Goal: Task Accomplishment & Management: Manage account settings

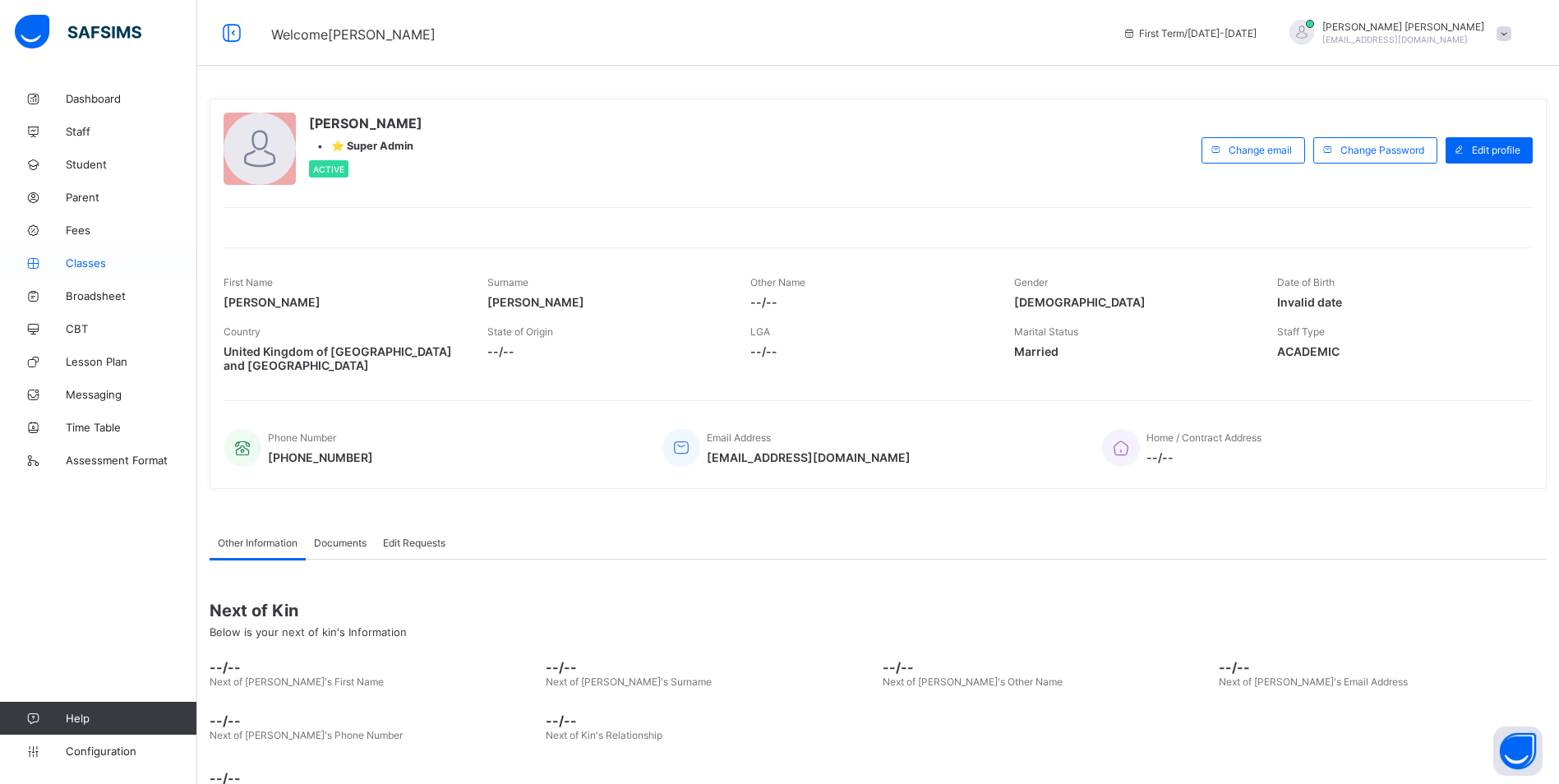
click at [97, 262] on span "Classes" at bounding box center [132, 263] width 132 height 13
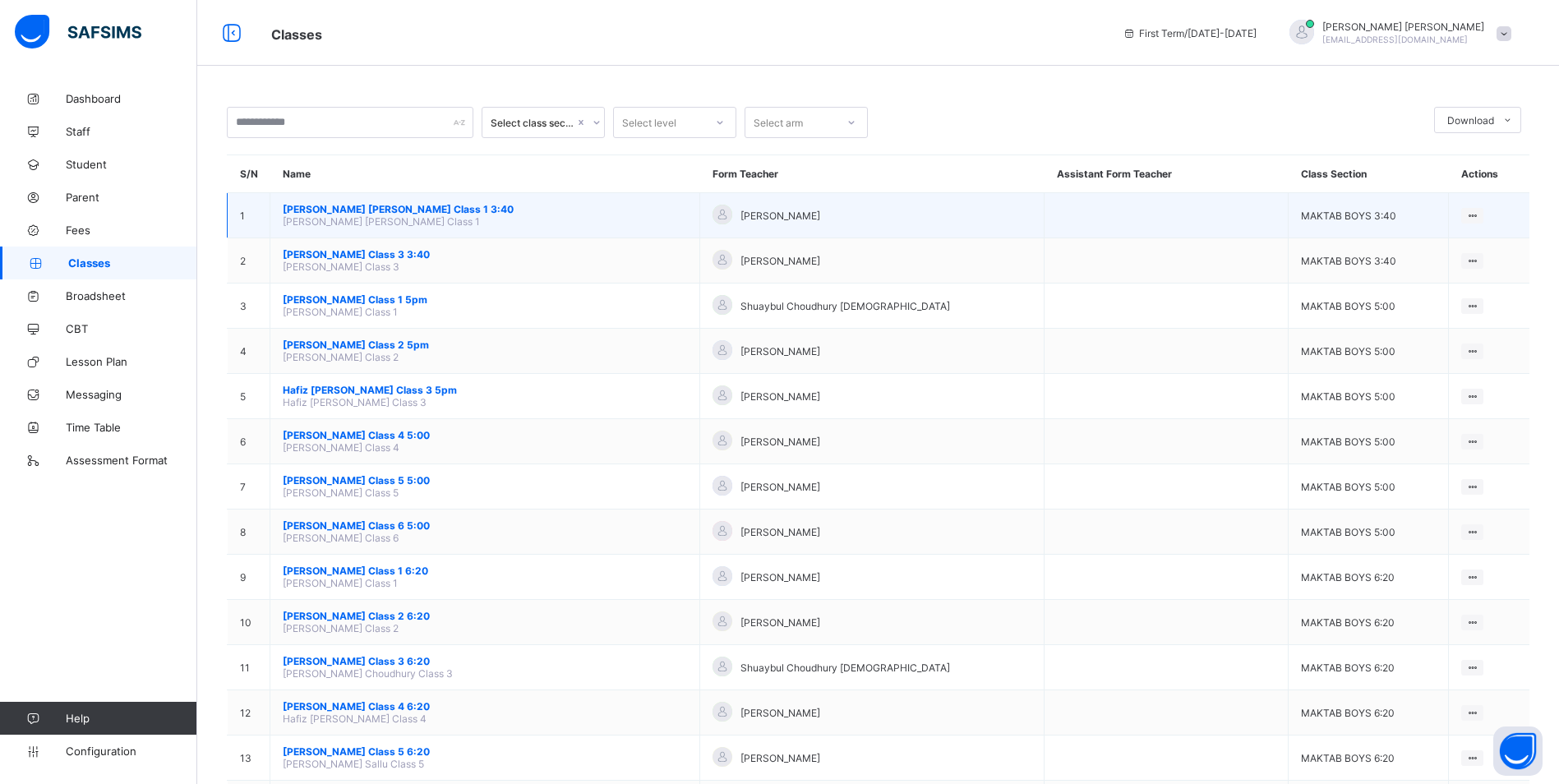
click at [469, 205] on span "[PERSON_NAME] [PERSON_NAME] Class 1 3:40" at bounding box center [484, 208] width 404 height 12
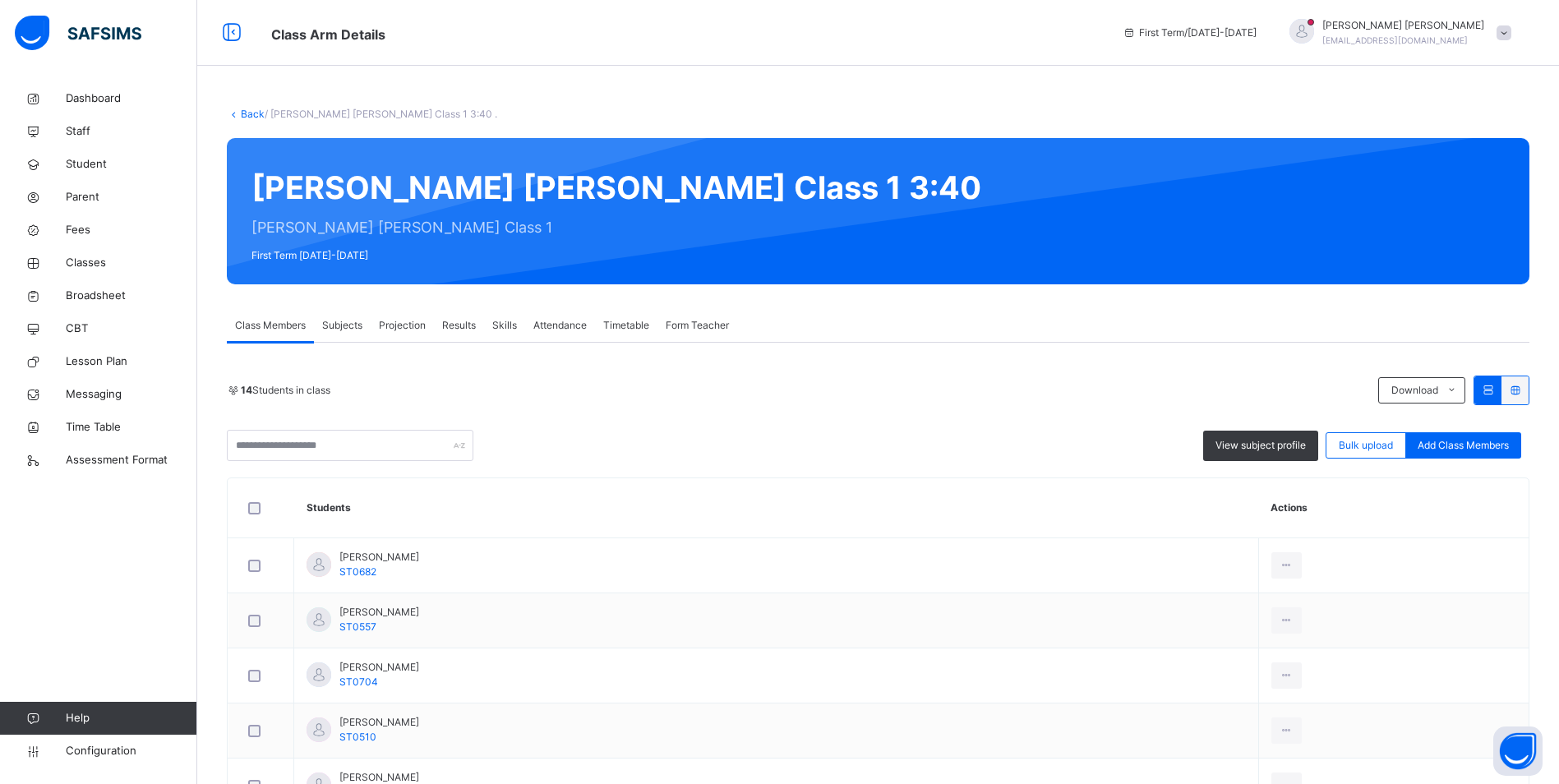
click at [548, 322] on span "Attendance" at bounding box center [560, 325] width 53 height 14
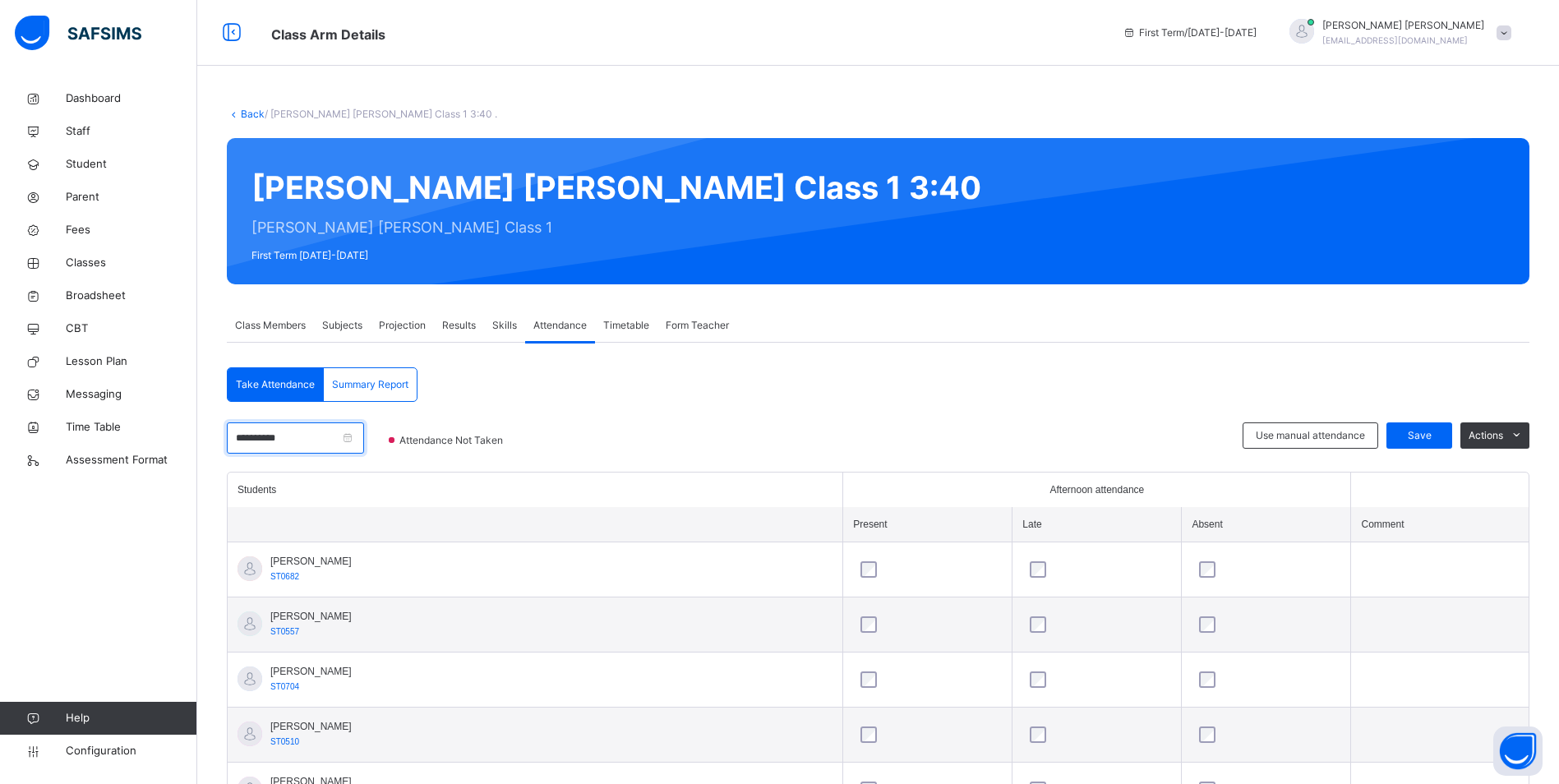
click at [311, 432] on input "**********" at bounding box center [295, 437] width 138 height 32
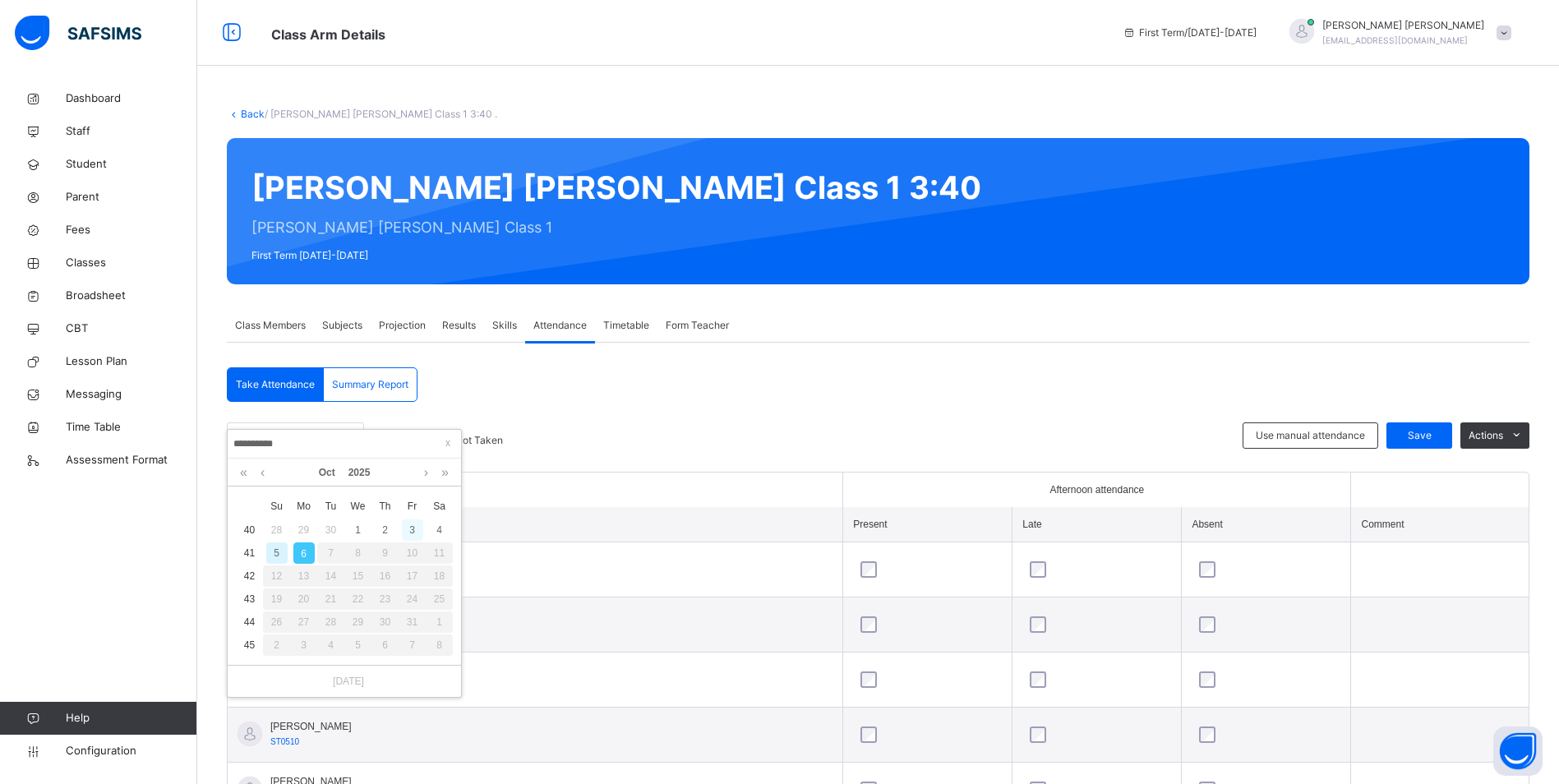
click at [411, 530] on div "3" at bounding box center [413, 530] width 21 height 21
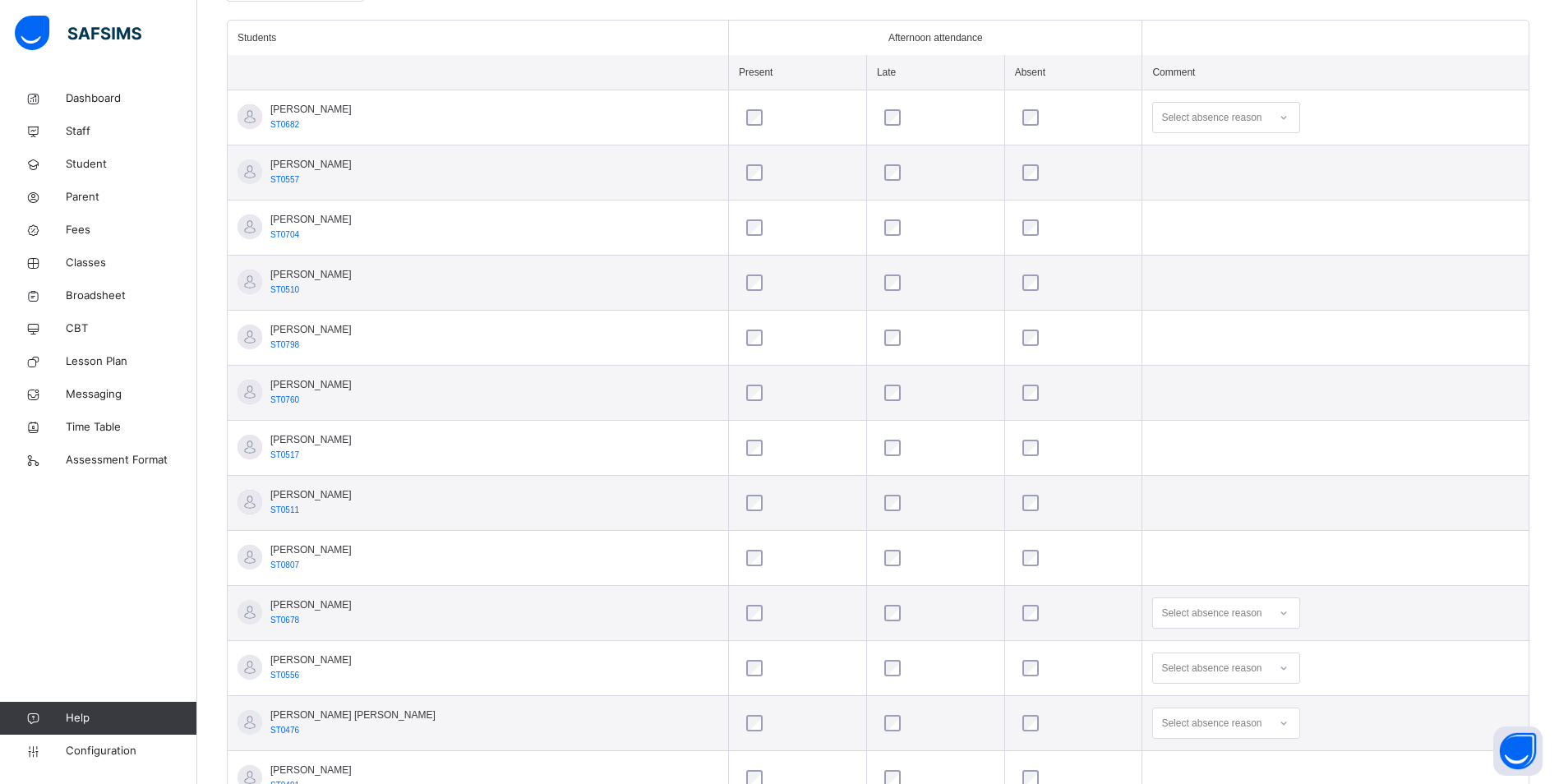
scroll to position [492, 0]
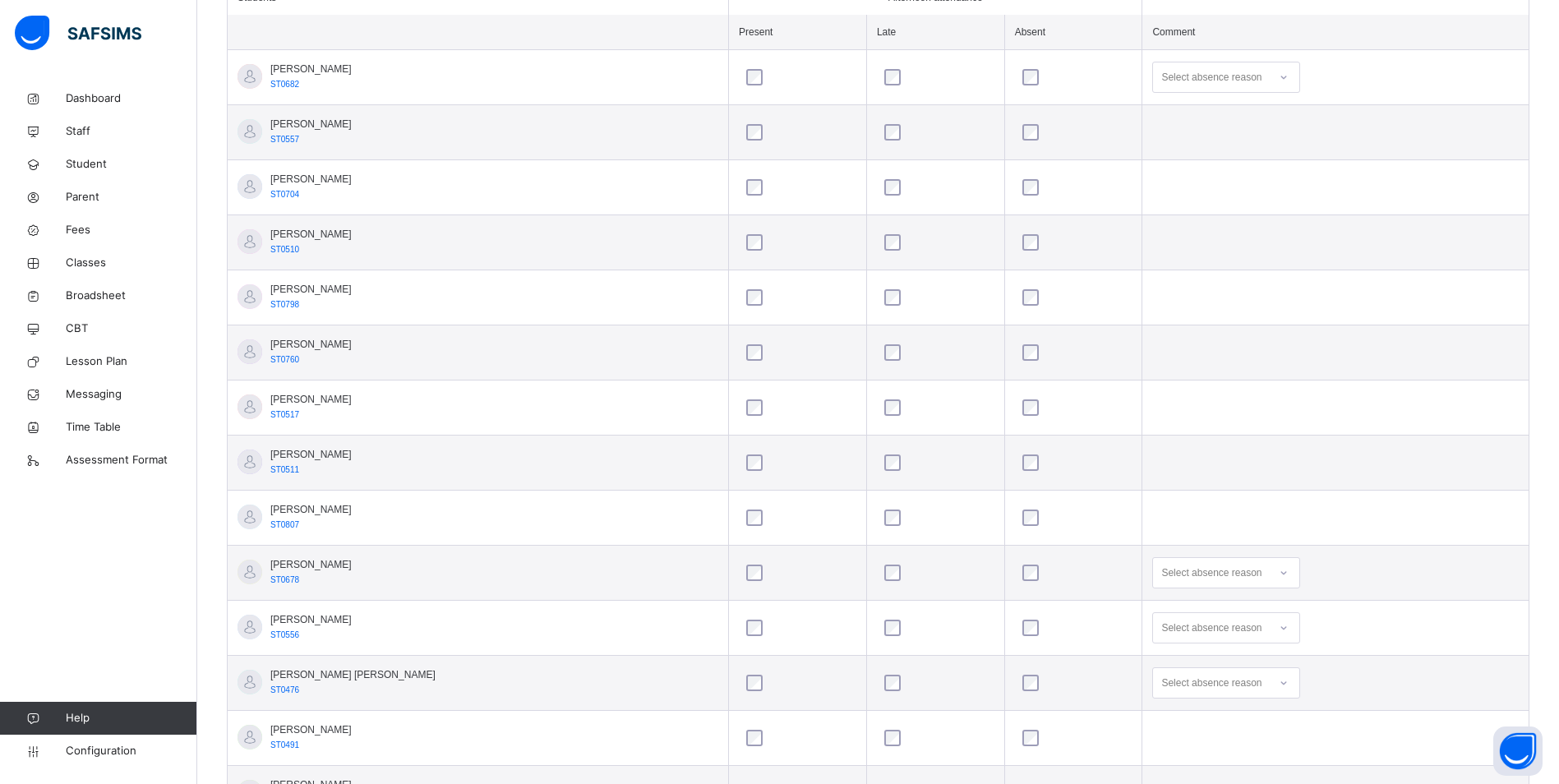
click at [1261, 573] on div "Select absence reason" at bounding box center [1226, 572] width 148 height 32
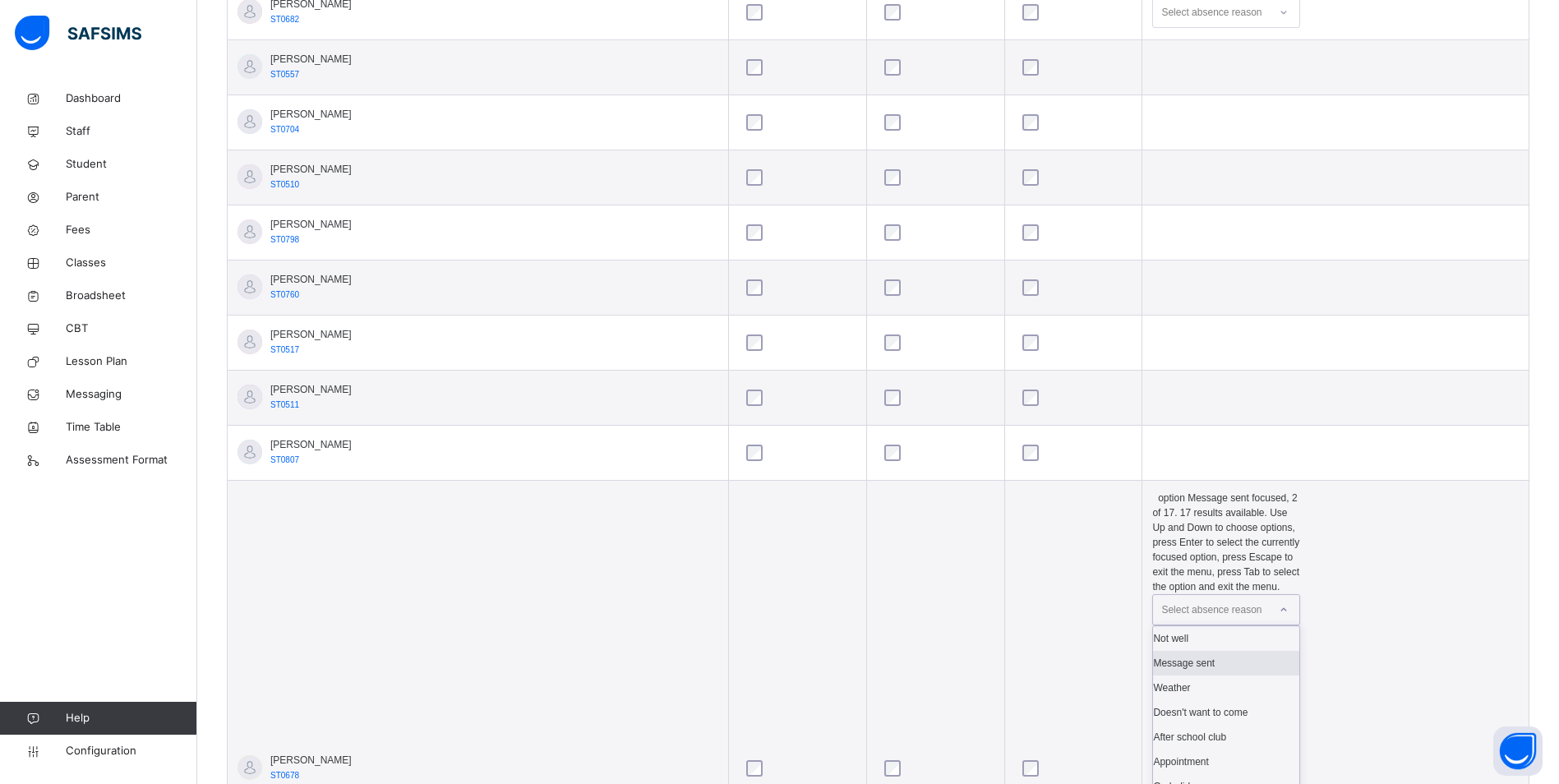
scroll to position [558, 0]
click at [1200, 749] on div "Appointment" at bounding box center [1226, 761] width 146 height 25
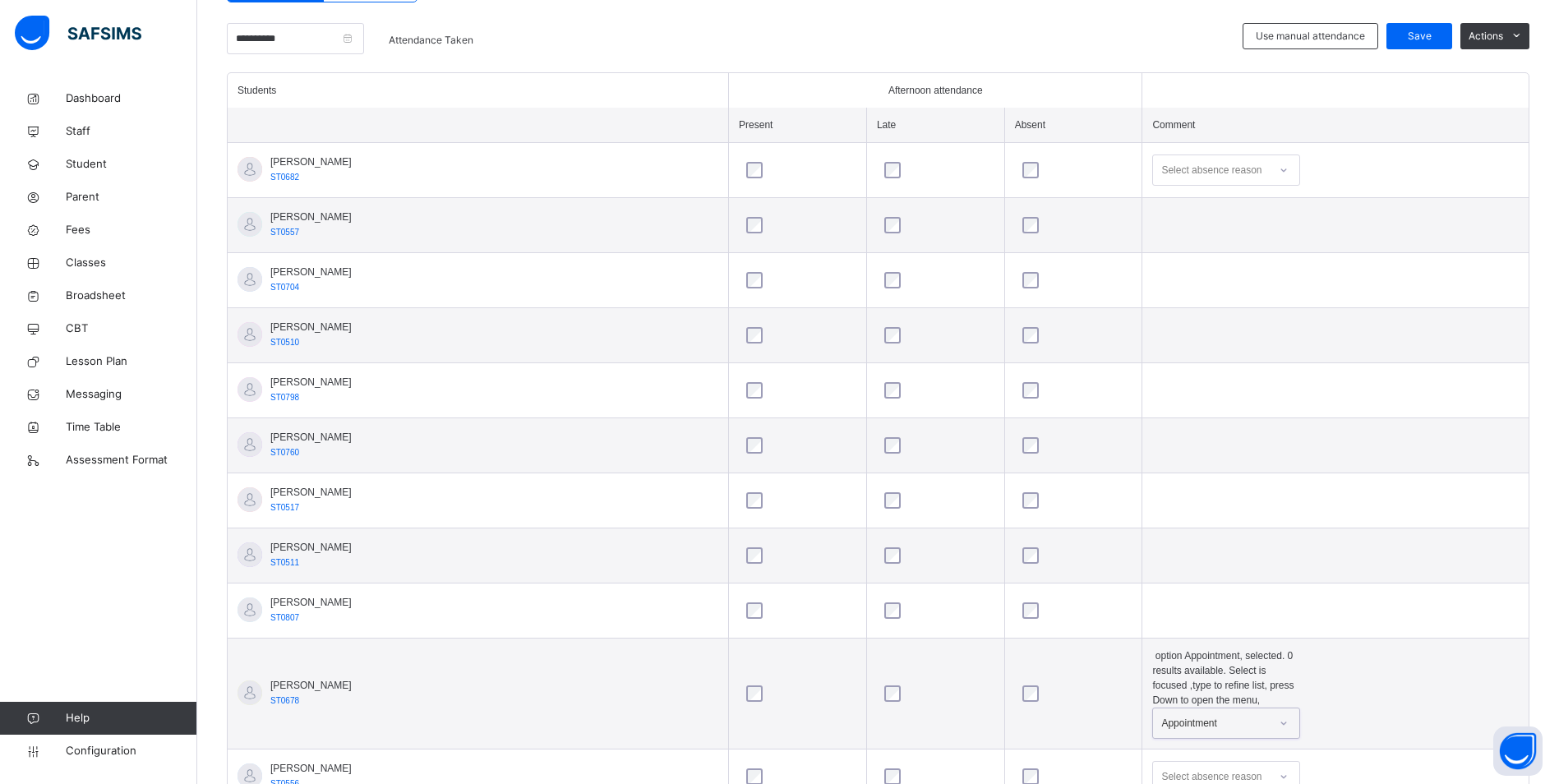
scroll to position [393, 0]
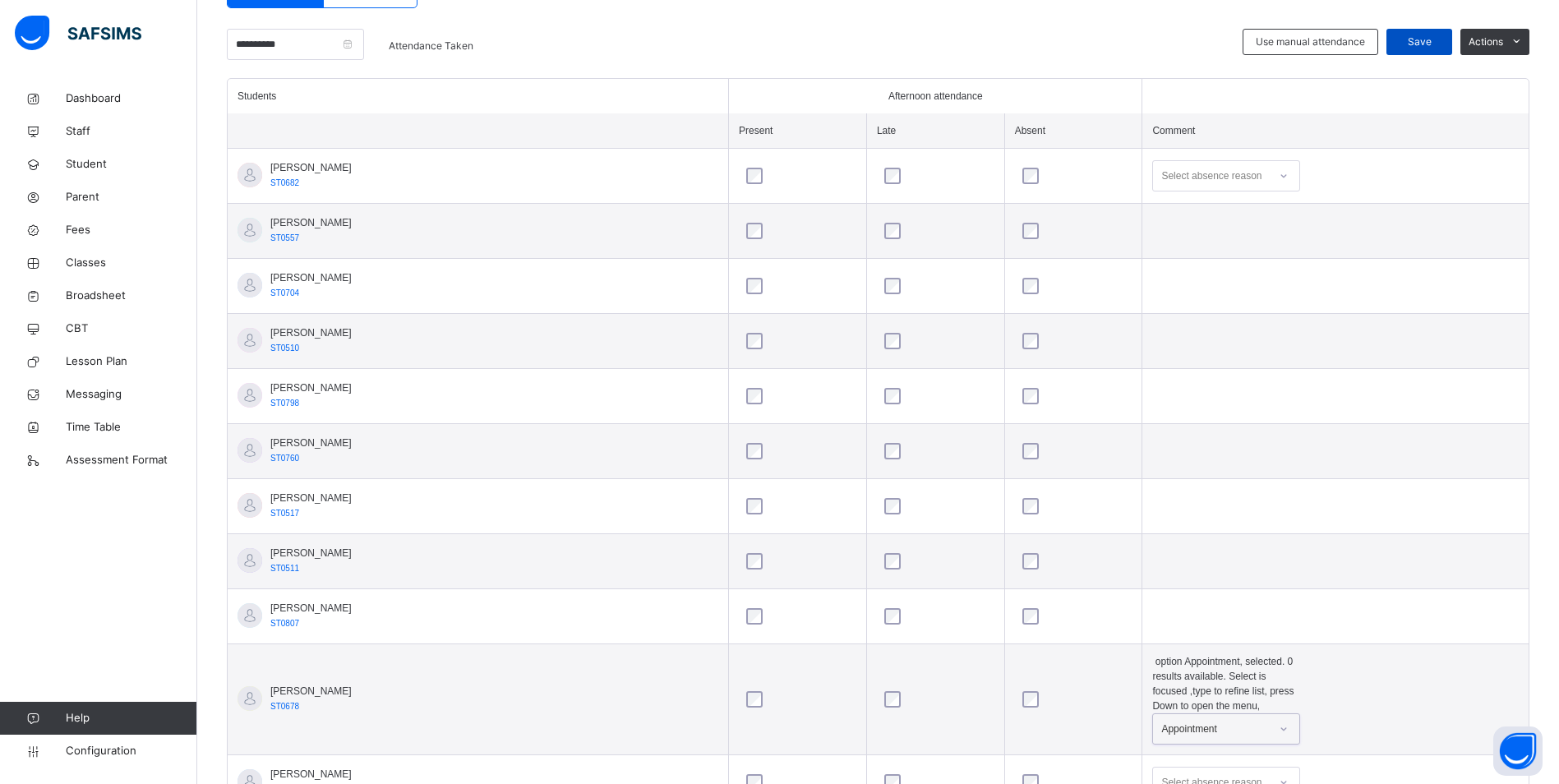
click at [1436, 38] on span "Save" at bounding box center [1419, 41] width 41 height 14
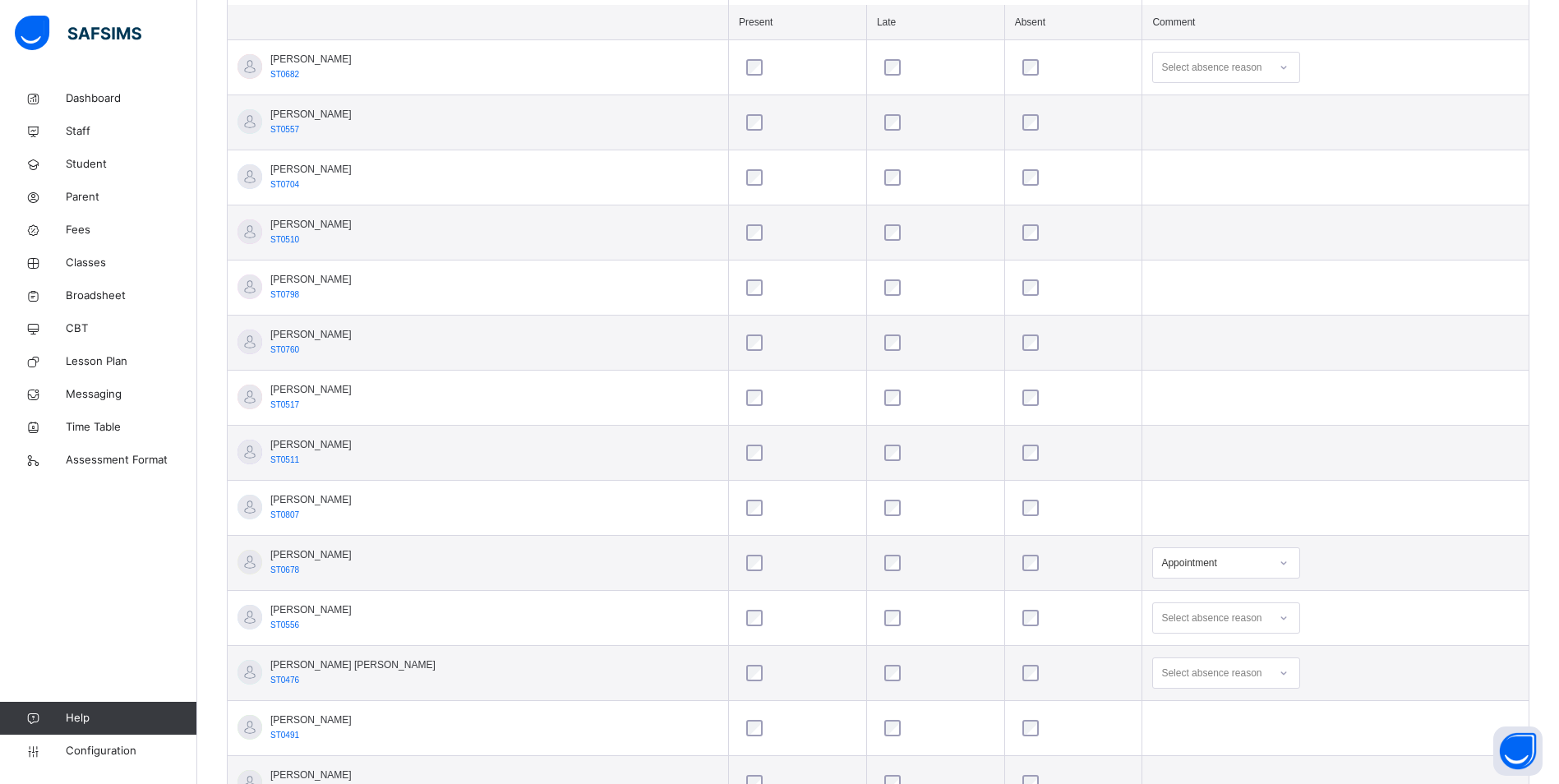
scroll to position [574, 0]
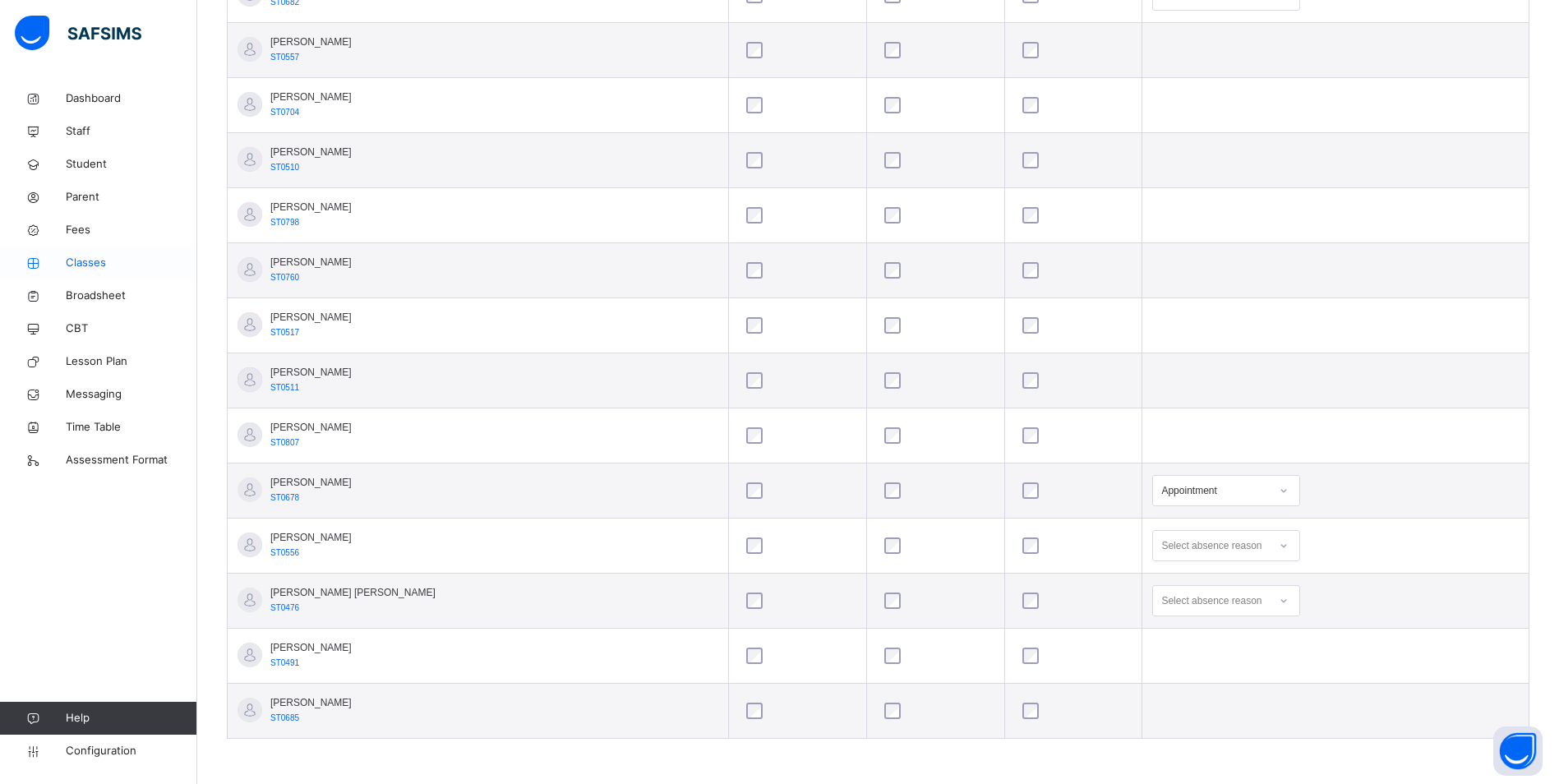
click at [83, 262] on span "Classes" at bounding box center [132, 263] width 132 height 16
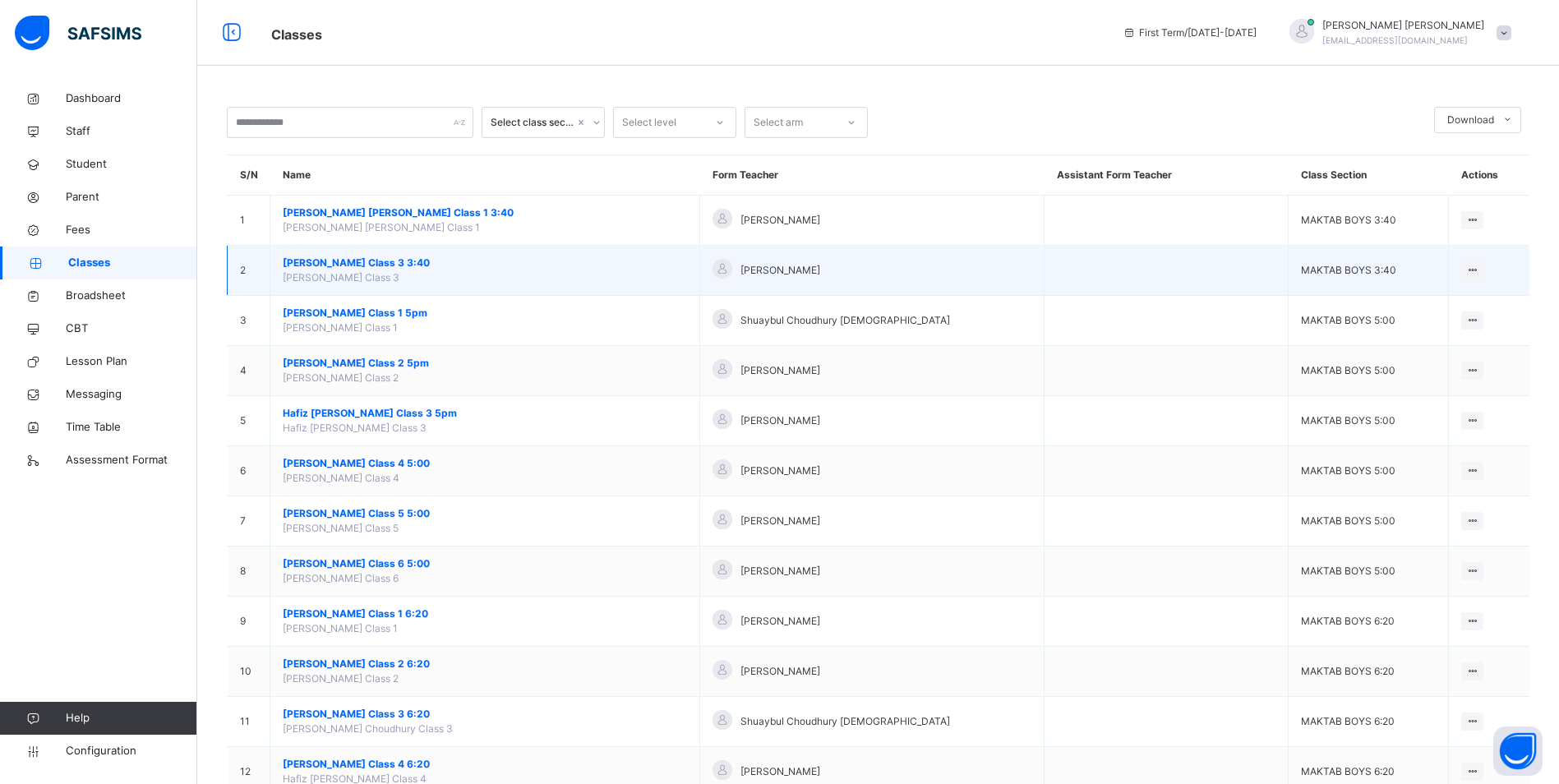
click at [413, 259] on span "[PERSON_NAME] Class 3 3:40" at bounding box center [484, 263] width 404 height 14
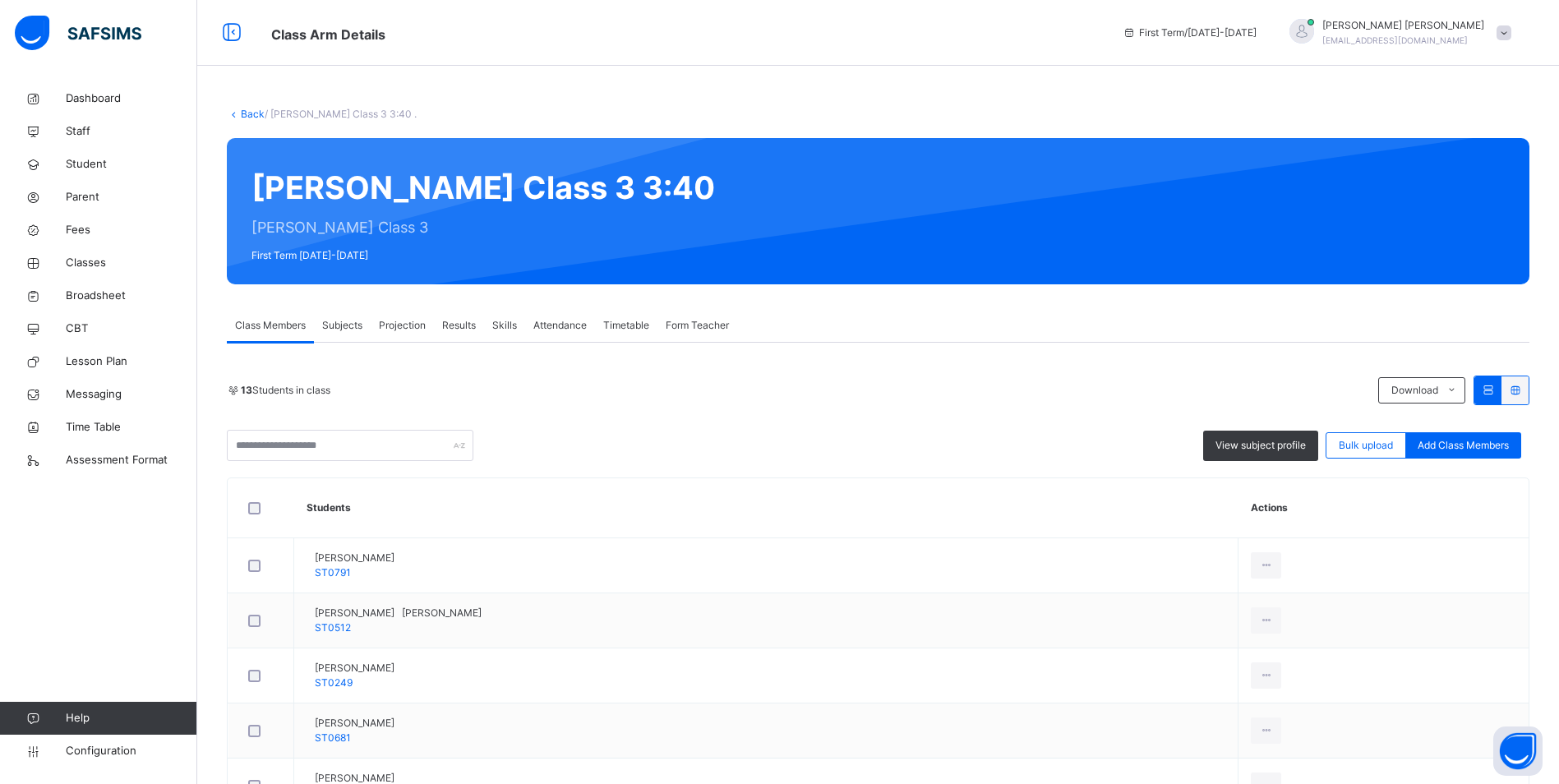
click at [572, 323] on span "Attendance" at bounding box center [560, 325] width 53 height 14
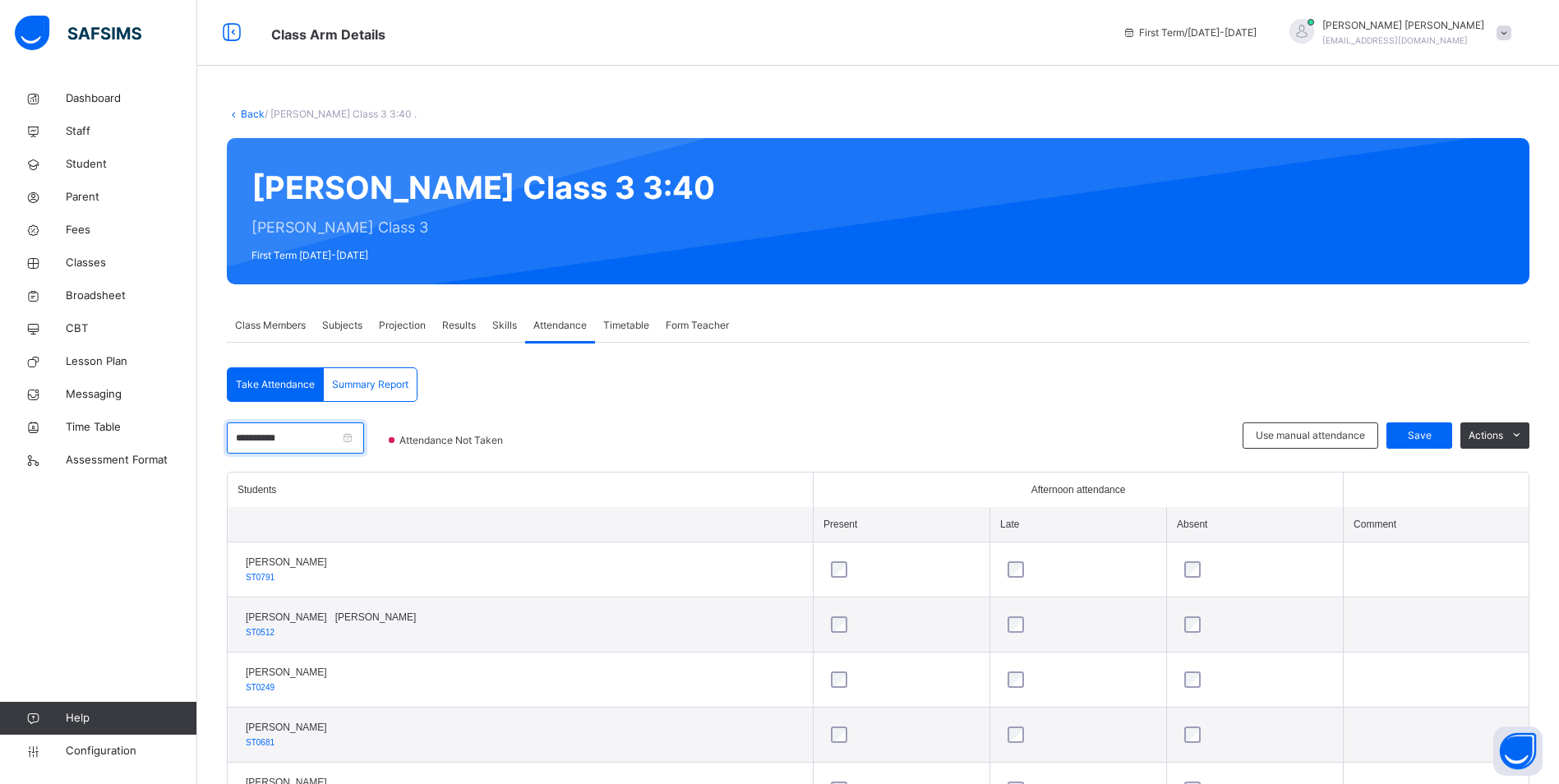
click at [321, 445] on input "**********" at bounding box center [295, 437] width 138 height 32
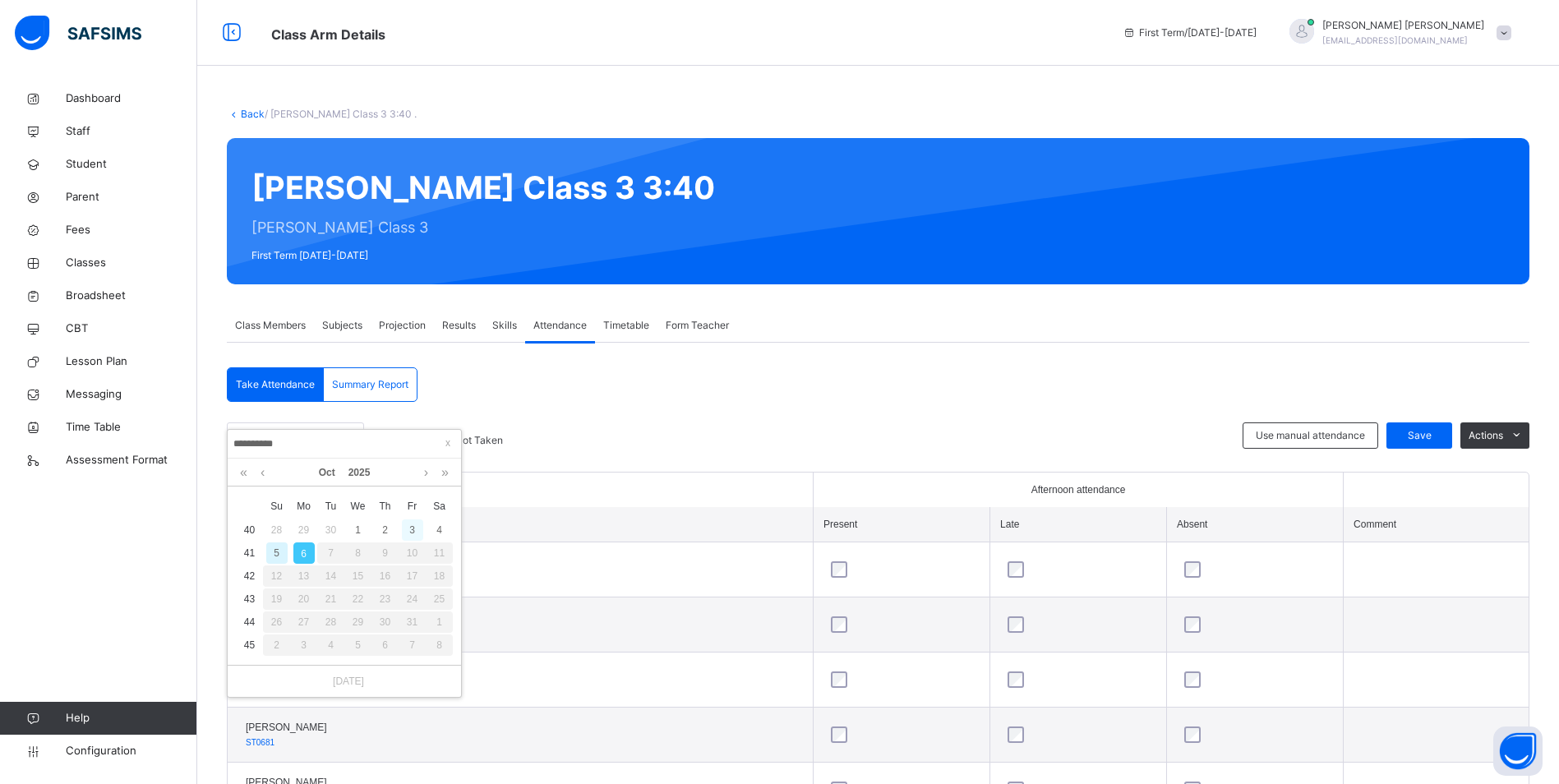
click at [409, 527] on div "3" at bounding box center [413, 530] width 21 height 21
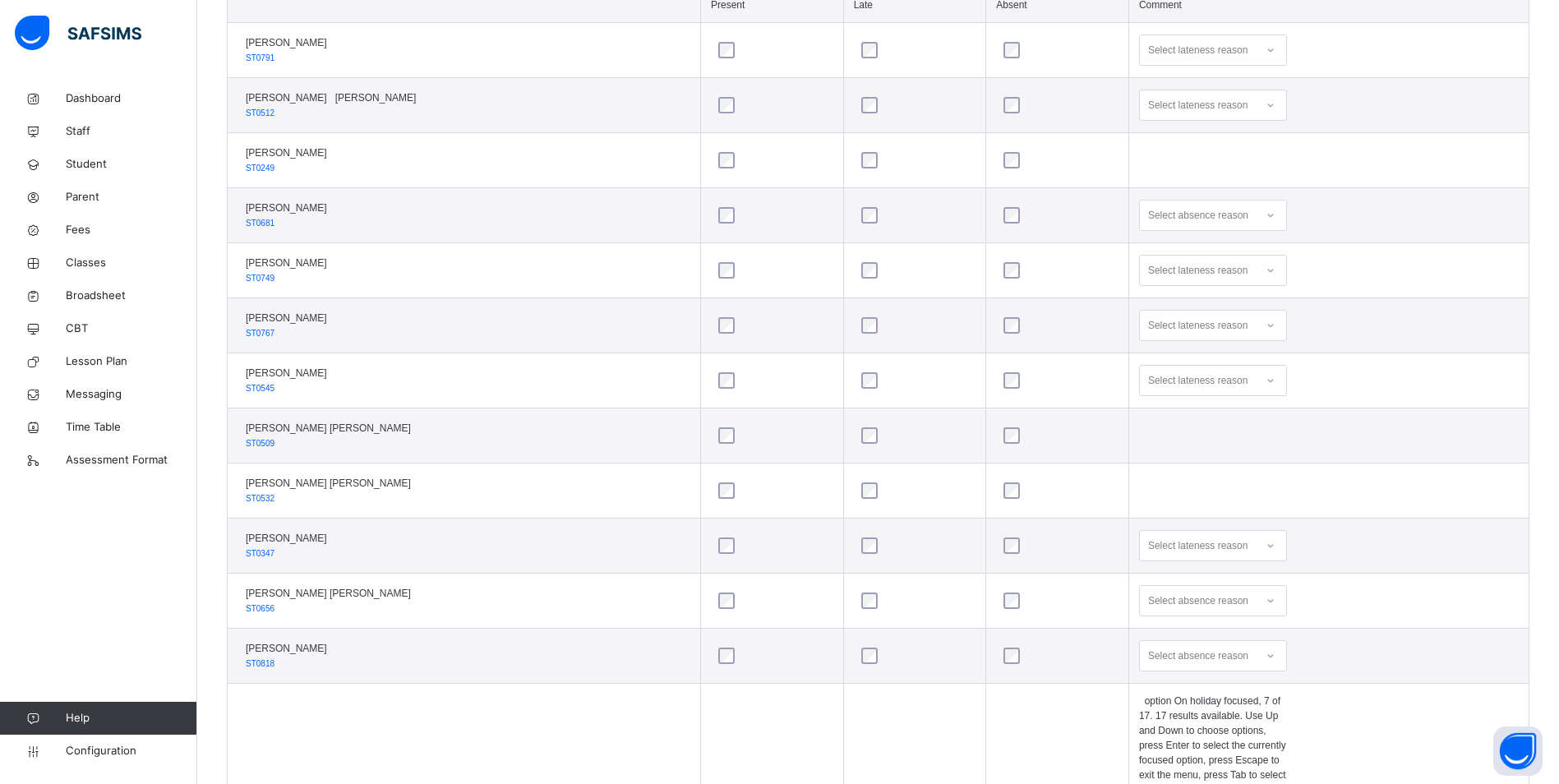
scroll to position [716, 0]
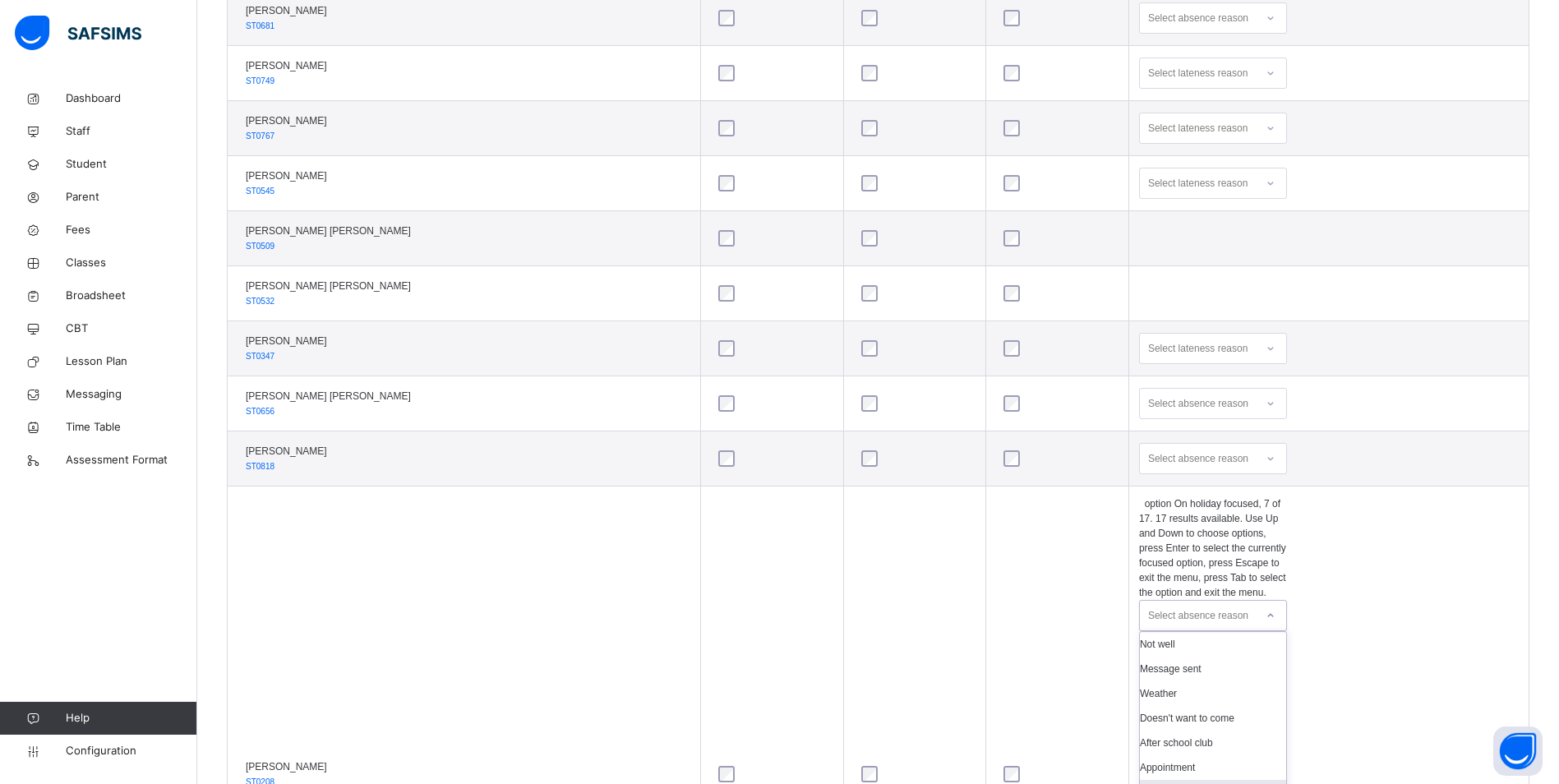
click at [1265, 713] on div "option On holiday focused, 7 of 17. 17 results available. Use Up and Down to ch…" at bounding box center [1212, 774] width 148 height 556
click at [1189, 755] on div "Appointment" at bounding box center [1212, 768] width 146 height 25
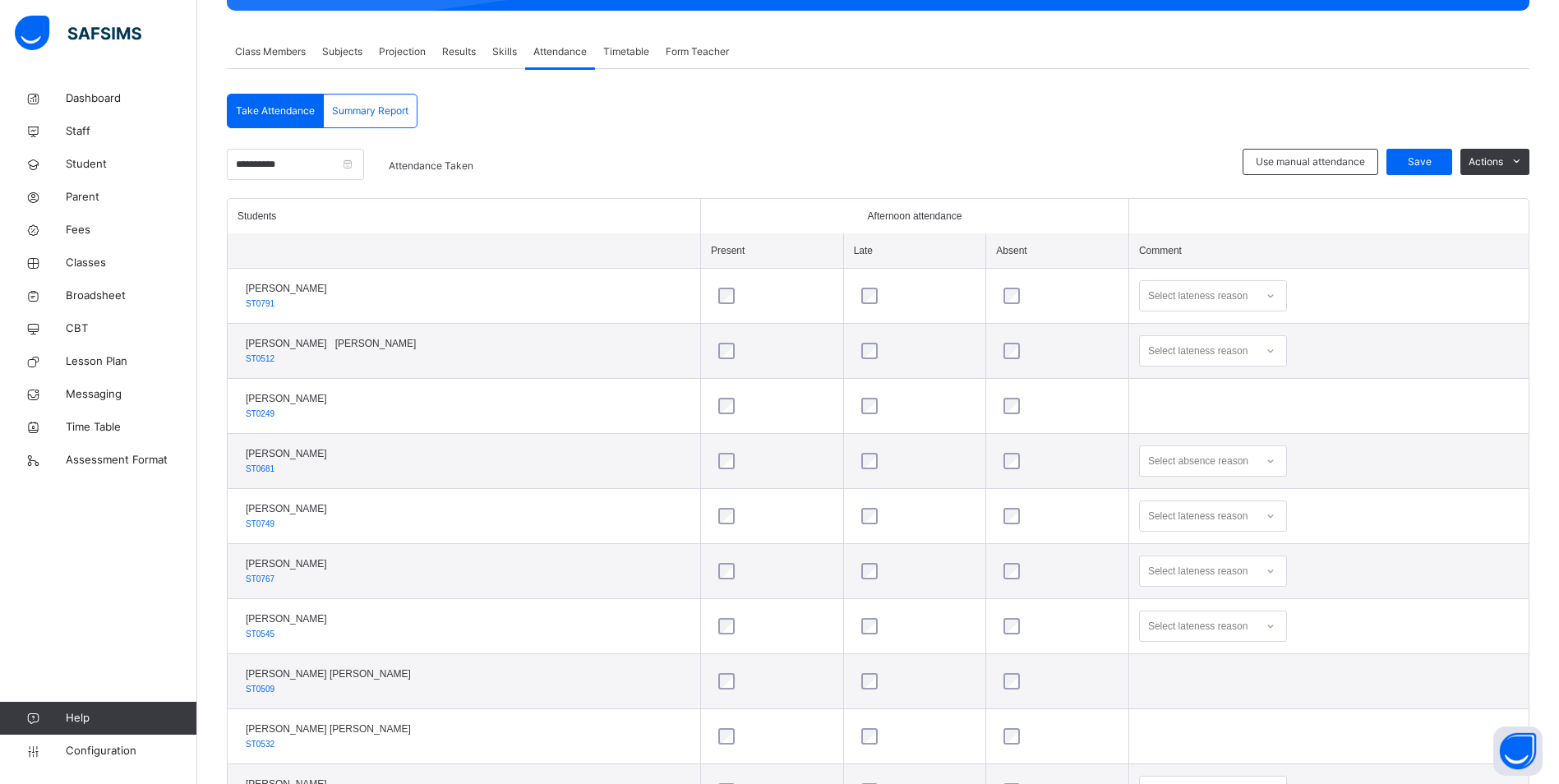
scroll to position [273, 0]
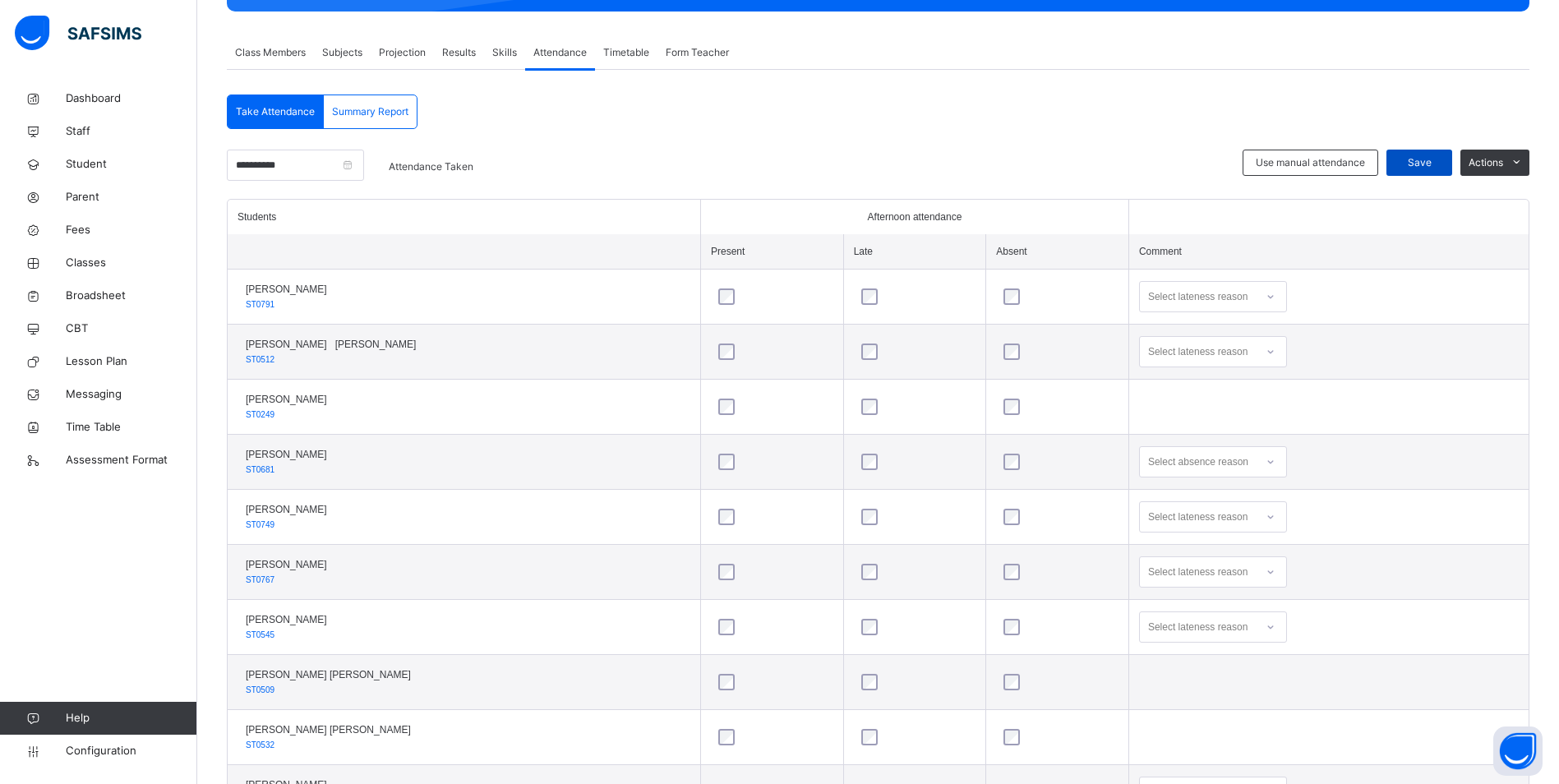
click at [1440, 163] on span "Save" at bounding box center [1419, 162] width 41 height 14
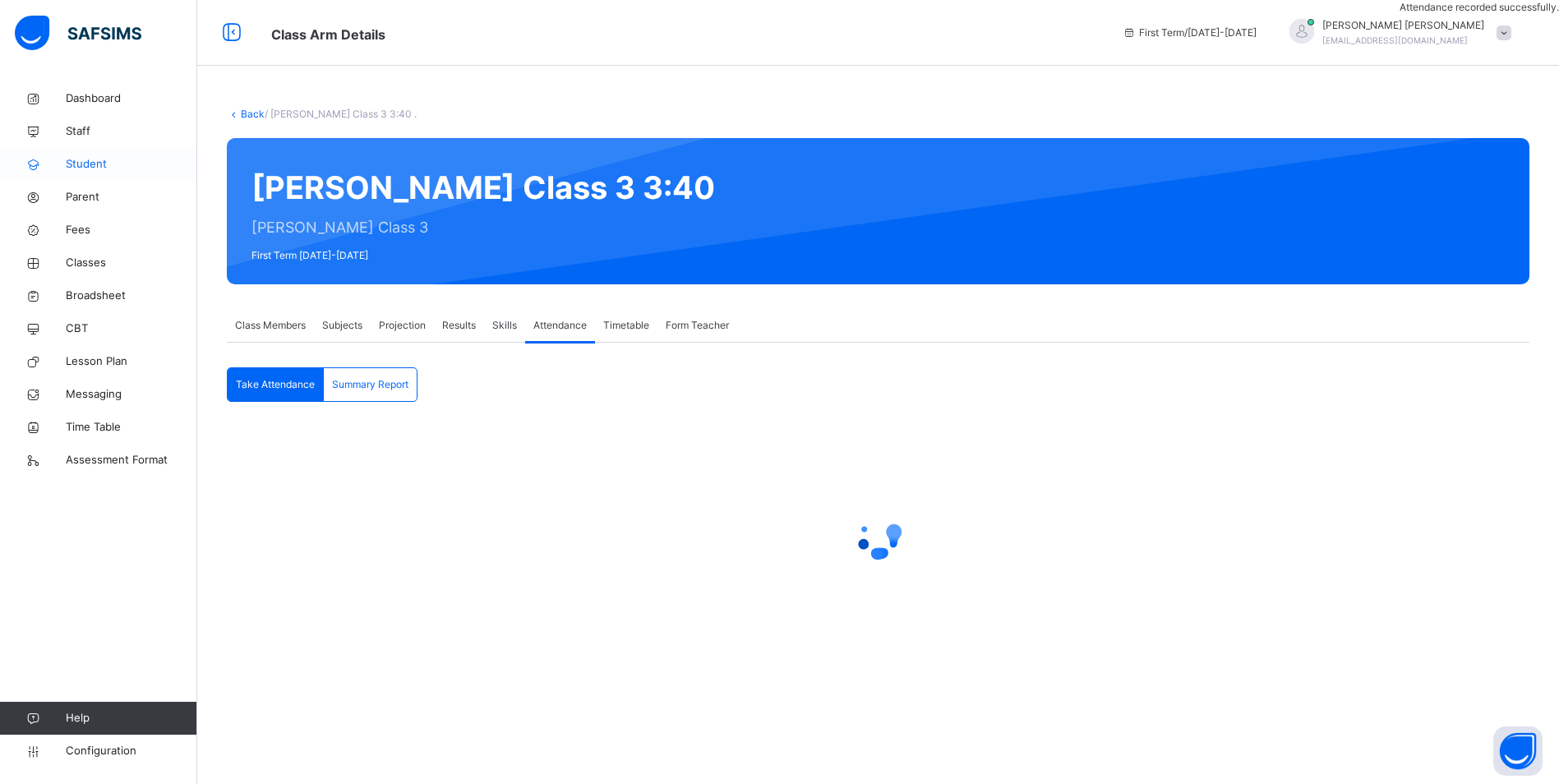
scroll to position [0, 0]
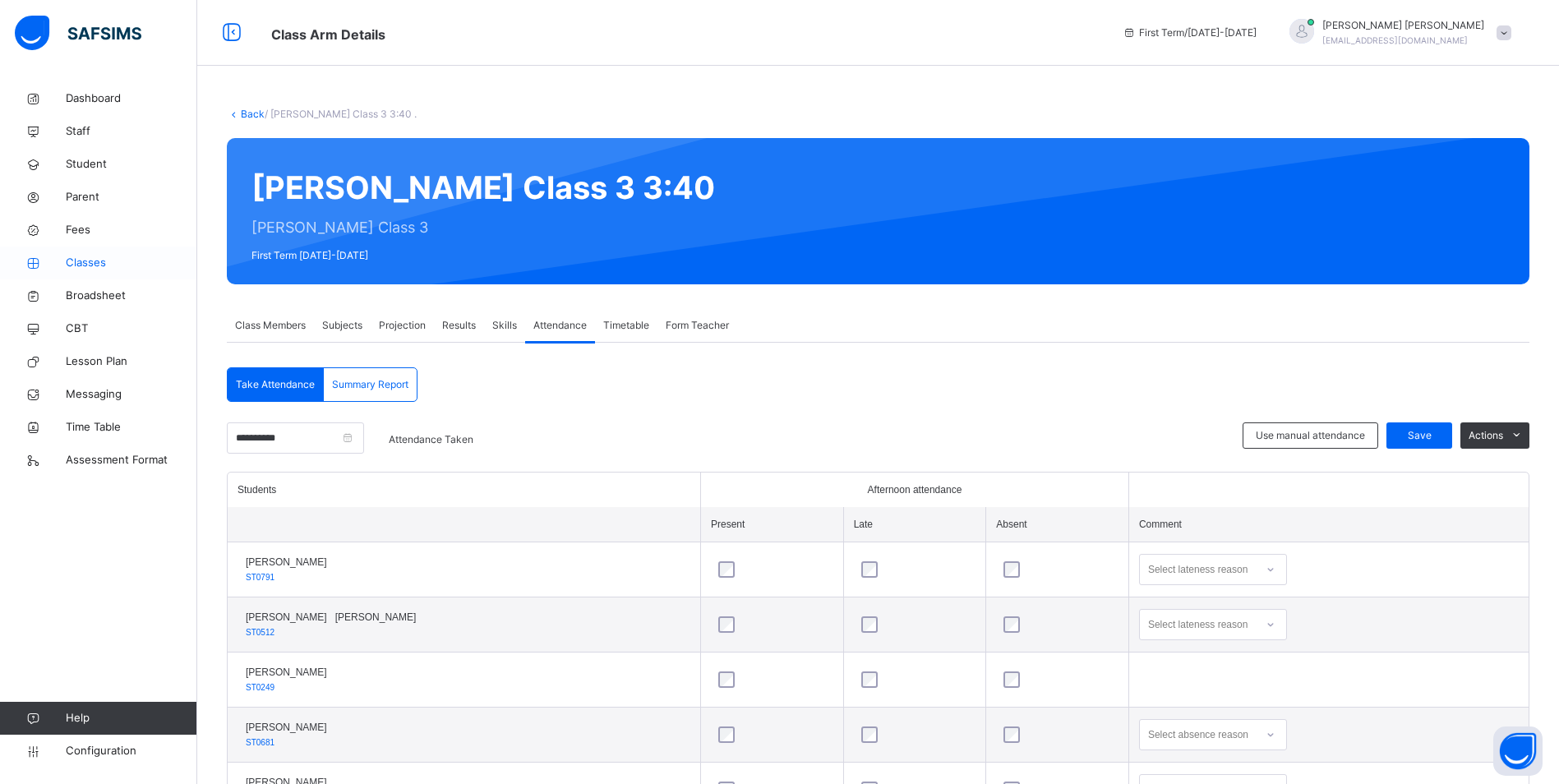
click at [77, 256] on span "Classes" at bounding box center [132, 263] width 132 height 16
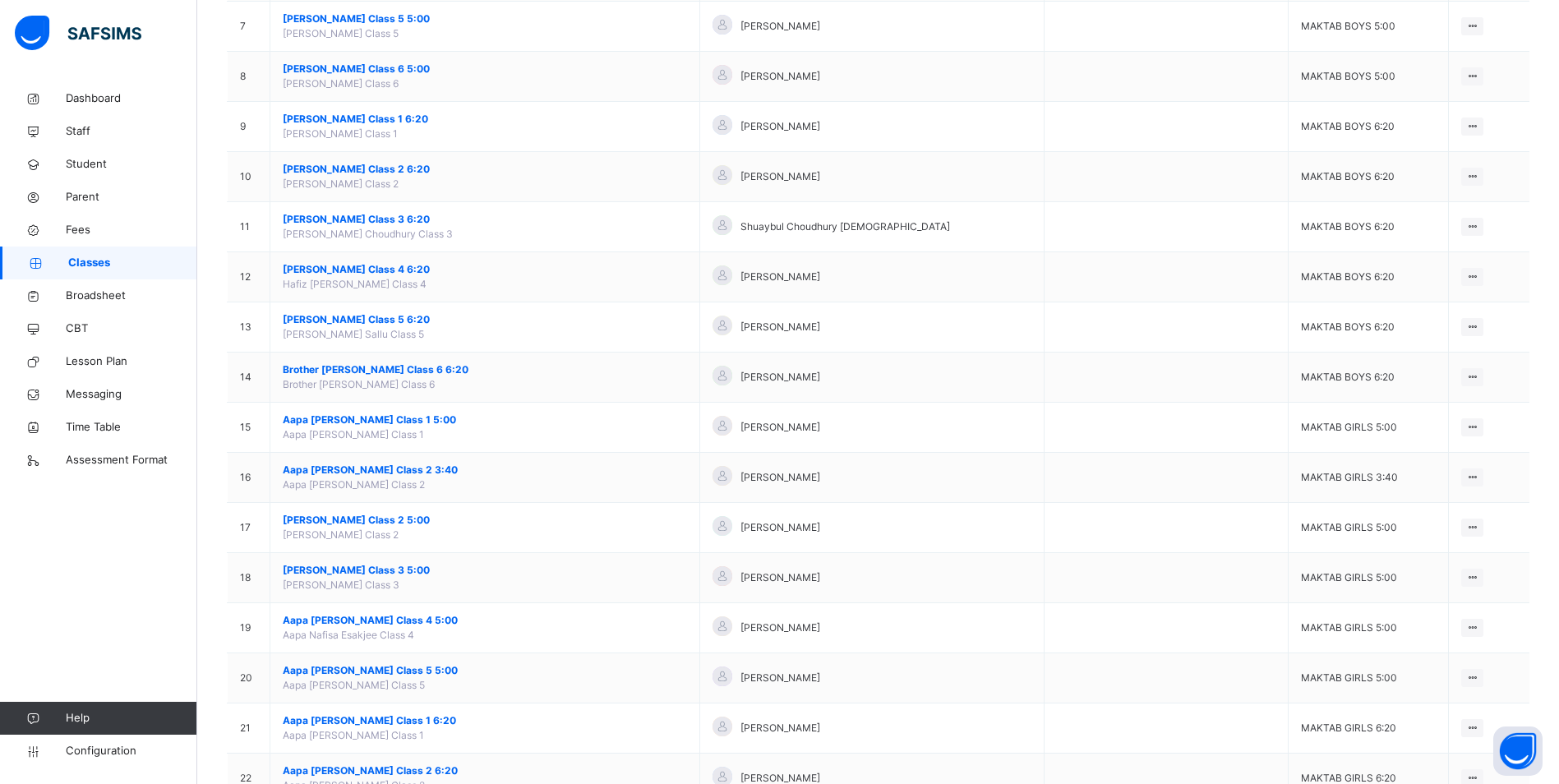
scroll to position [575, 0]
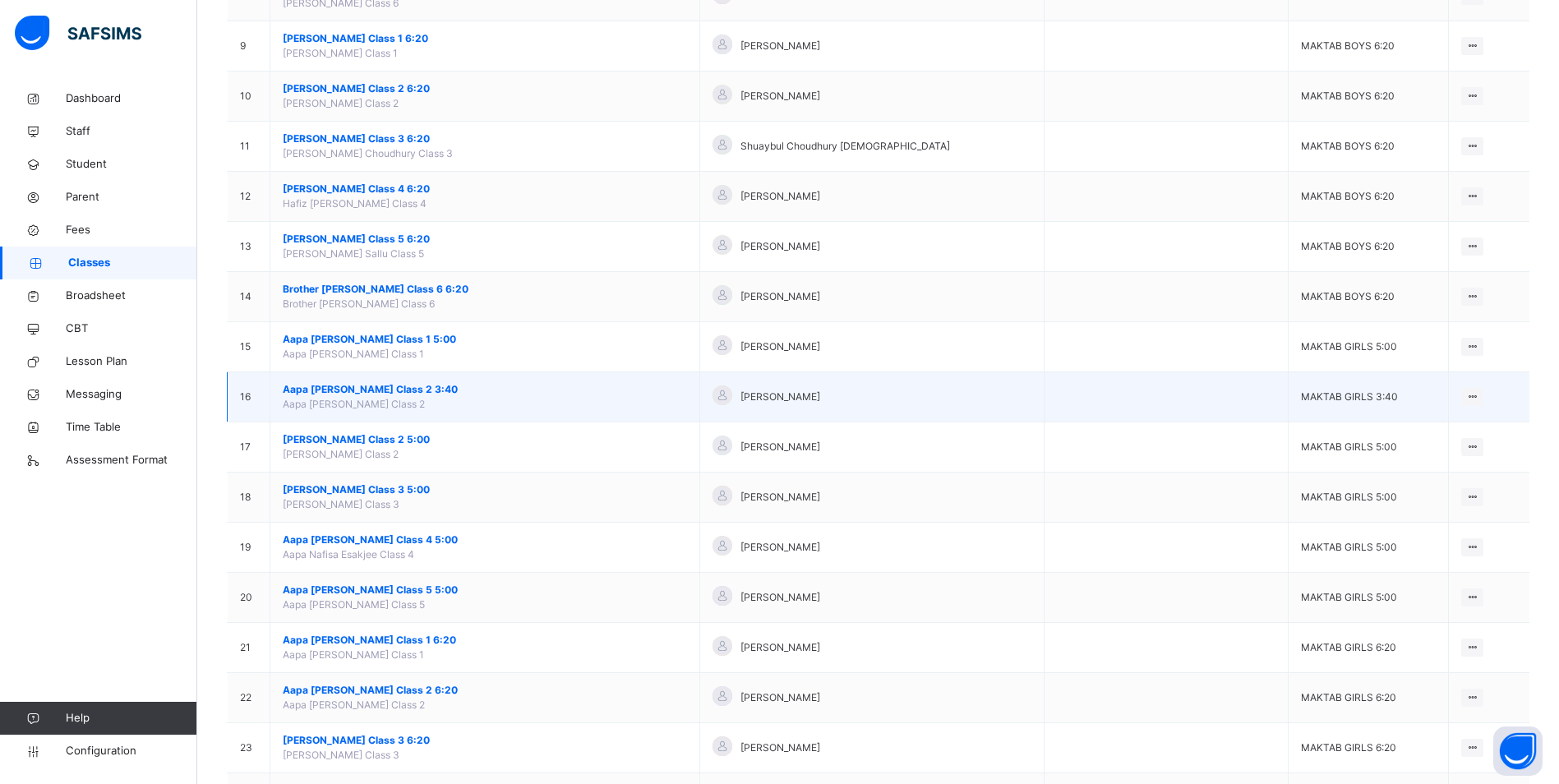
click at [422, 389] on span "Aapa [PERSON_NAME] Class 2 3:40" at bounding box center [484, 389] width 404 height 14
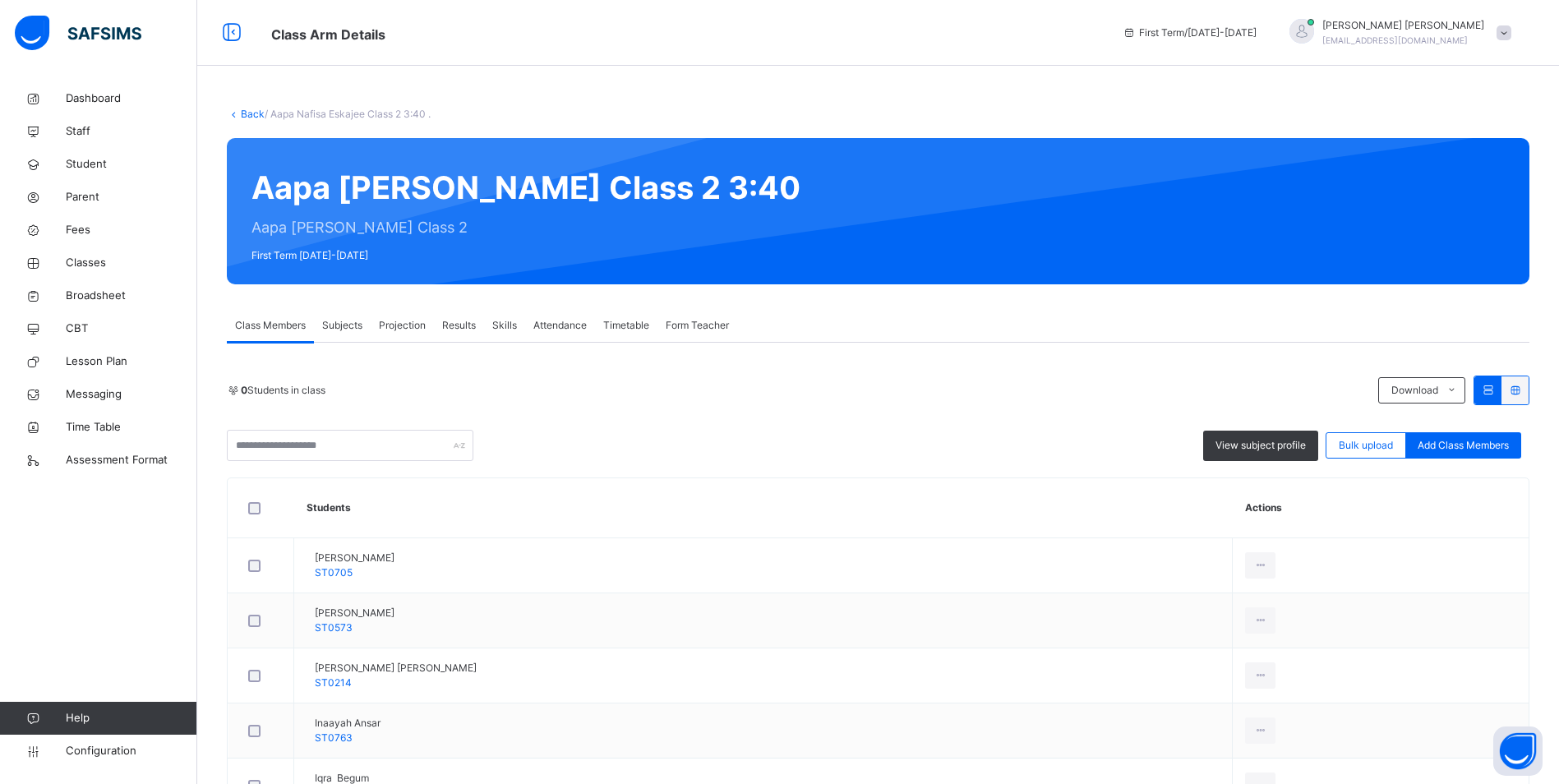
click at [550, 325] on span "Attendance" at bounding box center [560, 325] width 53 height 14
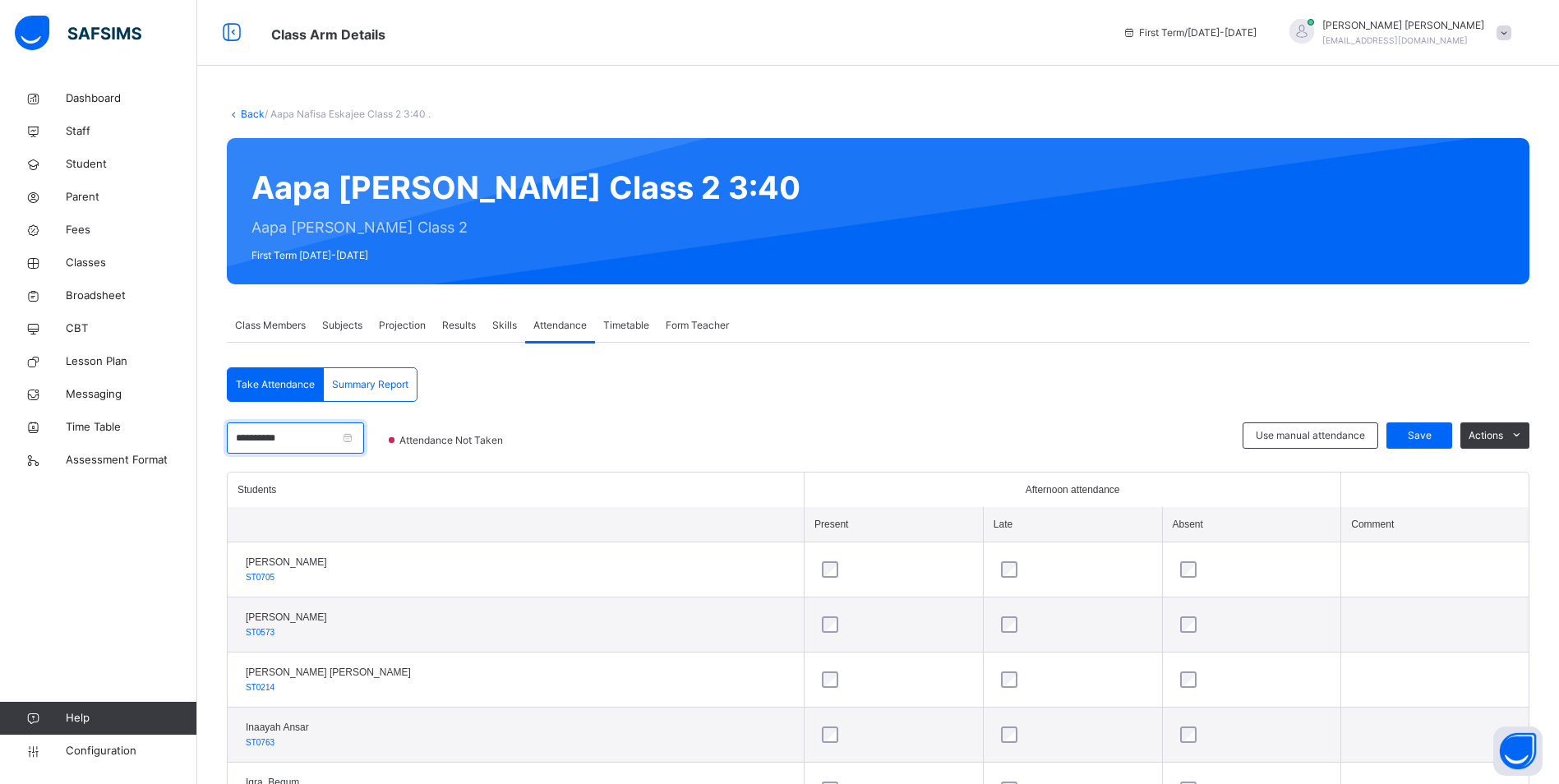
click at [309, 440] on input "**********" at bounding box center [295, 437] width 138 height 32
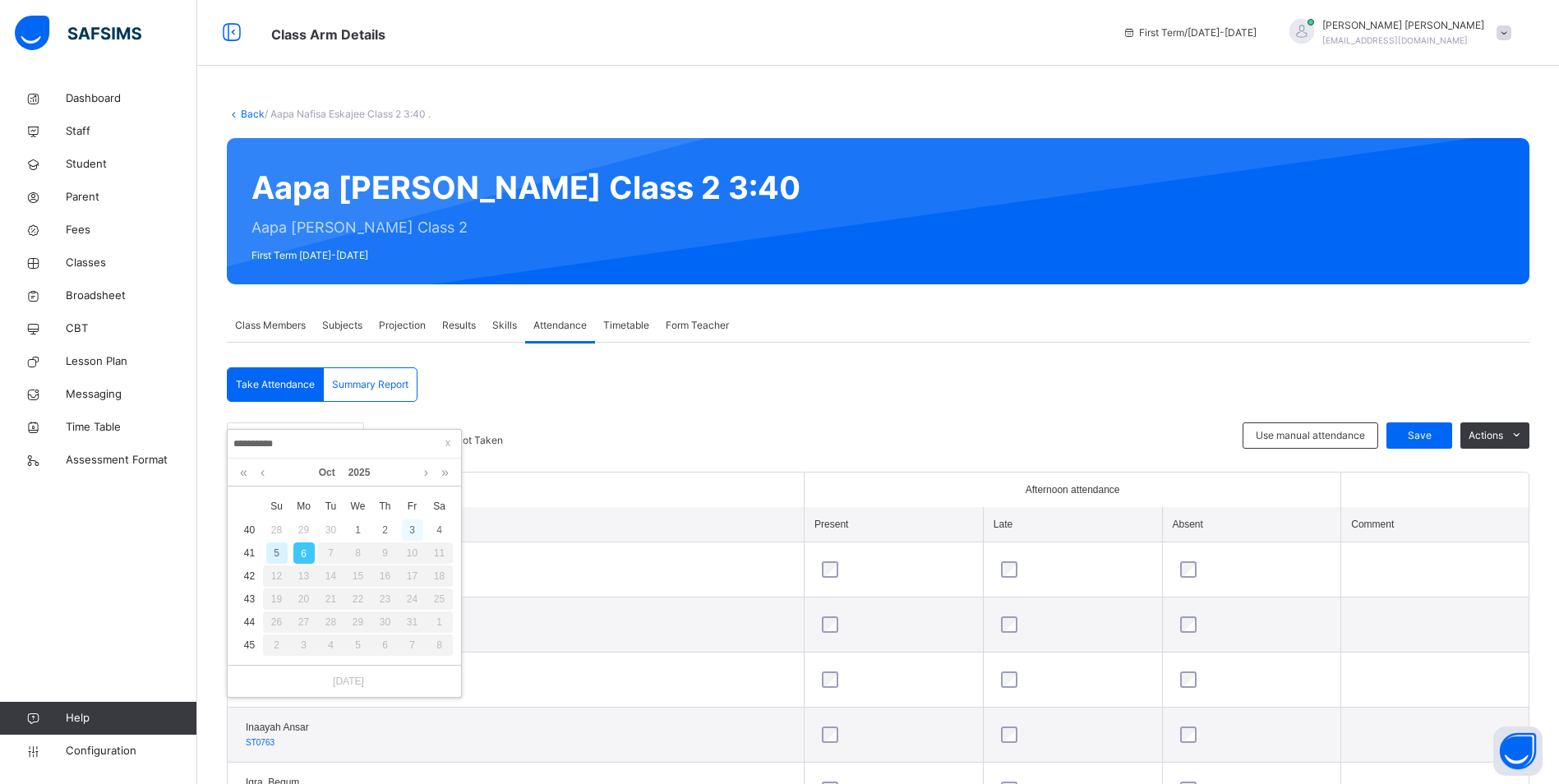
click at [409, 528] on div "3" at bounding box center [413, 530] width 21 height 21
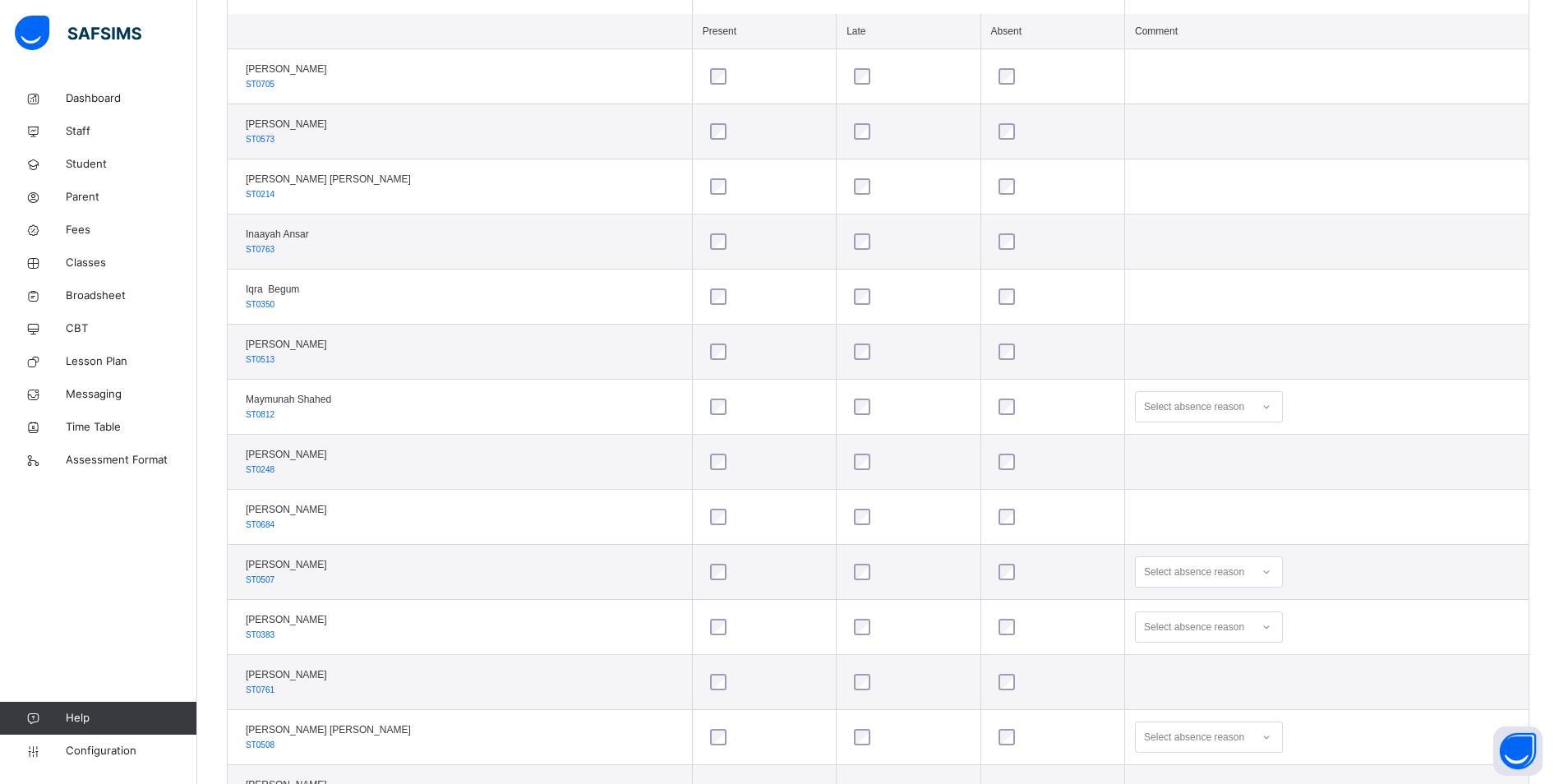
scroll to position [574, 0]
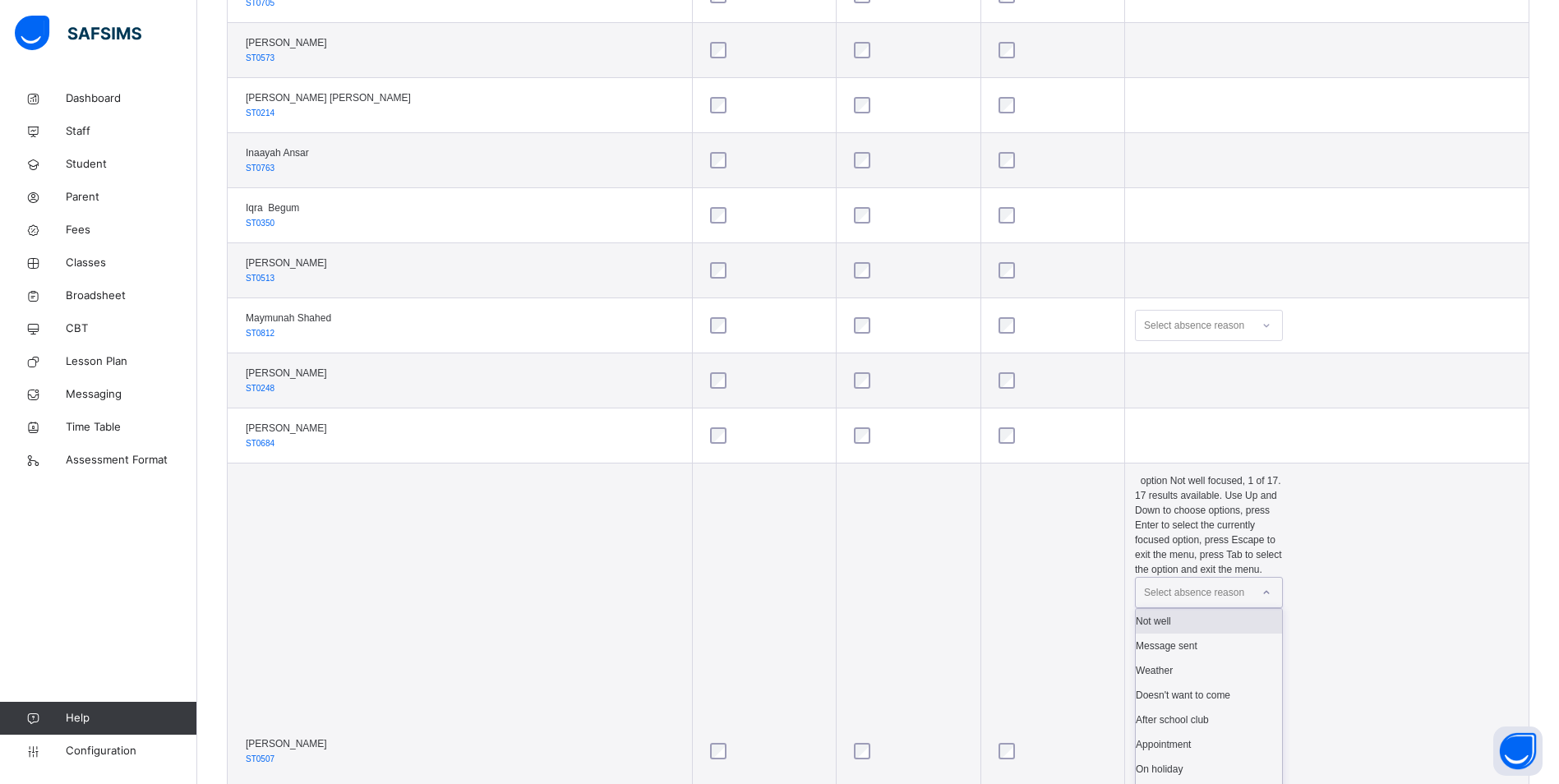
click at [1262, 584] on icon at bounding box center [1267, 592] width 10 height 16
click at [1195, 608] on div "Not well" at bounding box center [1208, 621] width 146 height 25
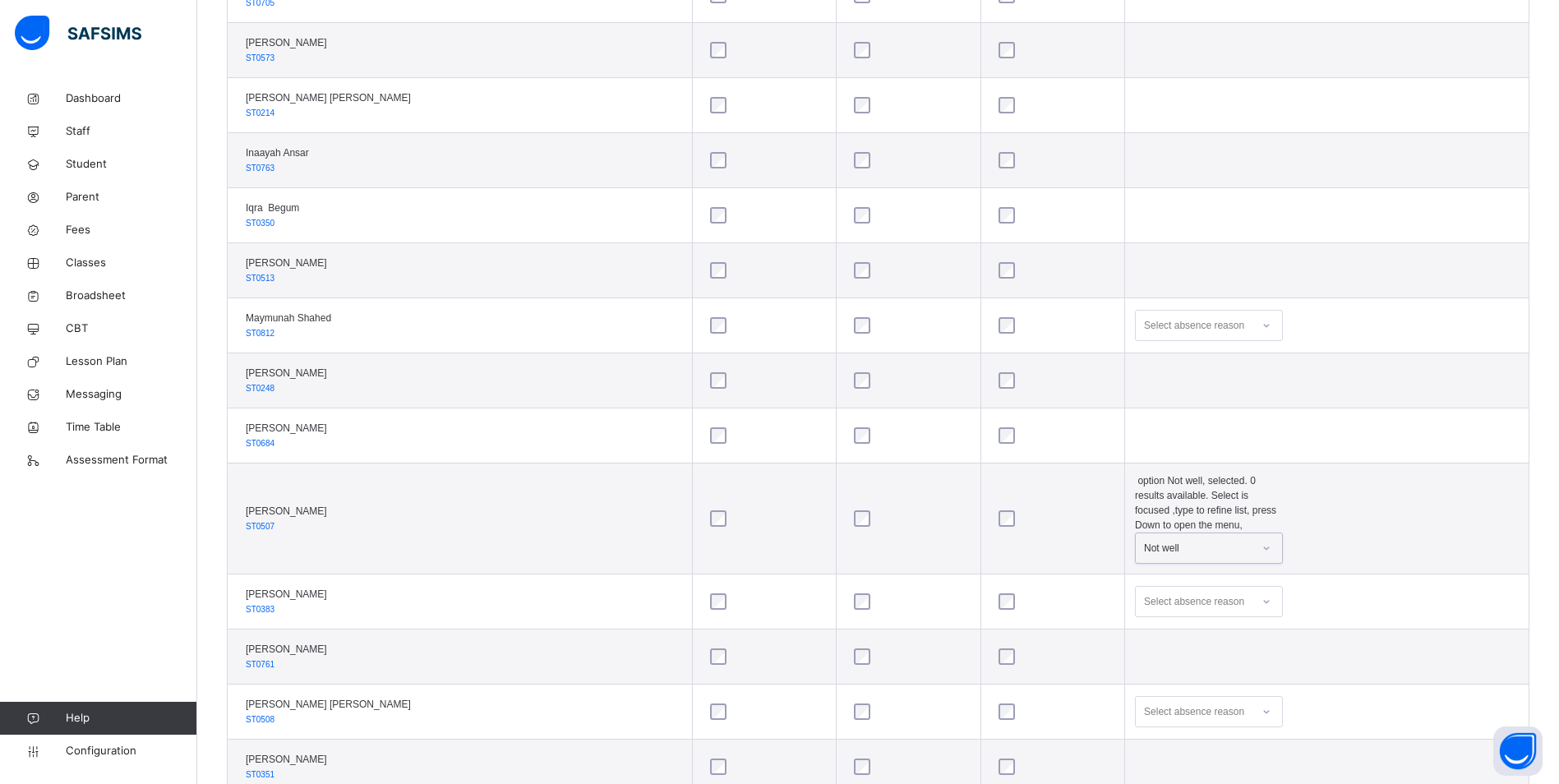
click at [1247, 696] on div "Select absence reason" at bounding box center [1208, 711] width 148 height 32
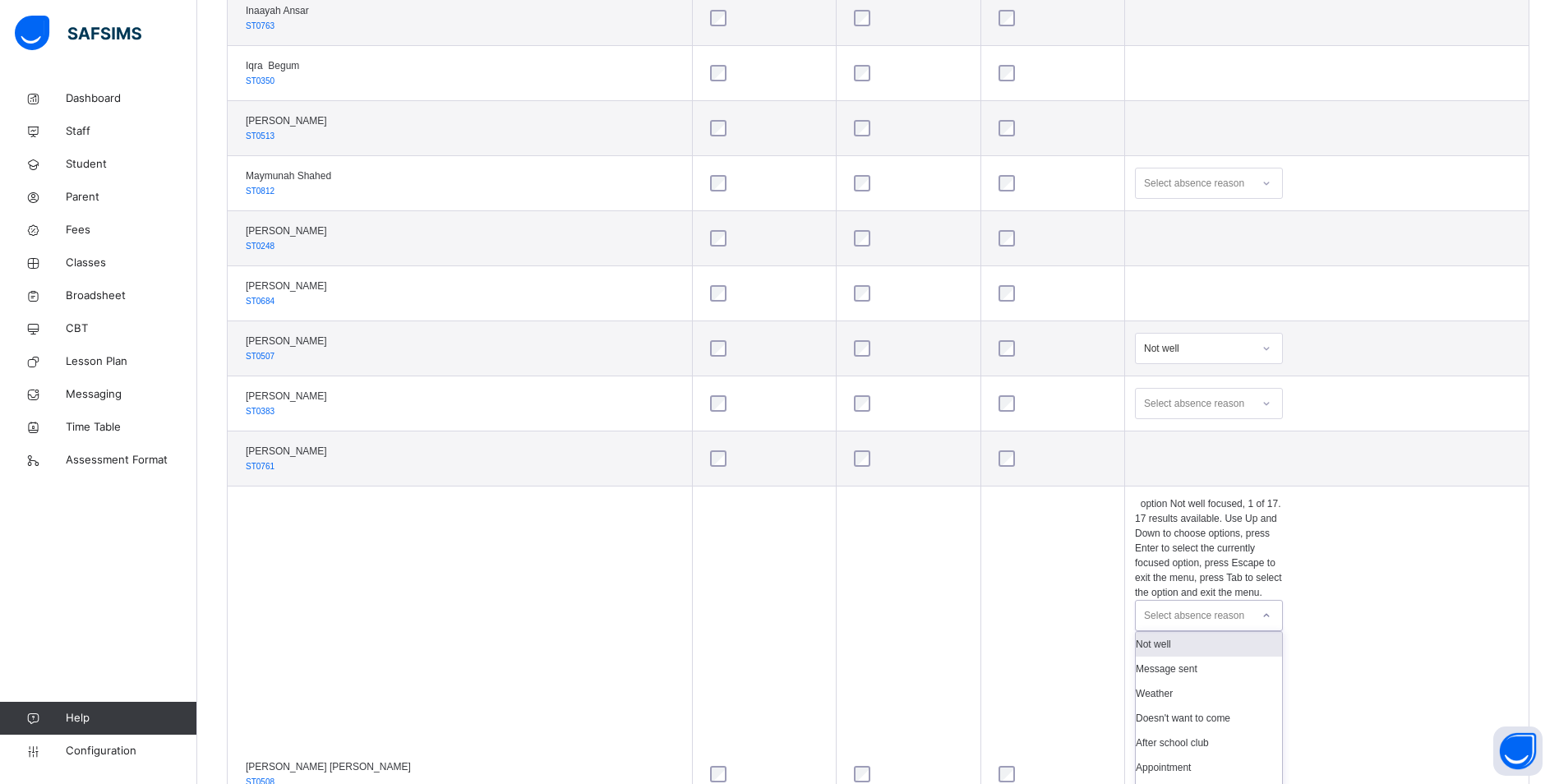
click at [1169, 632] on div "Not well" at bounding box center [1208, 645] width 146 height 25
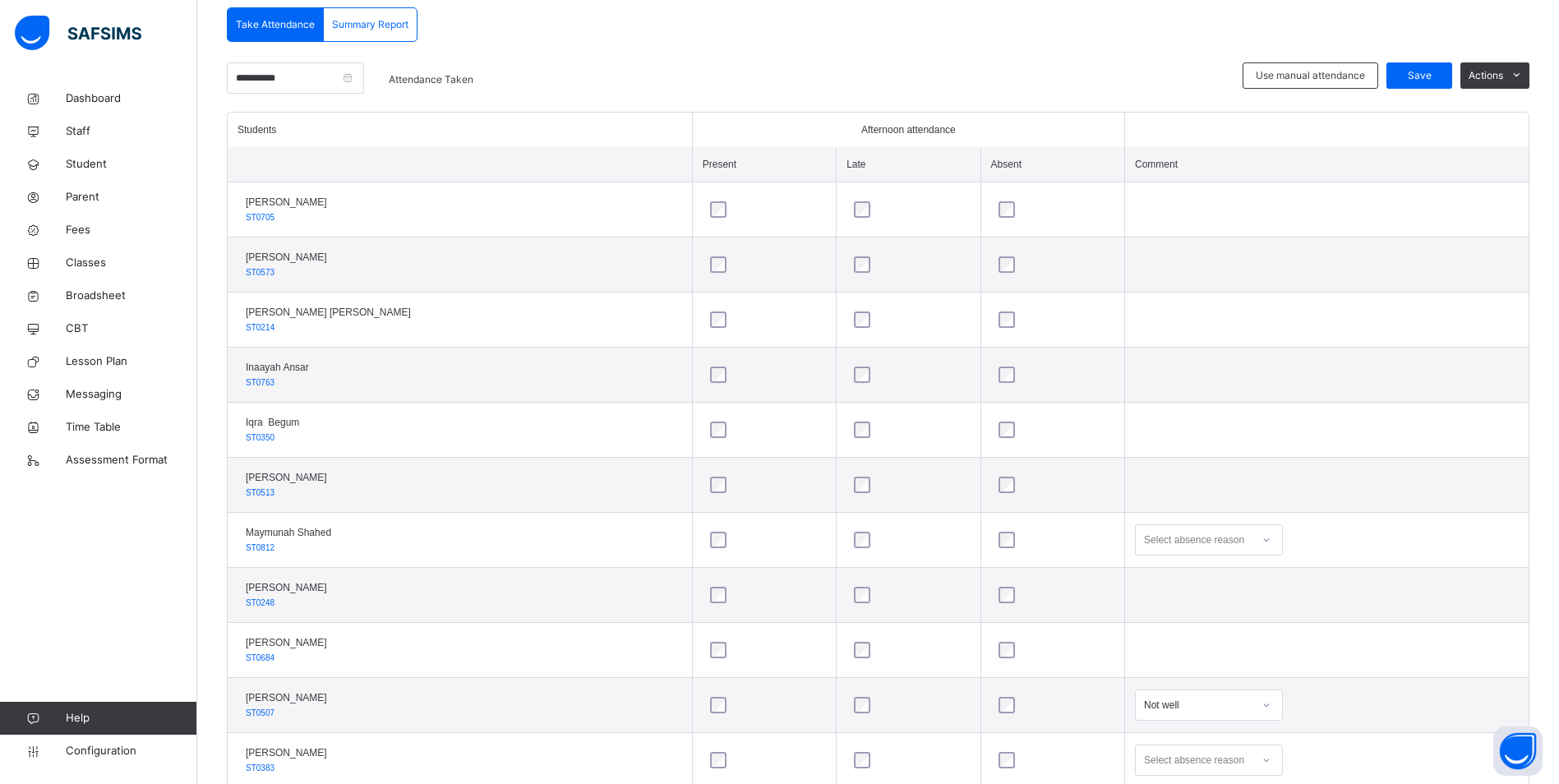
scroll to position [245, 0]
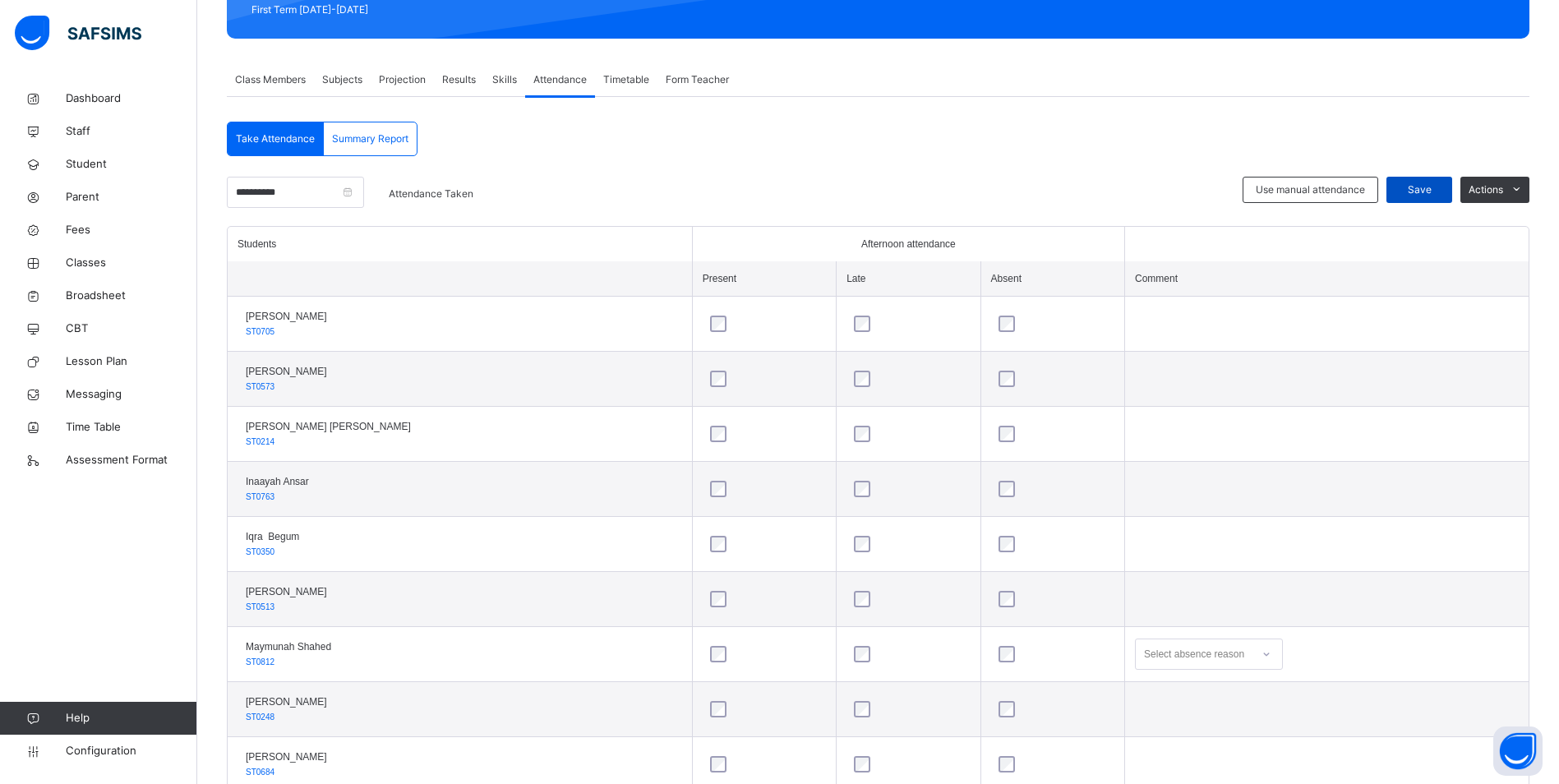
click at [1423, 180] on div "Save" at bounding box center [1419, 190] width 66 height 27
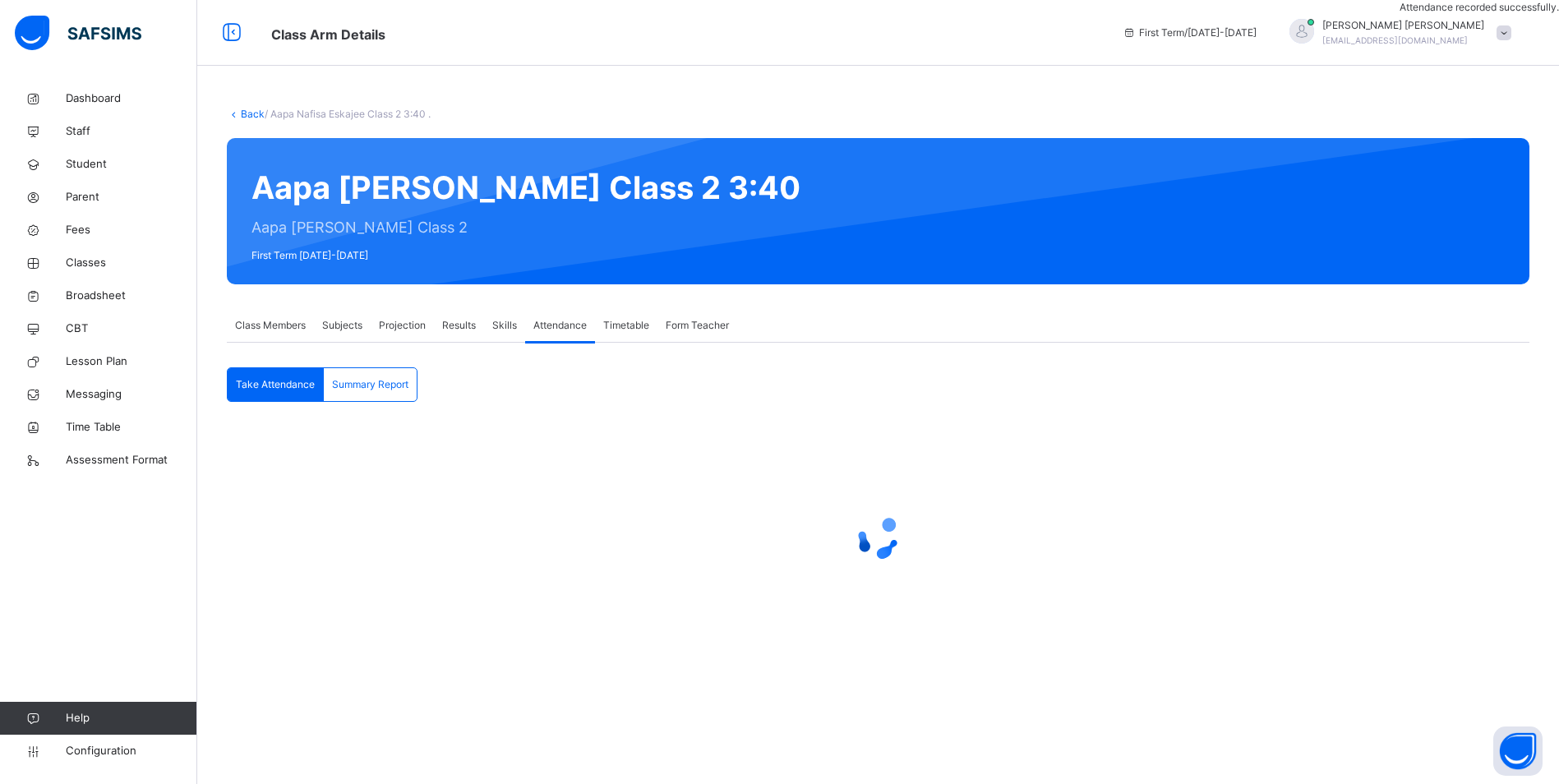
scroll to position [0, 0]
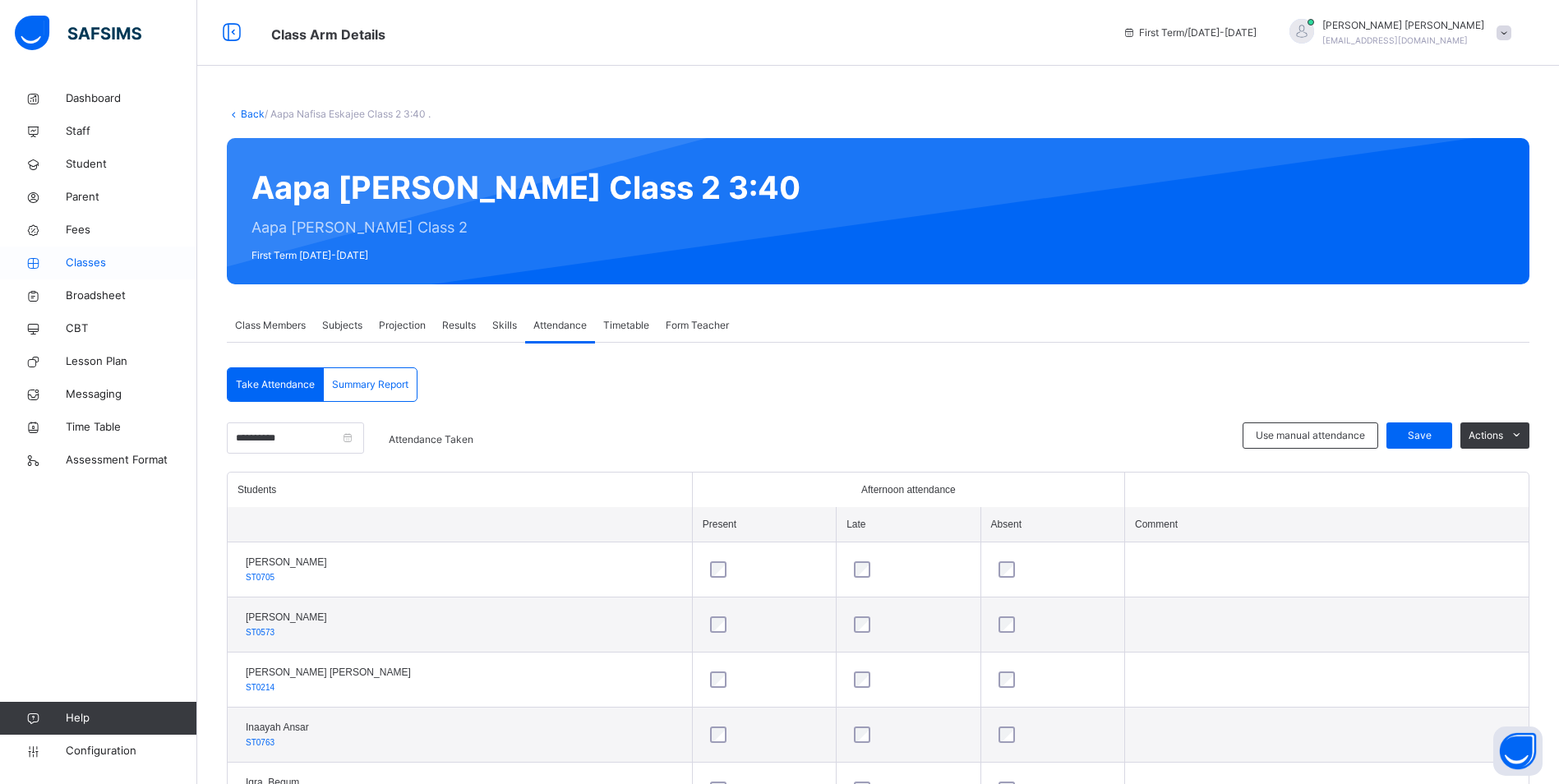
click at [67, 260] on span "Classes" at bounding box center [132, 263] width 132 height 16
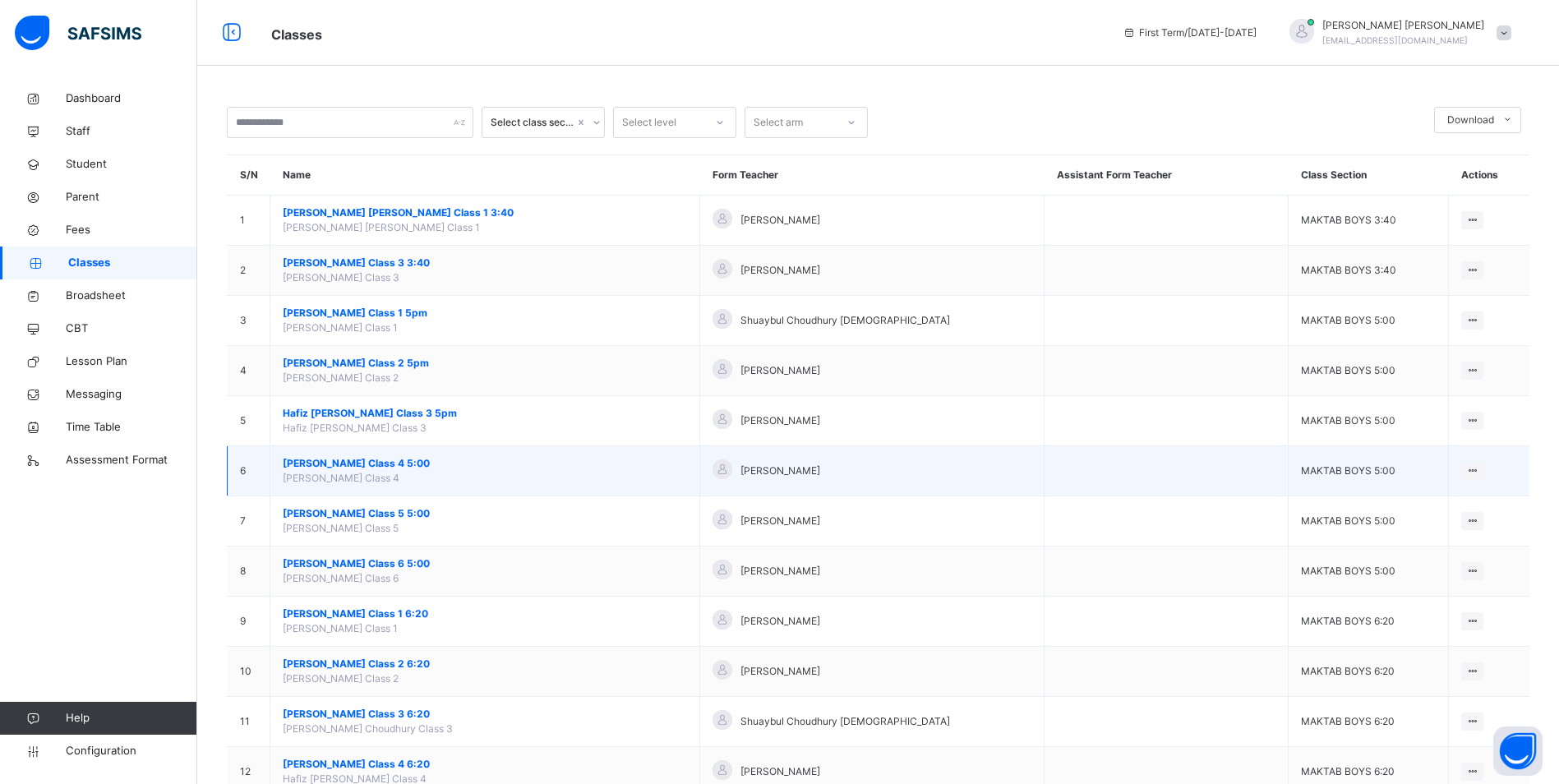
click at [322, 458] on span "[PERSON_NAME] Class 4 5:00" at bounding box center [484, 462] width 404 height 14
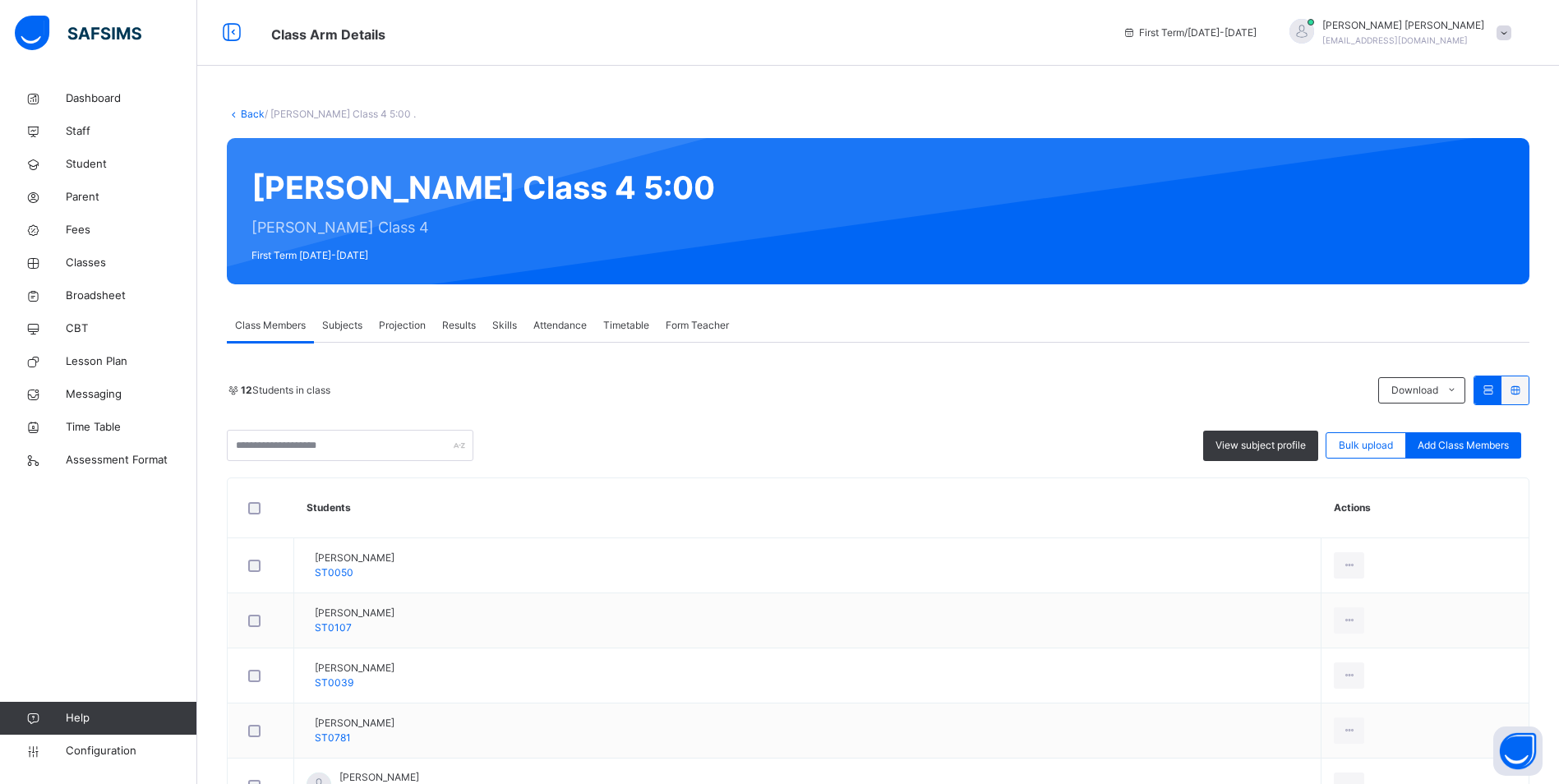
click at [568, 324] on span "Attendance" at bounding box center [560, 325] width 53 height 14
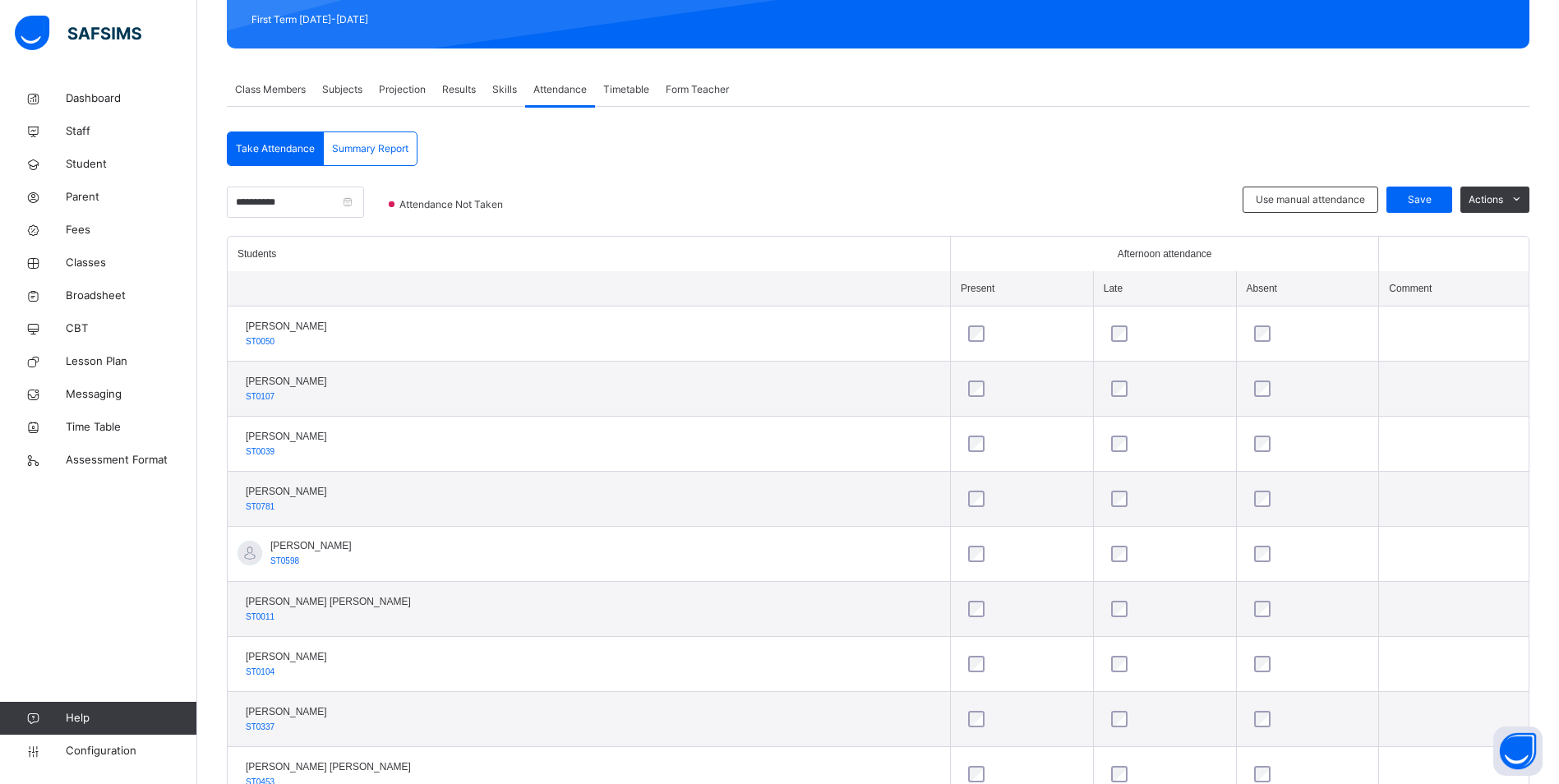
scroll to position [246, 0]
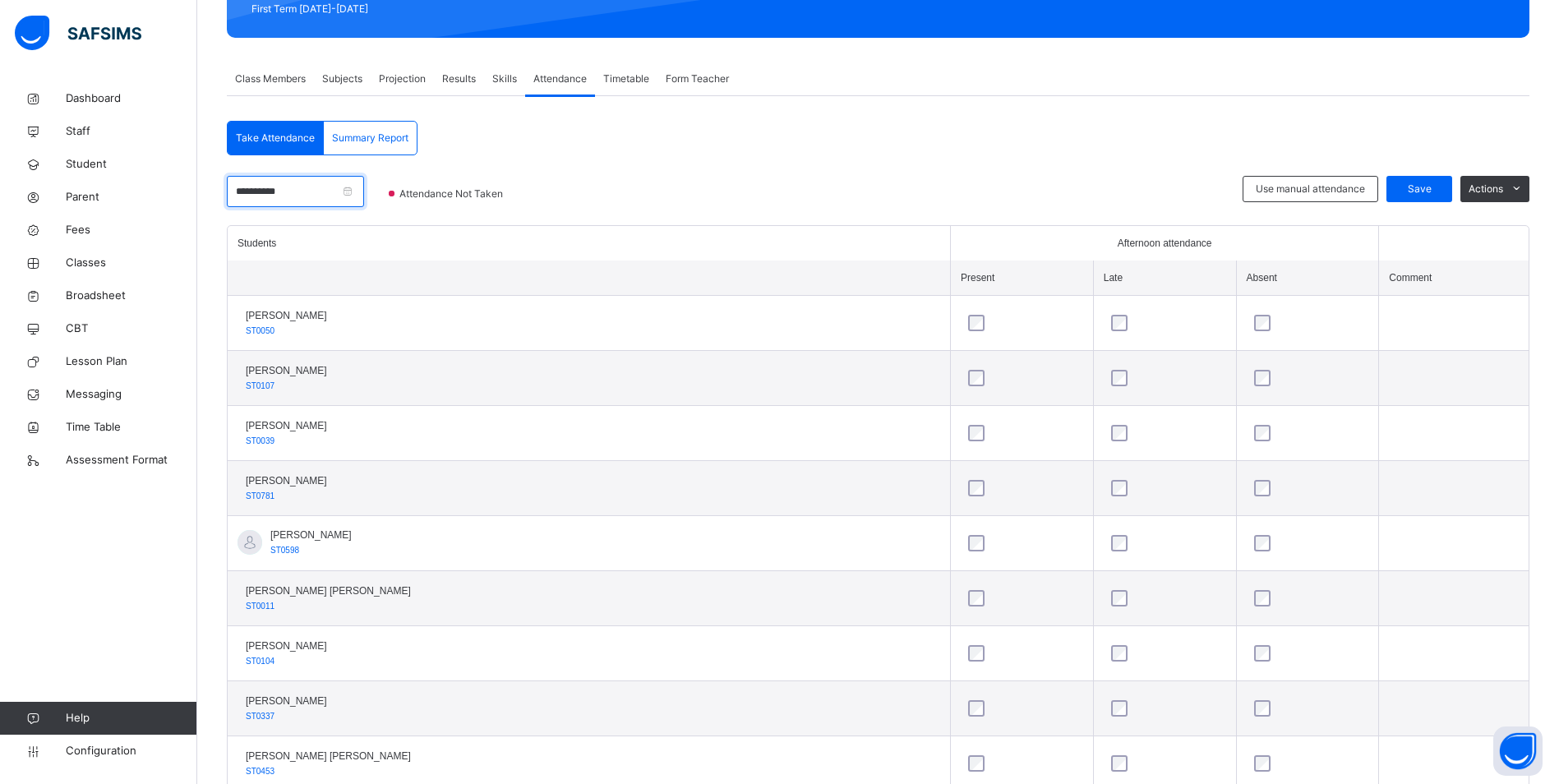
click at [301, 193] on input "**********" at bounding box center [295, 191] width 138 height 32
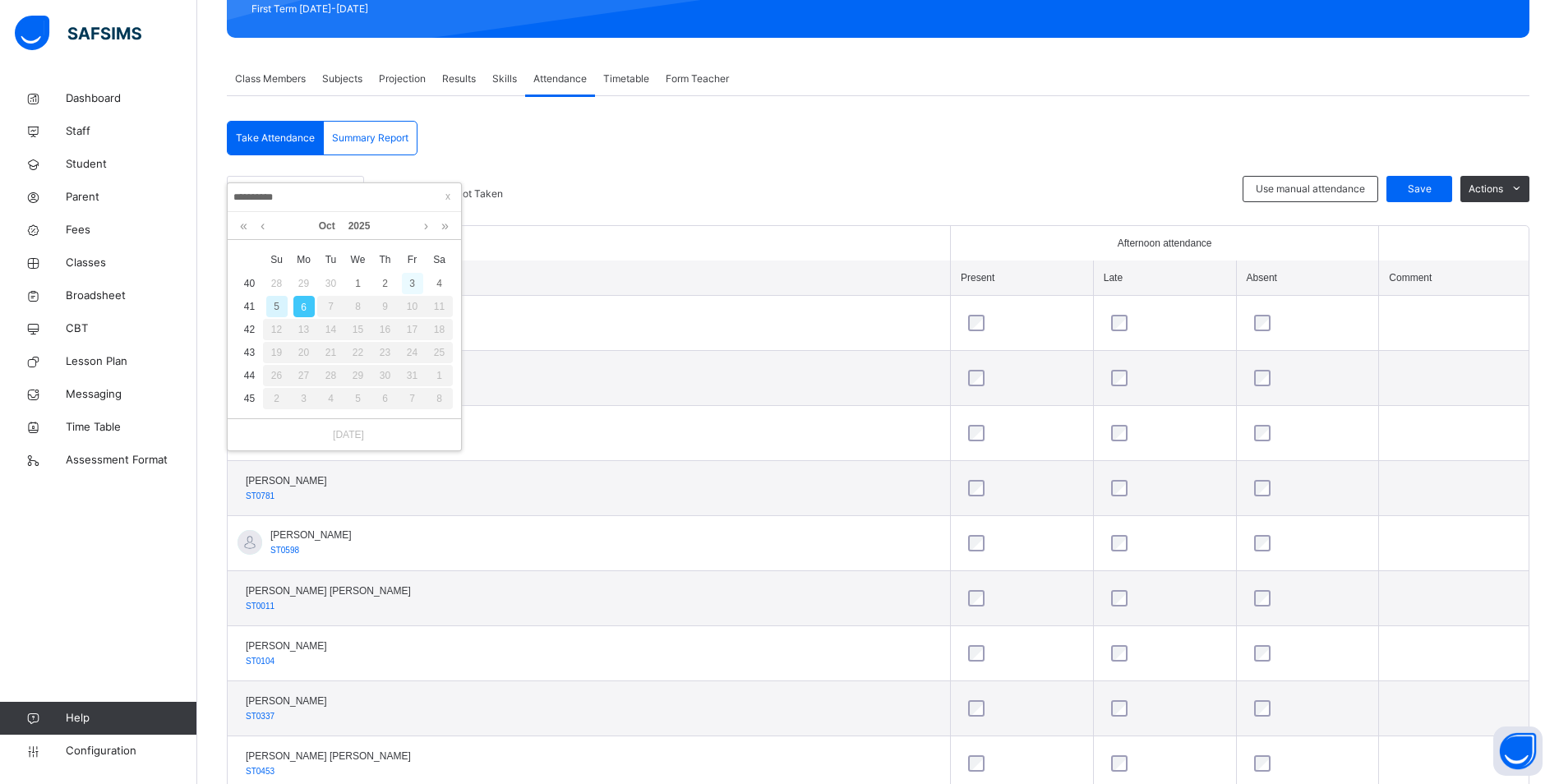
click at [409, 286] on div "3" at bounding box center [413, 284] width 21 height 21
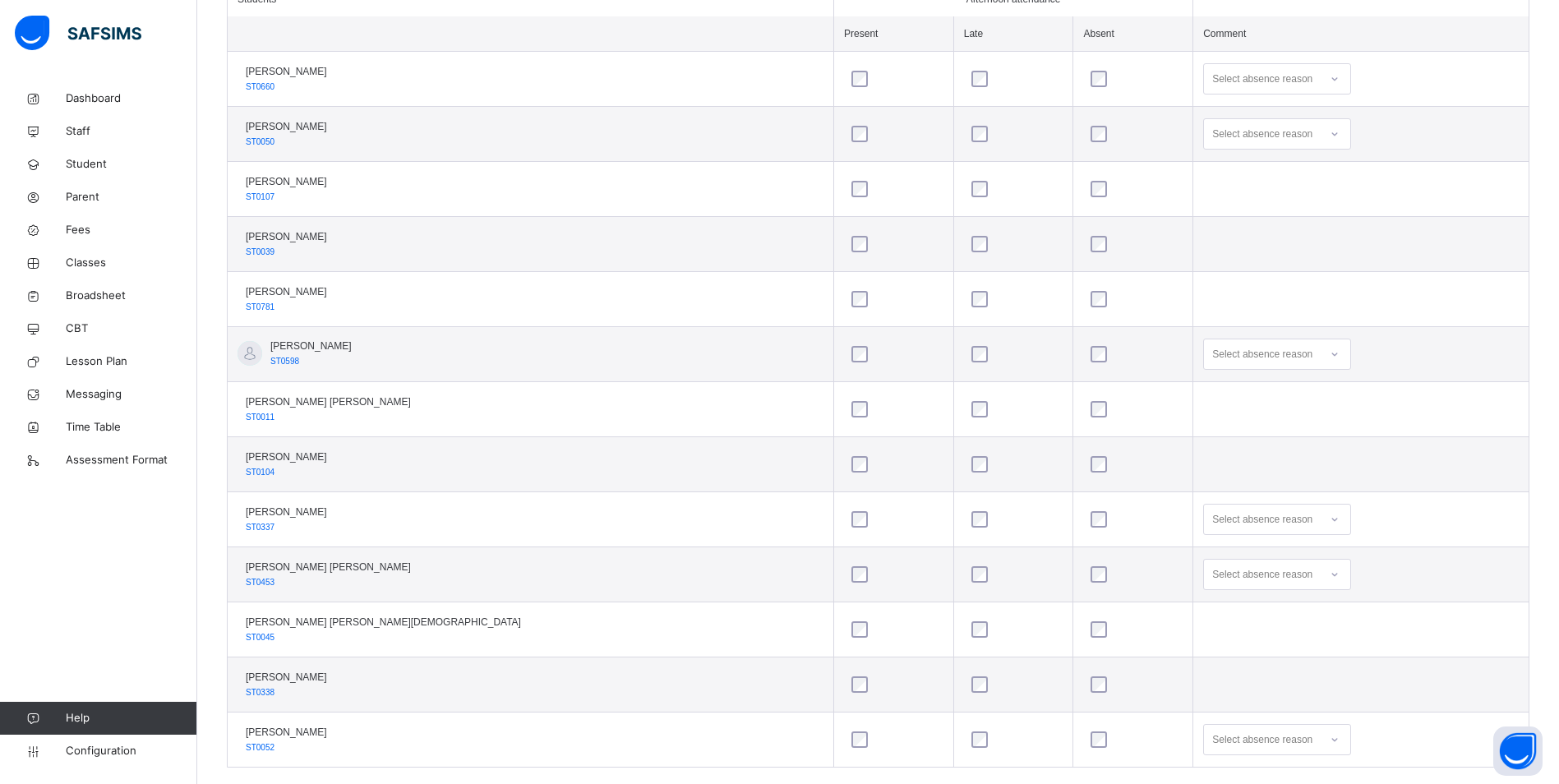
scroll to position [493, 0]
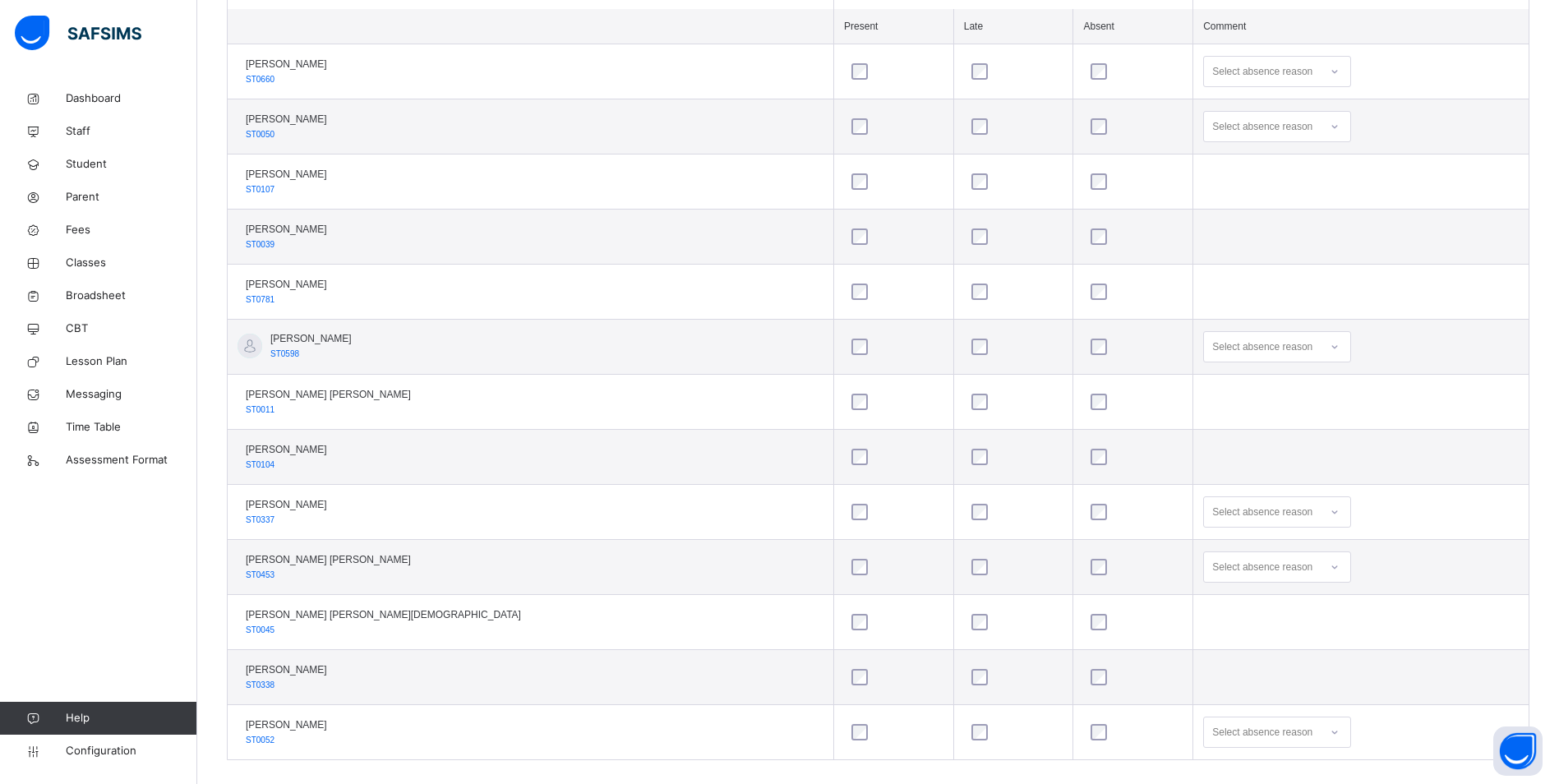
click at [1330, 518] on icon at bounding box center [1335, 511] width 10 height 16
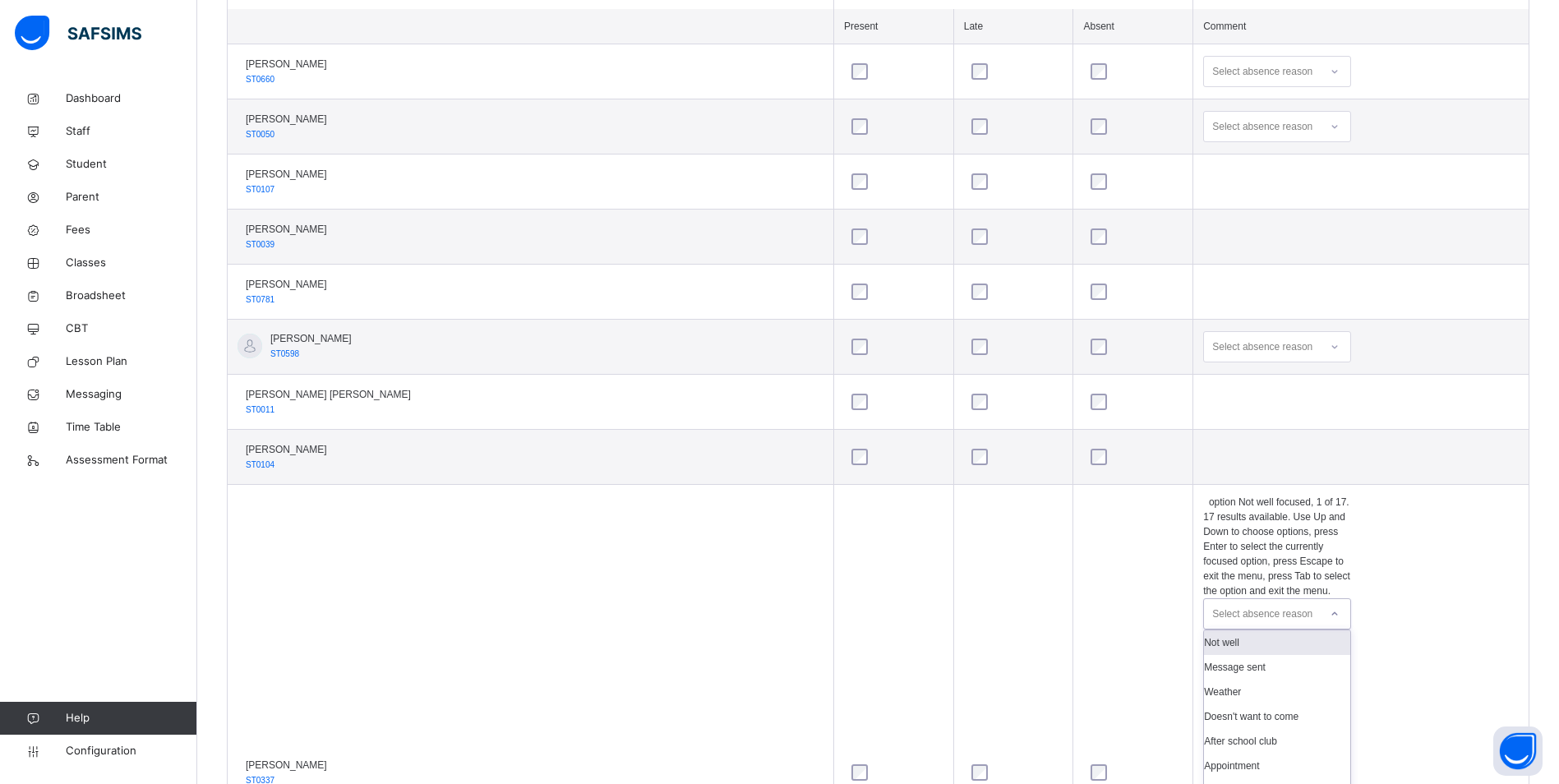
scroll to position [502, 0]
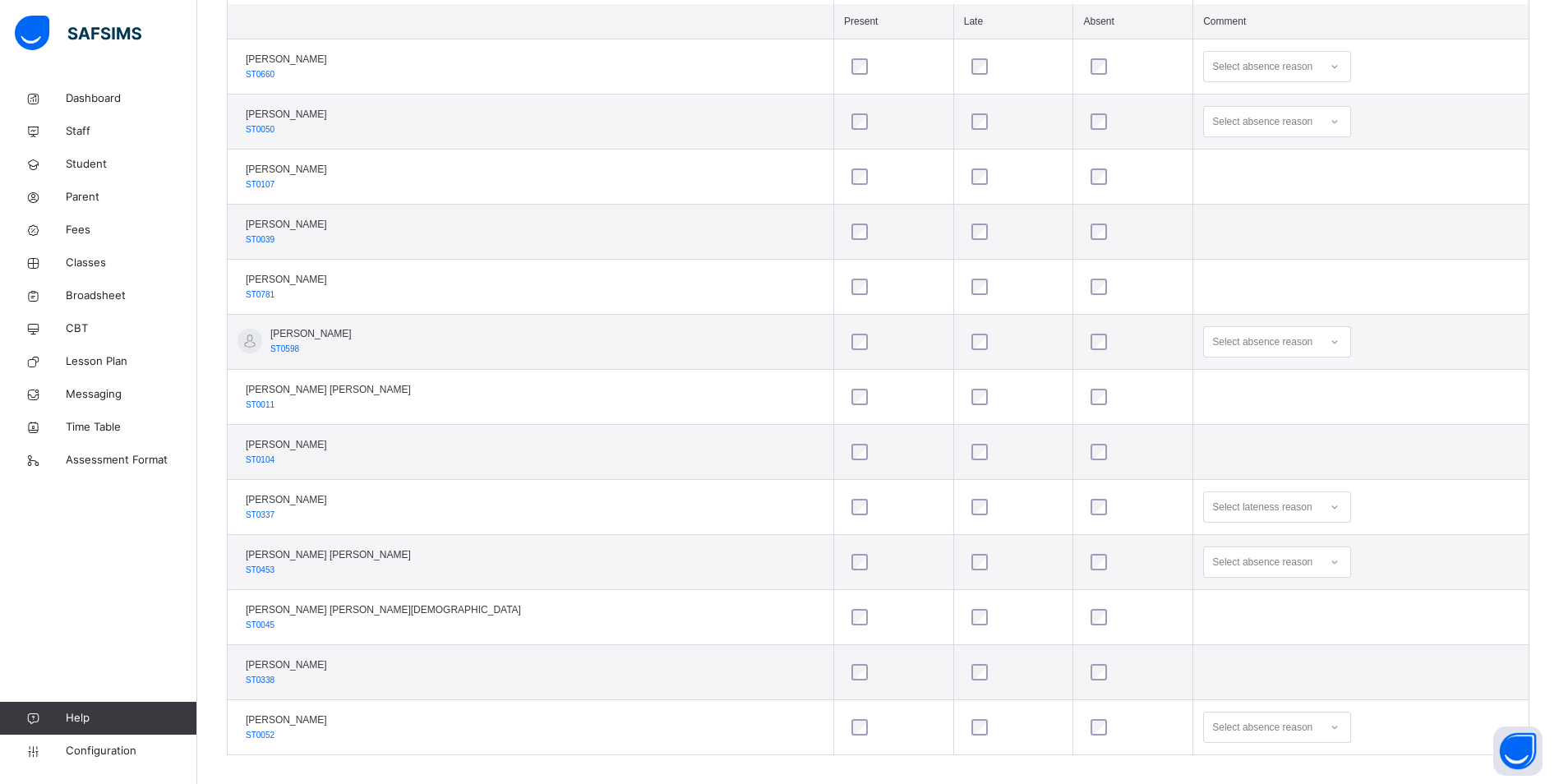
click at [1320, 500] on div at bounding box center [1334, 507] width 28 height 27
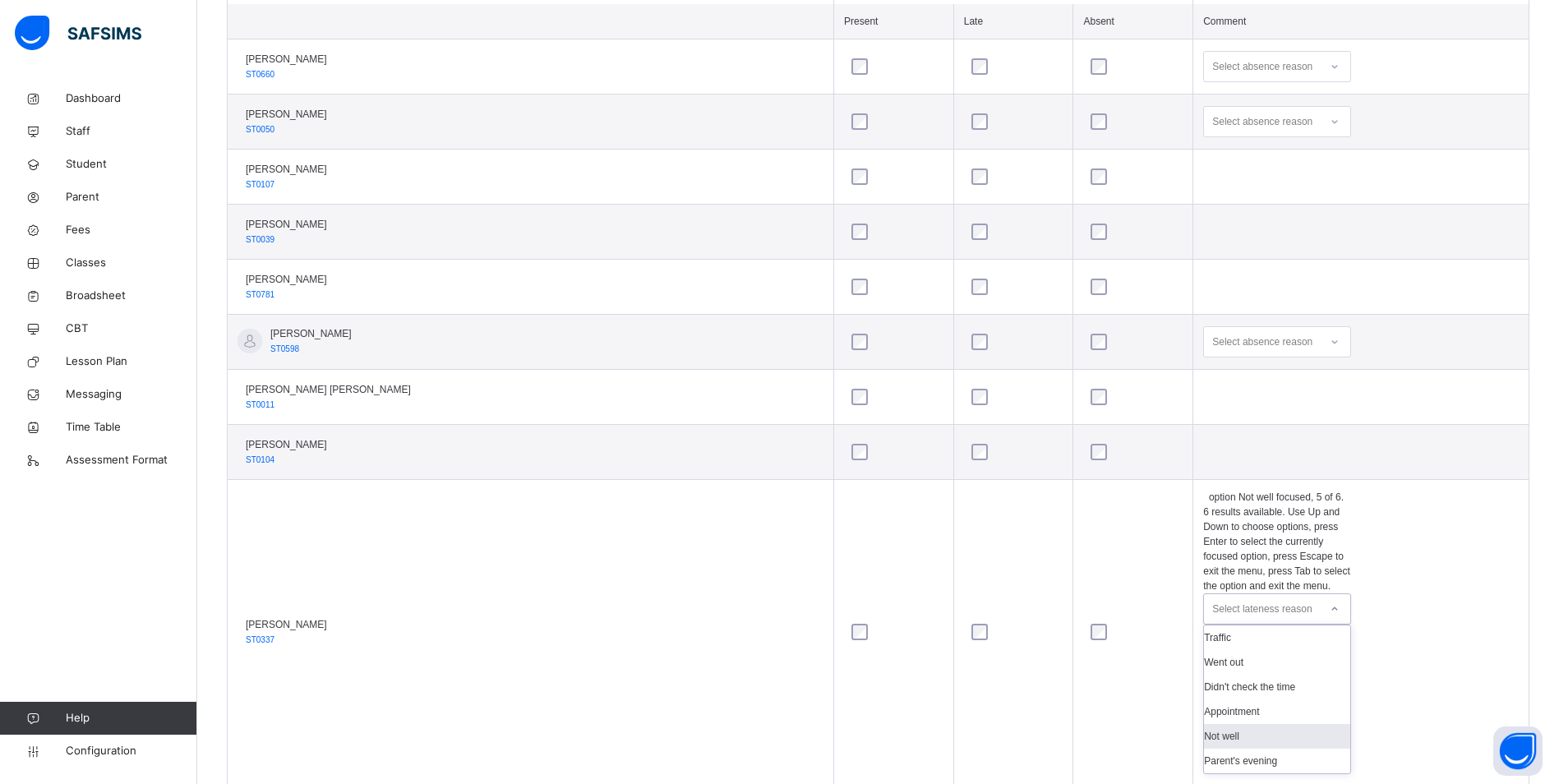
click at [1204, 724] on div "Not well" at bounding box center [1276, 736] width 146 height 25
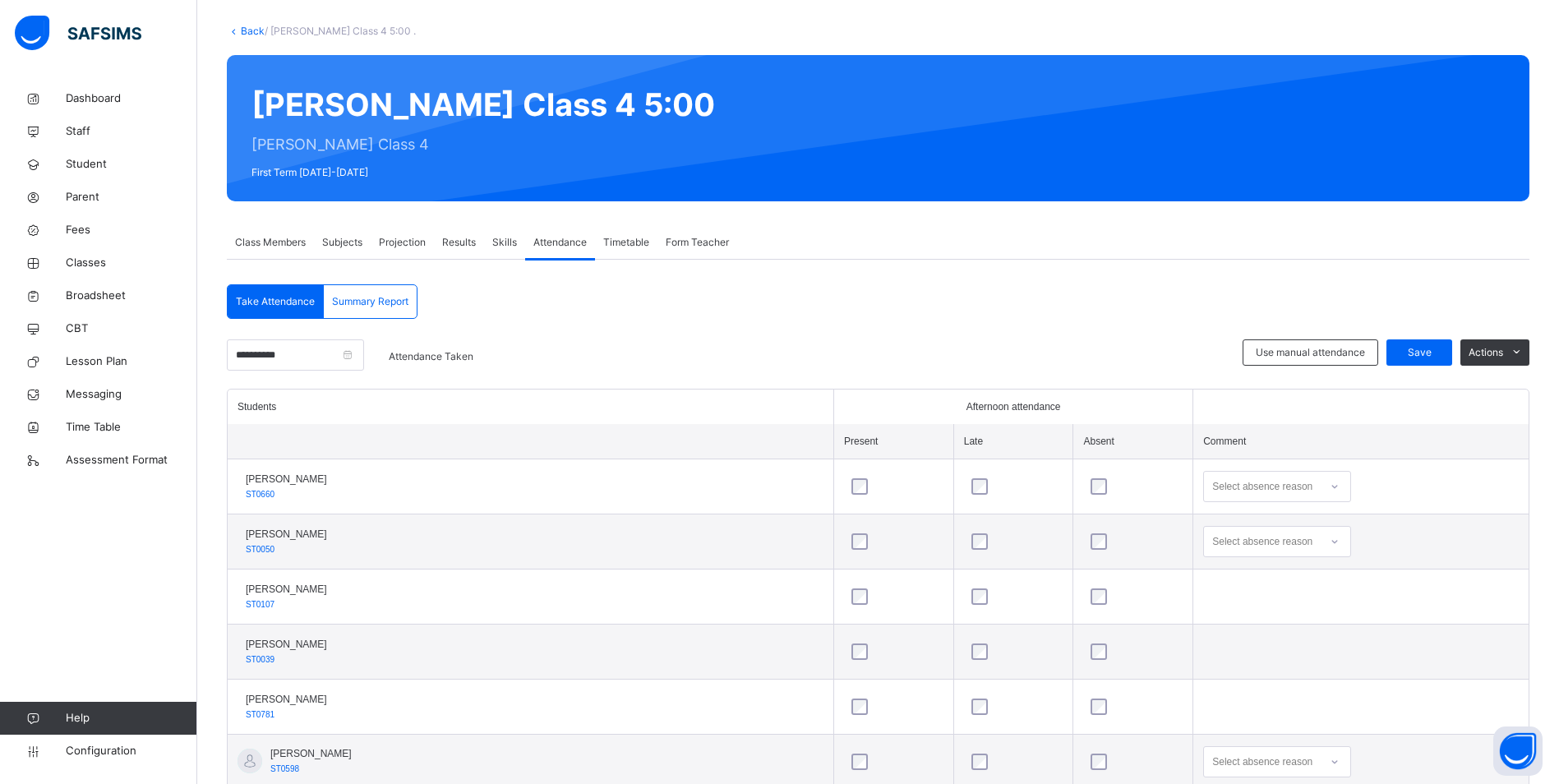
scroll to position [10, 0]
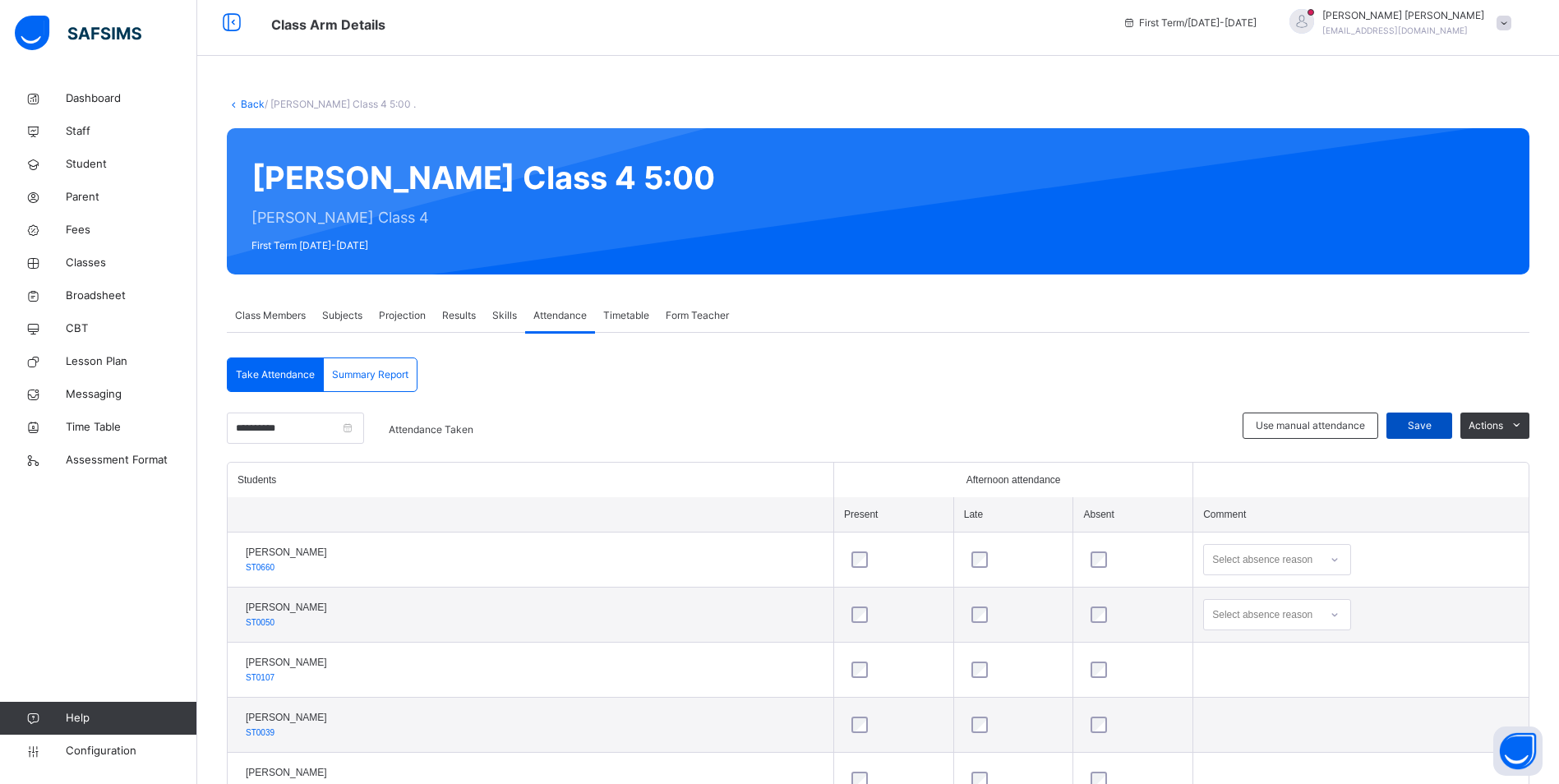
click at [1436, 427] on span "Save" at bounding box center [1419, 425] width 41 height 14
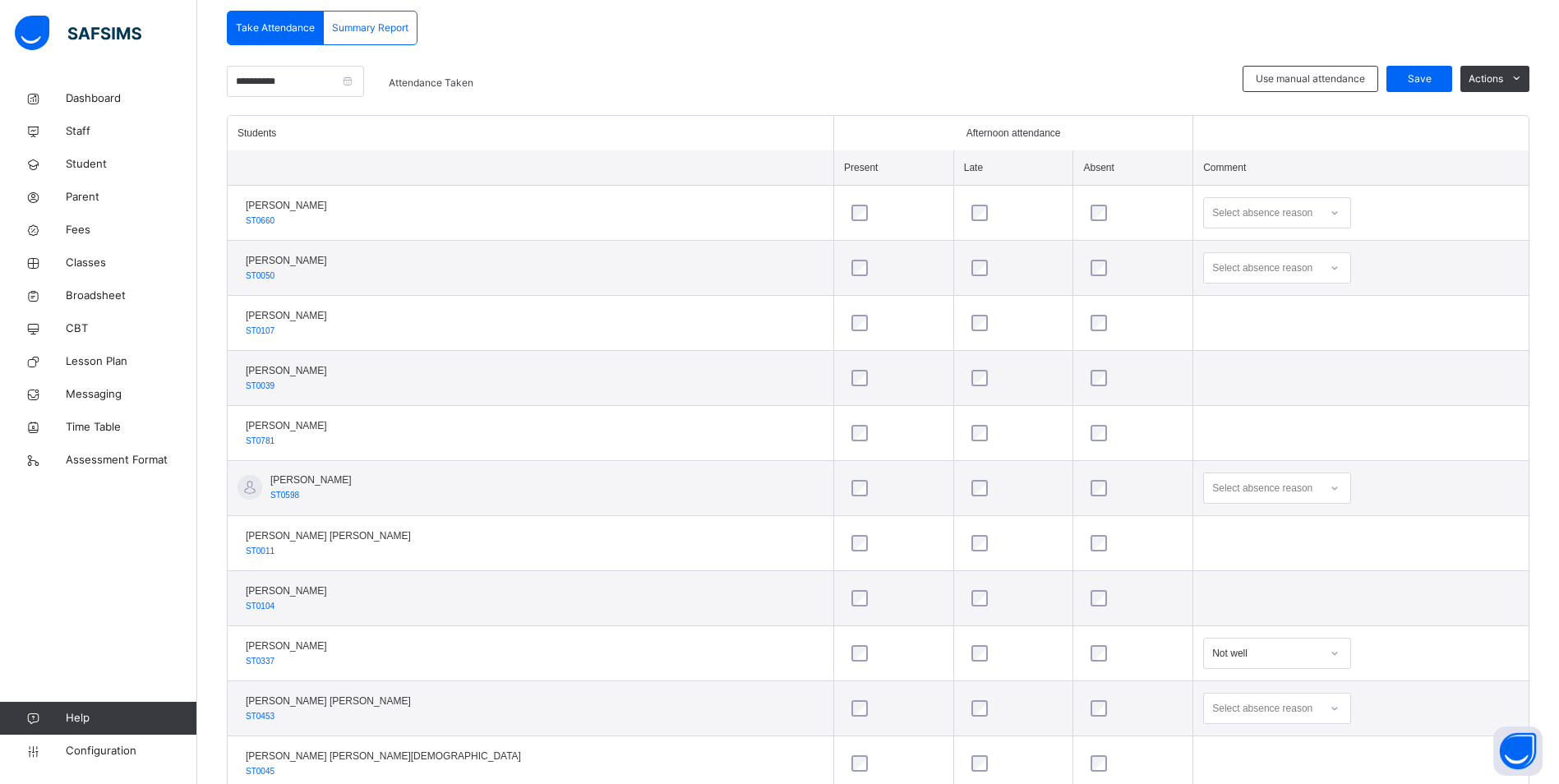
scroll to position [355, 0]
click at [1436, 75] on span "Save" at bounding box center [1419, 80] width 41 height 14
click at [83, 260] on span "Classes" at bounding box center [132, 263] width 132 height 16
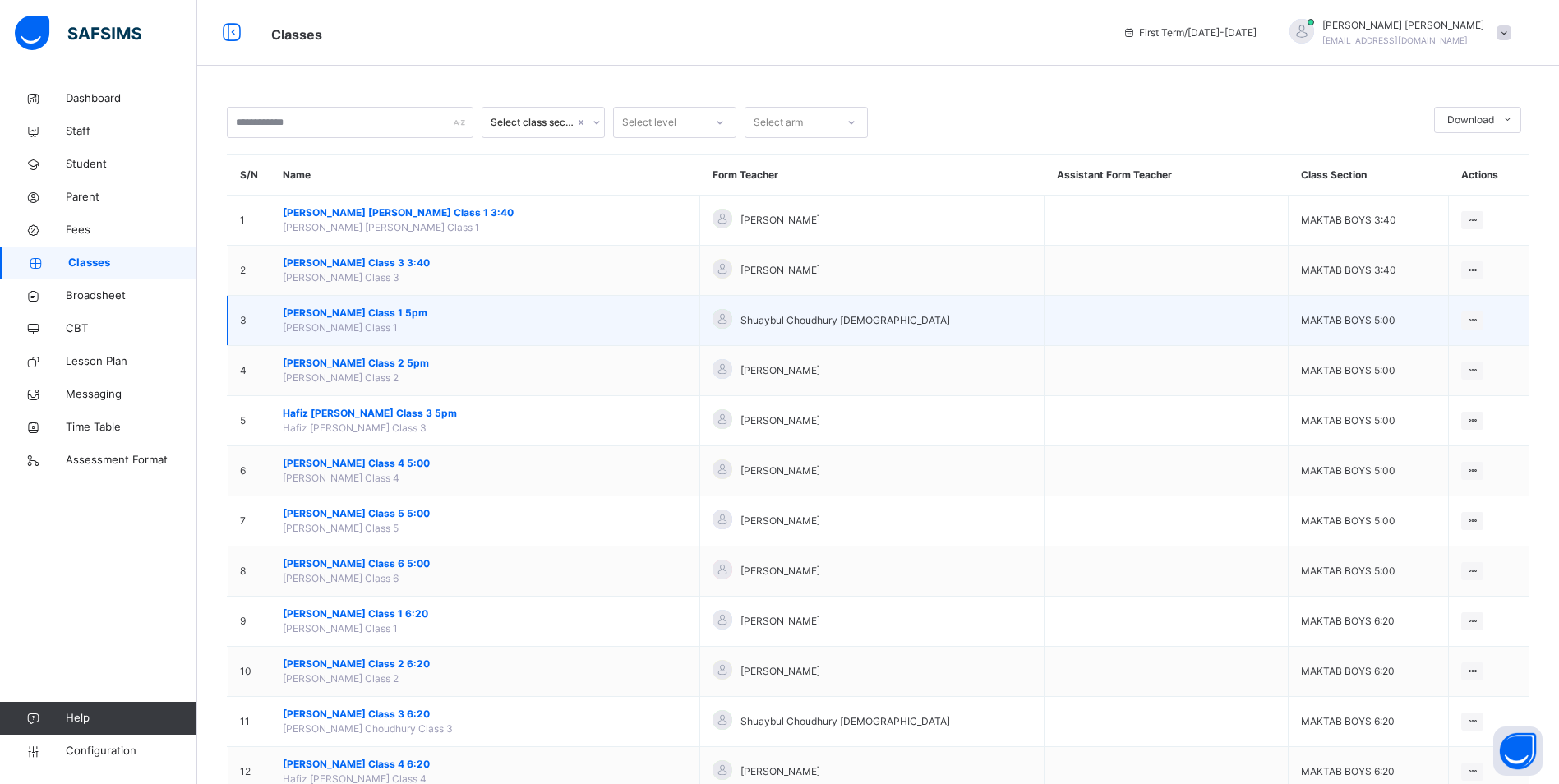
click at [347, 310] on span "[PERSON_NAME] Class 1 5pm" at bounding box center [484, 312] width 404 height 14
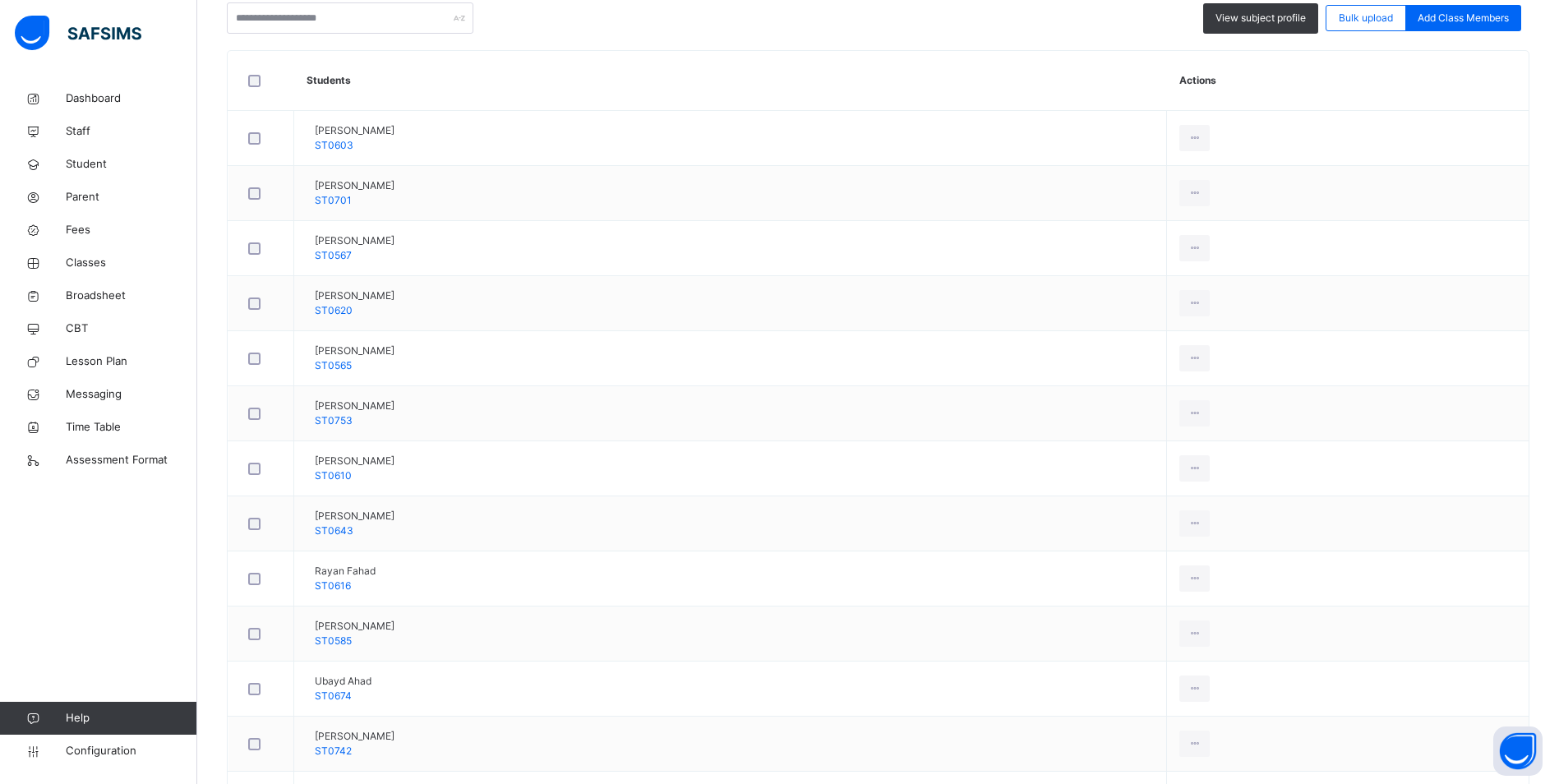
scroll to position [204, 0]
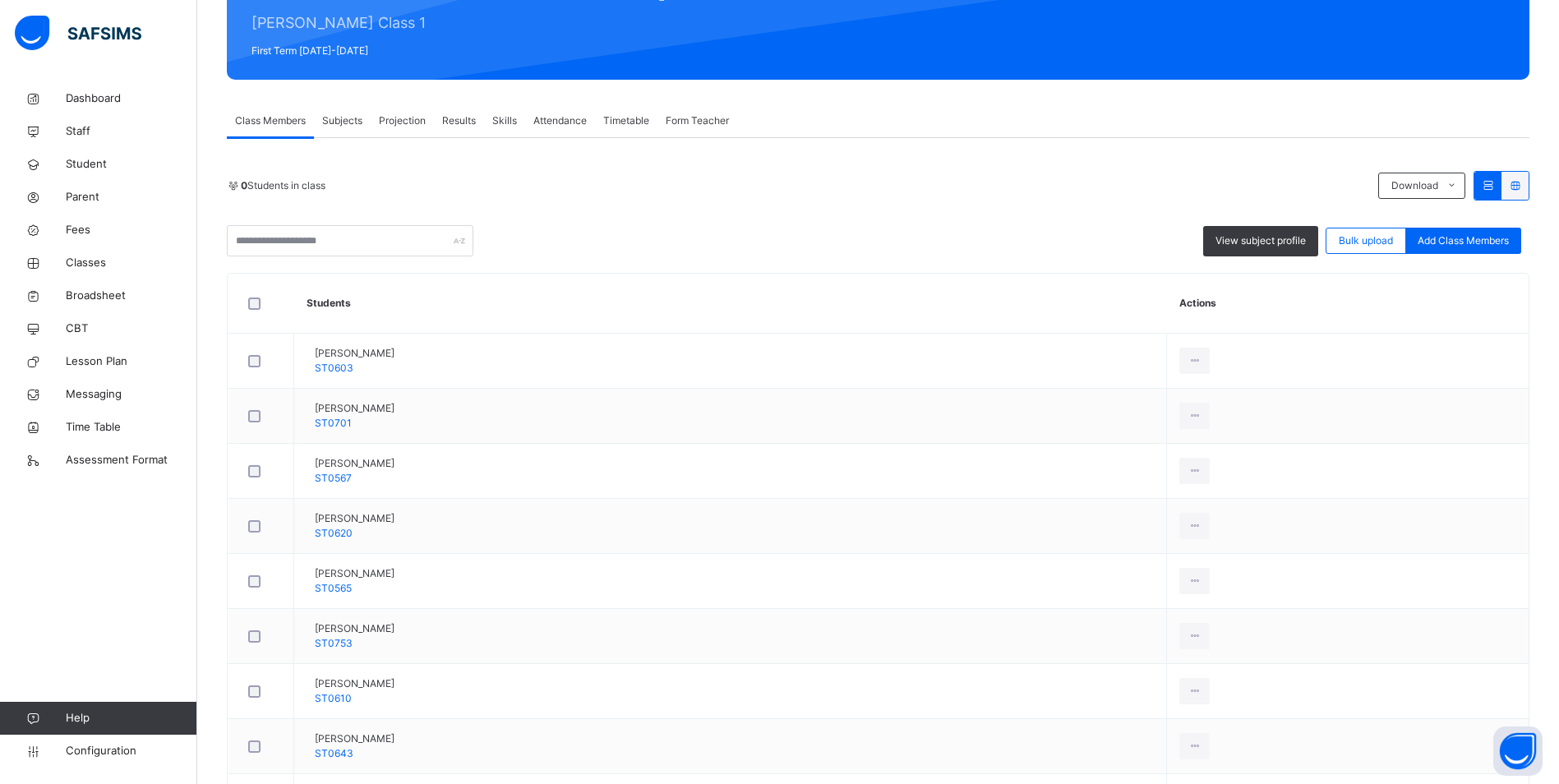
click at [569, 117] on span "Attendance" at bounding box center [560, 120] width 53 height 14
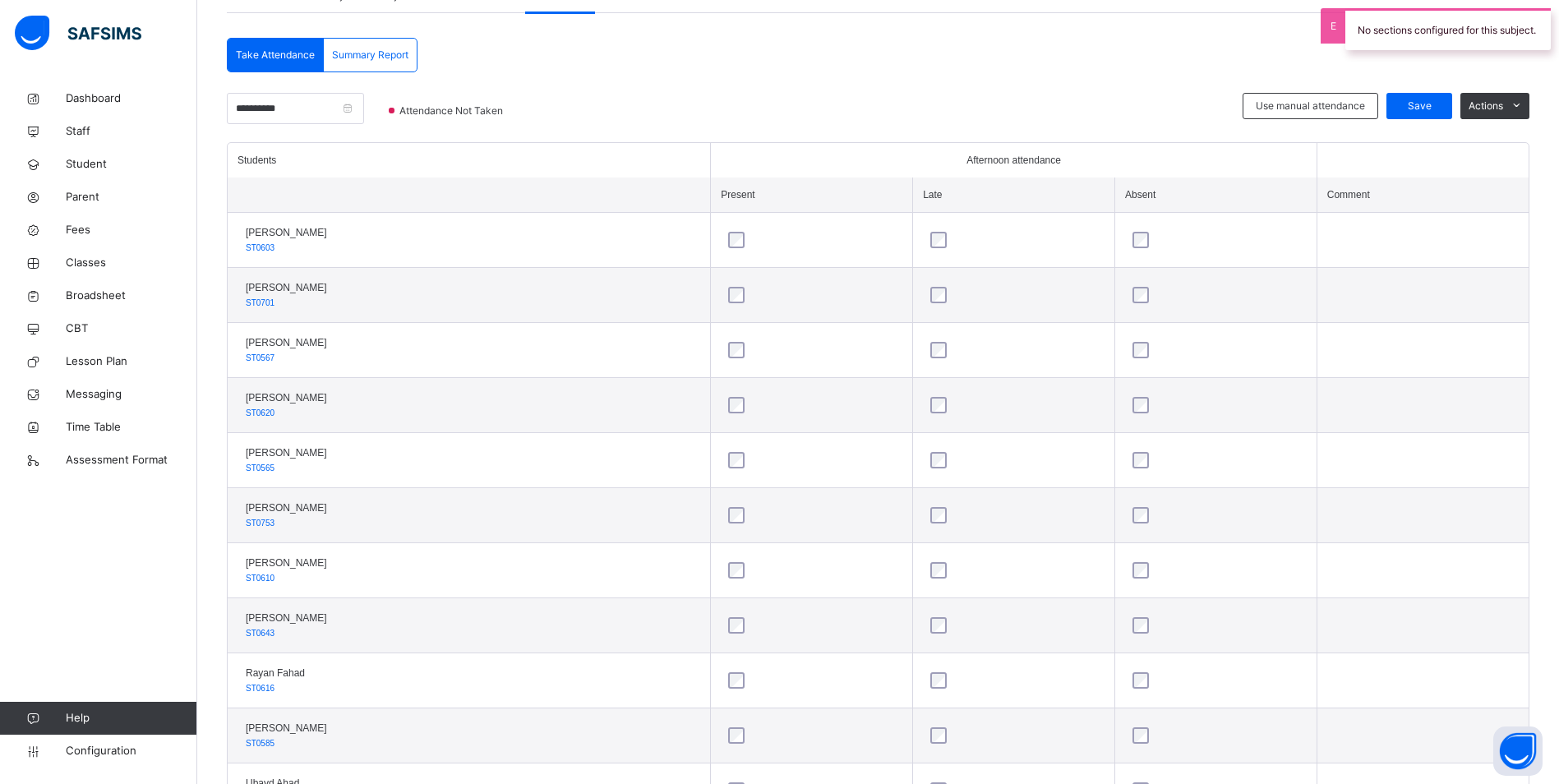
scroll to position [163, 0]
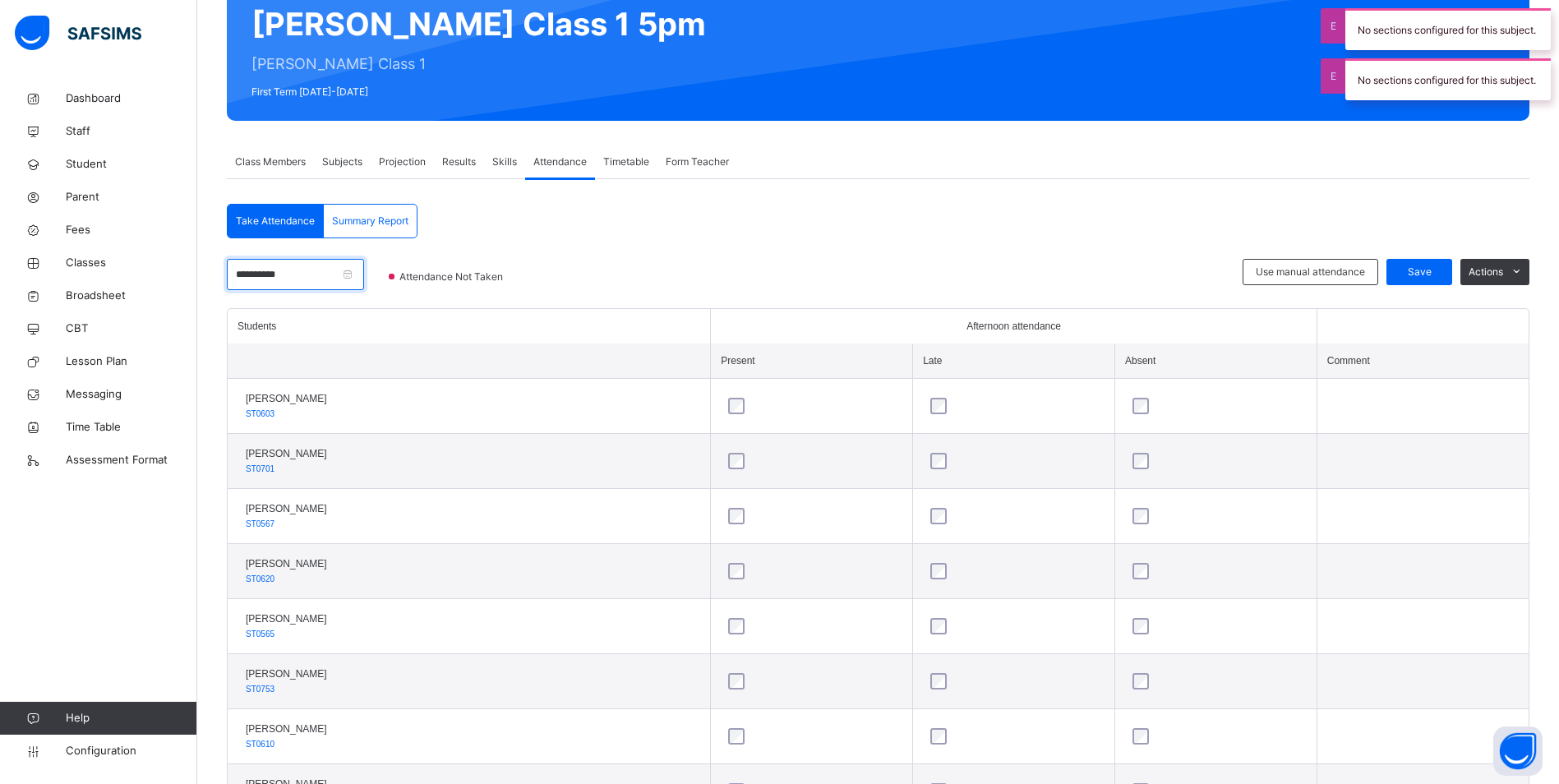
click at [299, 267] on input "**********" at bounding box center [295, 274] width 138 height 32
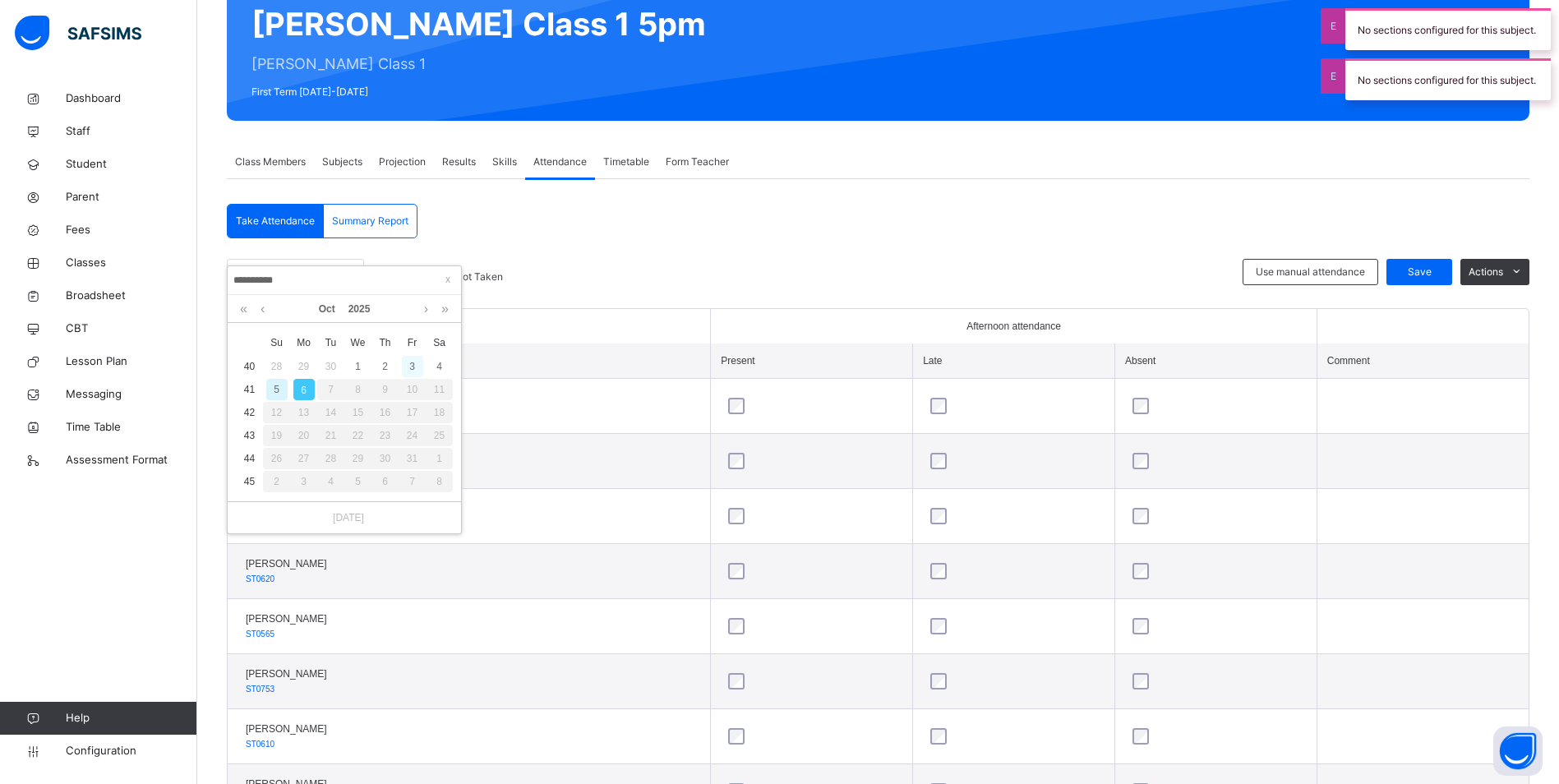
click at [415, 371] on div "3" at bounding box center [413, 366] width 21 height 21
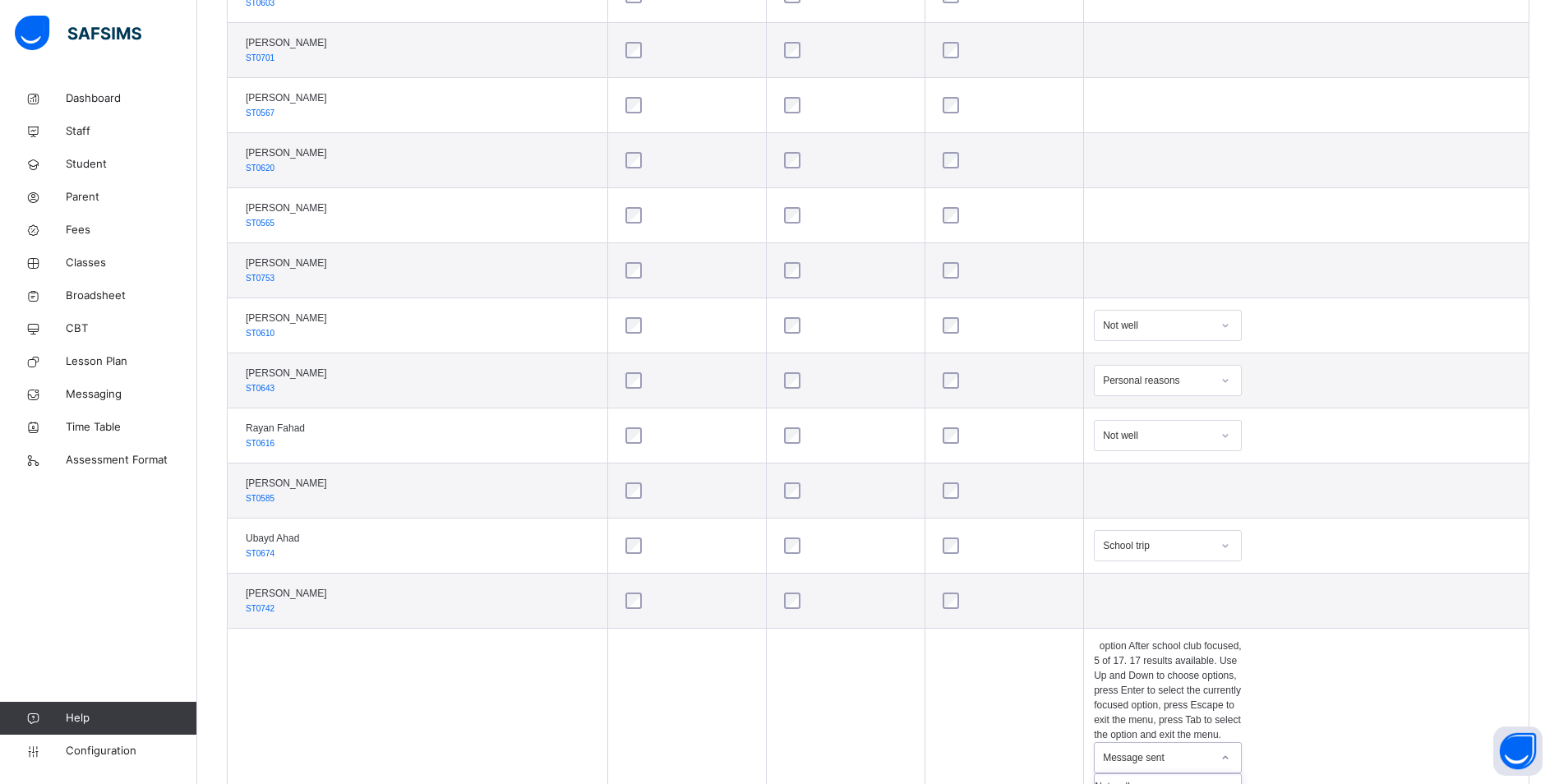
scroll to position [716, 0]
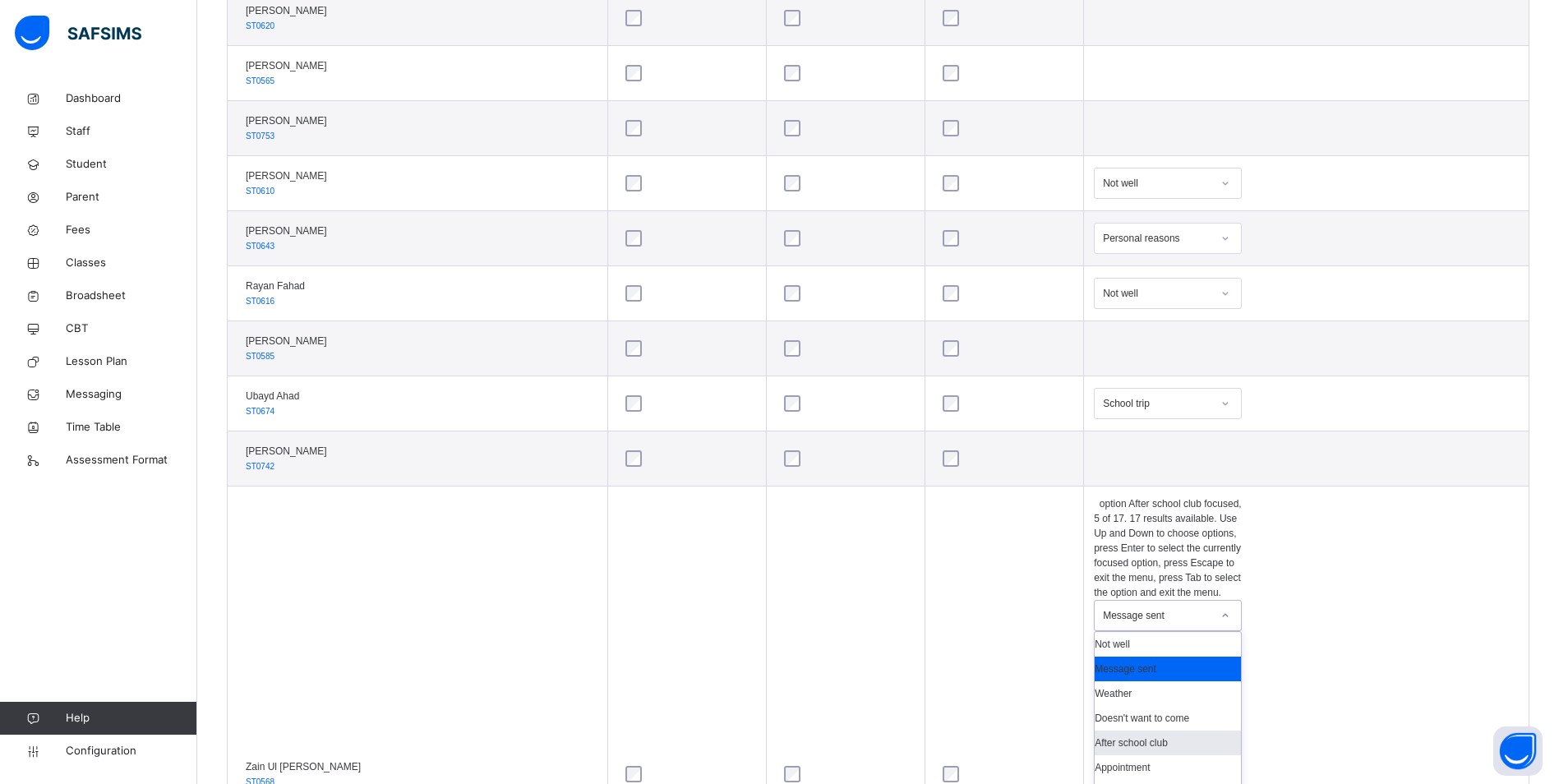
click at [1242, 655] on div "option After school club focused, 5 of 17. 17 results available. Use Up and Dow…" at bounding box center [1167, 774] width 148 height 556
click at [1192, 632] on div "Not well" at bounding box center [1167, 645] width 146 height 25
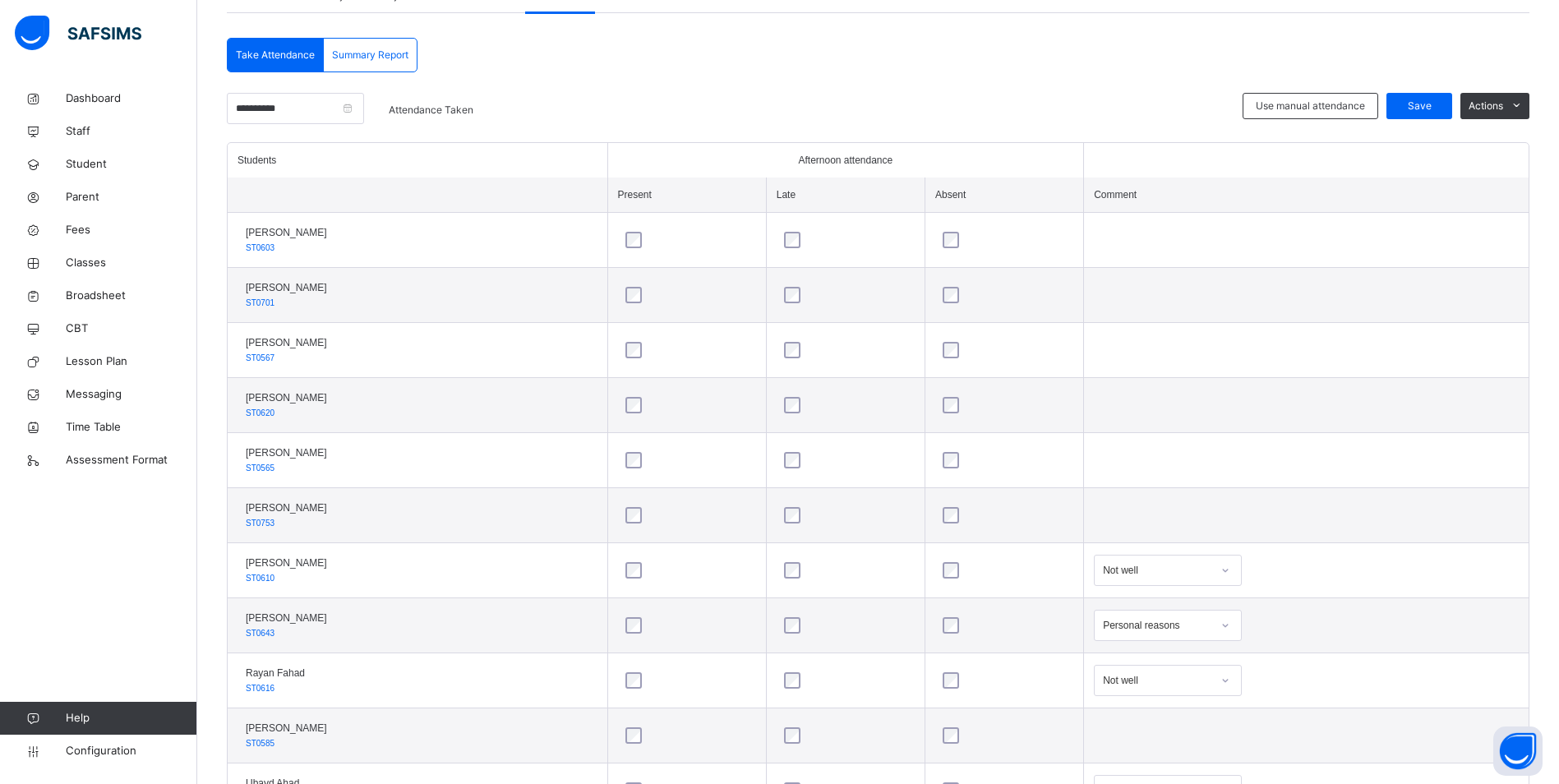
scroll to position [328, 0]
click at [1428, 95] on div "Save" at bounding box center [1419, 108] width 66 height 27
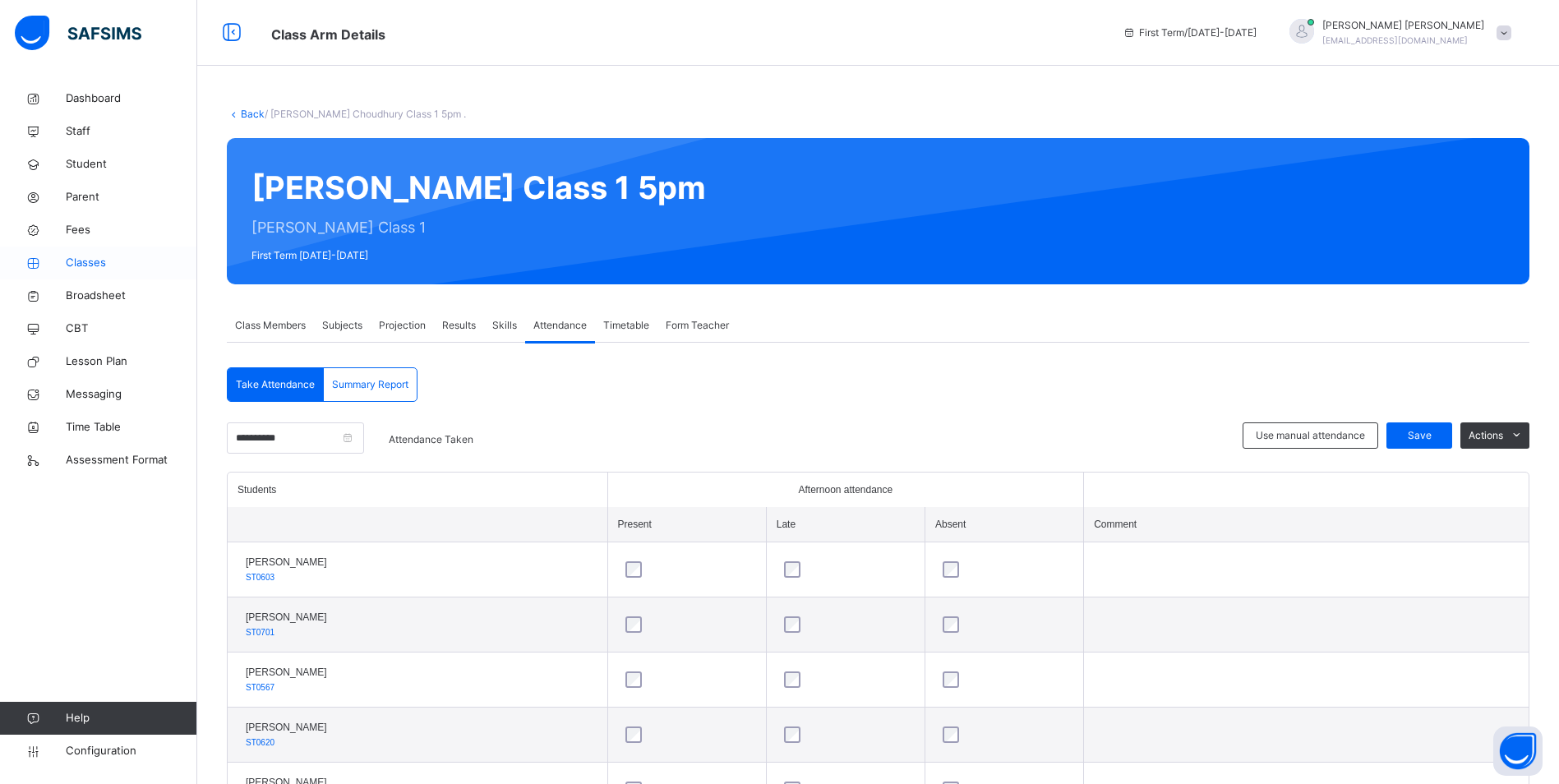
click at [75, 263] on span "Classes" at bounding box center [132, 263] width 132 height 16
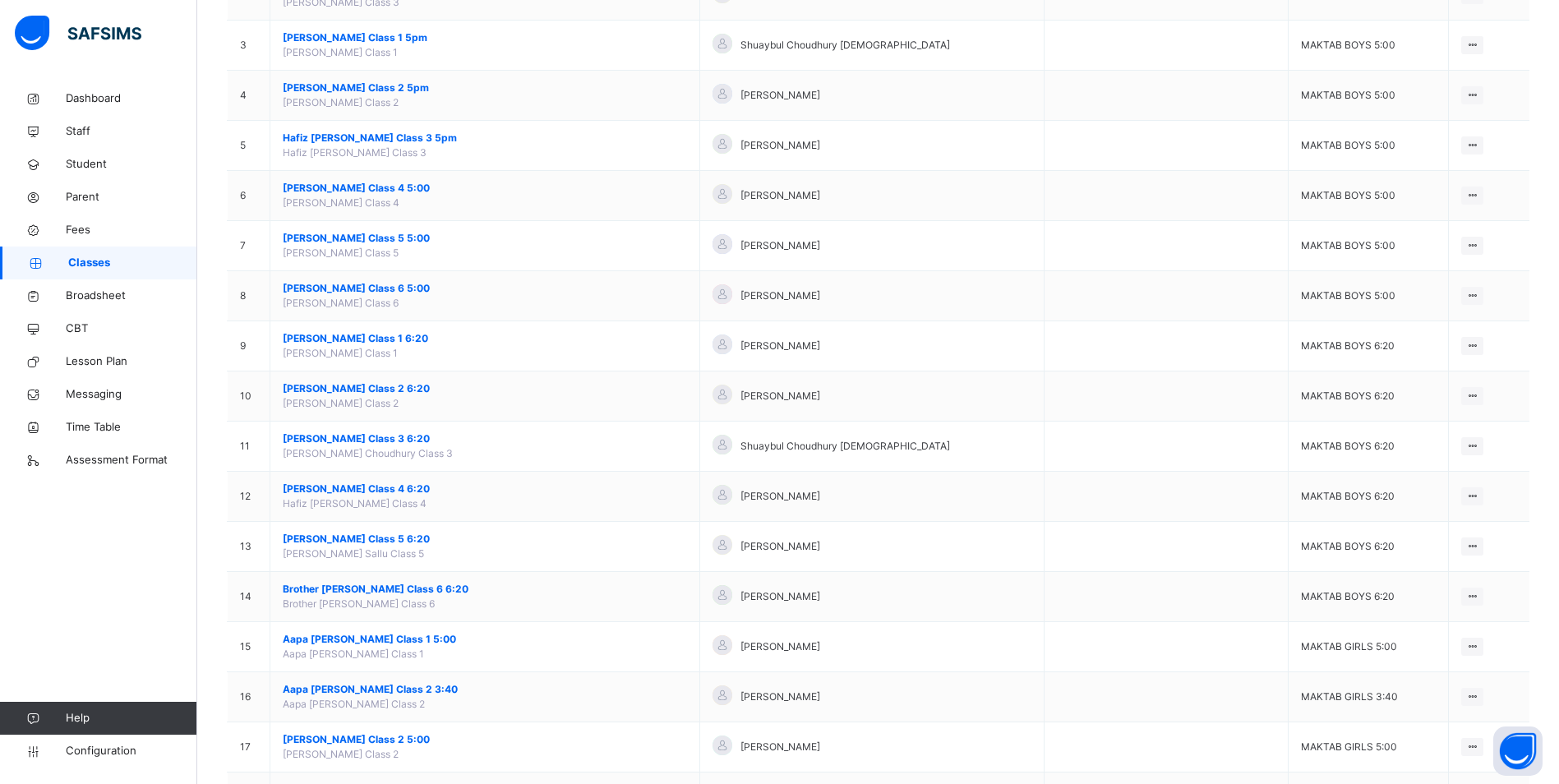
scroll to position [328, 0]
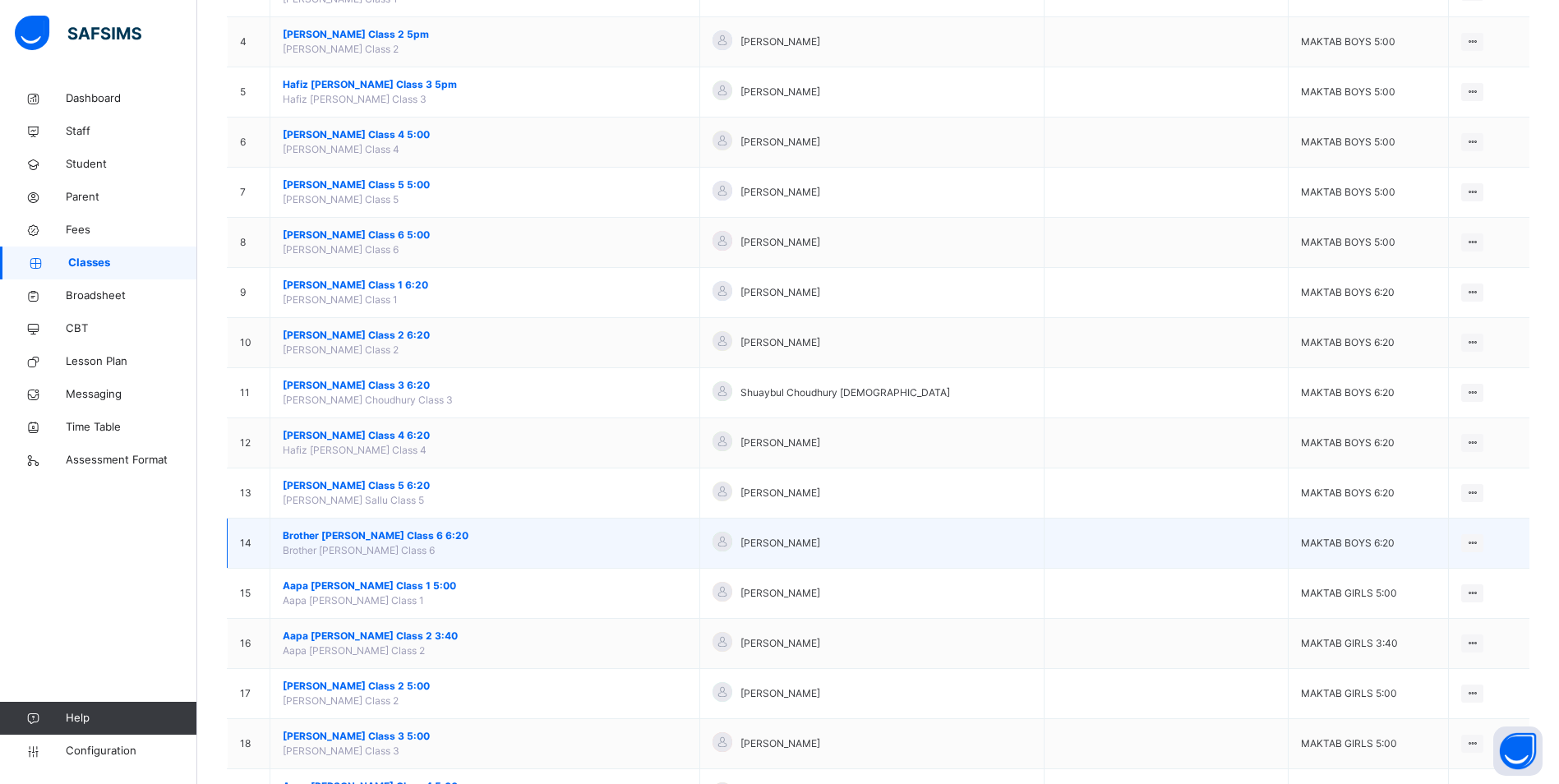
click at [413, 534] on span "Brother [PERSON_NAME] Class 6 6:20" at bounding box center [484, 535] width 404 height 14
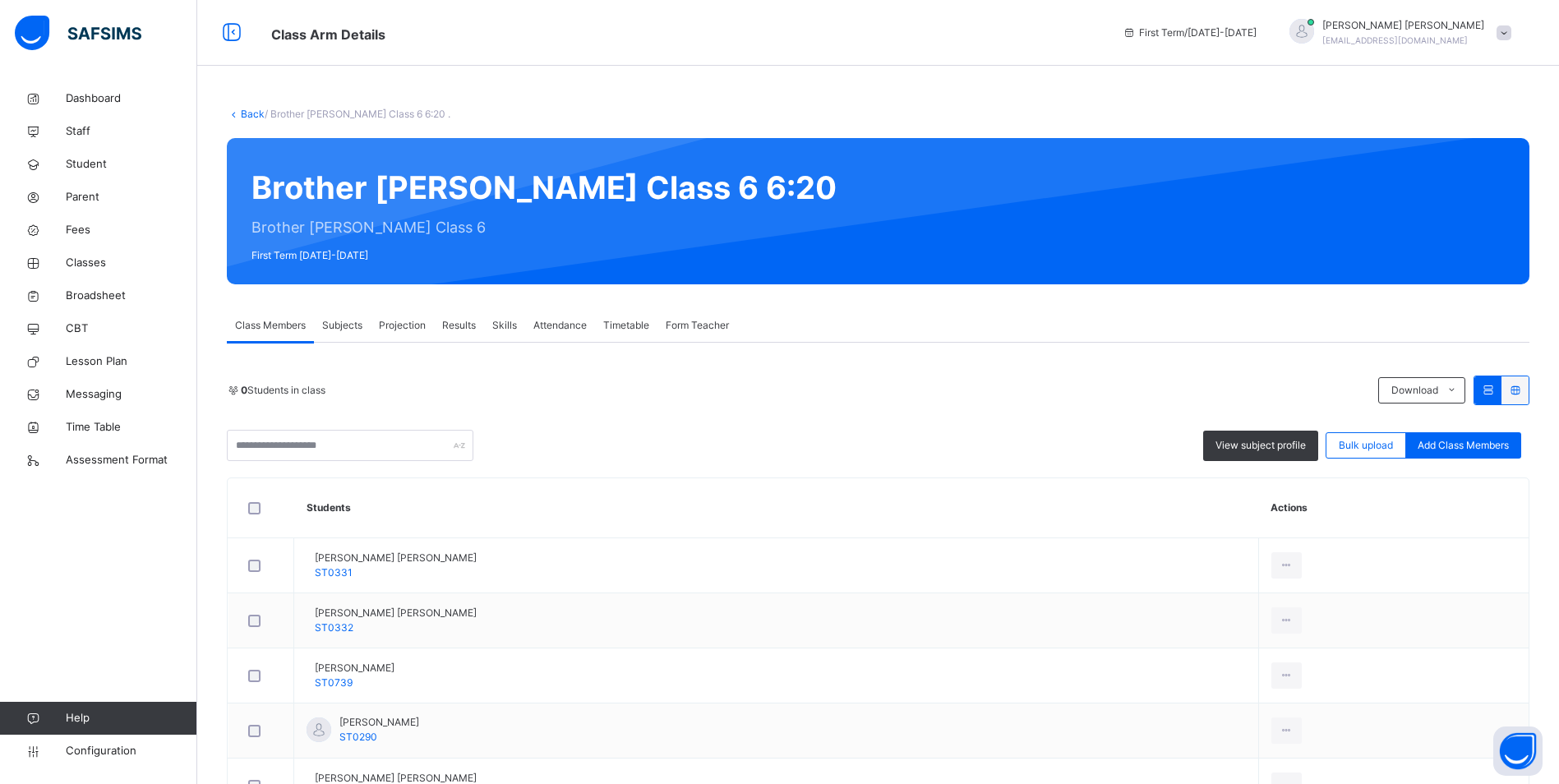
click at [549, 323] on span "Attendance" at bounding box center [560, 325] width 53 height 14
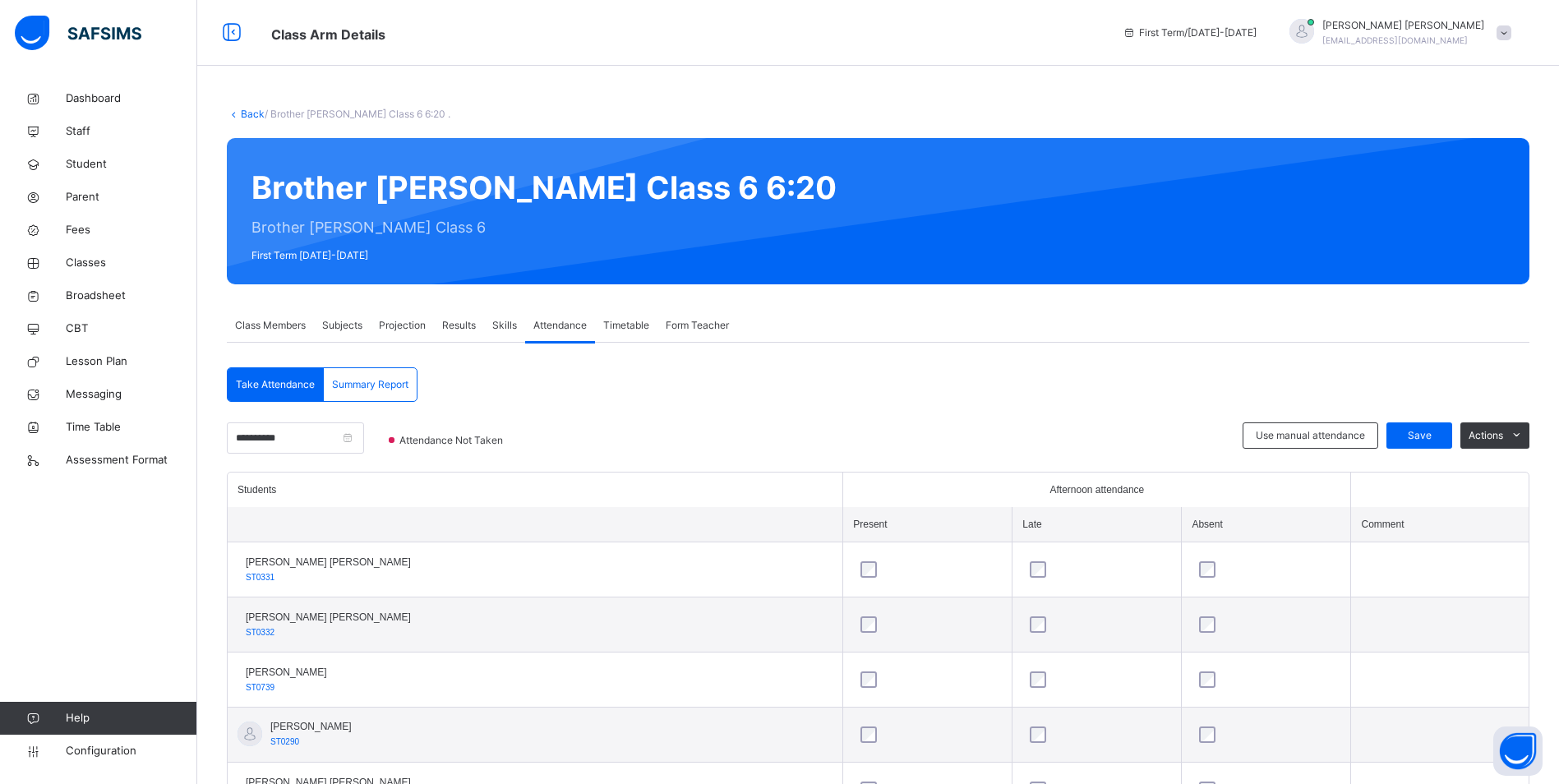
scroll to position [464, 0]
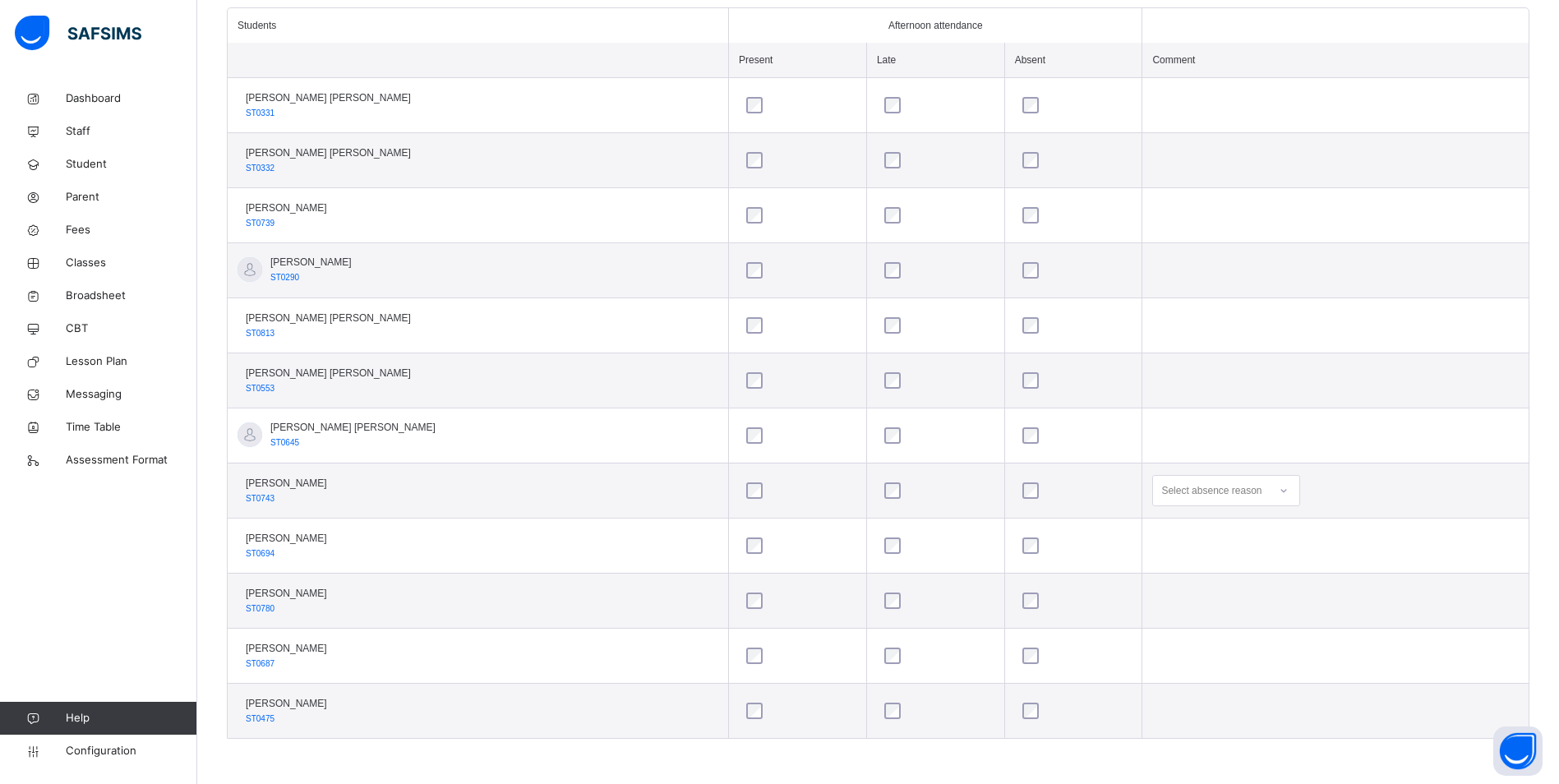
click at [1270, 491] on div at bounding box center [1283, 491] width 28 height 27
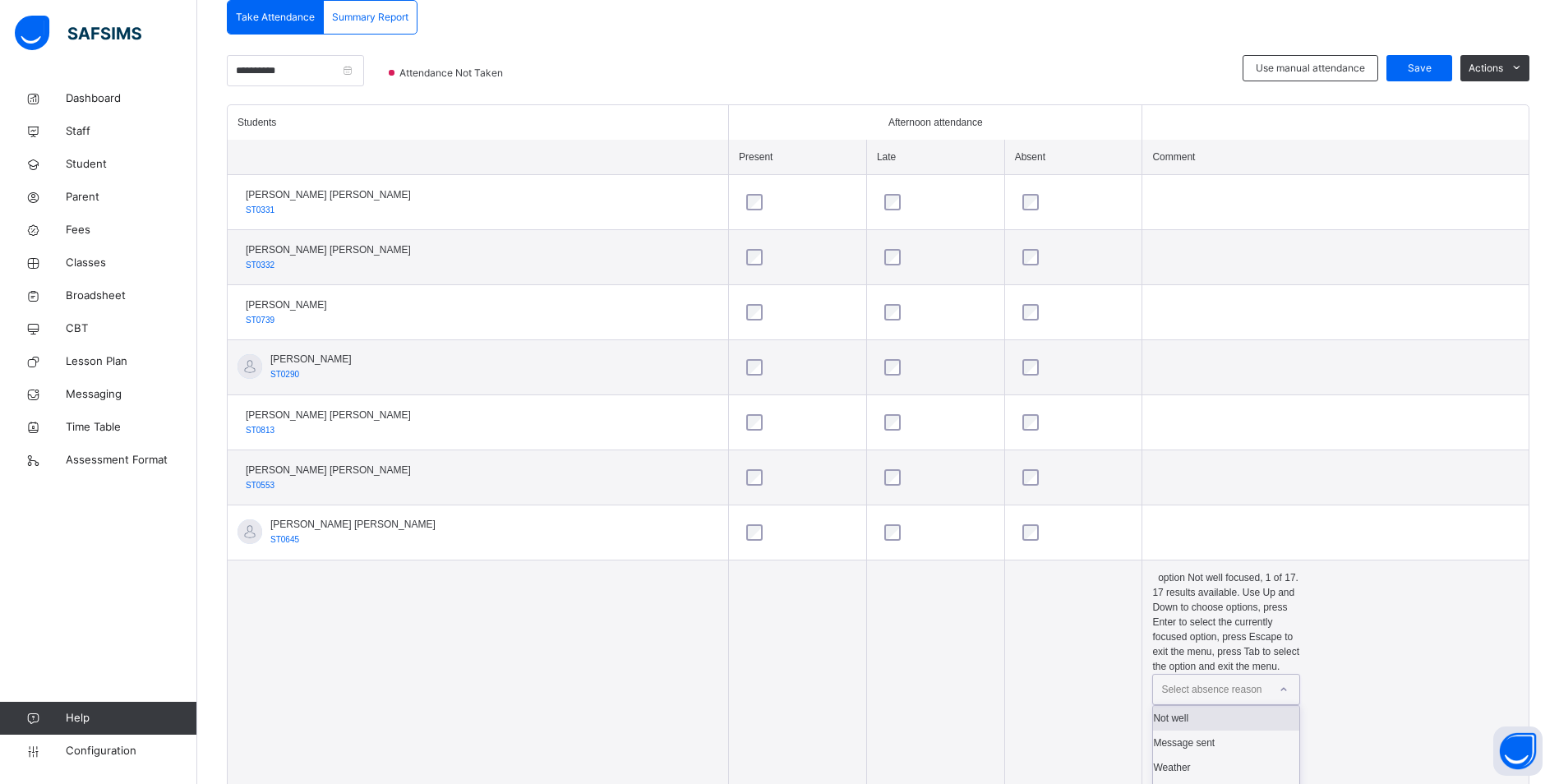
scroll to position [382, 0]
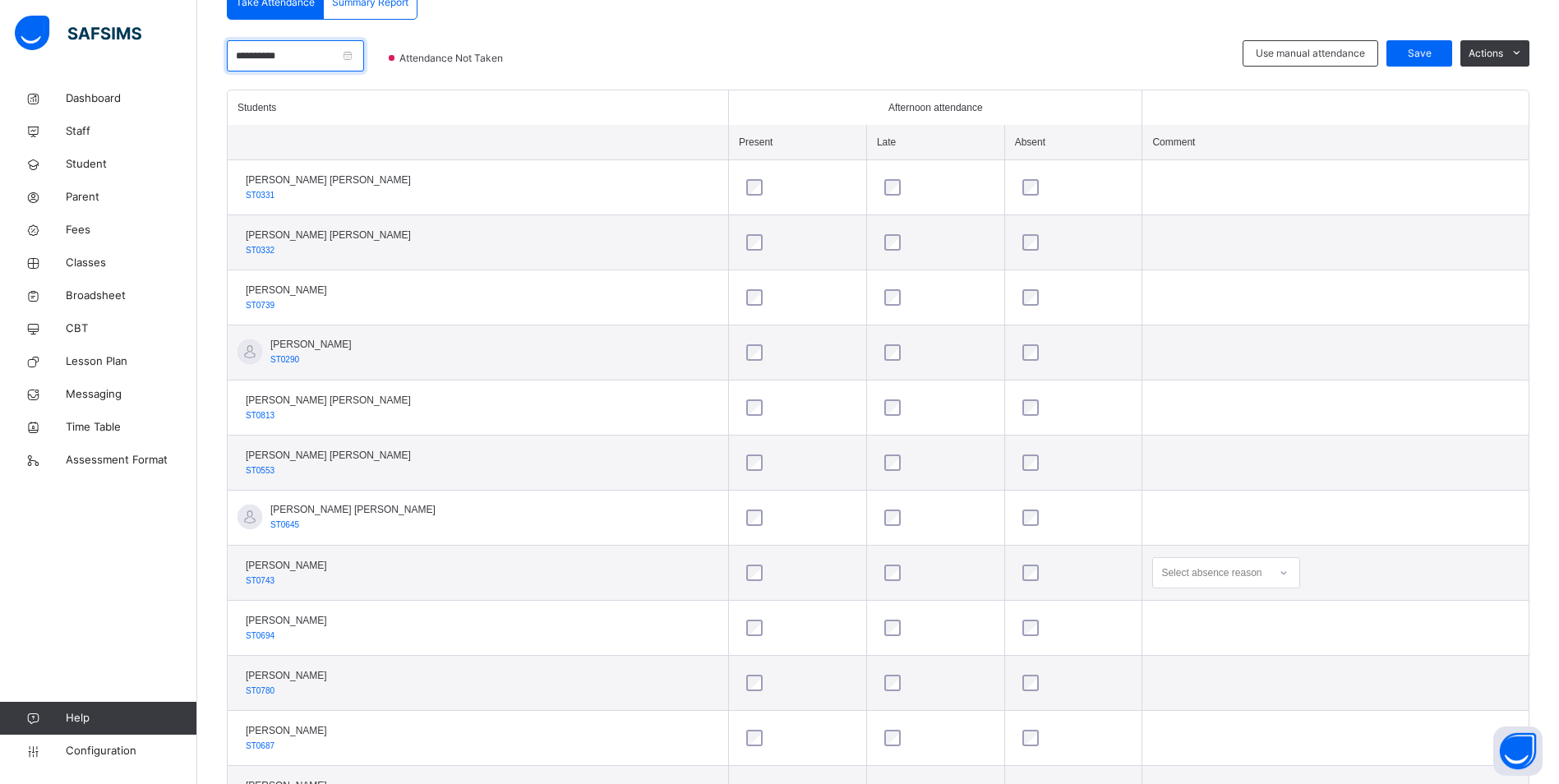
click at [298, 53] on input "**********" at bounding box center [295, 55] width 138 height 32
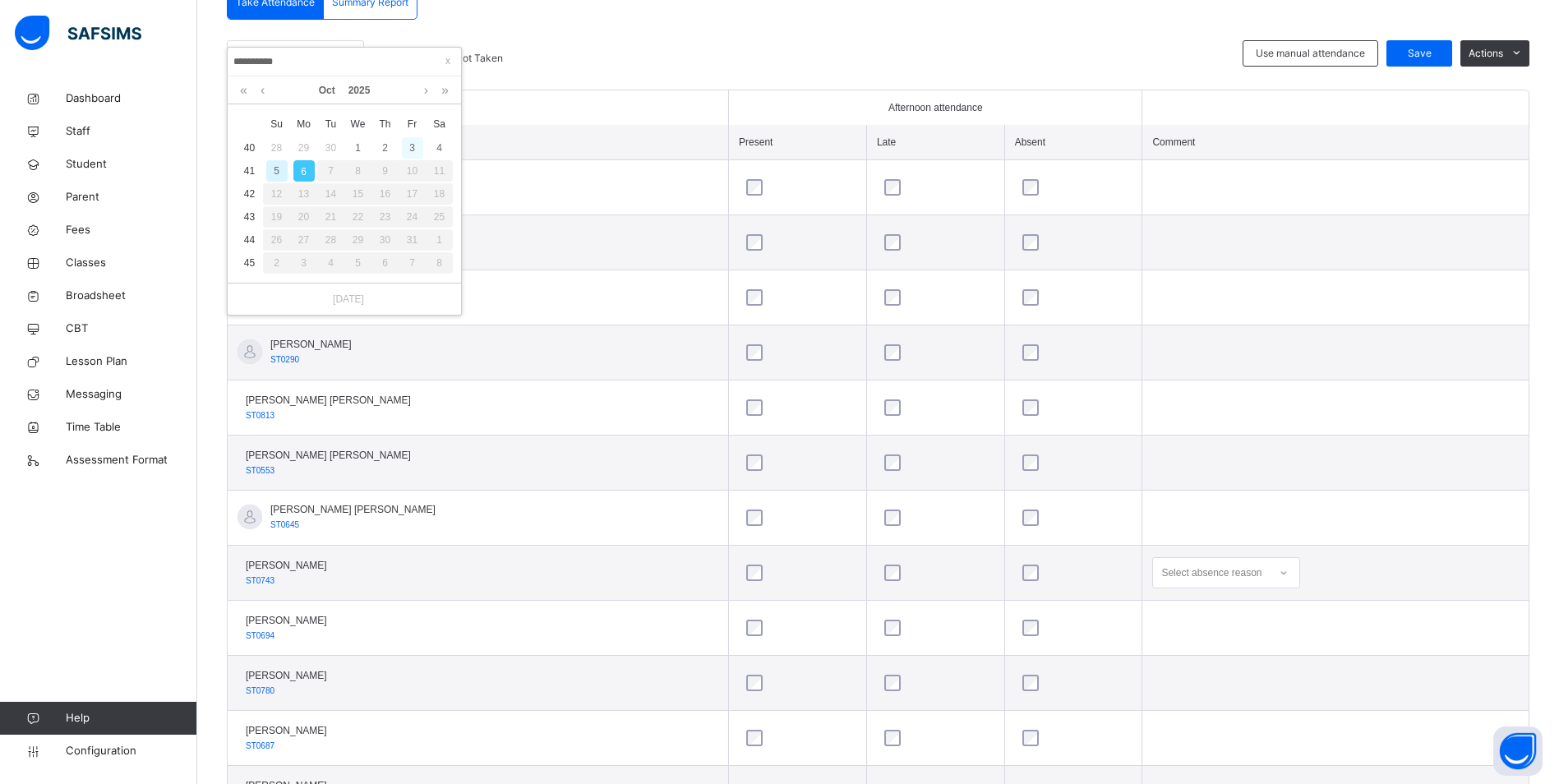
click at [414, 150] on div "3" at bounding box center [413, 148] width 21 height 21
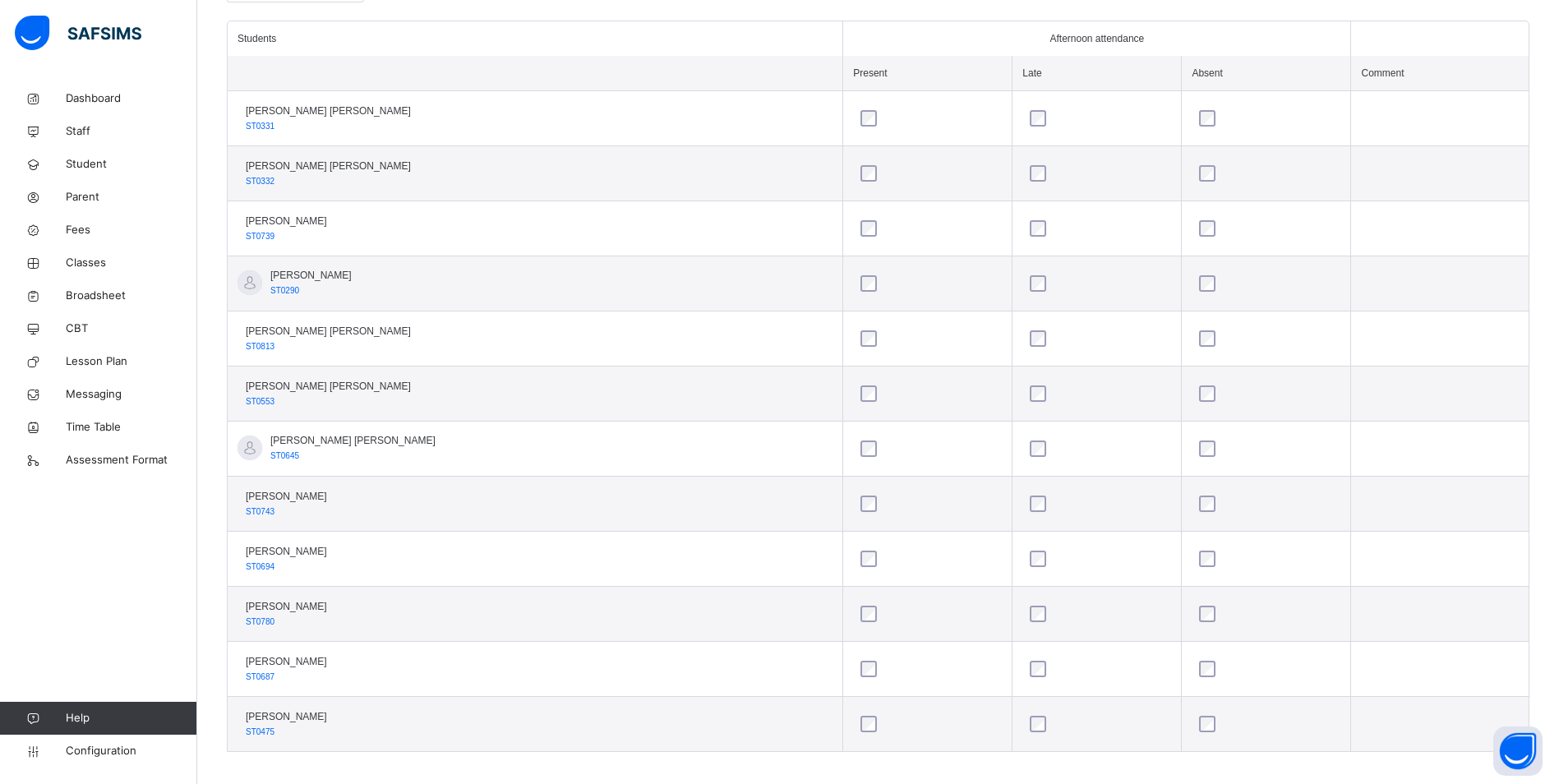
scroll to position [464, 0]
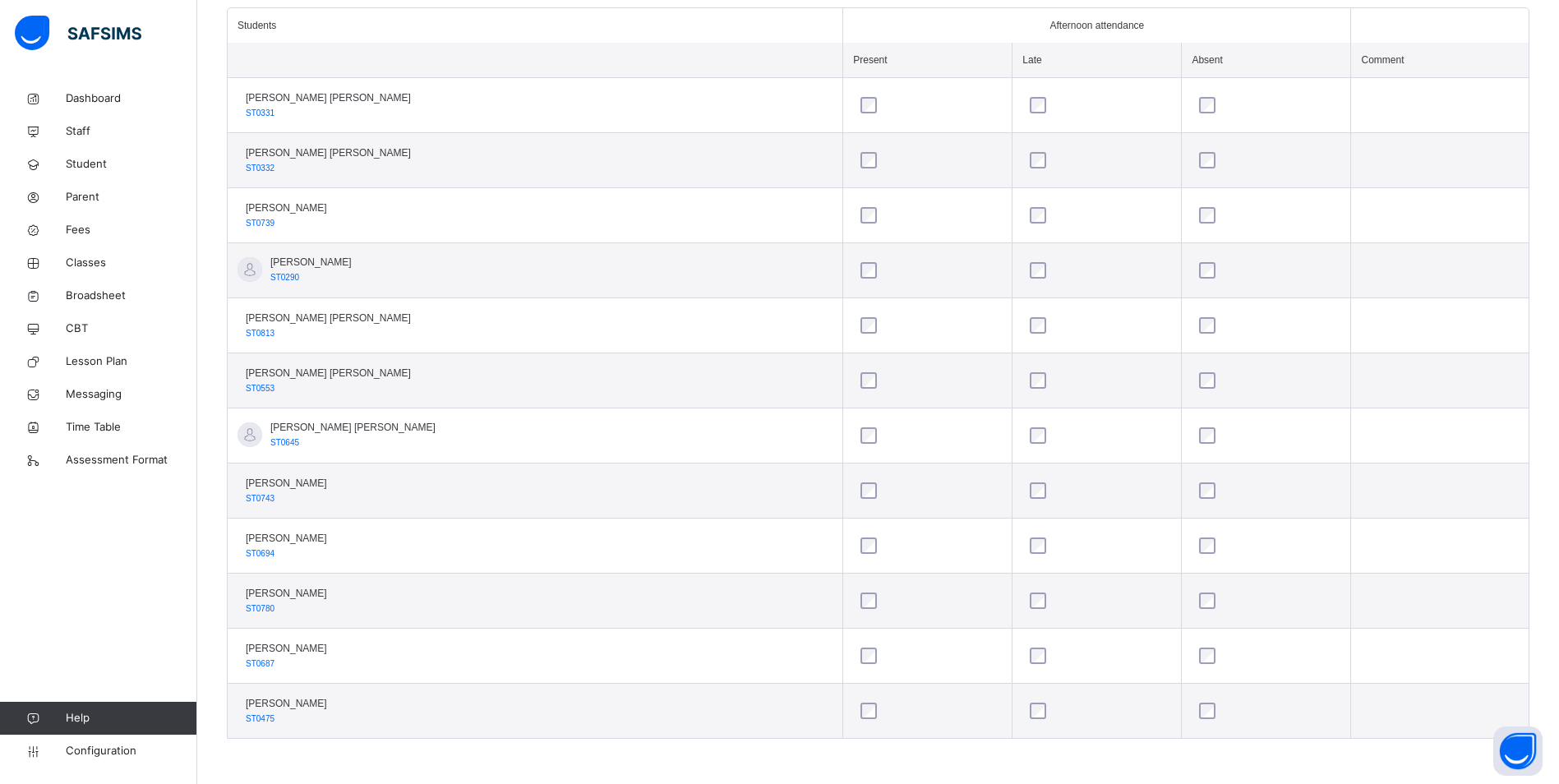
click at [1196, 541] on div at bounding box center [1266, 545] width 140 height 16
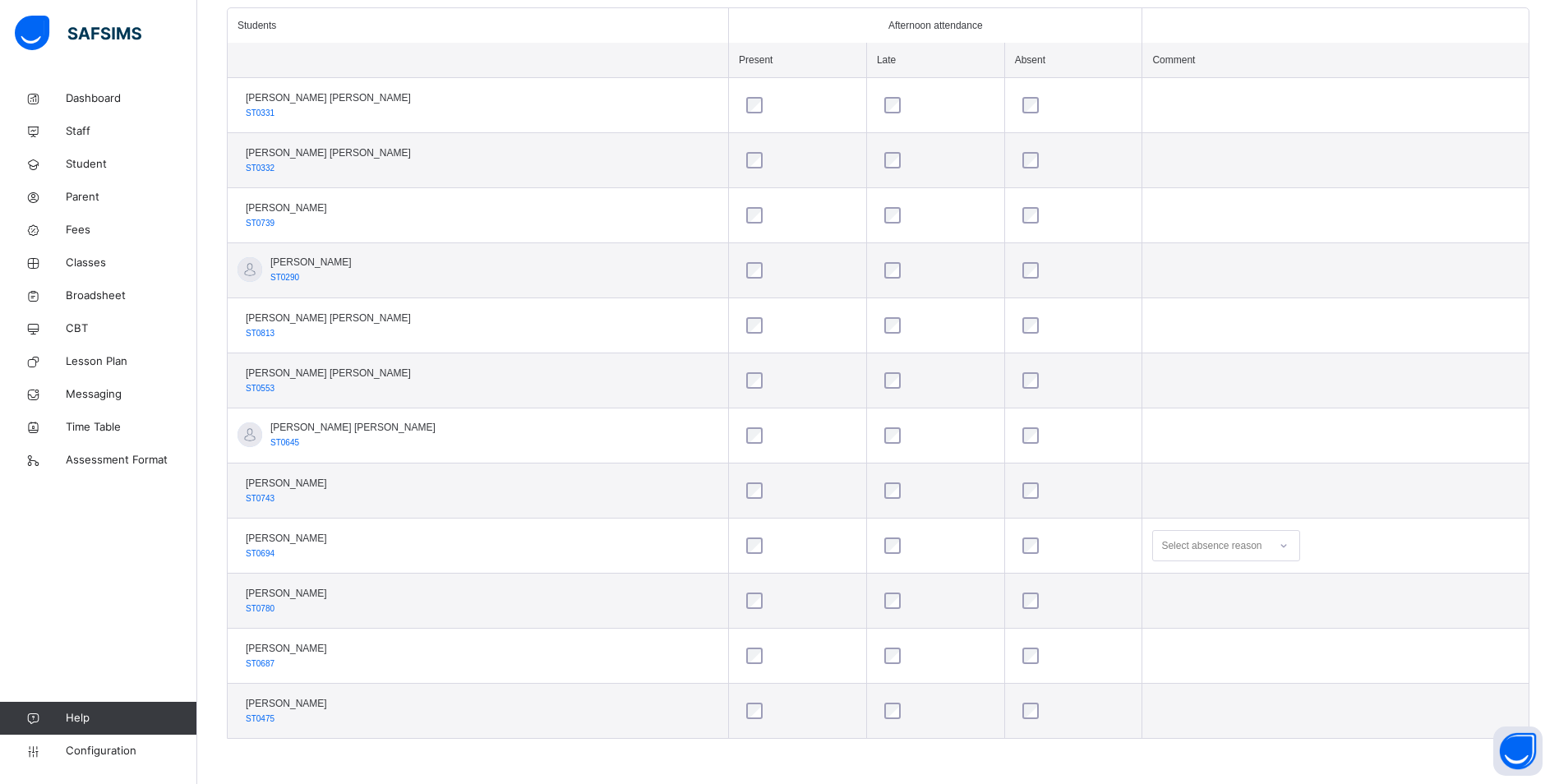
click at [1279, 548] on icon at bounding box center [1284, 545] width 10 height 16
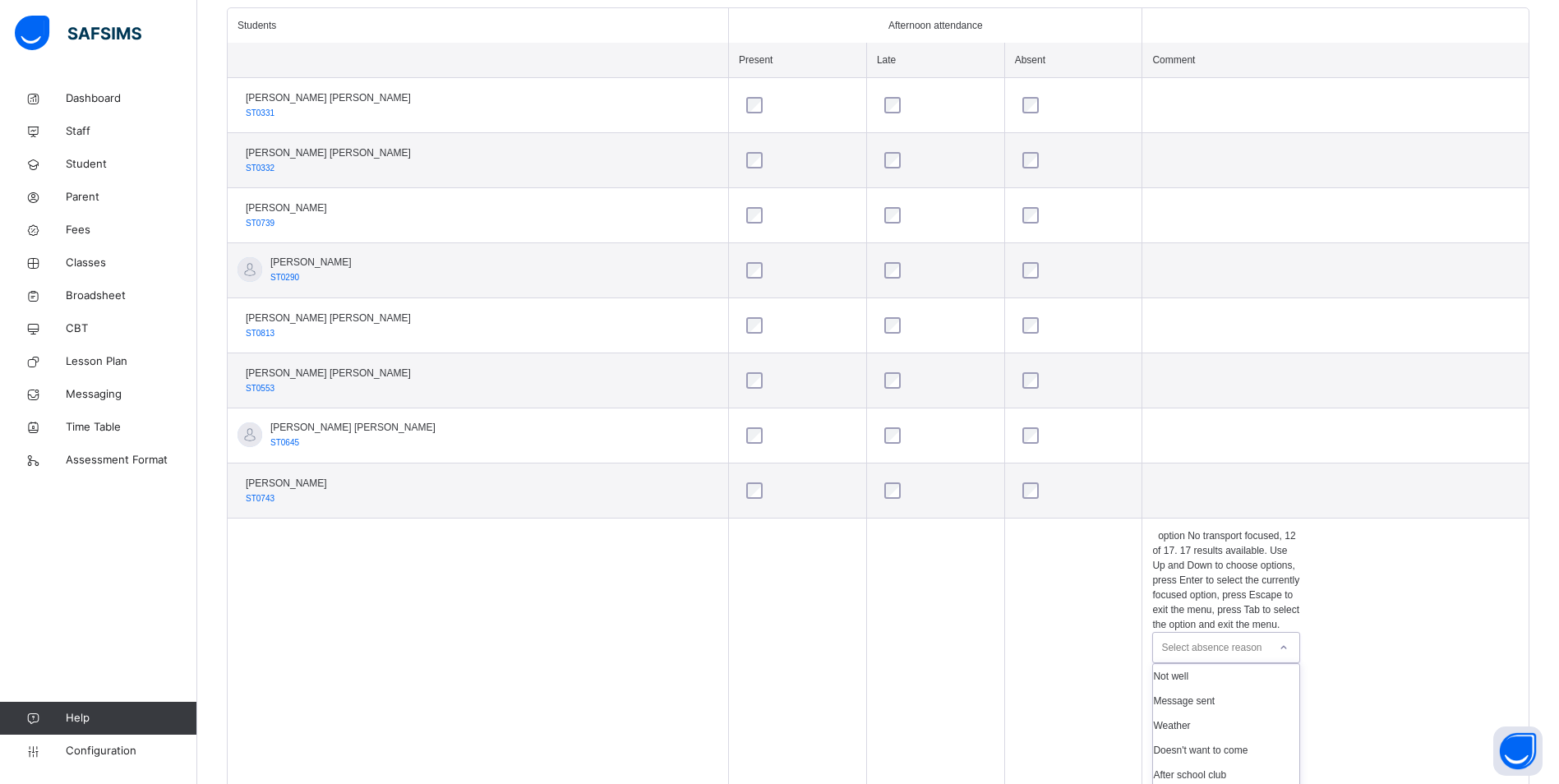
scroll to position [183, 0]
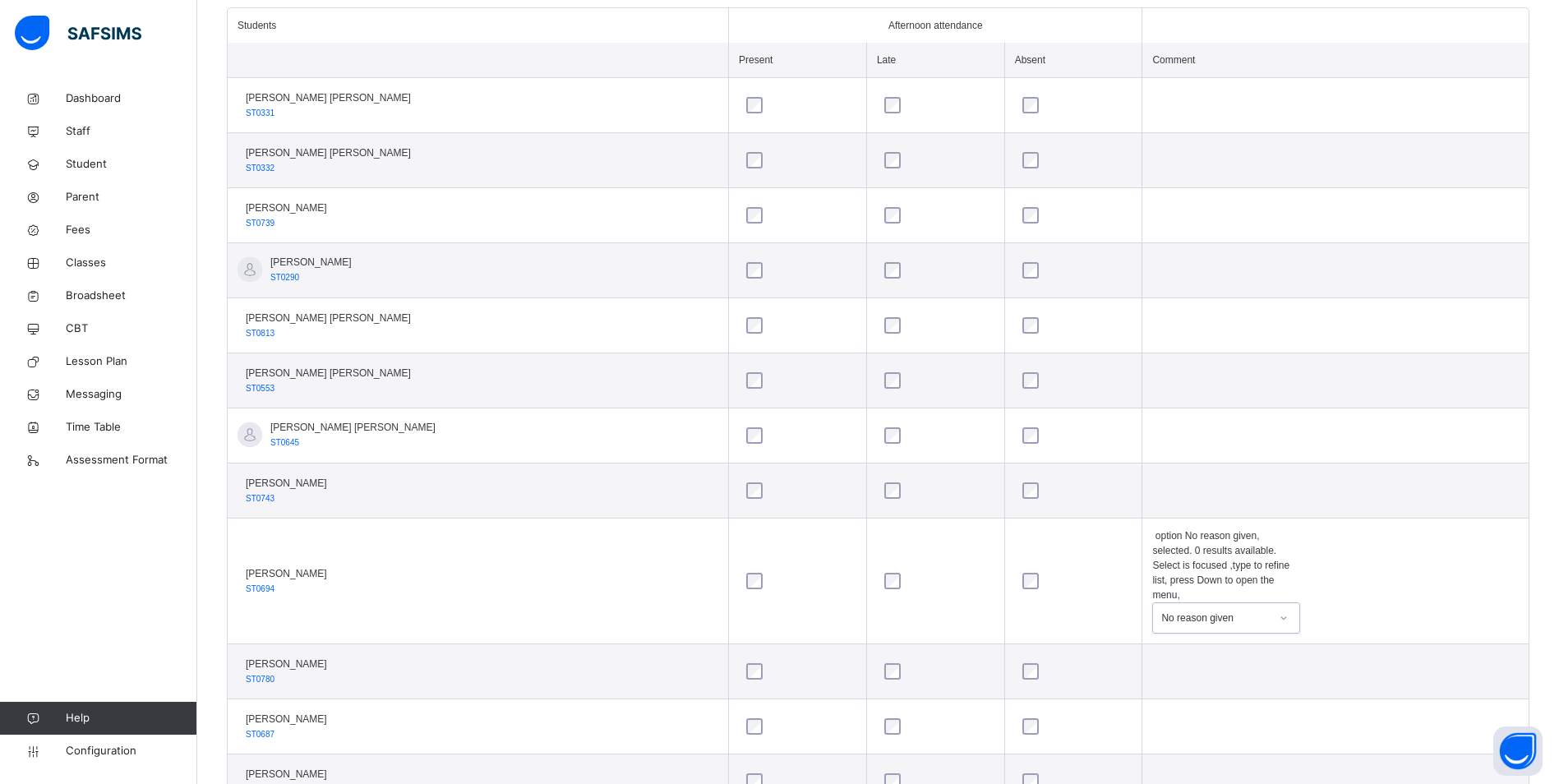
scroll to position [382, 0]
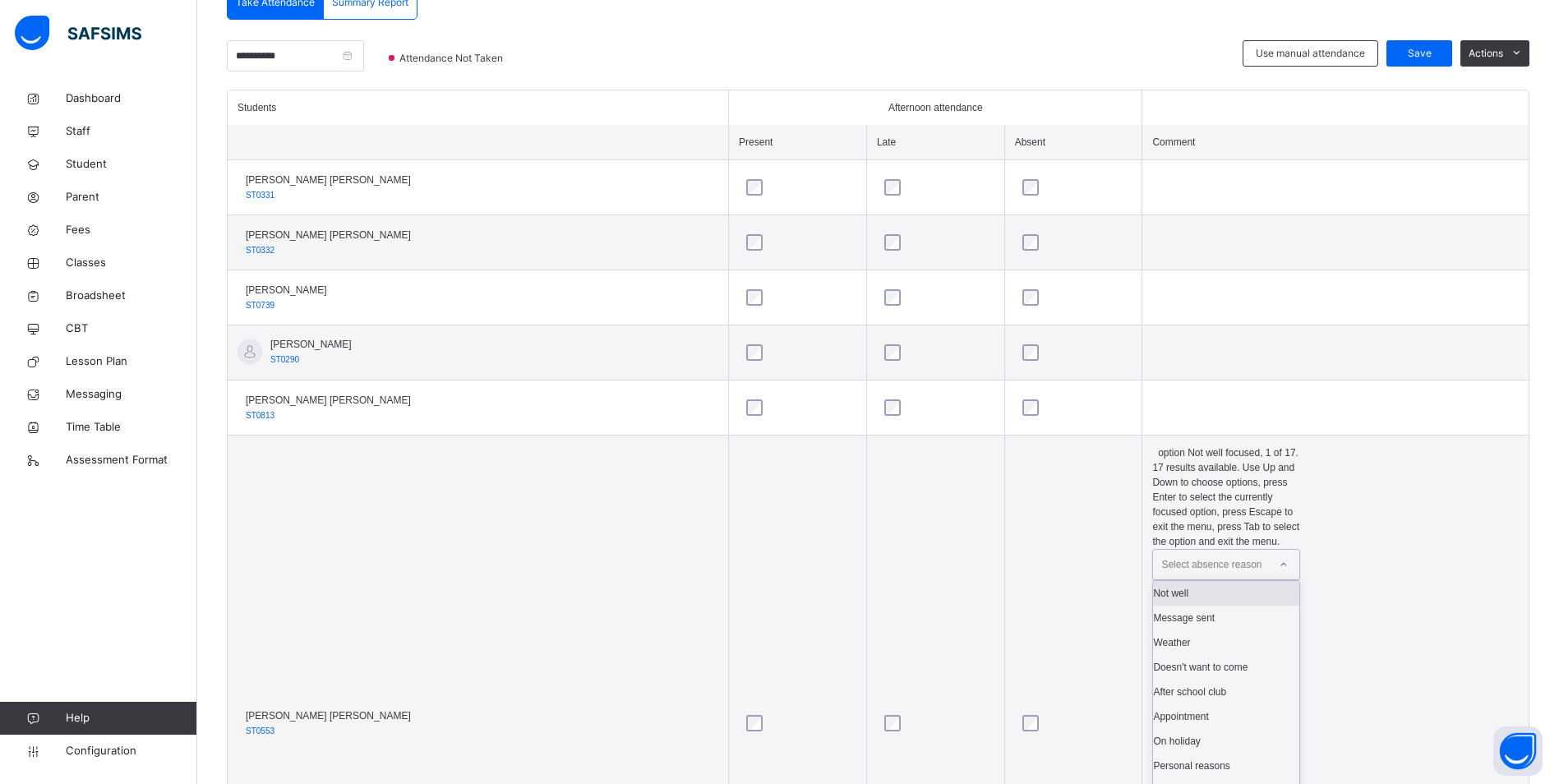
click at [1270, 551] on div at bounding box center [1283, 564] width 28 height 27
click at [1207, 581] on div "Not well" at bounding box center [1226, 593] width 146 height 25
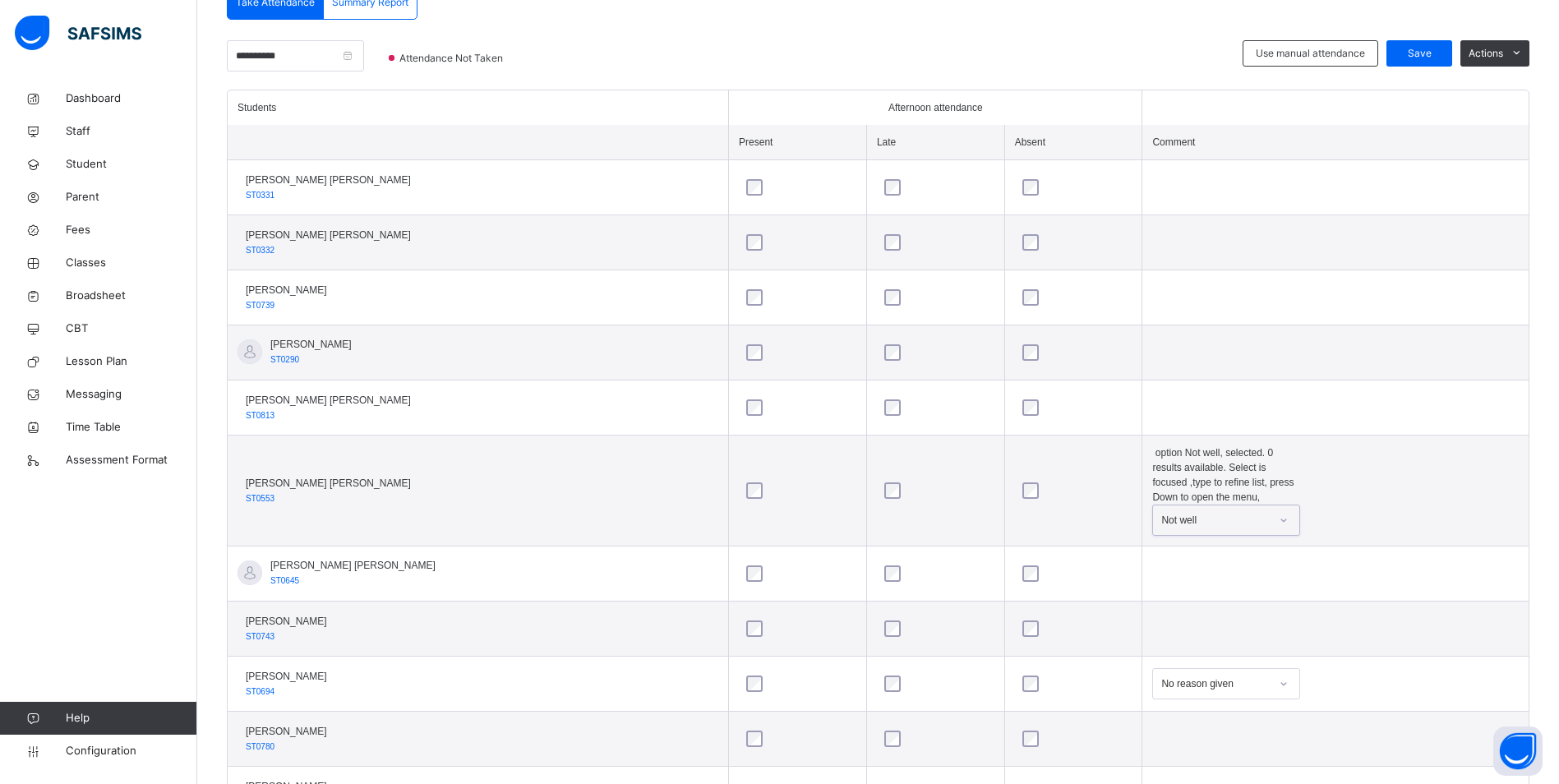
scroll to position [218, 0]
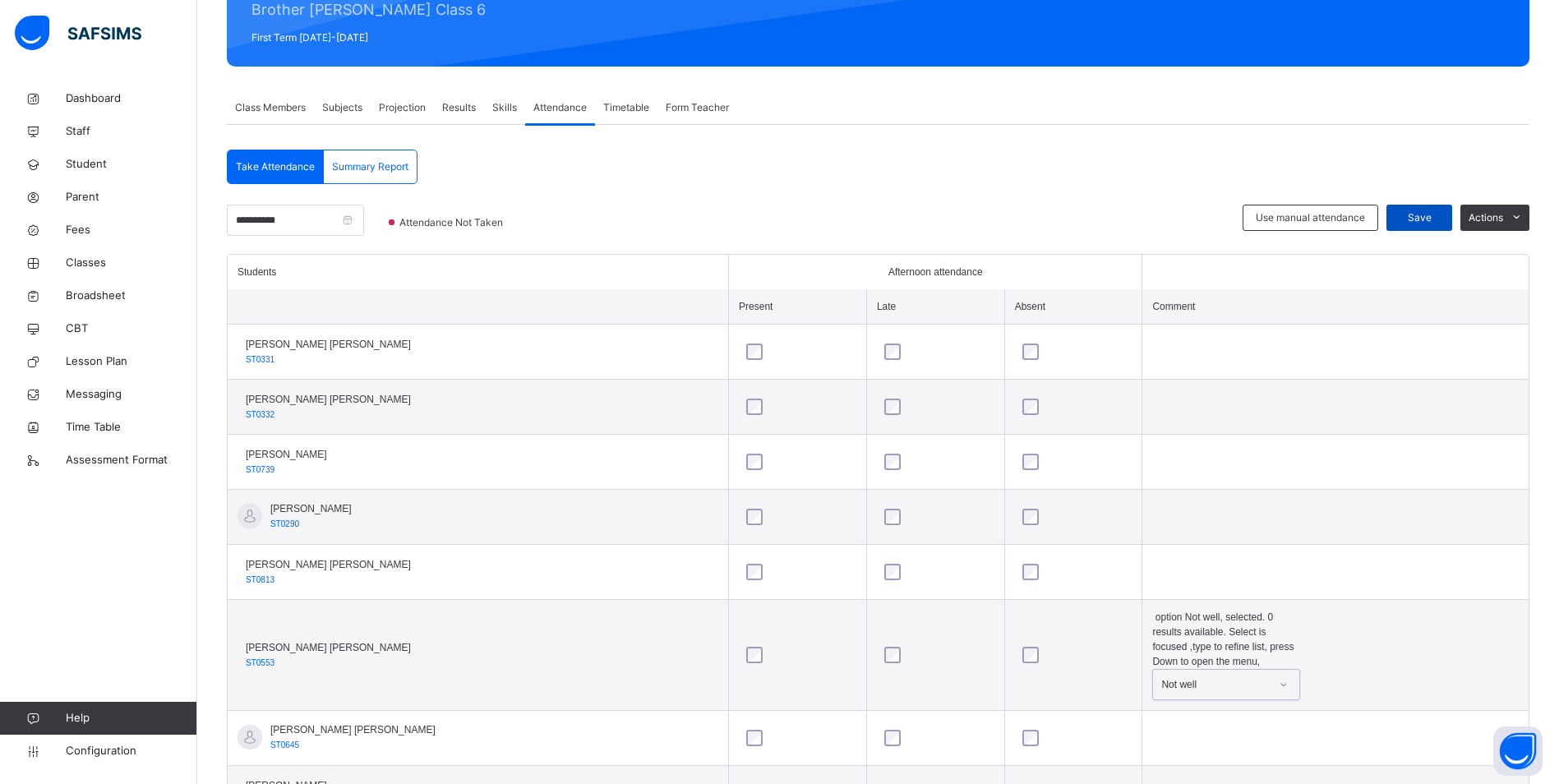
click at [1420, 222] on span "Save" at bounding box center [1419, 217] width 41 height 14
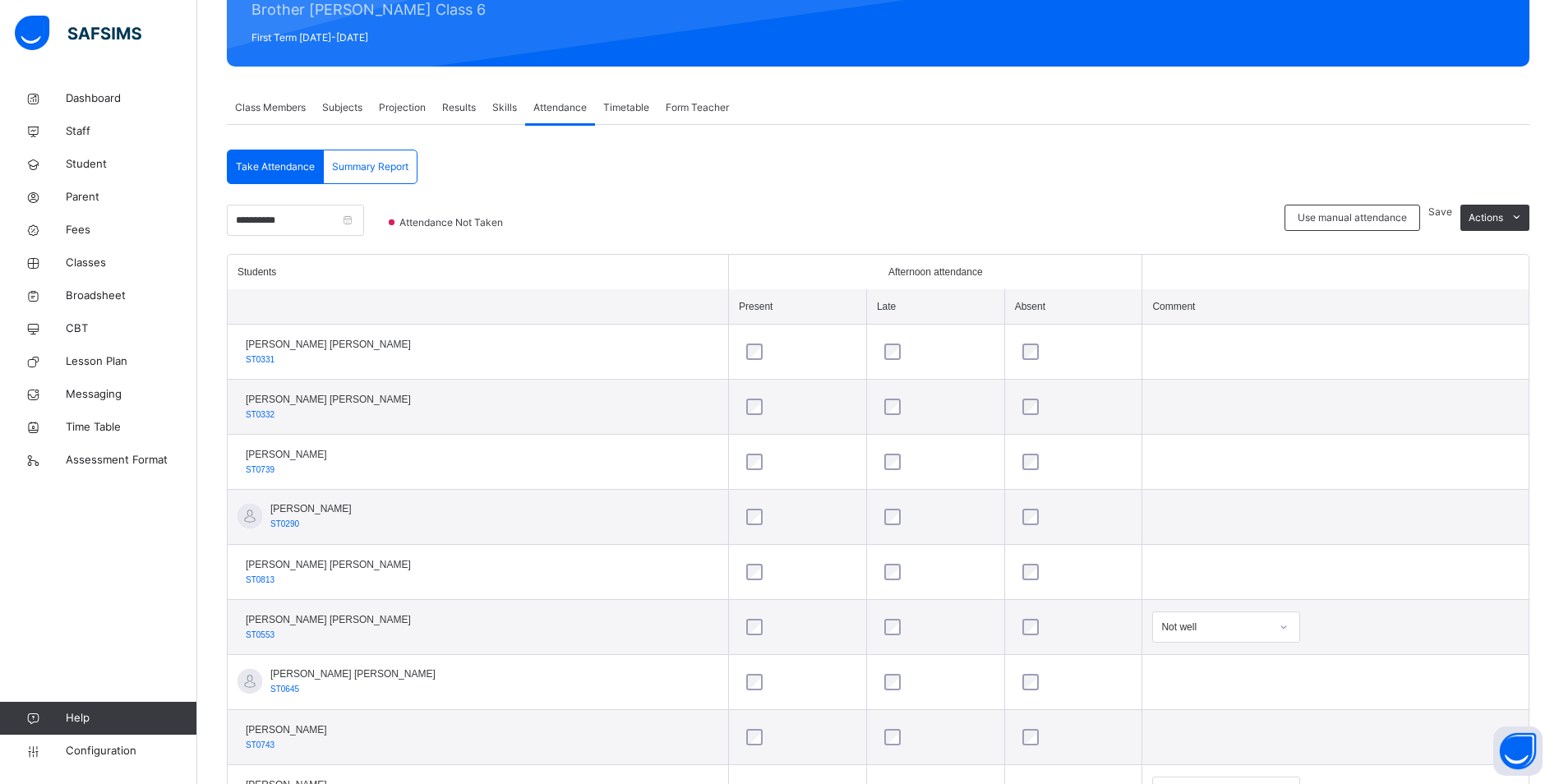
scroll to position [0, 0]
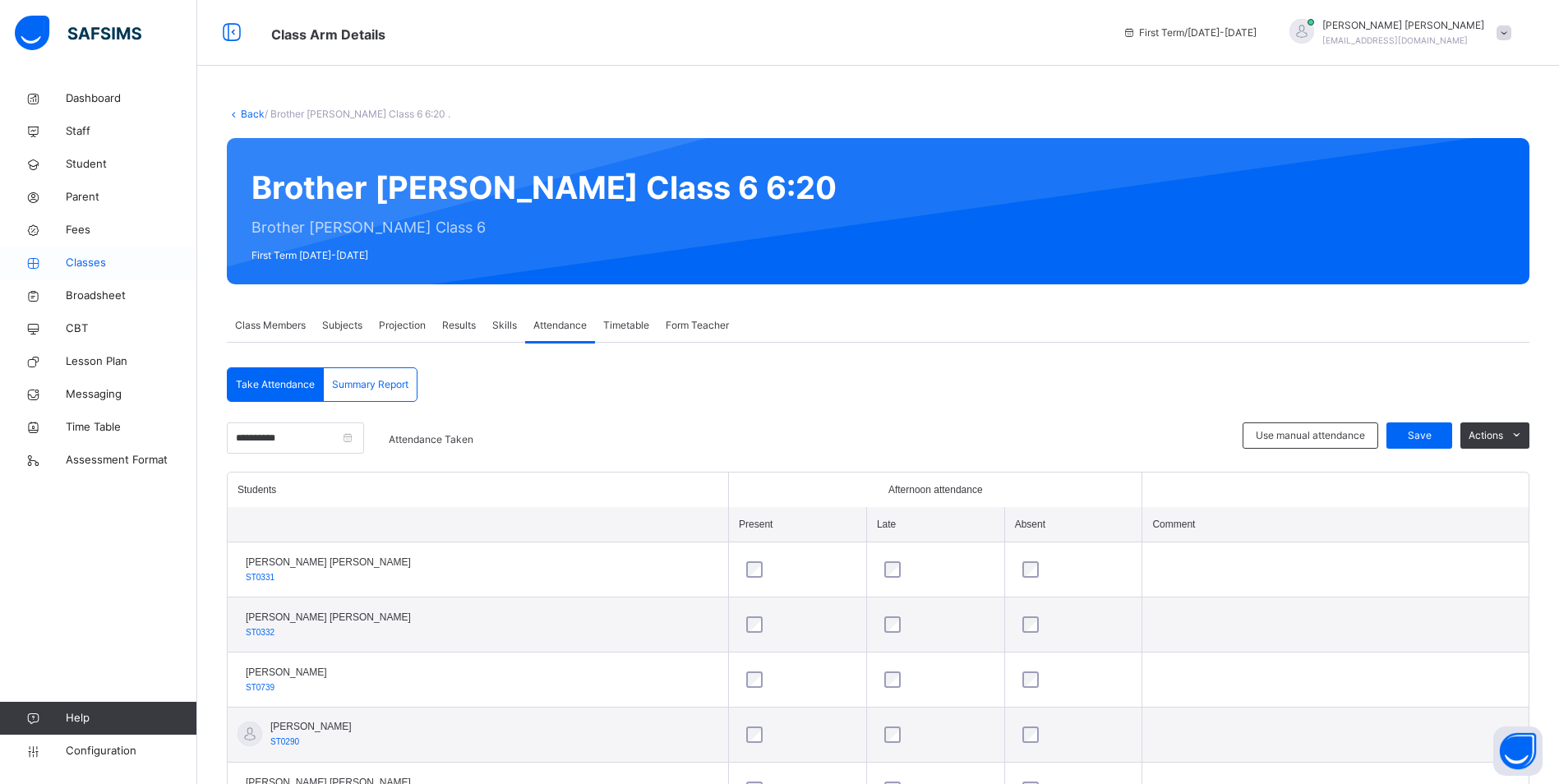
click at [101, 259] on span "Classes" at bounding box center [132, 263] width 132 height 16
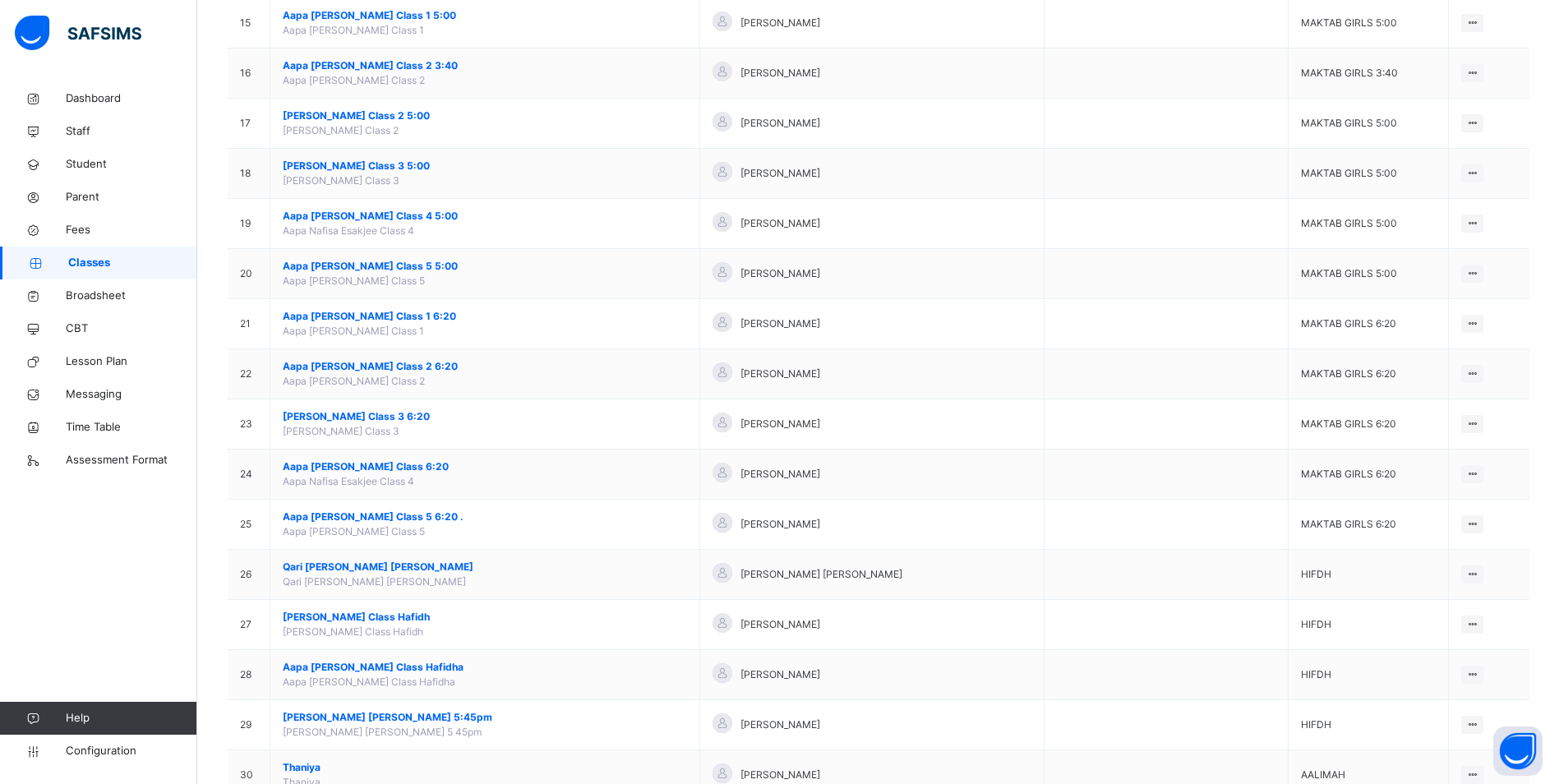
scroll to position [1068, 0]
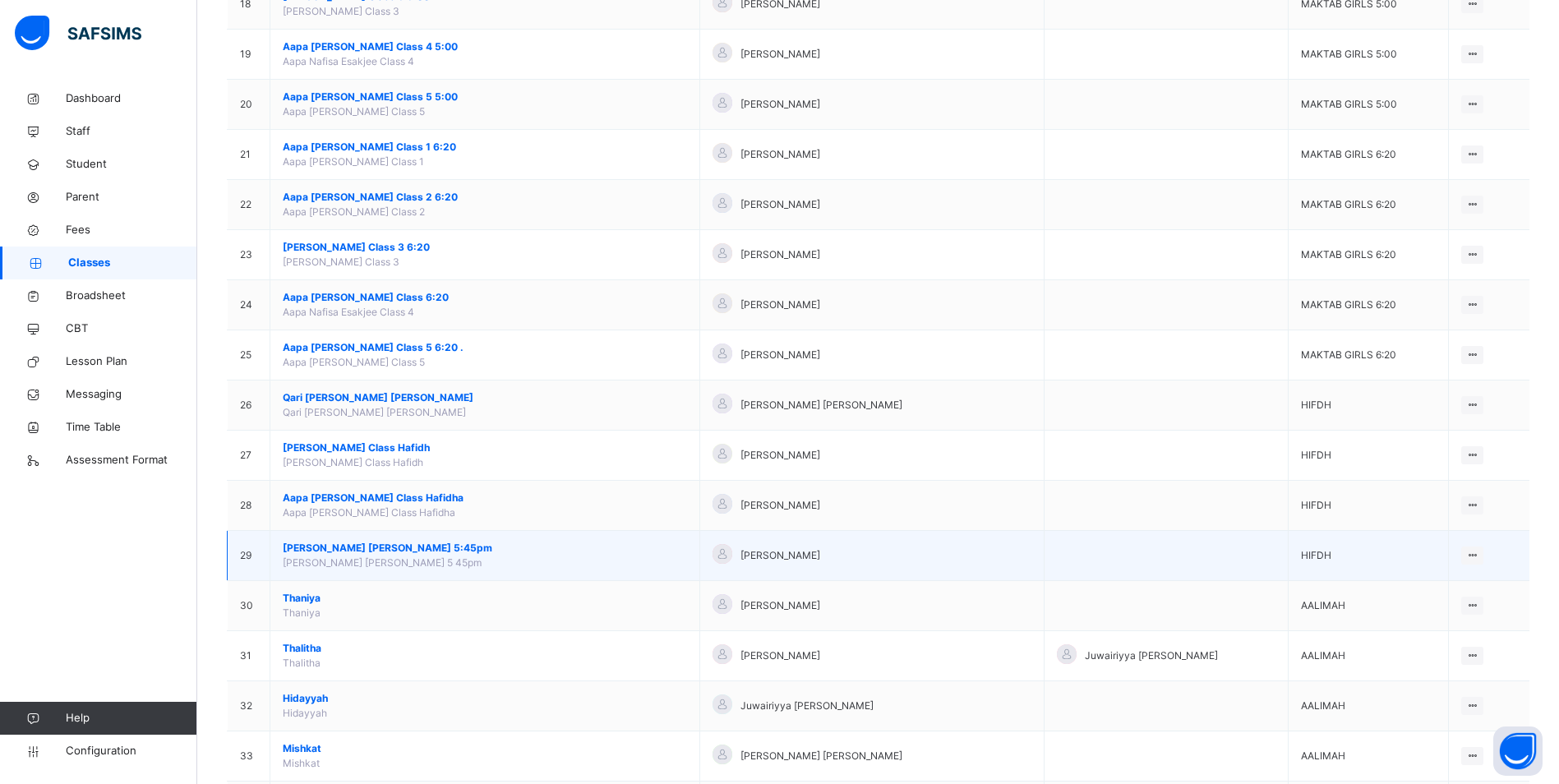
click at [394, 542] on span "[PERSON_NAME] [PERSON_NAME] 5:45pm" at bounding box center [484, 547] width 404 height 14
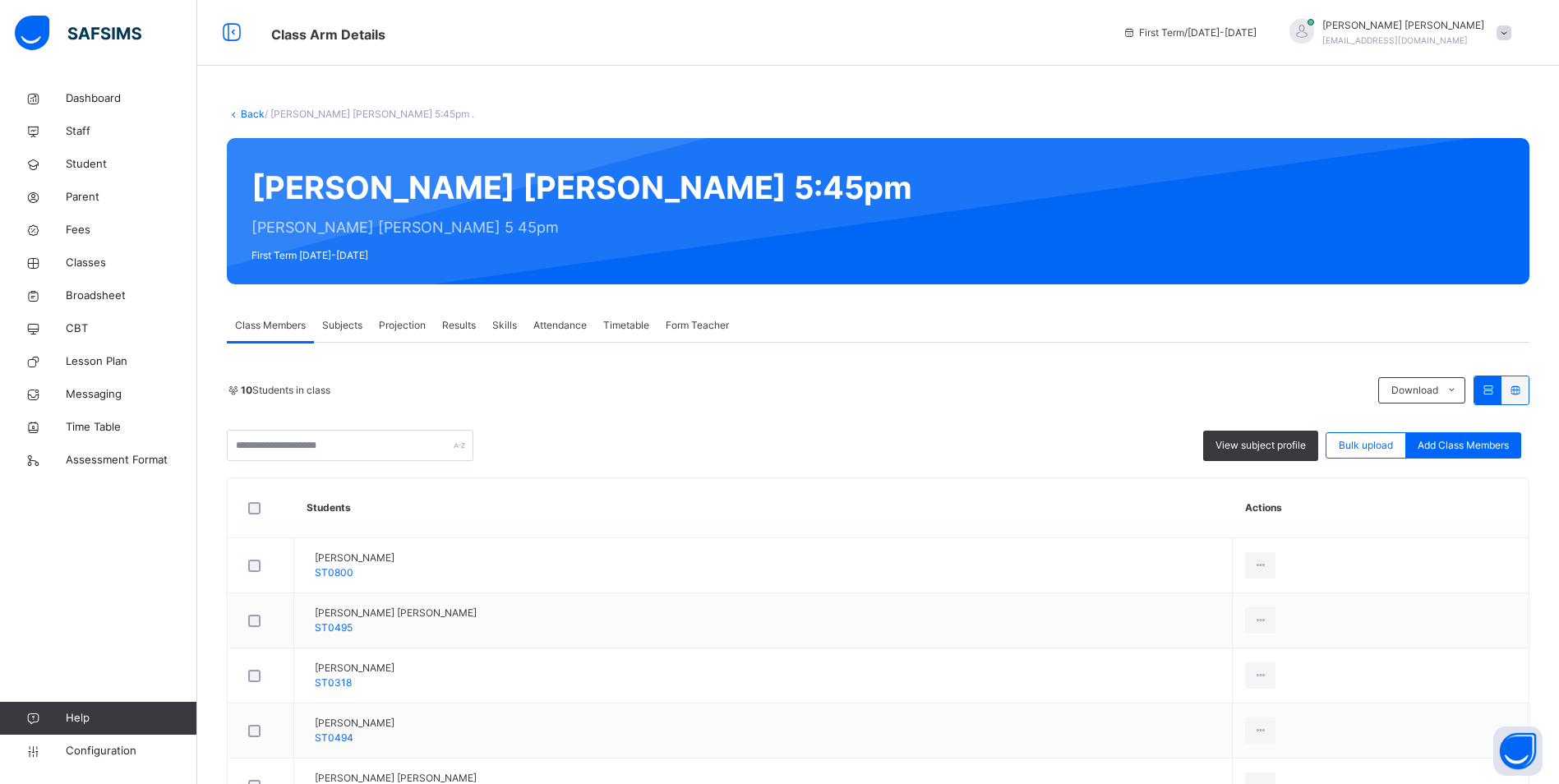
click at [583, 328] on span "Attendance" at bounding box center [560, 325] width 53 height 14
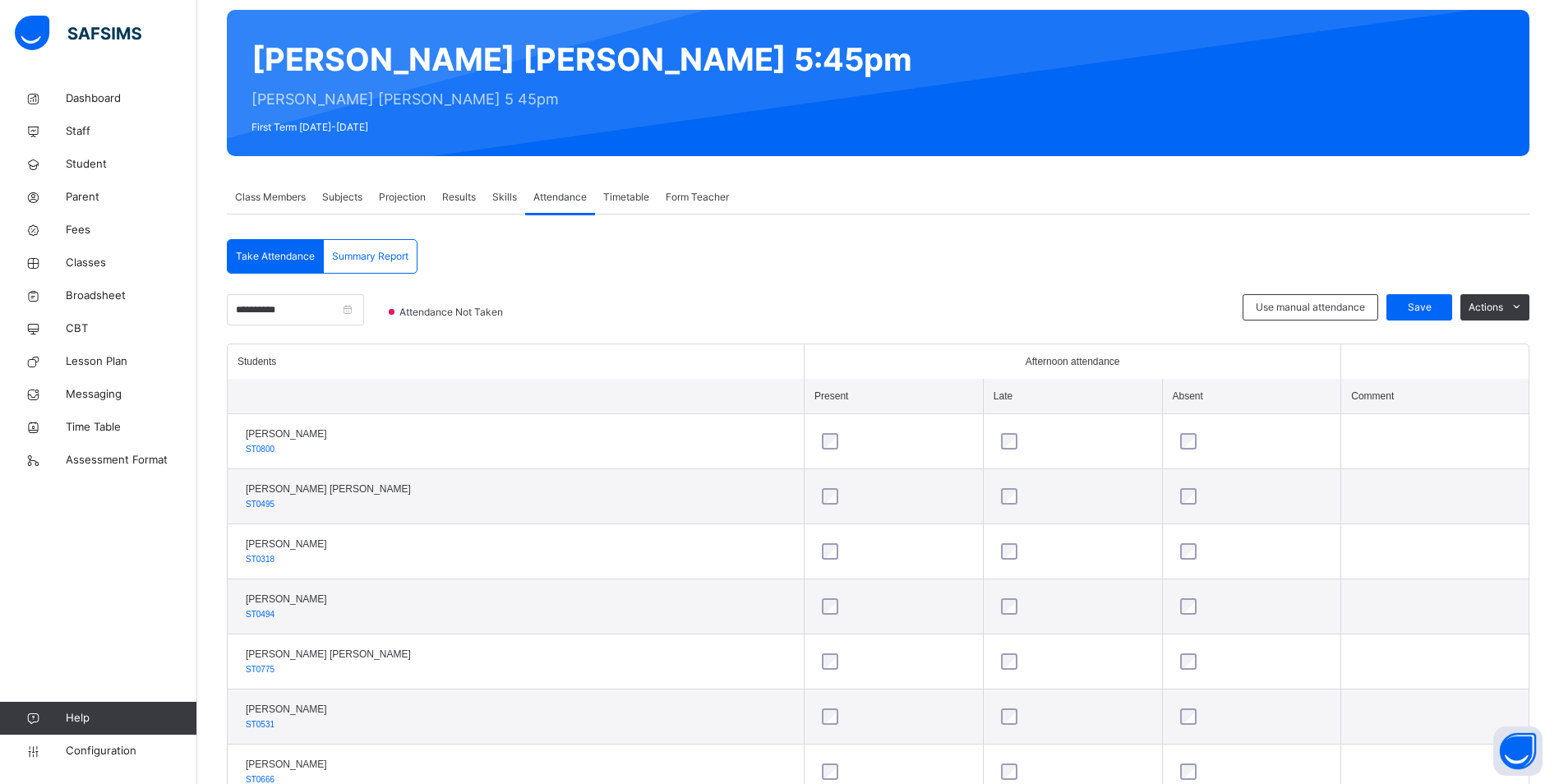
scroll to position [108, 0]
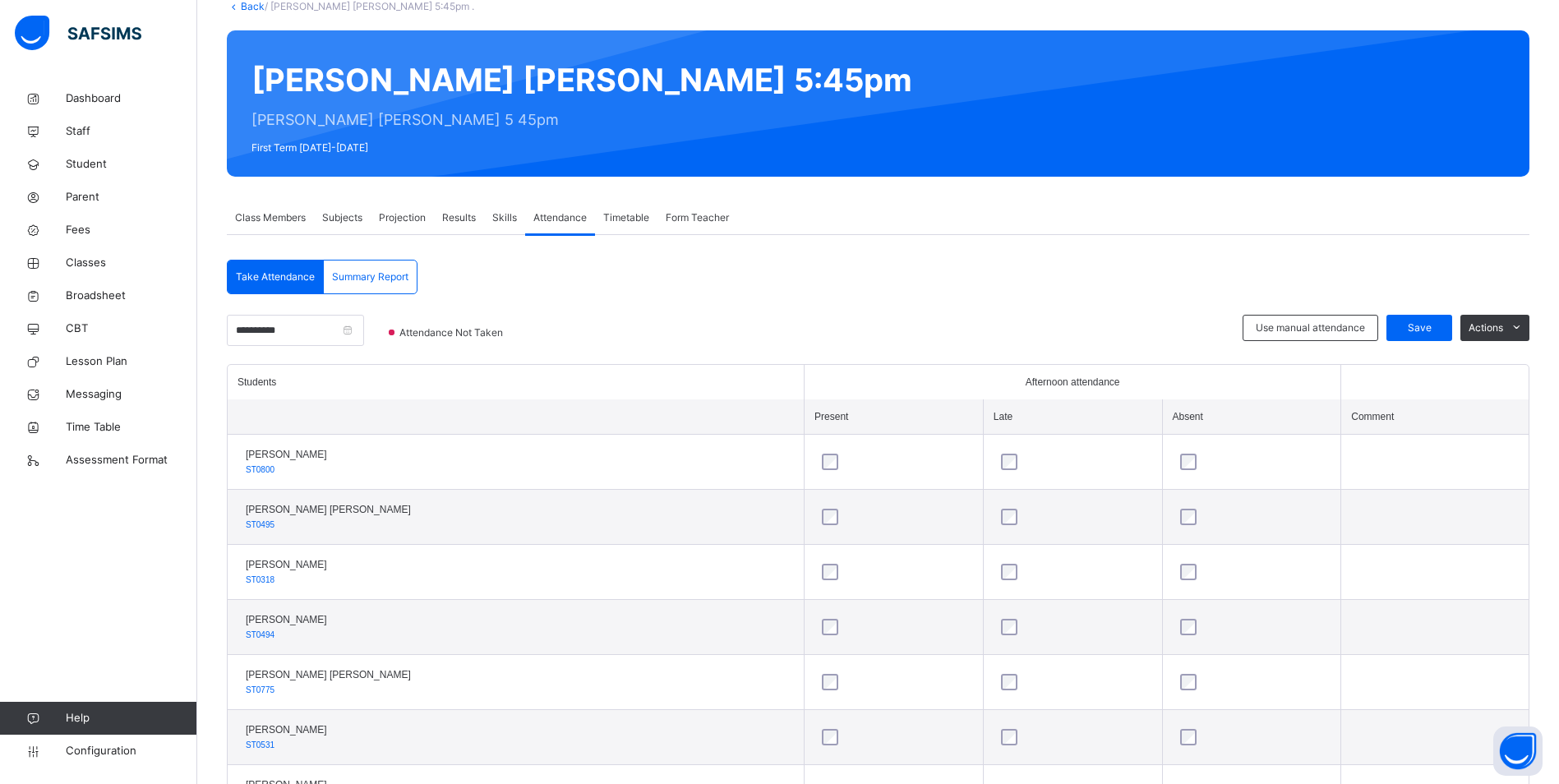
click at [248, 216] on span "Class Members" at bounding box center [270, 217] width 71 height 14
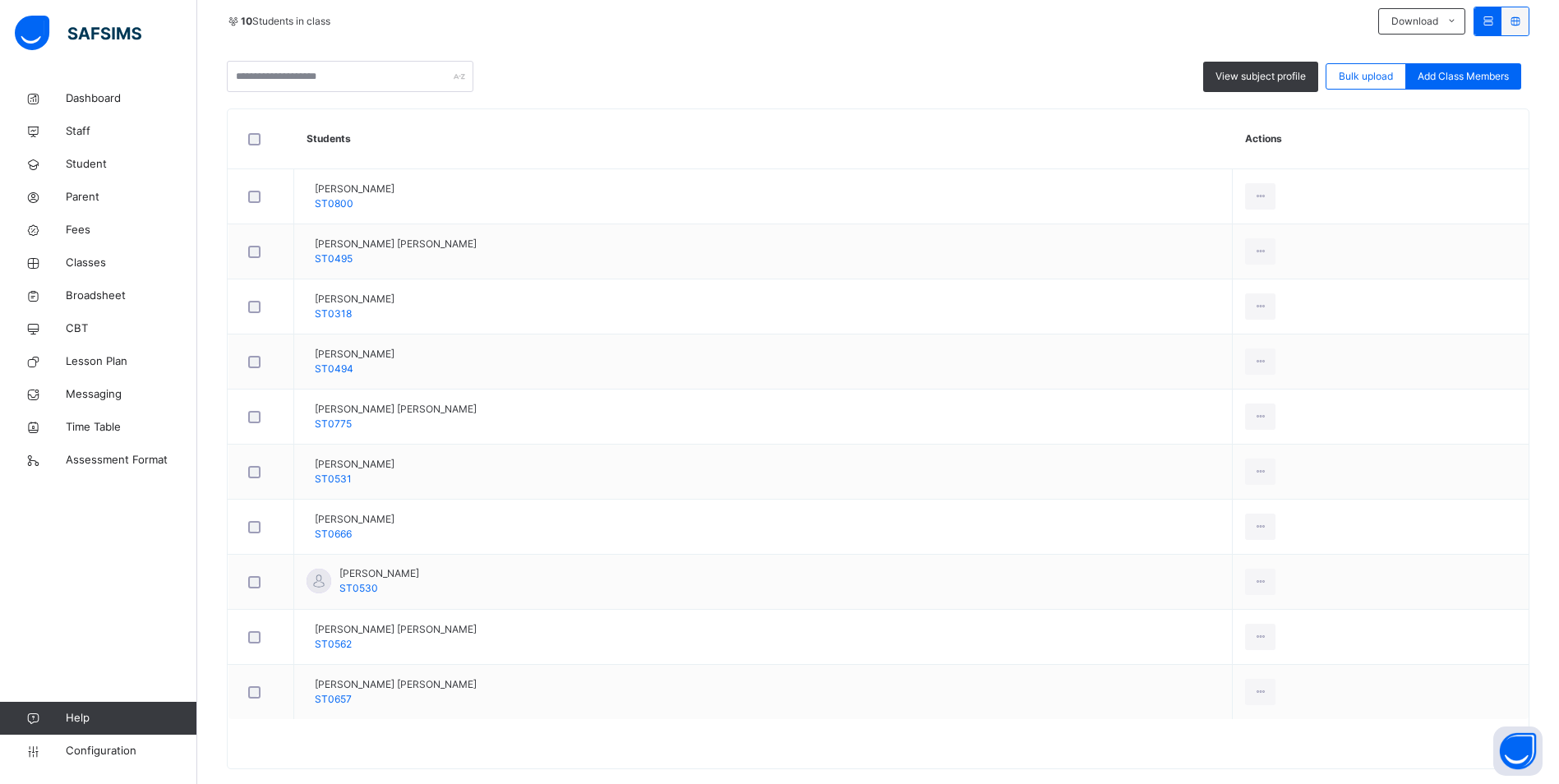
scroll to position [395, 0]
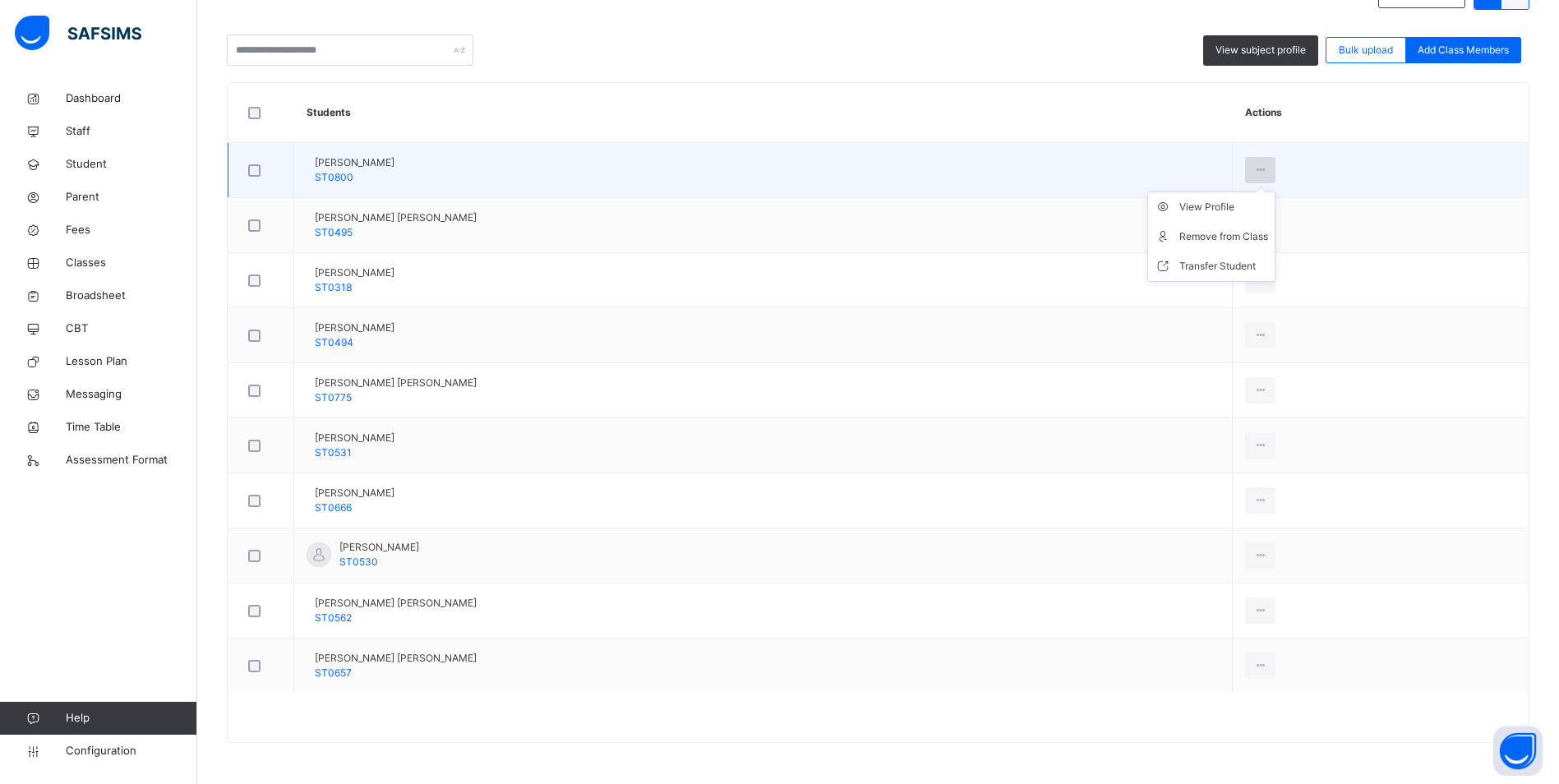
click at [1264, 162] on icon at bounding box center [1260, 169] width 14 height 14
click at [1245, 238] on div "Remove from Class" at bounding box center [1223, 236] width 89 height 16
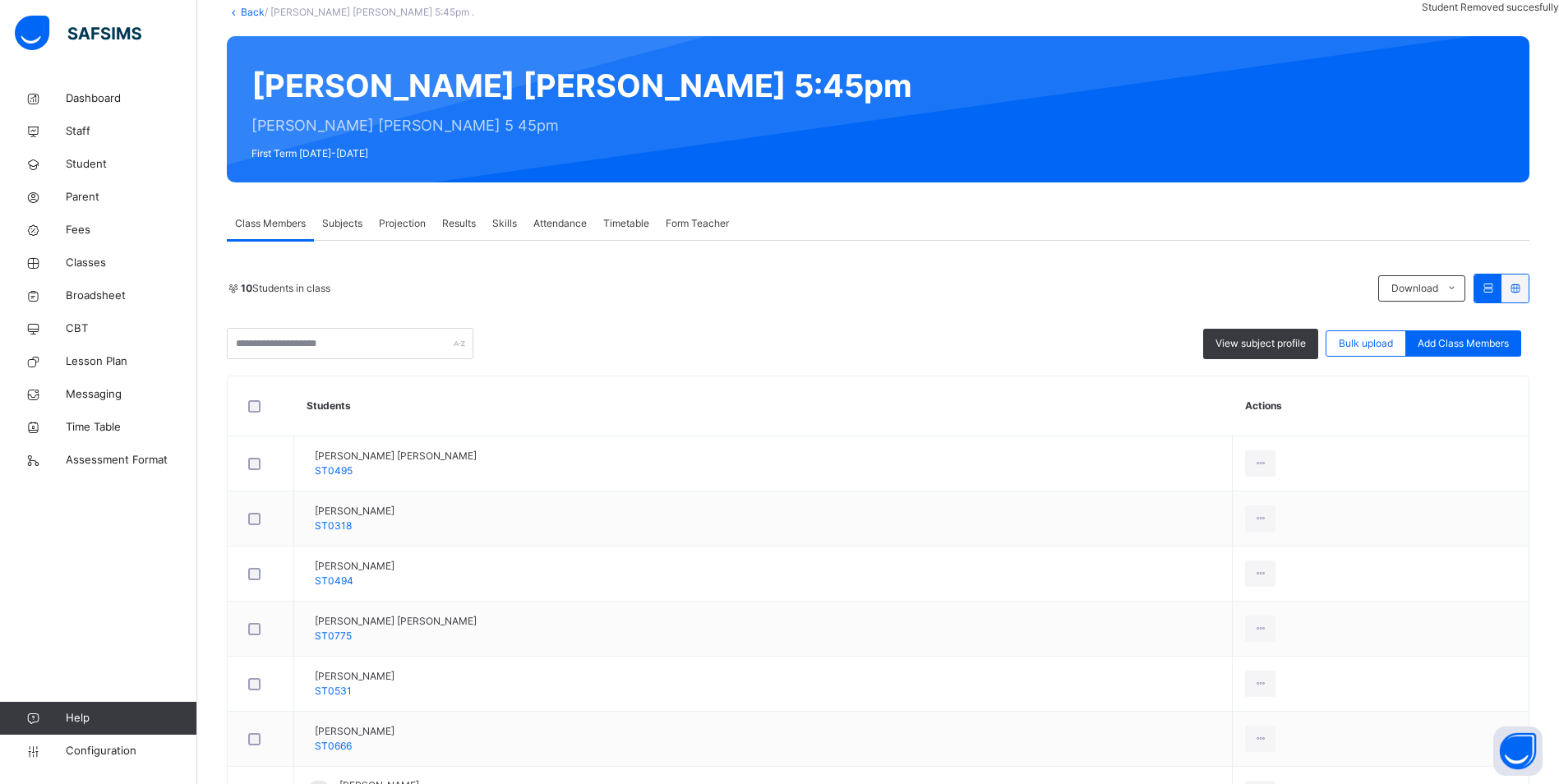
scroll to position [246, 0]
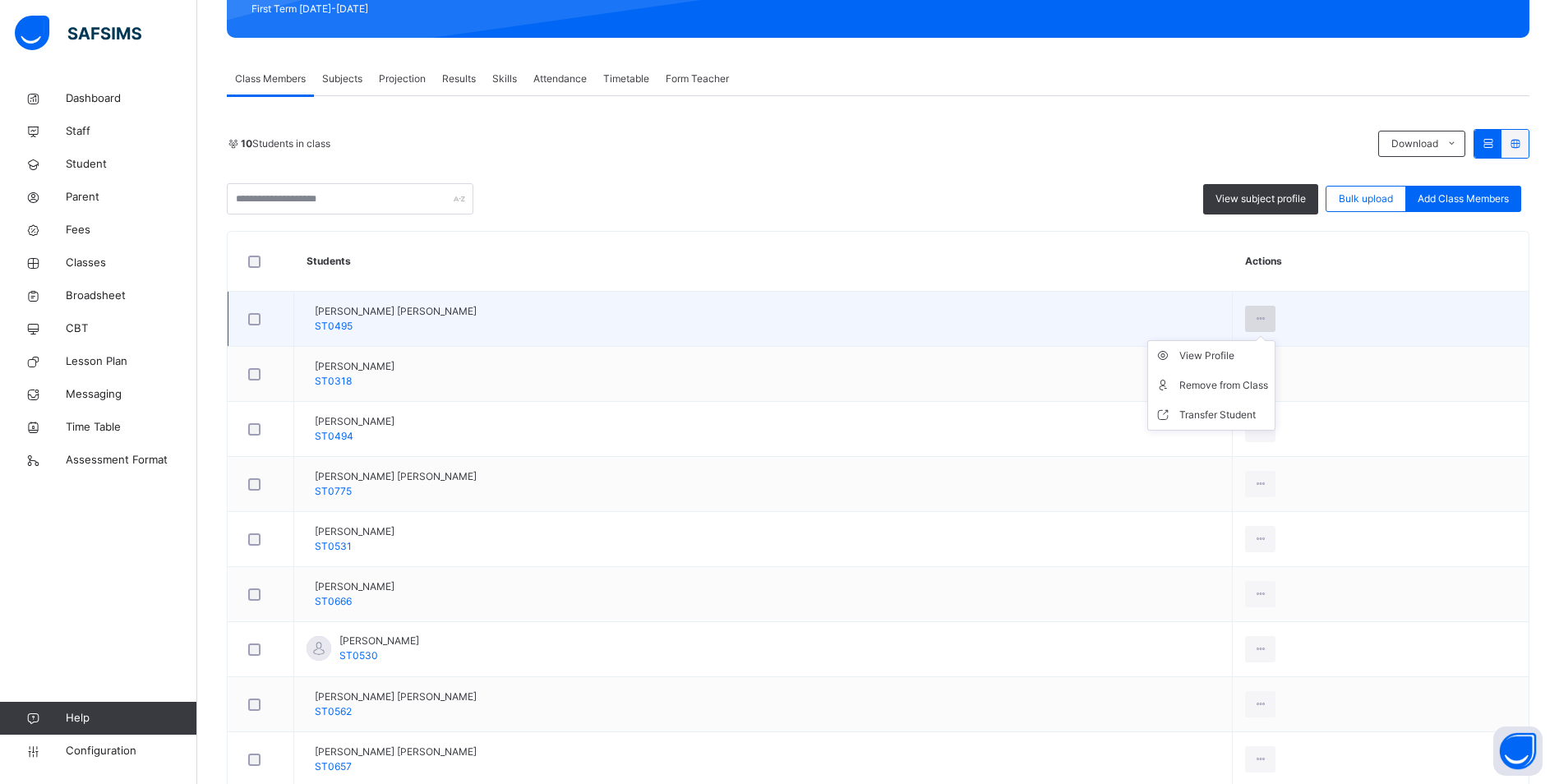
click at [1262, 315] on icon at bounding box center [1260, 318] width 14 height 14
click at [1224, 385] on div "Remove from Class" at bounding box center [1223, 385] width 89 height 16
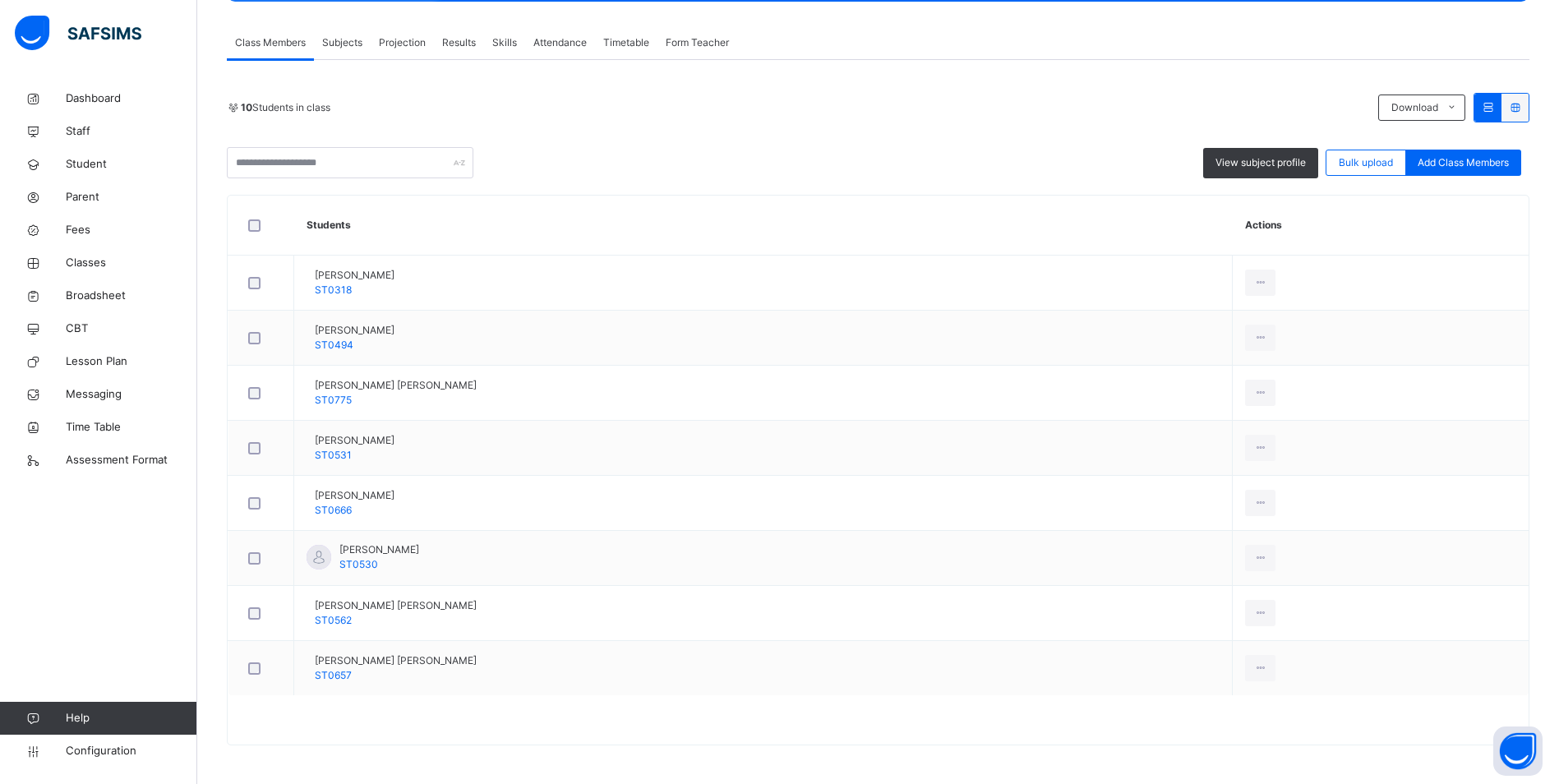
scroll to position [286, 0]
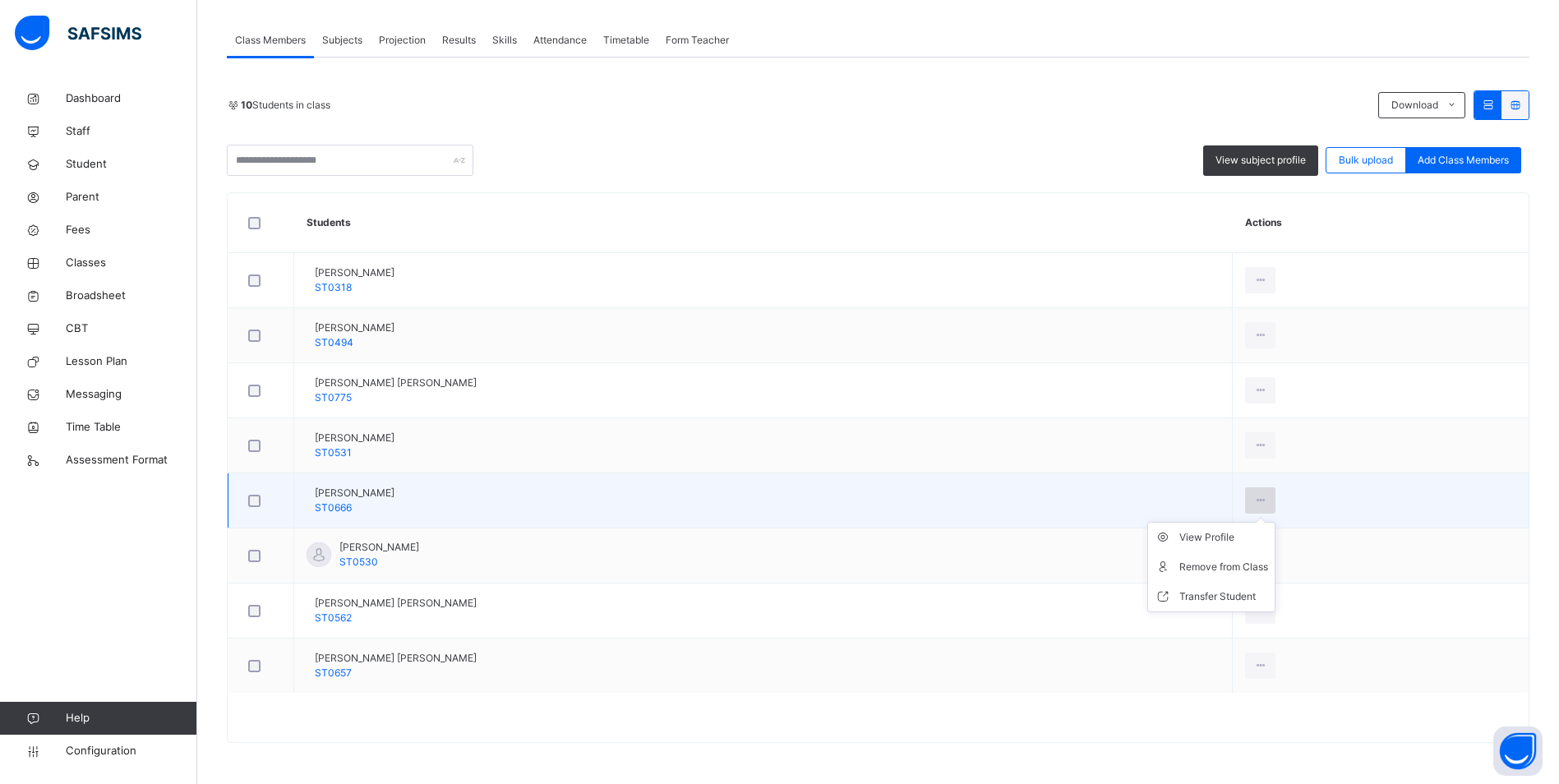
click at [1255, 499] on icon at bounding box center [1260, 499] width 14 height 14
click at [1260, 569] on div "Remove from Class" at bounding box center [1223, 566] width 89 height 16
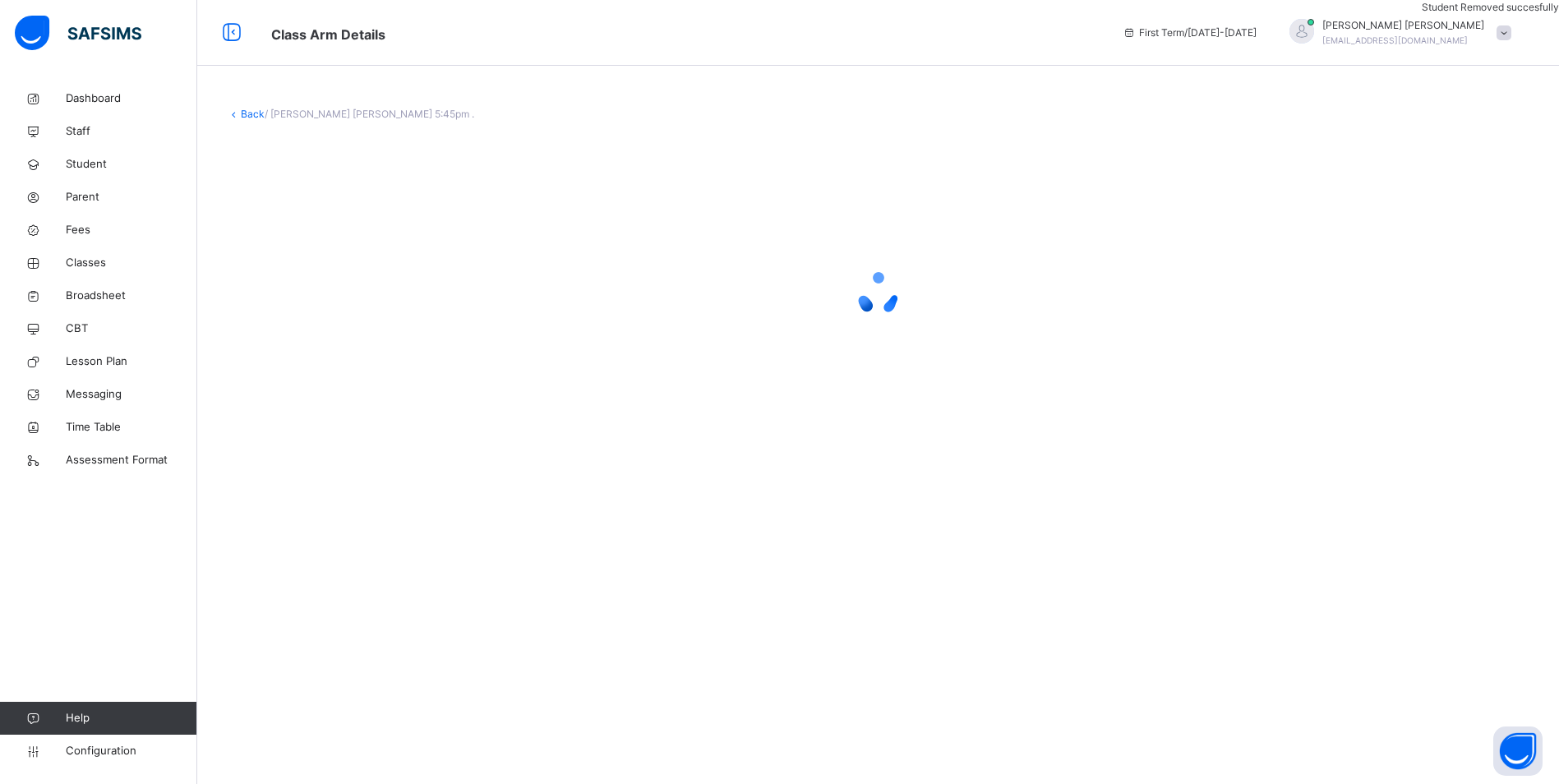
scroll to position [0, 0]
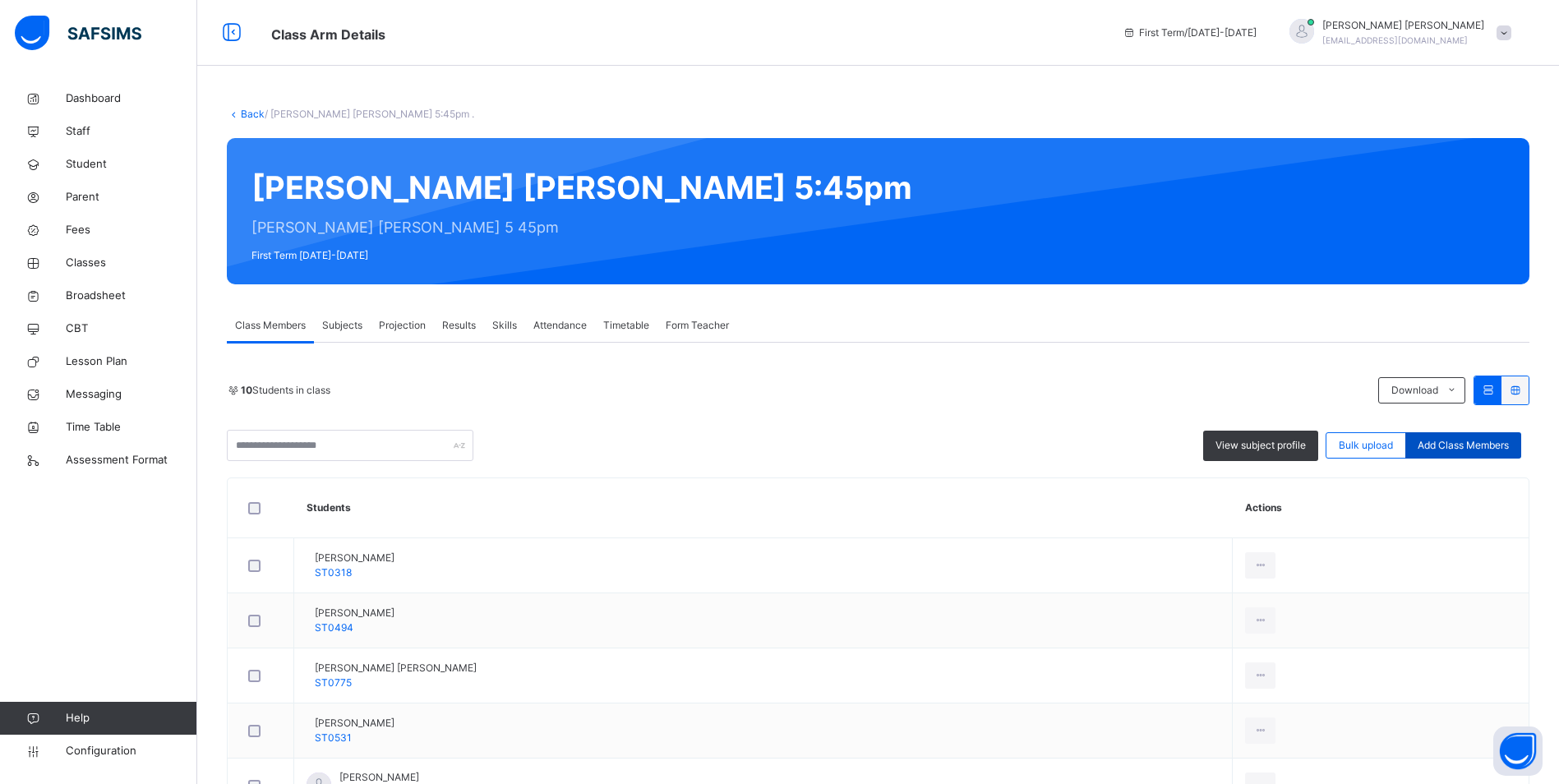
click at [1451, 444] on span "Add Class Members" at bounding box center [1463, 445] width 91 height 14
type input "*"
paste input "******"
type input "******"
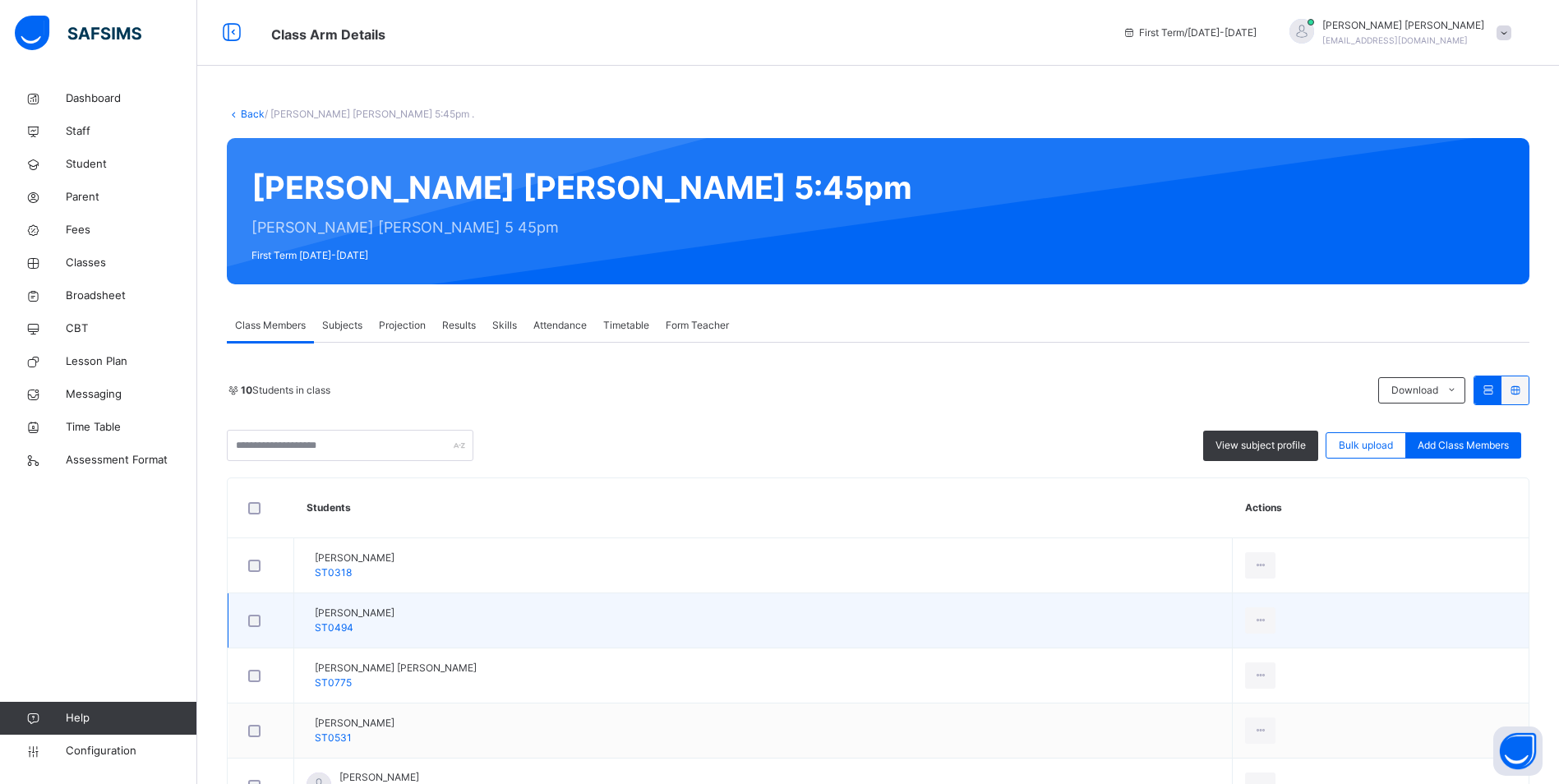
scroll to position [82, 0]
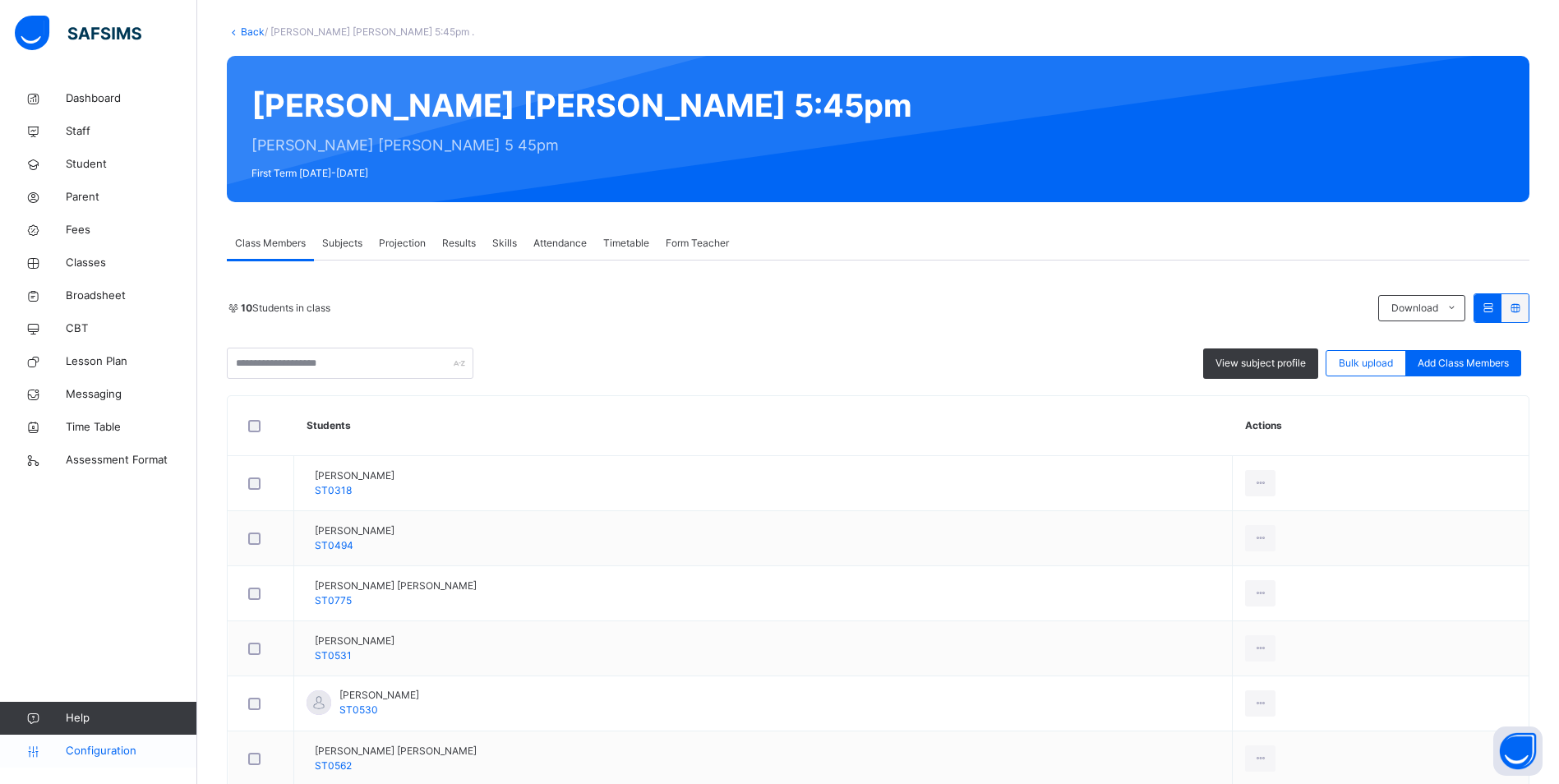
click at [98, 755] on span "Configuration" at bounding box center [131, 751] width 131 height 16
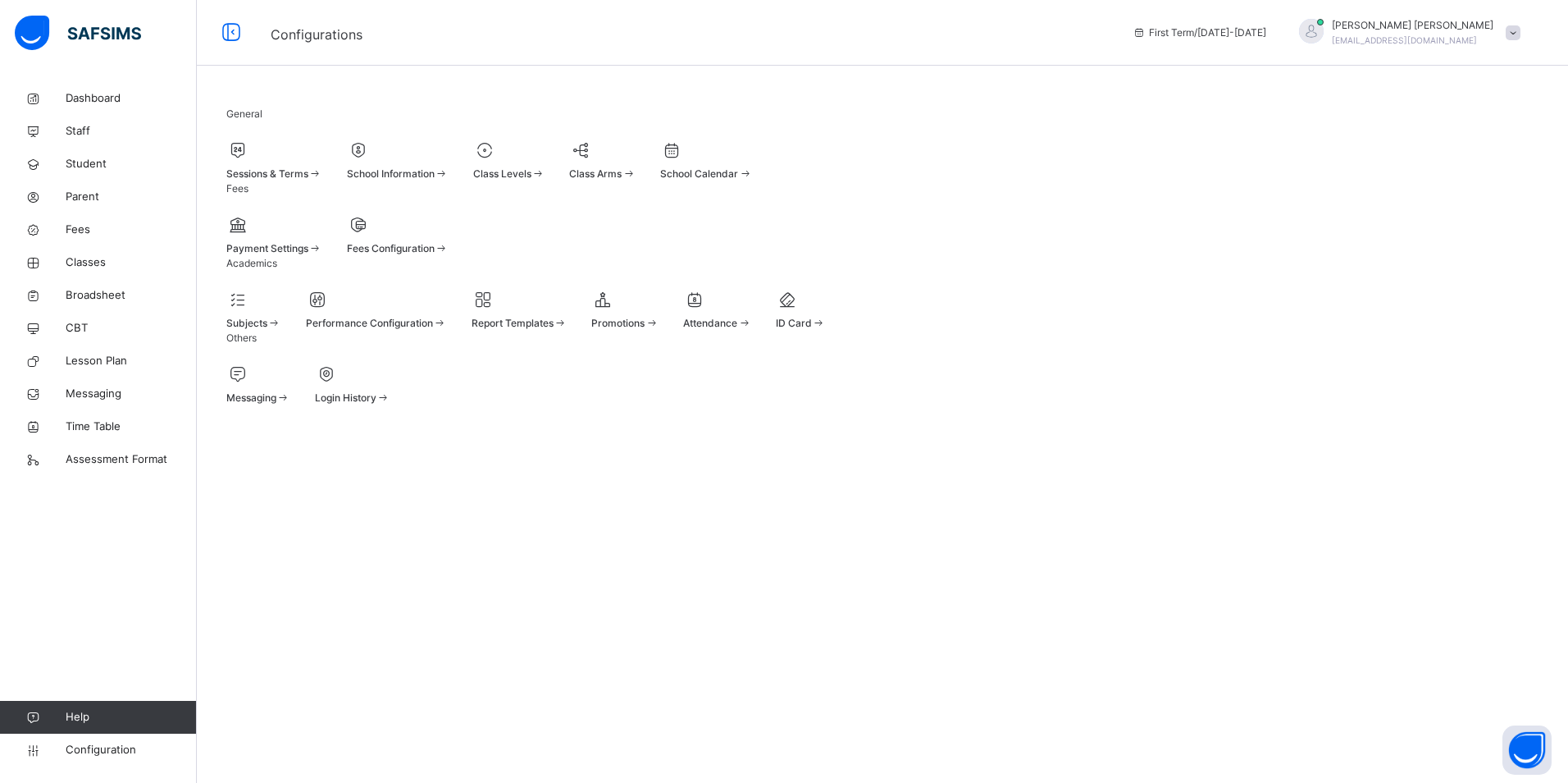
click at [751, 312] on div at bounding box center [717, 299] width 68 height 25
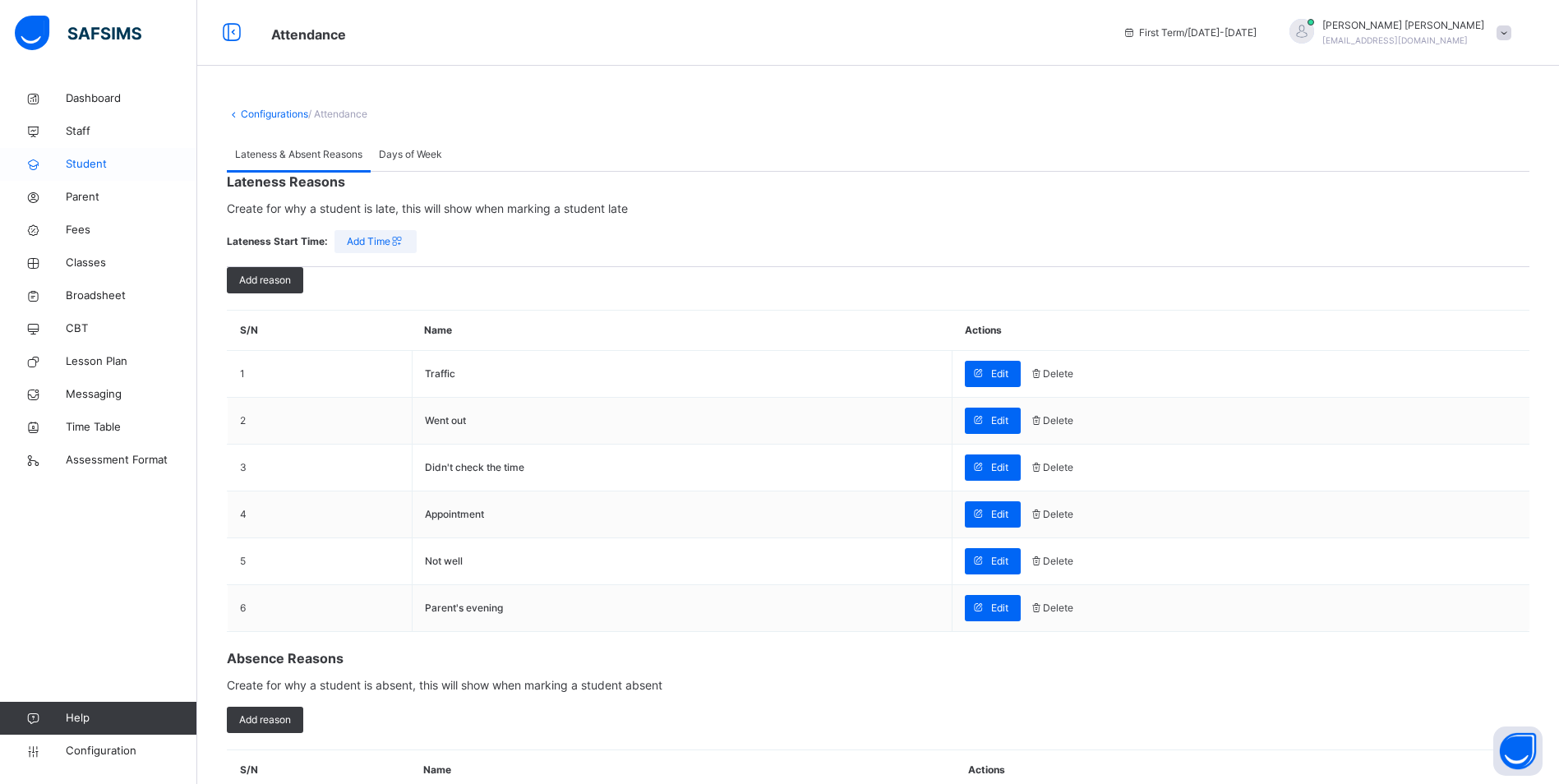
click at [87, 159] on span "Student" at bounding box center [132, 163] width 132 height 16
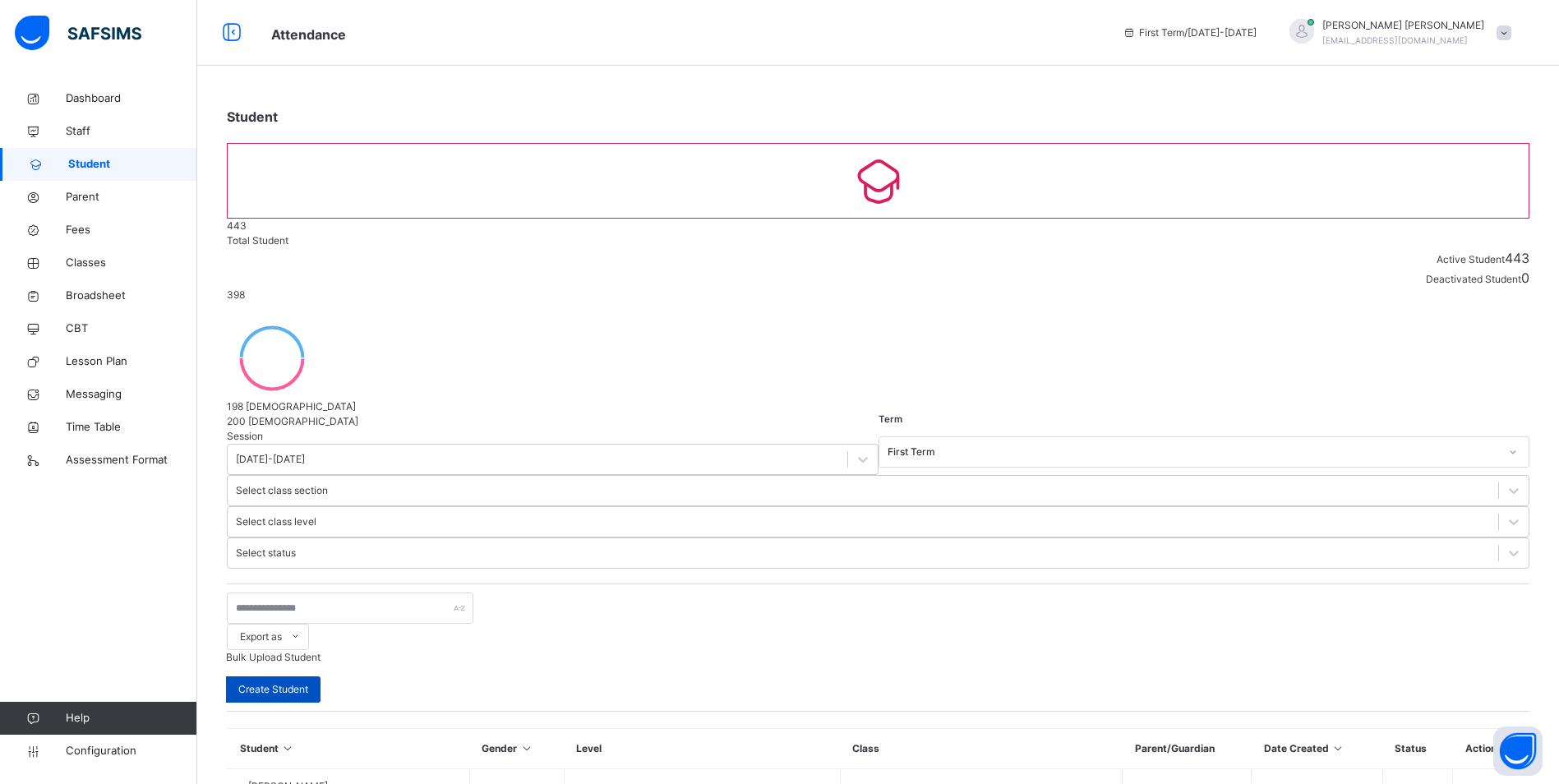
click at [309, 682] on span "Create Student" at bounding box center [272, 689] width 70 height 14
select select "**"
type input "******"
type input "*****"
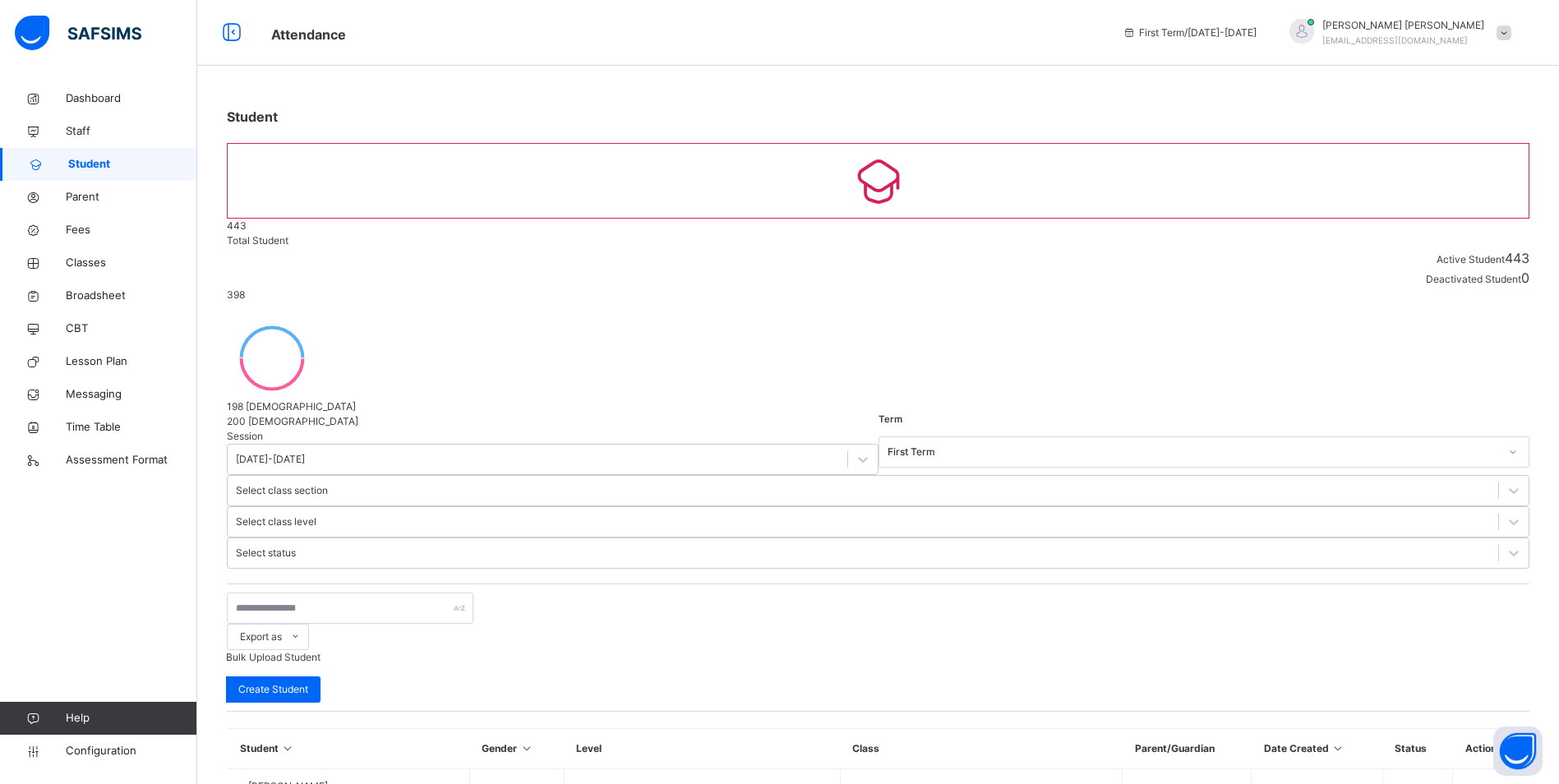
type input "*********"
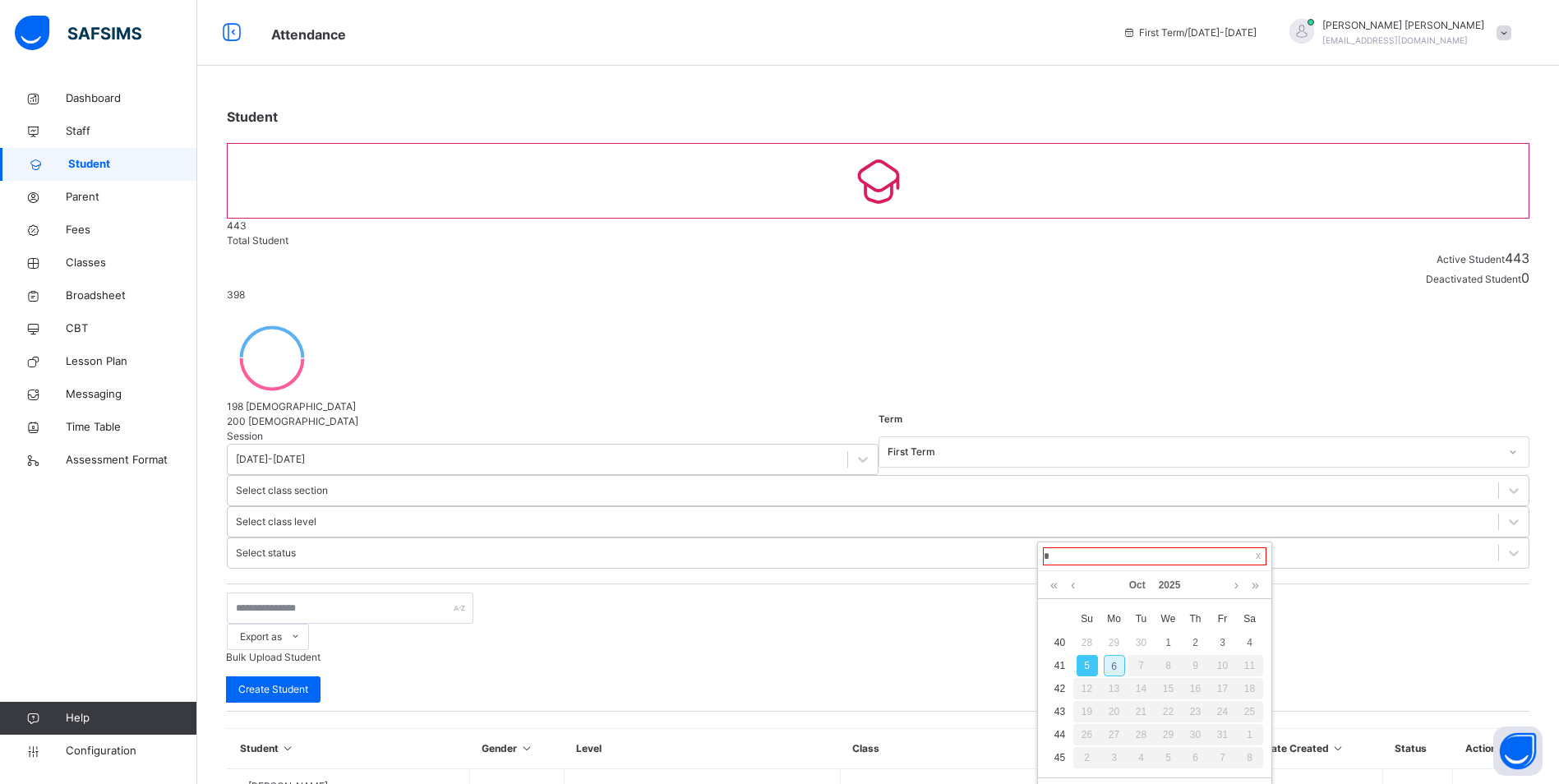
type input "**********"
click at [1117, 642] on div "2" at bounding box center [1114, 643] width 21 height 21
type input "**********"
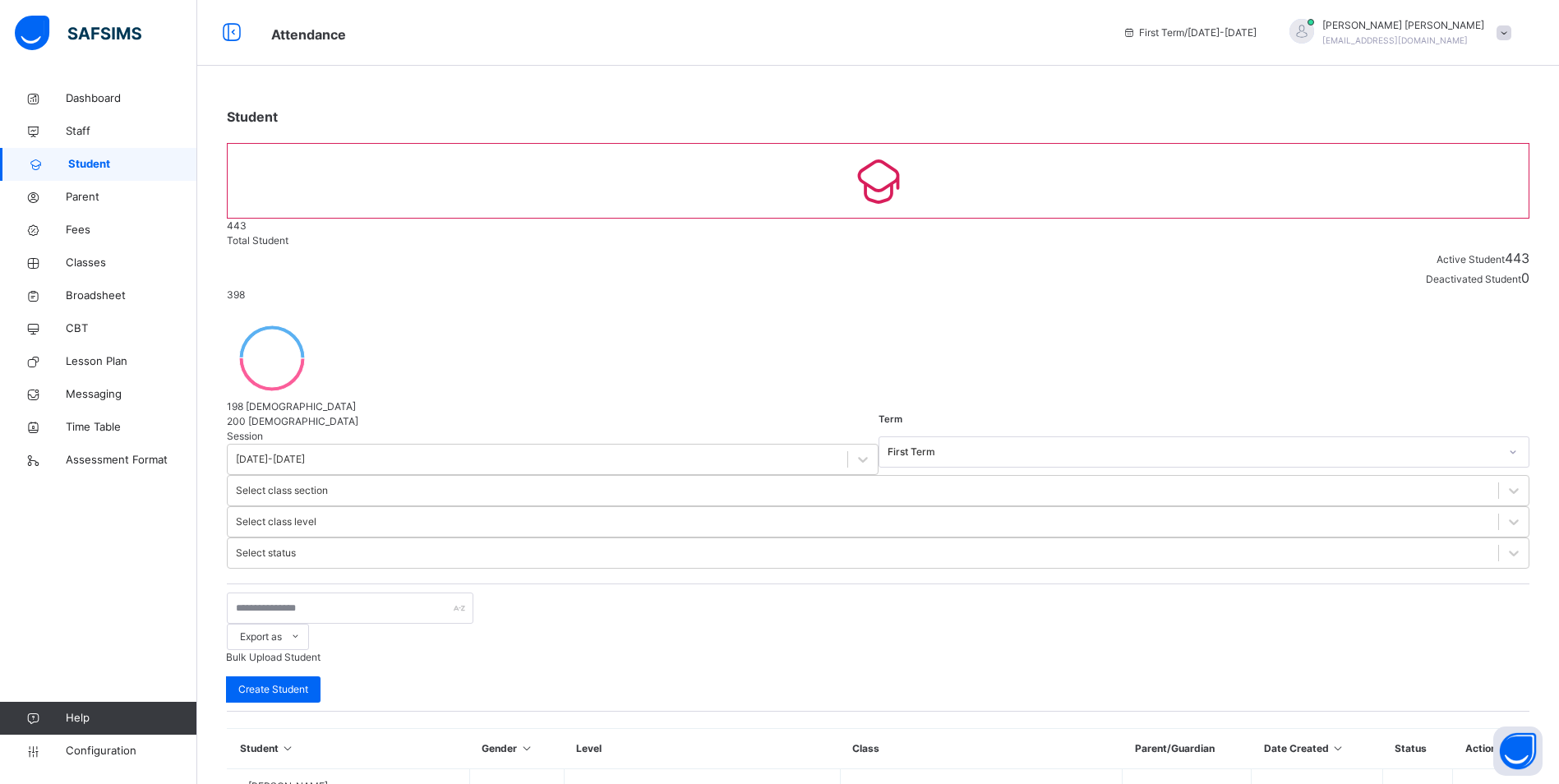
scroll to position [328, 0]
click at [93, 258] on span "Classes" at bounding box center [132, 263] width 132 height 16
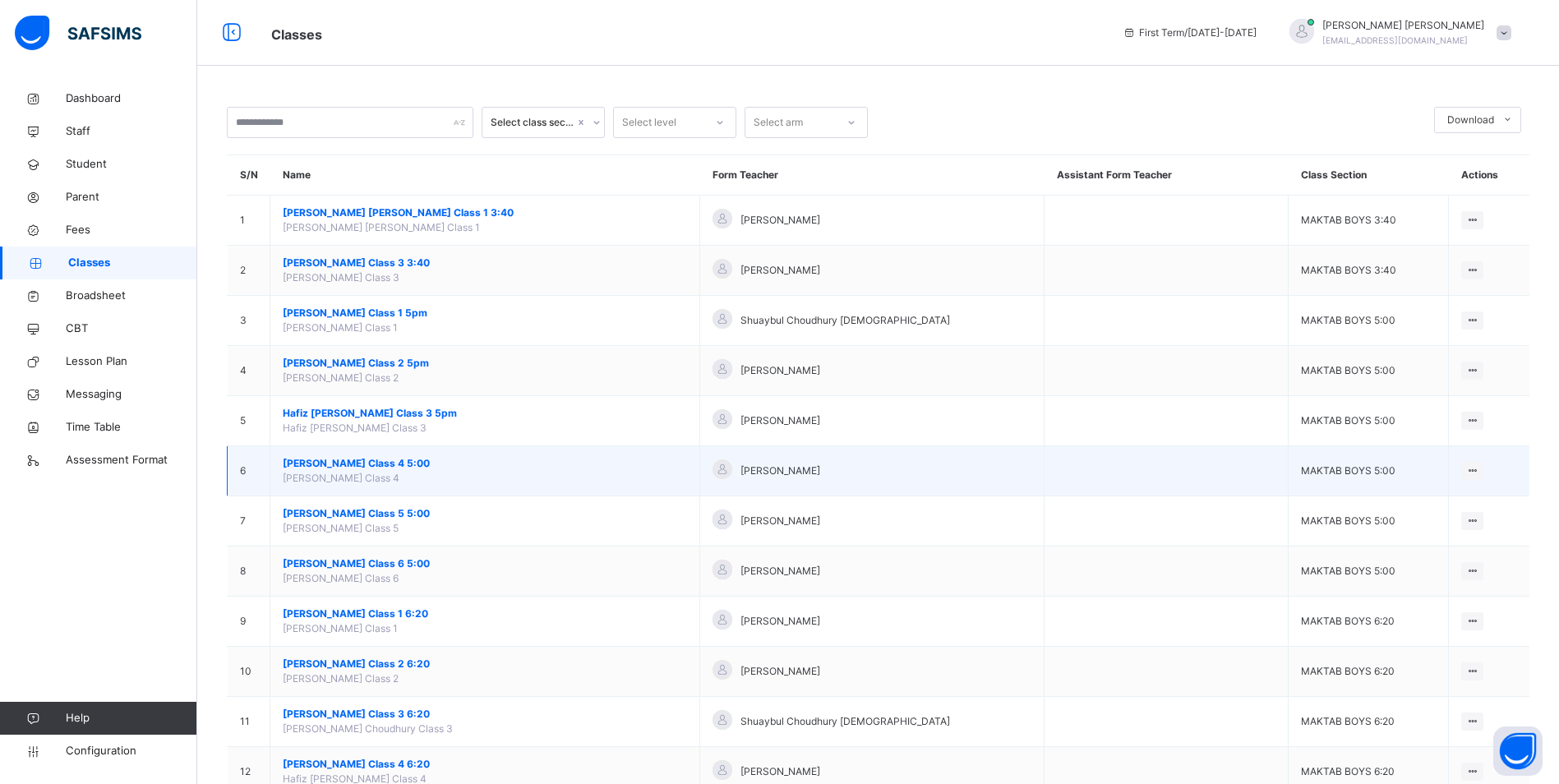
click at [374, 457] on span "[PERSON_NAME] Class 4 5:00" at bounding box center [484, 462] width 404 height 14
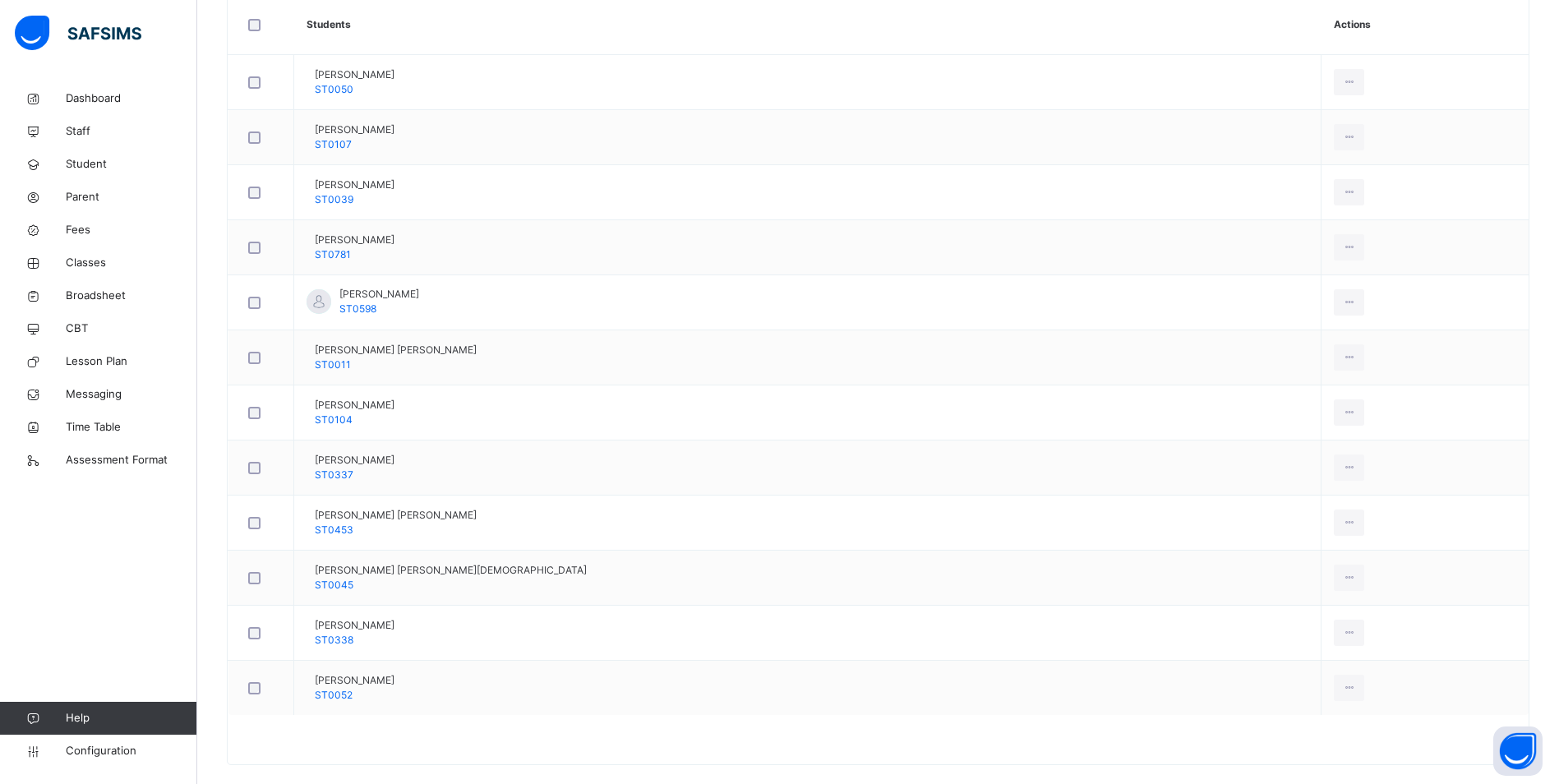
scroll to position [493, 0]
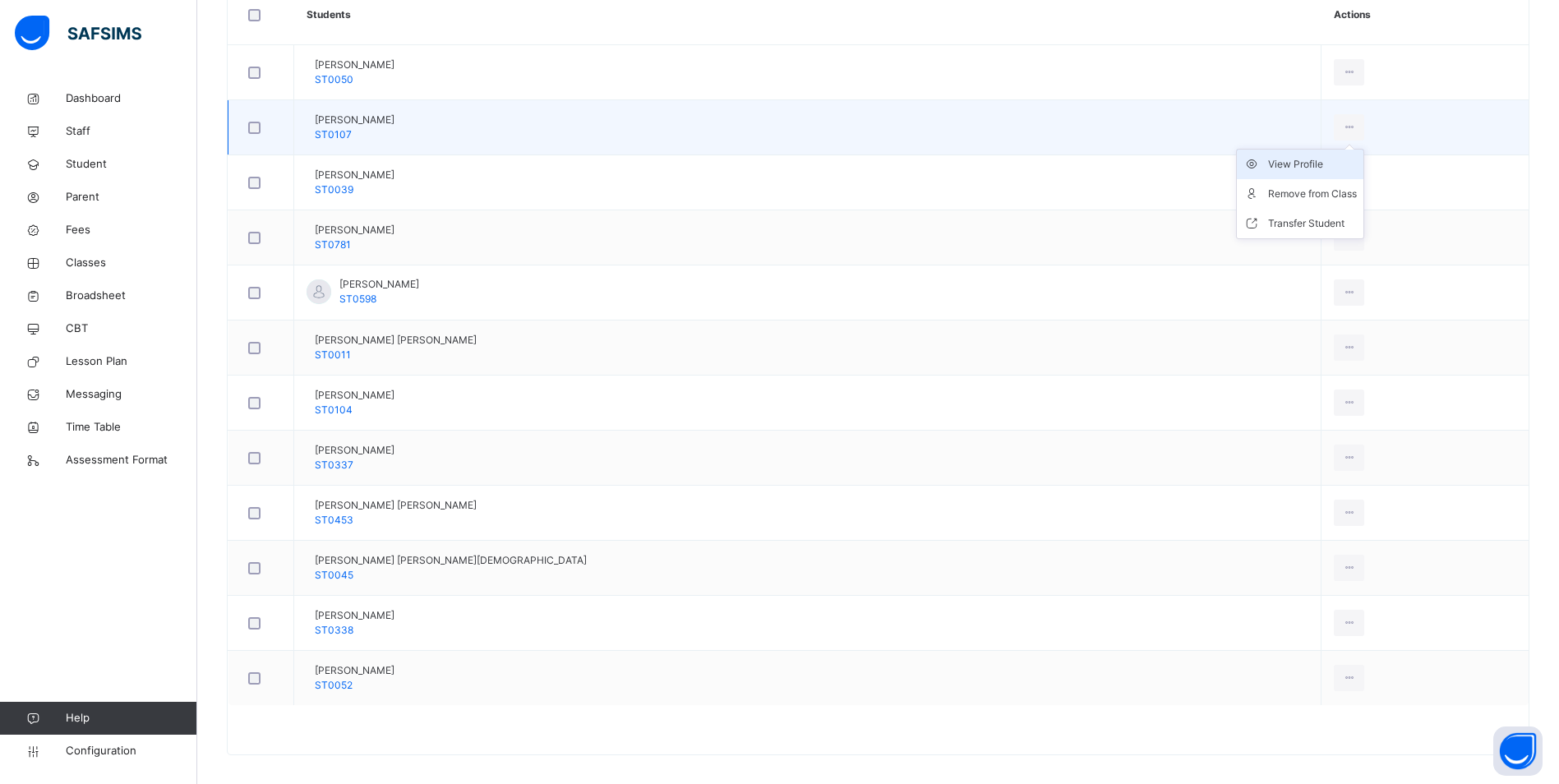
click at [1342, 127] on icon at bounding box center [1349, 127] width 14 height 14
click at [1268, 229] on div "Transfer Student" at bounding box center [1312, 222] width 89 height 16
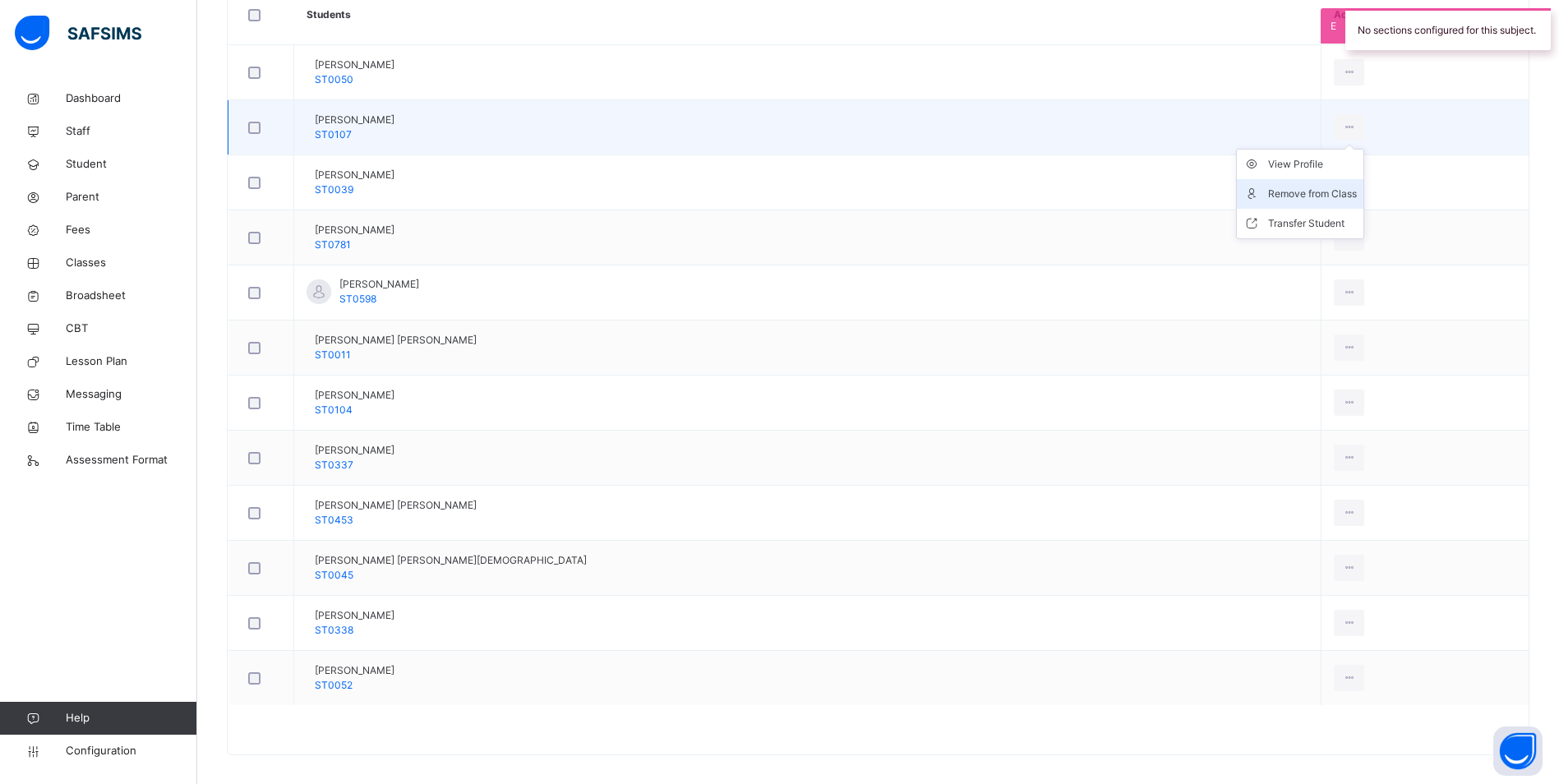
click at [1237, 183] on li "Remove from Class" at bounding box center [1300, 194] width 126 height 30
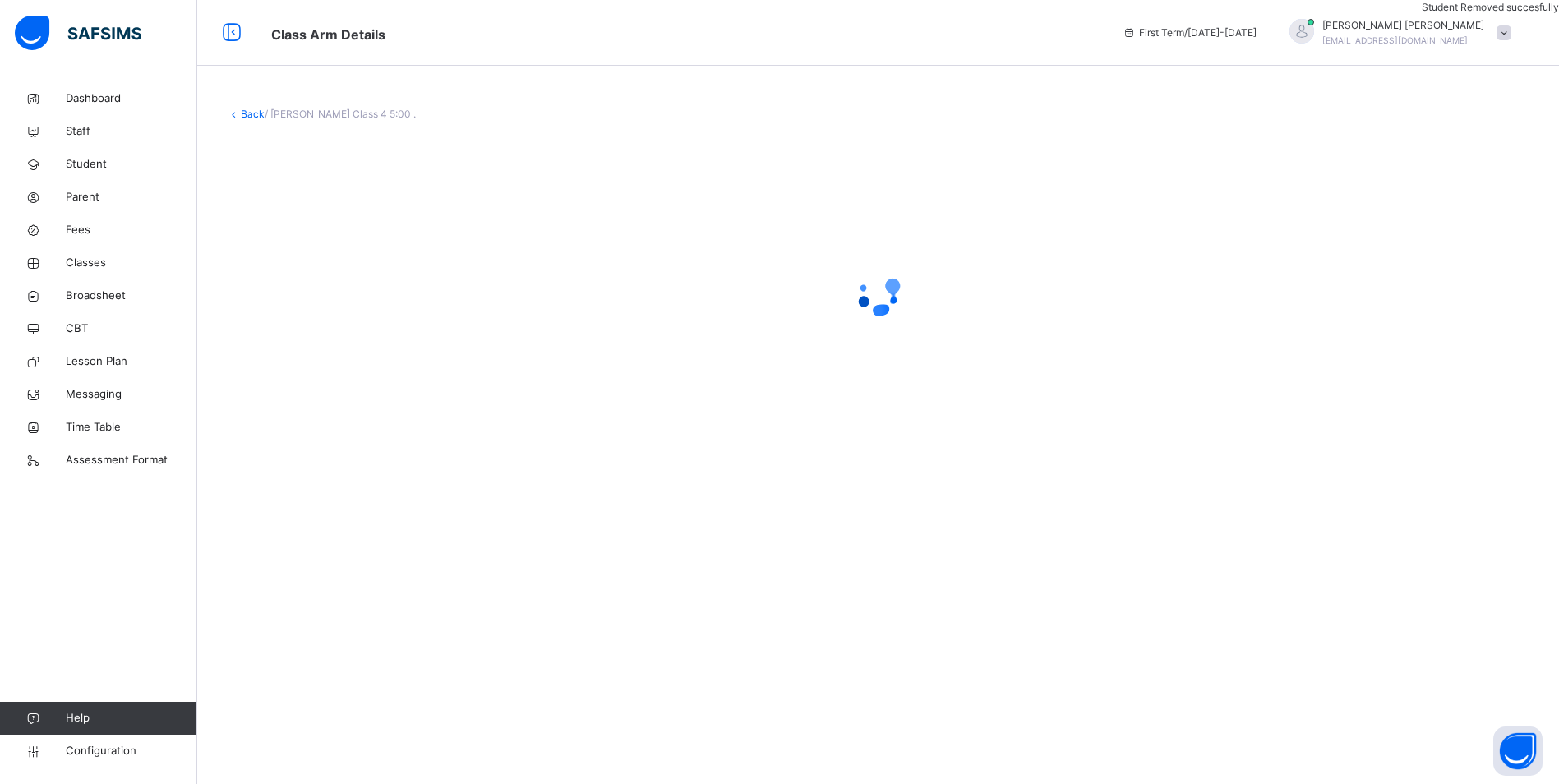
scroll to position [0, 0]
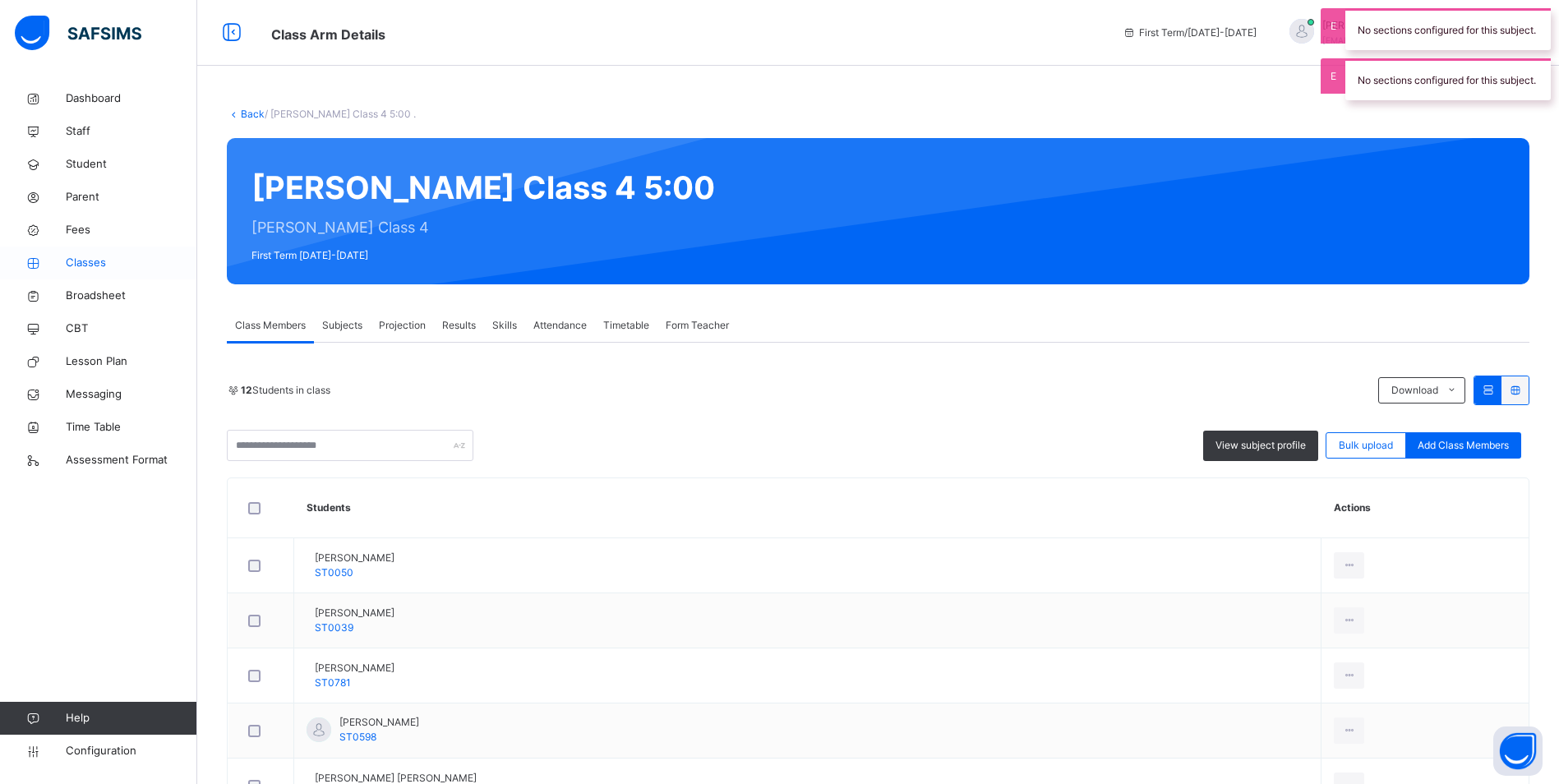
click at [89, 258] on span "Classes" at bounding box center [132, 263] width 132 height 16
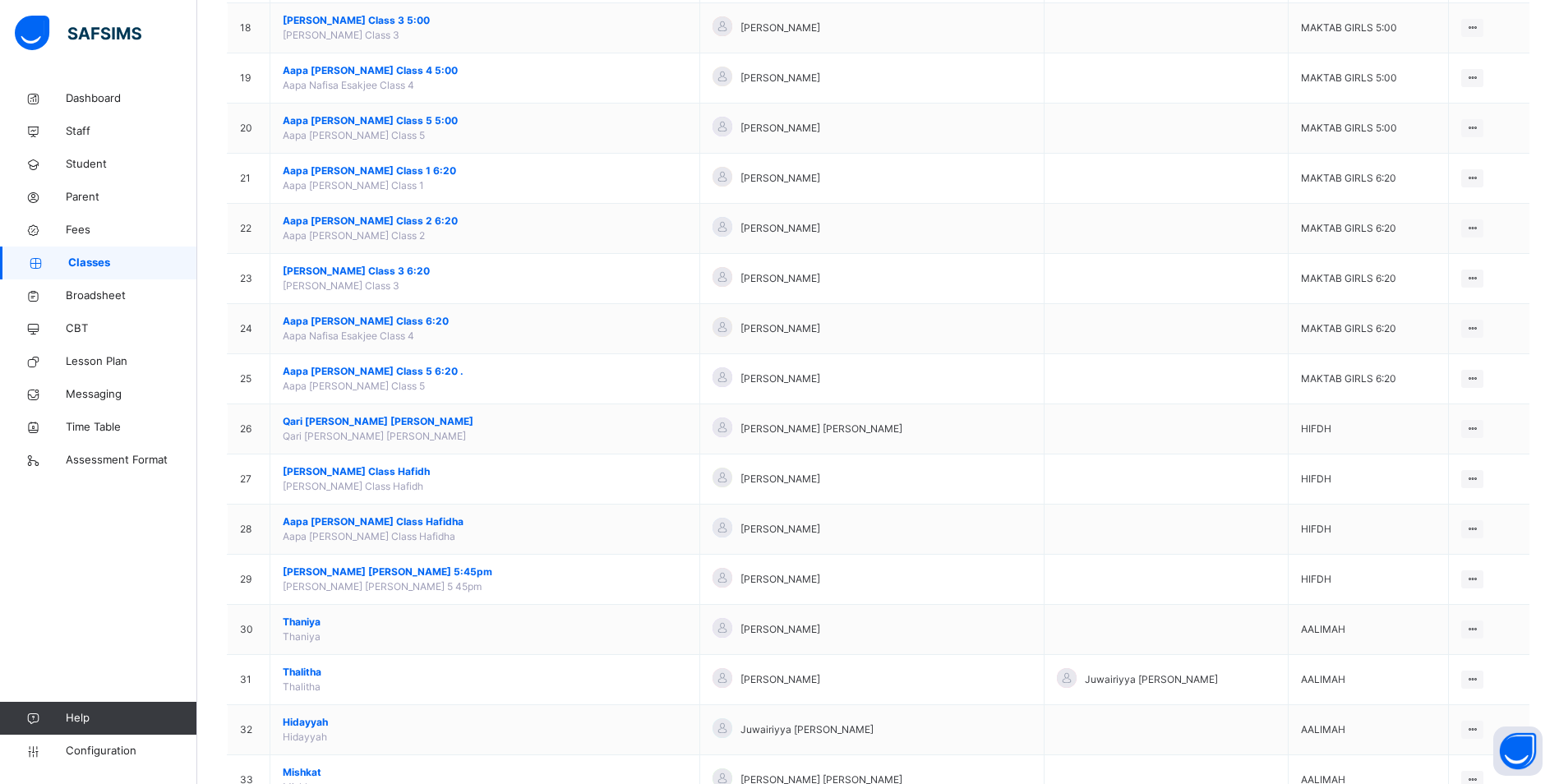
scroll to position [1068, 0]
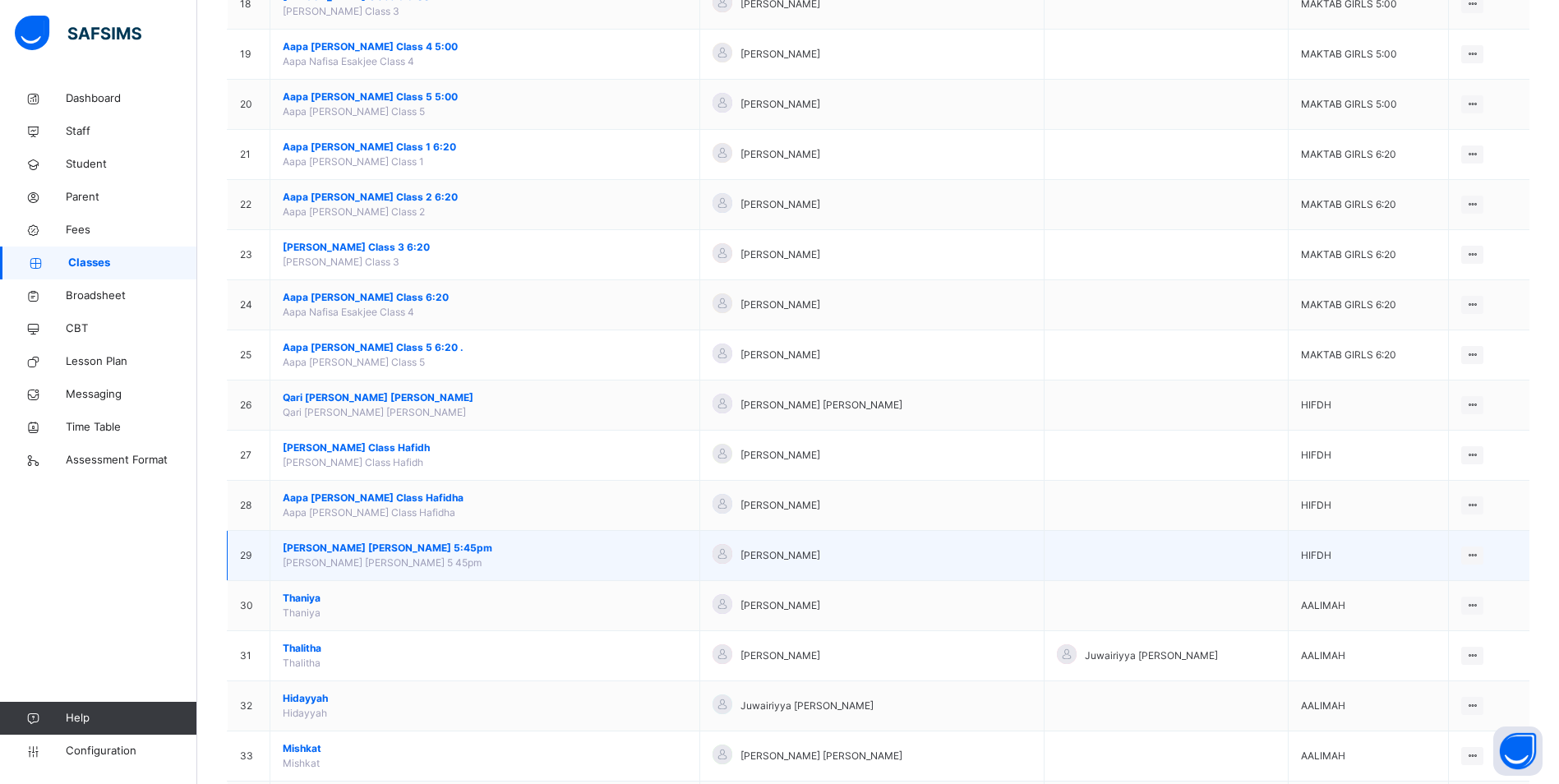
click at [363, 540] on span "[PERSON_NAME] [PERSON_NAME] 5:45pm" at bounding box center [484, 547] width 404 height 14
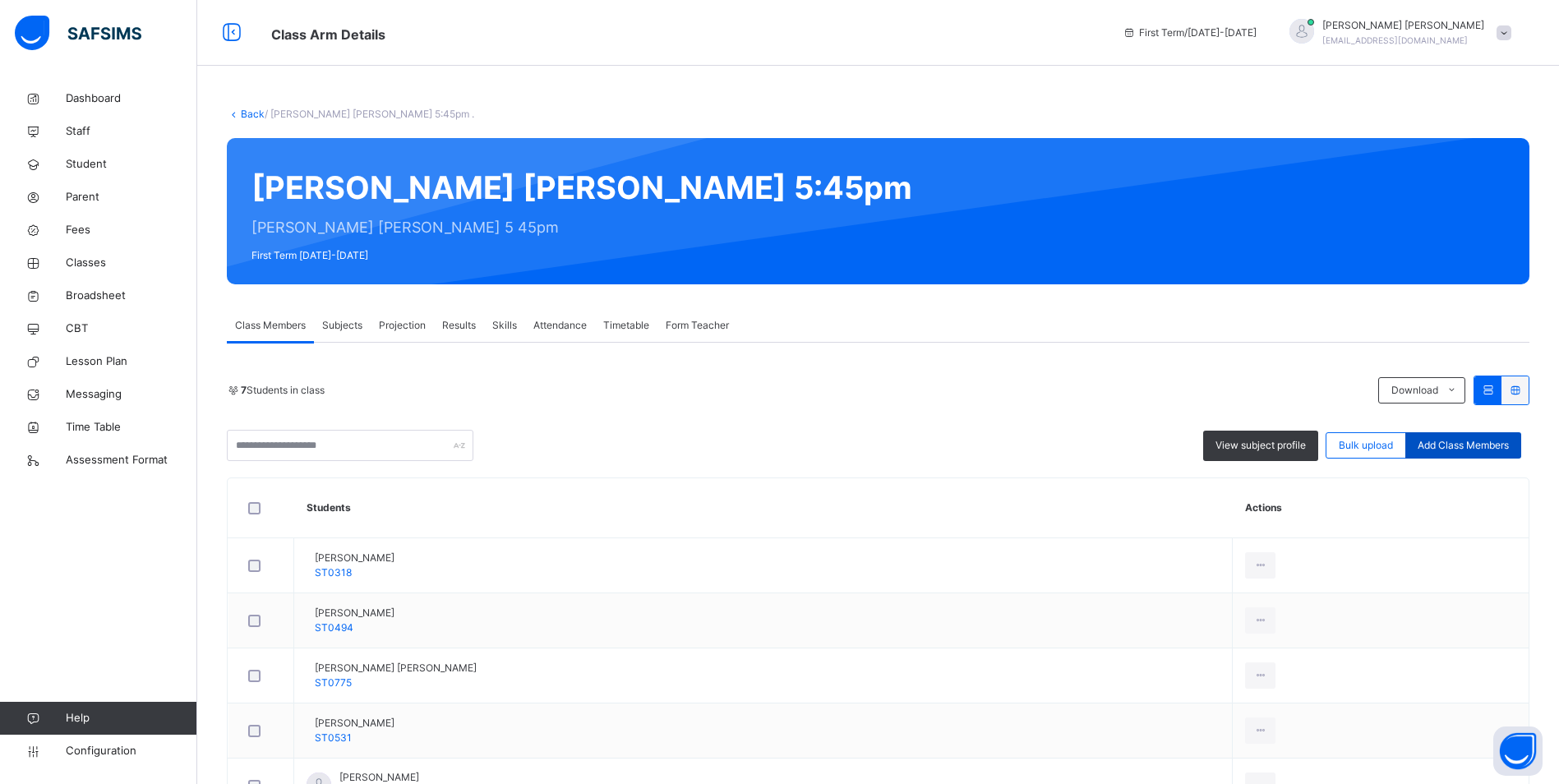
click at [1456, 448] on span "Add Class Members" at bounding box center [1463, 445] width 91 height 14
type input "*****"
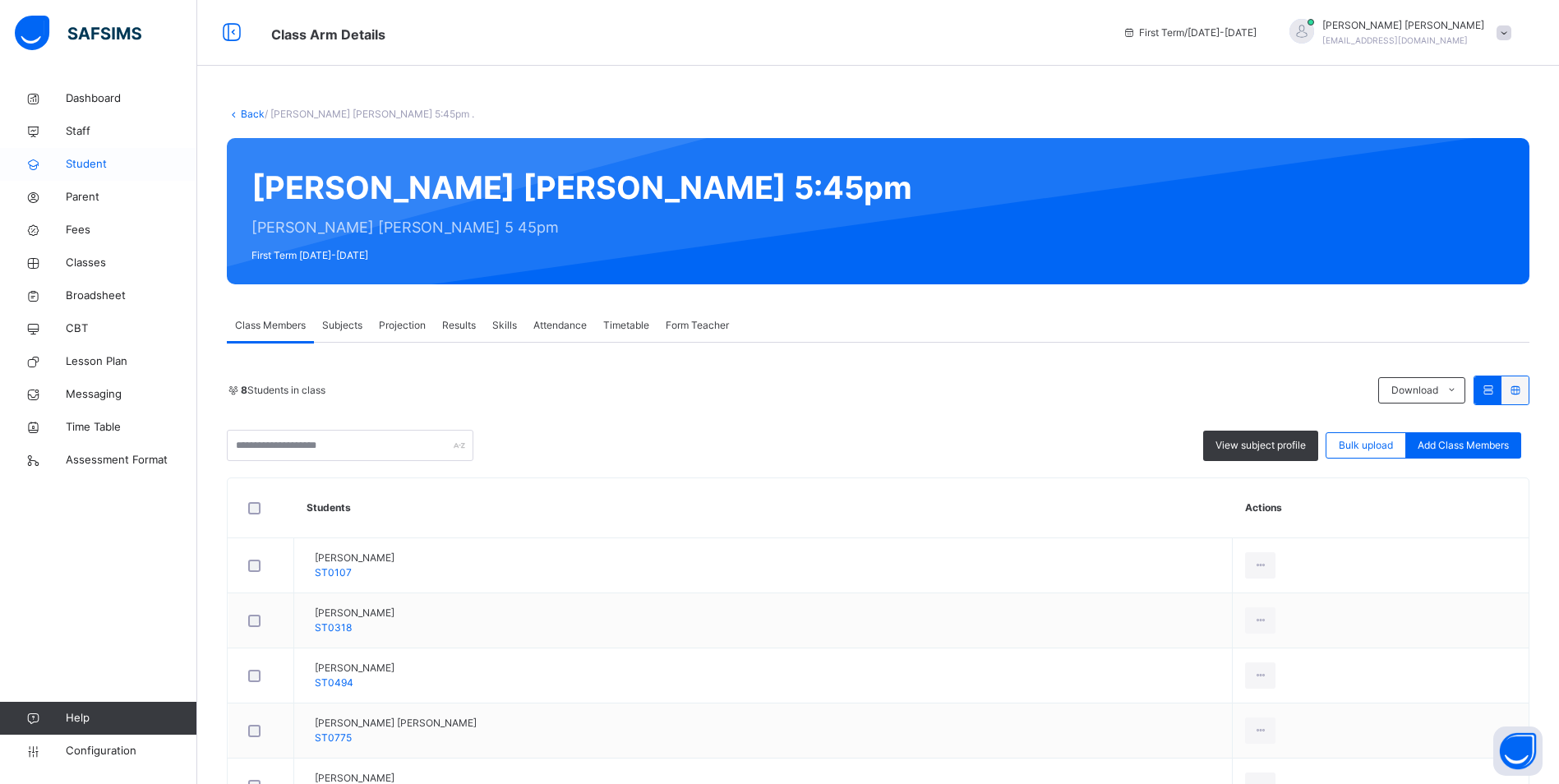
click at [90, 156] on span "Student" at bounding box center [132, 163] width 132 height 16
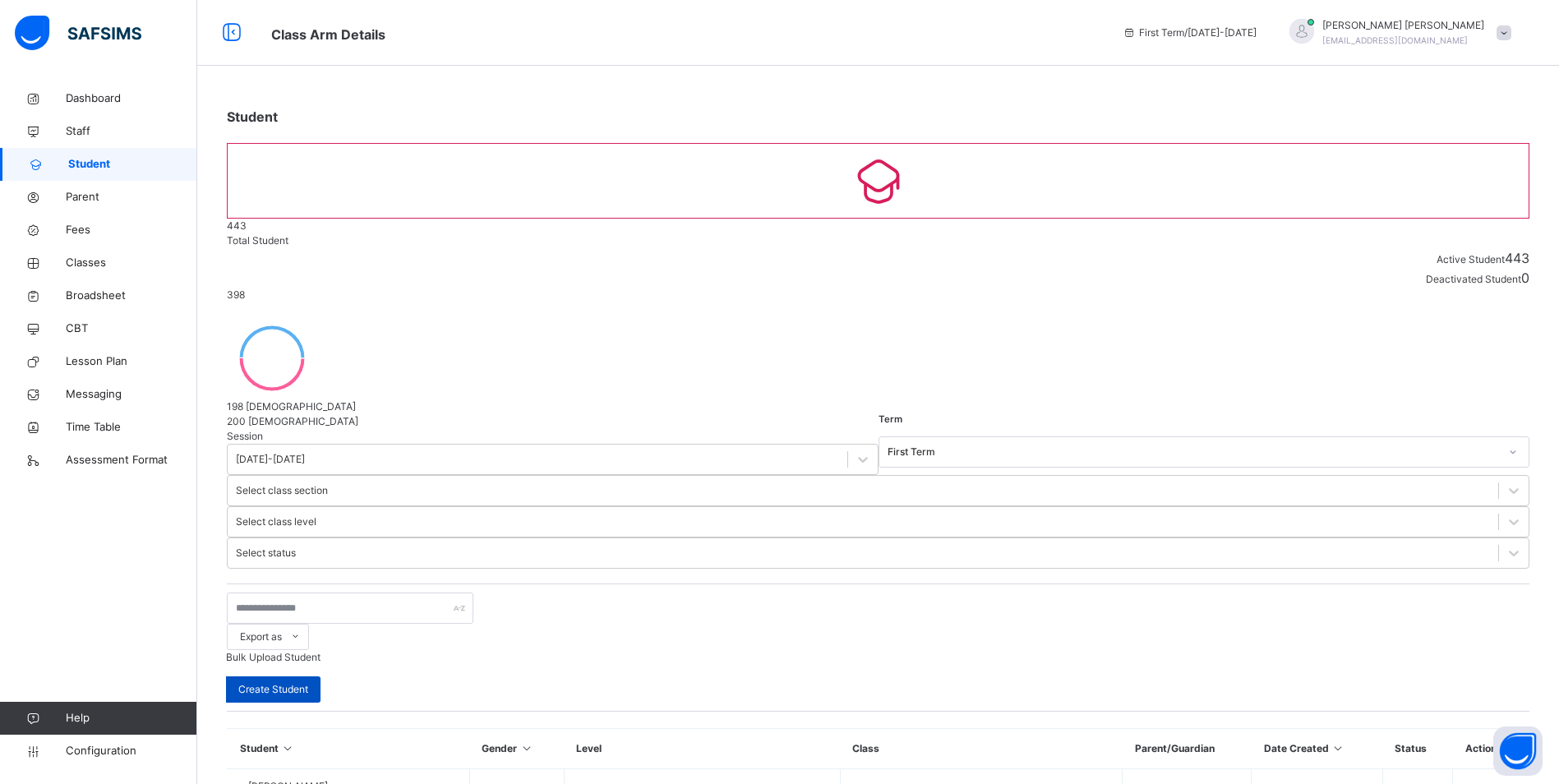
click at [321, 676] on div "Create Student" at bounding box center [273, 689] width 95 height 27
select select "**"
type input "******"
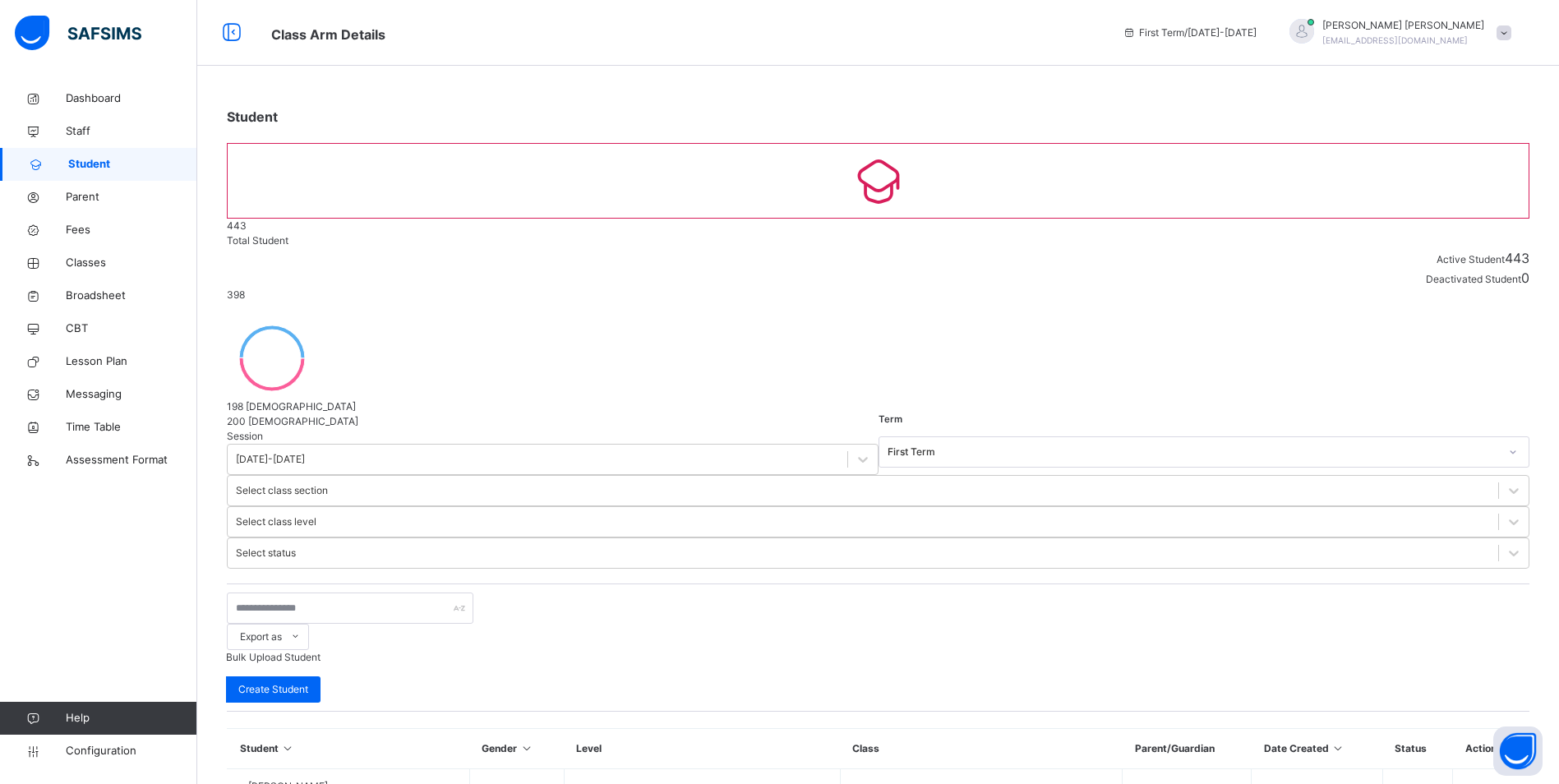
type input "*******"
type input "*****"
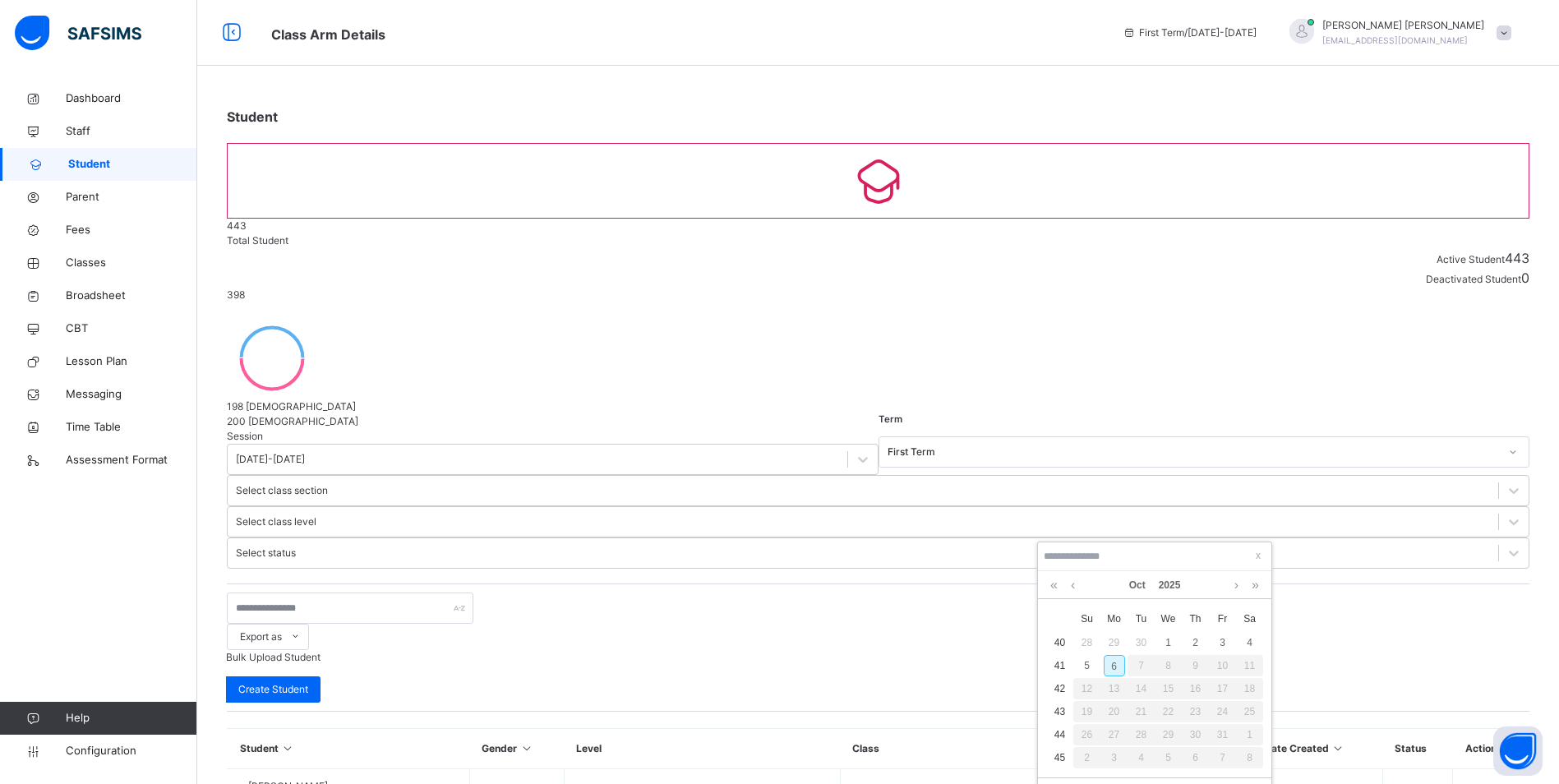
type input "**********"
click at [1113, 646] on div "1" at bounding box center [1114, 643] width 21 height 21
type input "**********"
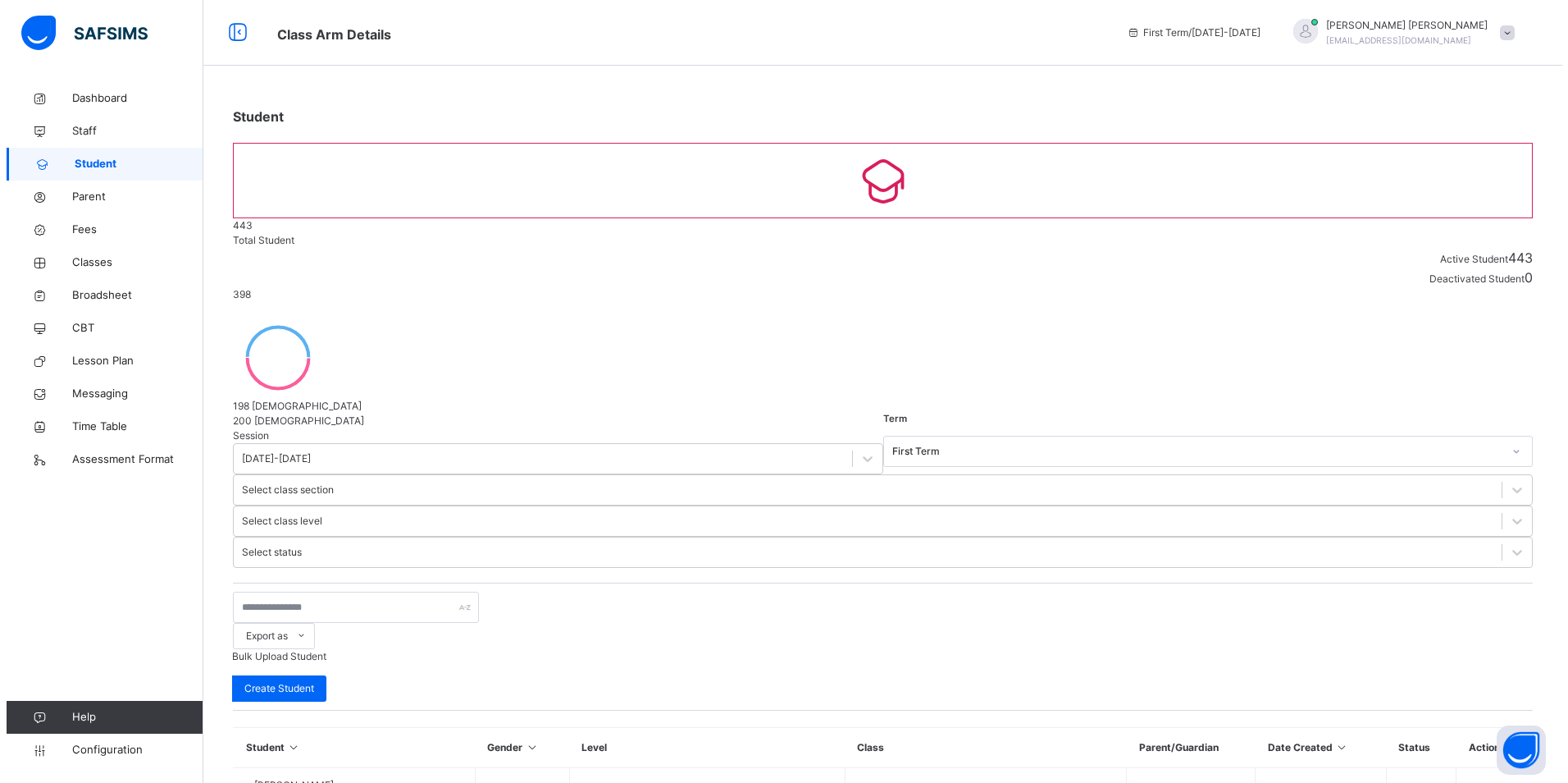
scroll to position [328, 0]
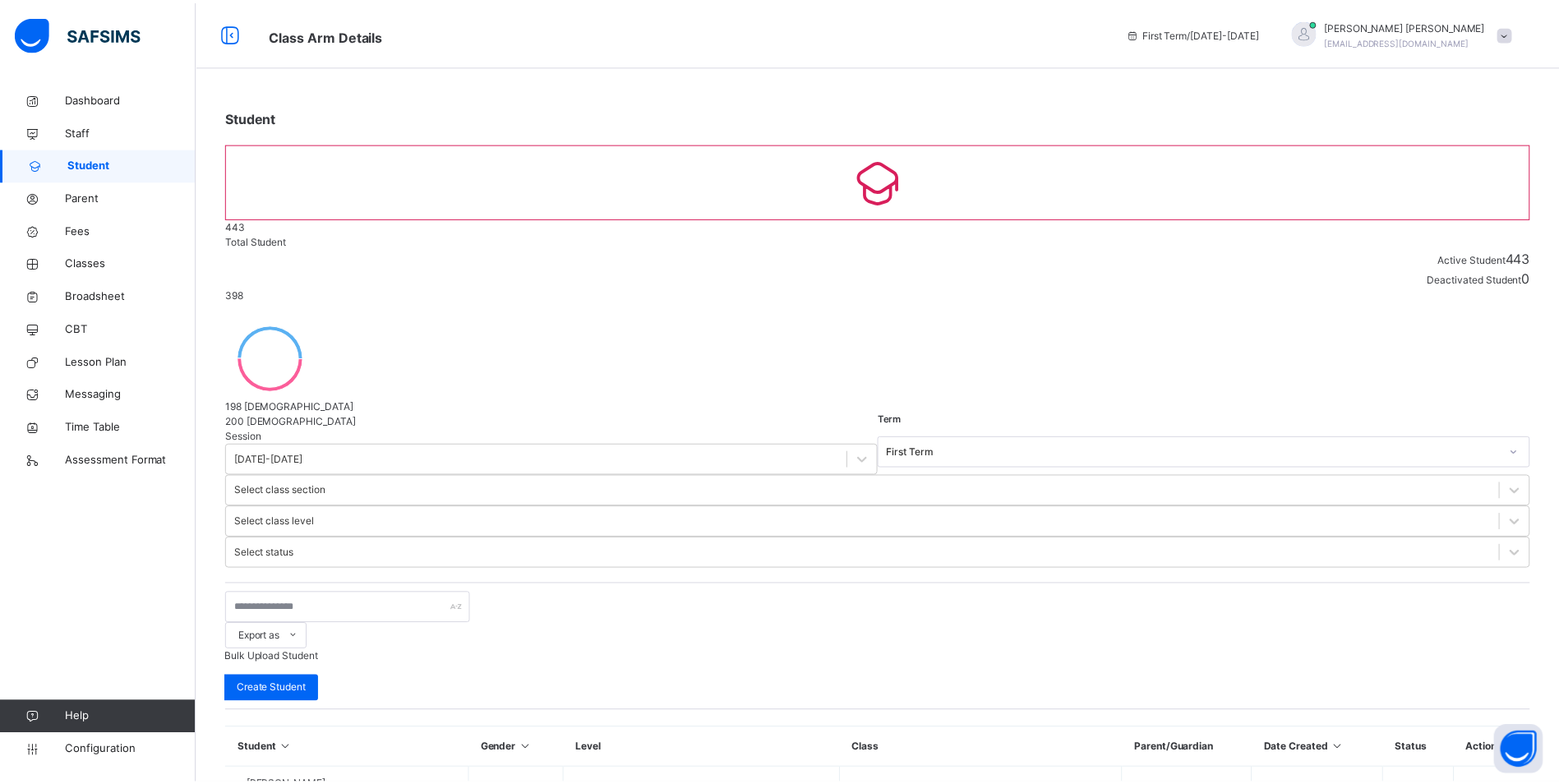
scroll to position [0, 0]
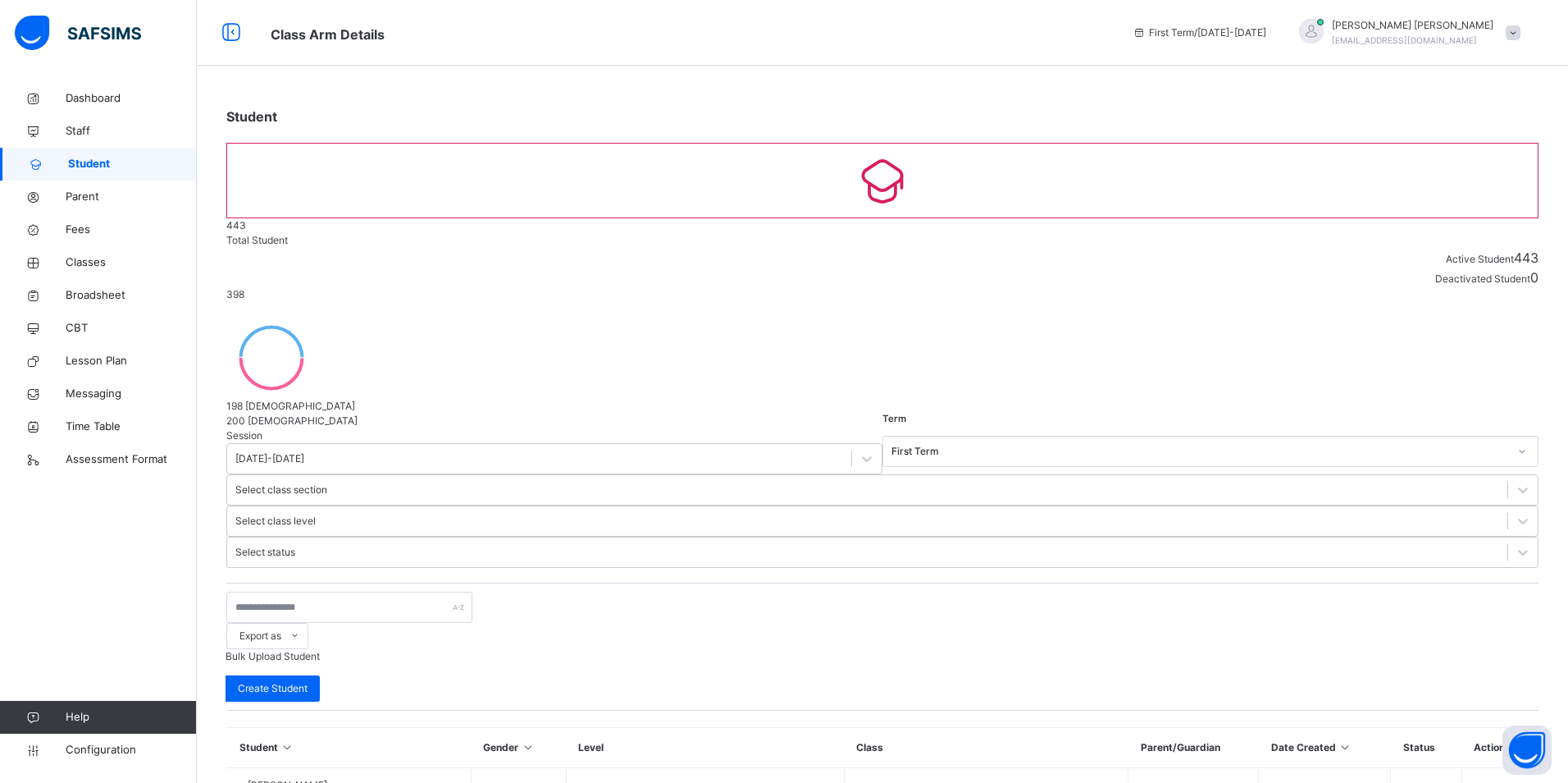
click at [308, 681] on span "Create Student" at bounding box center [272, 688] width 70 height 14
select select "**"
type input "******"
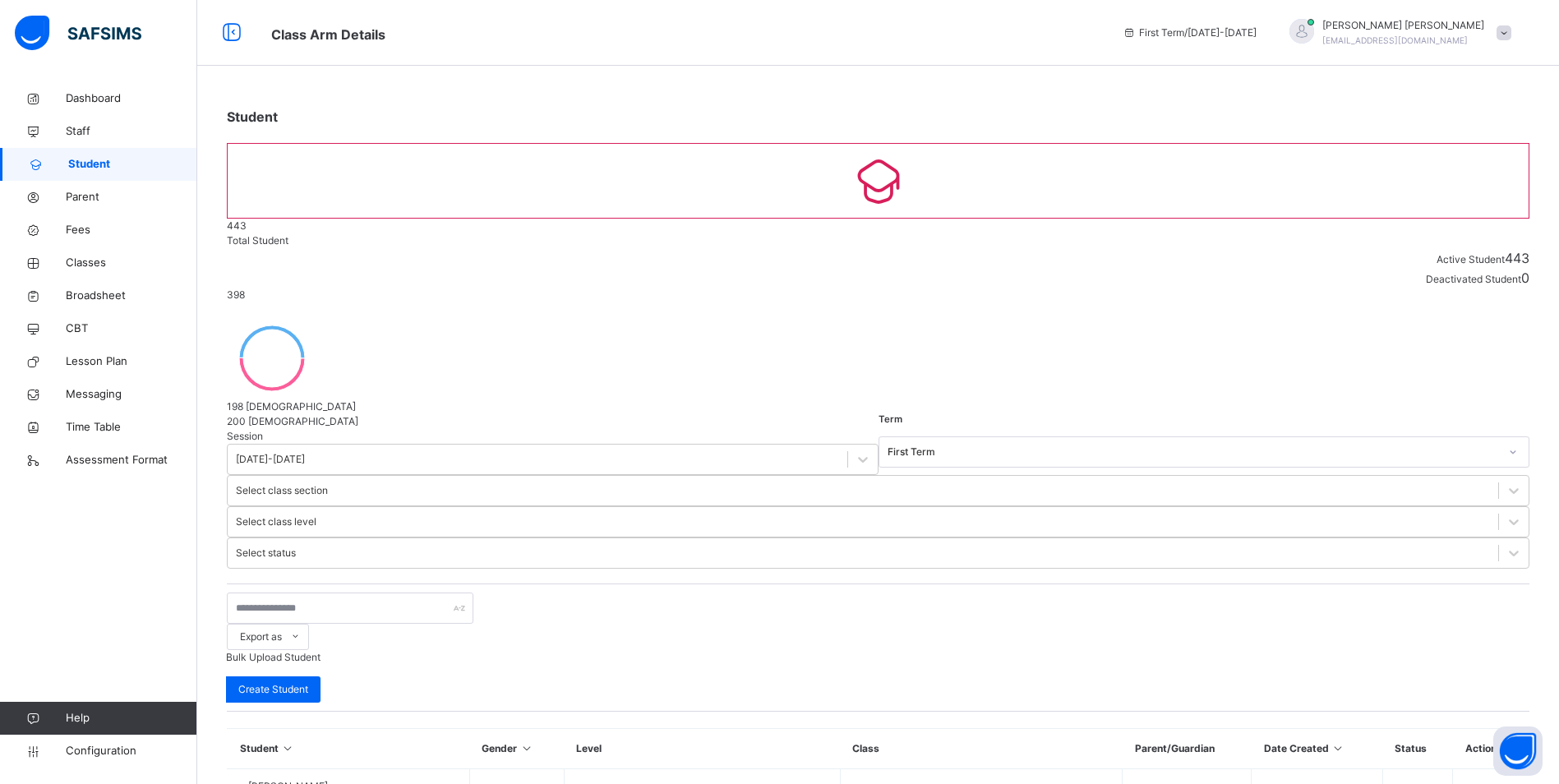
type input "********"
type input "*****"
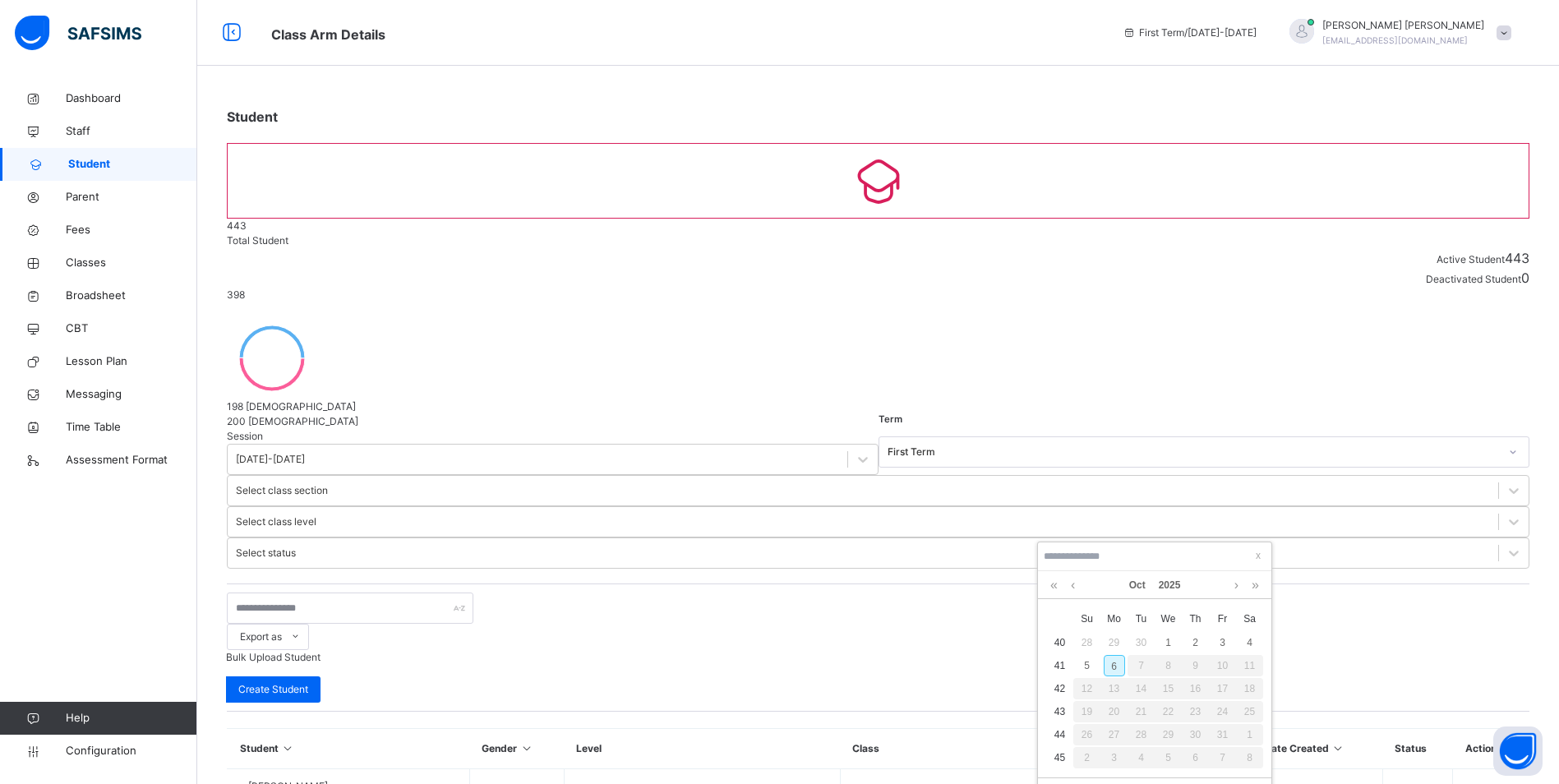
type input "**********"
click at [1226, 690] on div "20" at bounding box center [1223, 689] width 21 height 21
type input "**********"
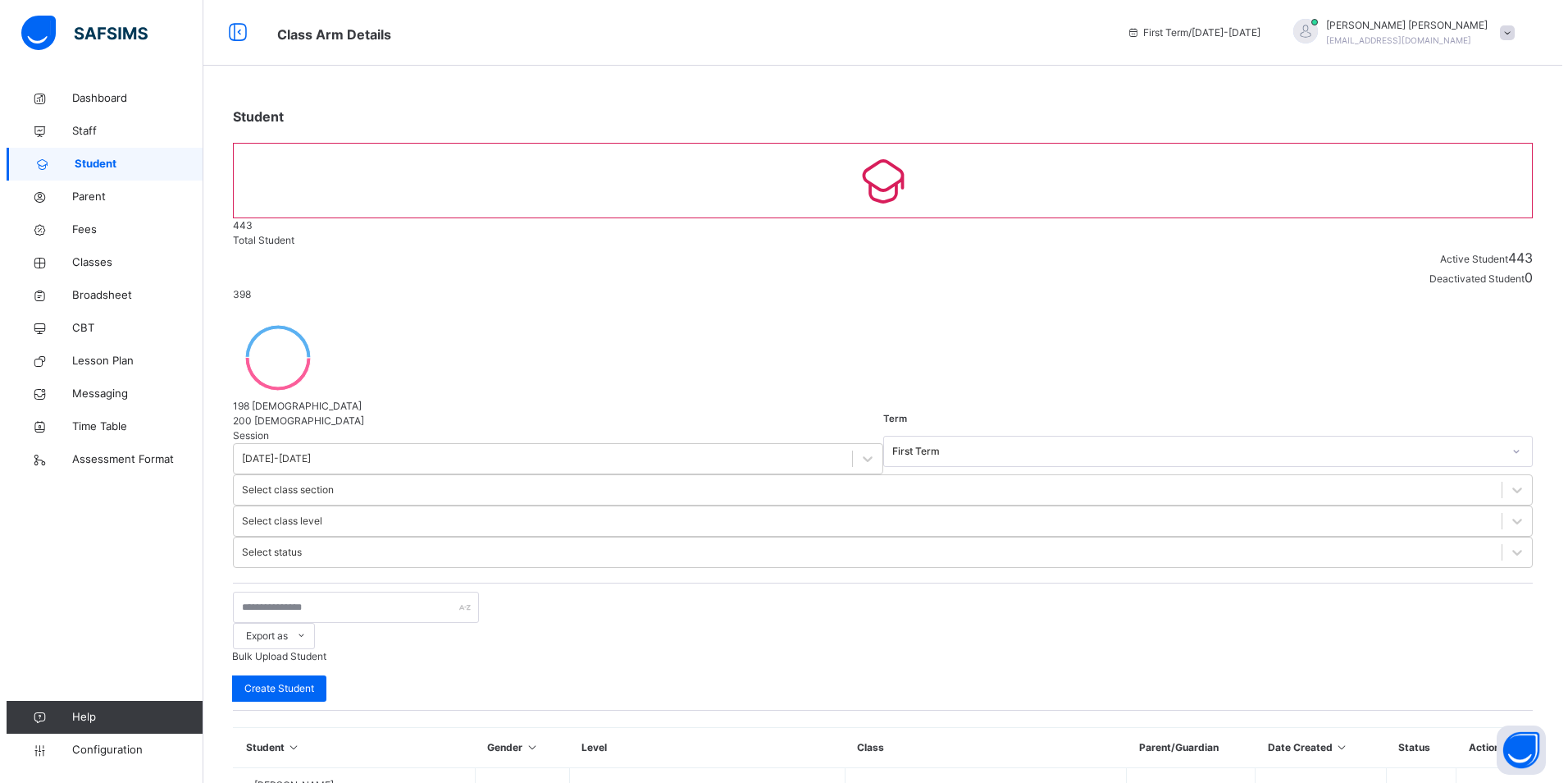
scroll to position [328, 0]
click at [95, 258] on span "Classes" at bounding box center [132, 262] width 132 height 16
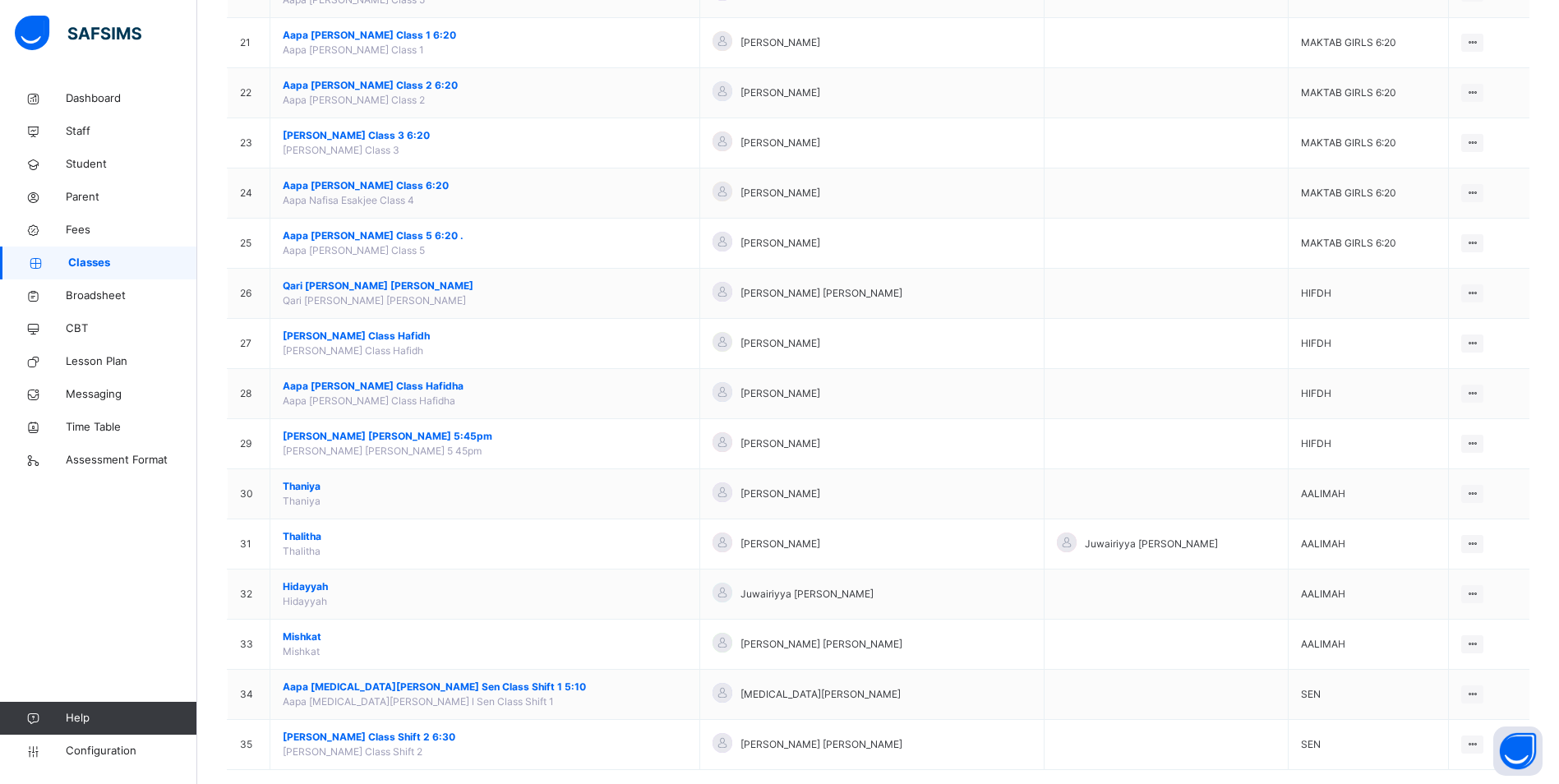
scroll to position [1207, 0]
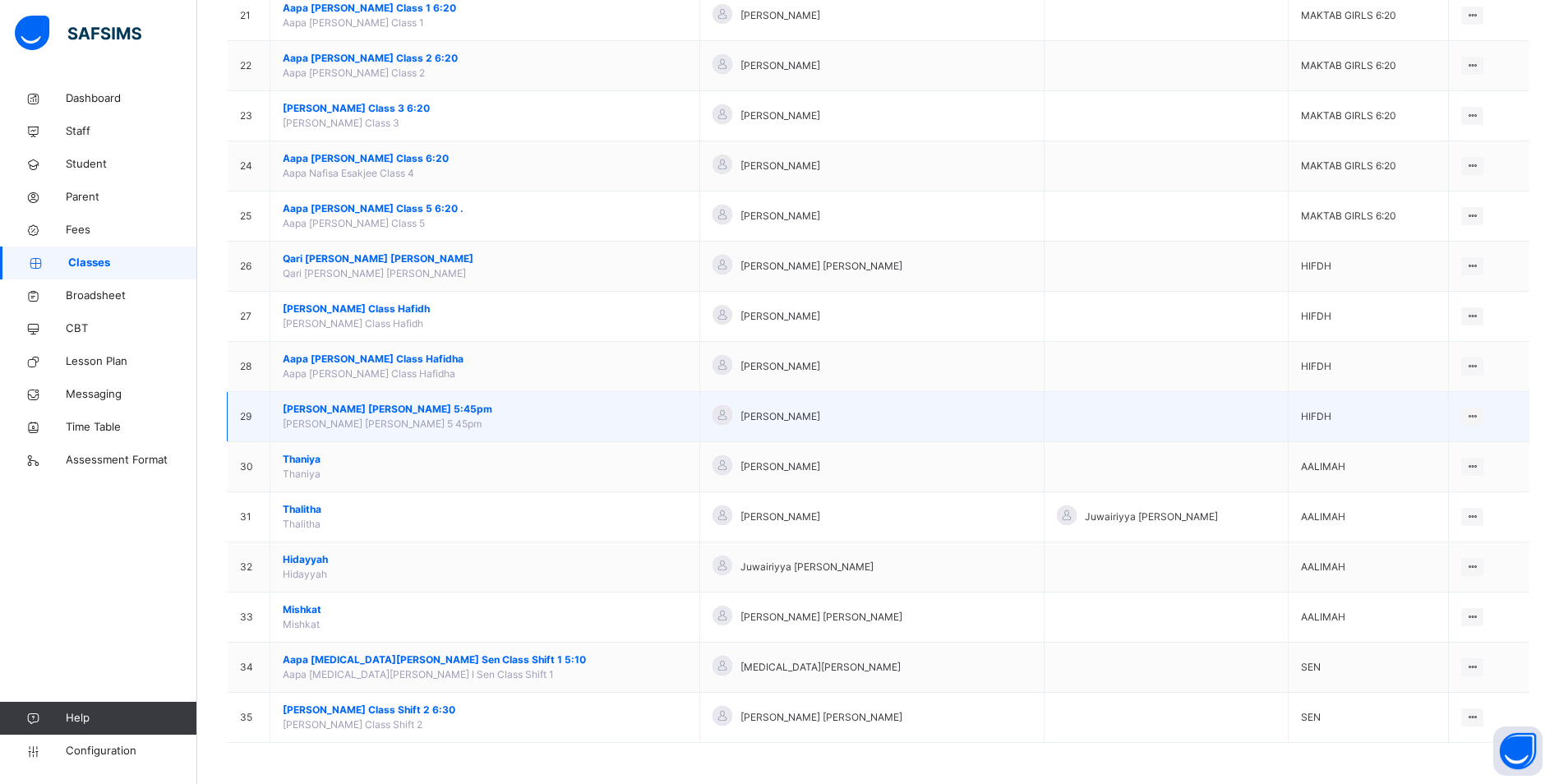
click at [425, 402] on span "[PERSON_NAME] [PERSON_NAME] 5:45pm" at bounding box center [484, 409] width 404 height 14
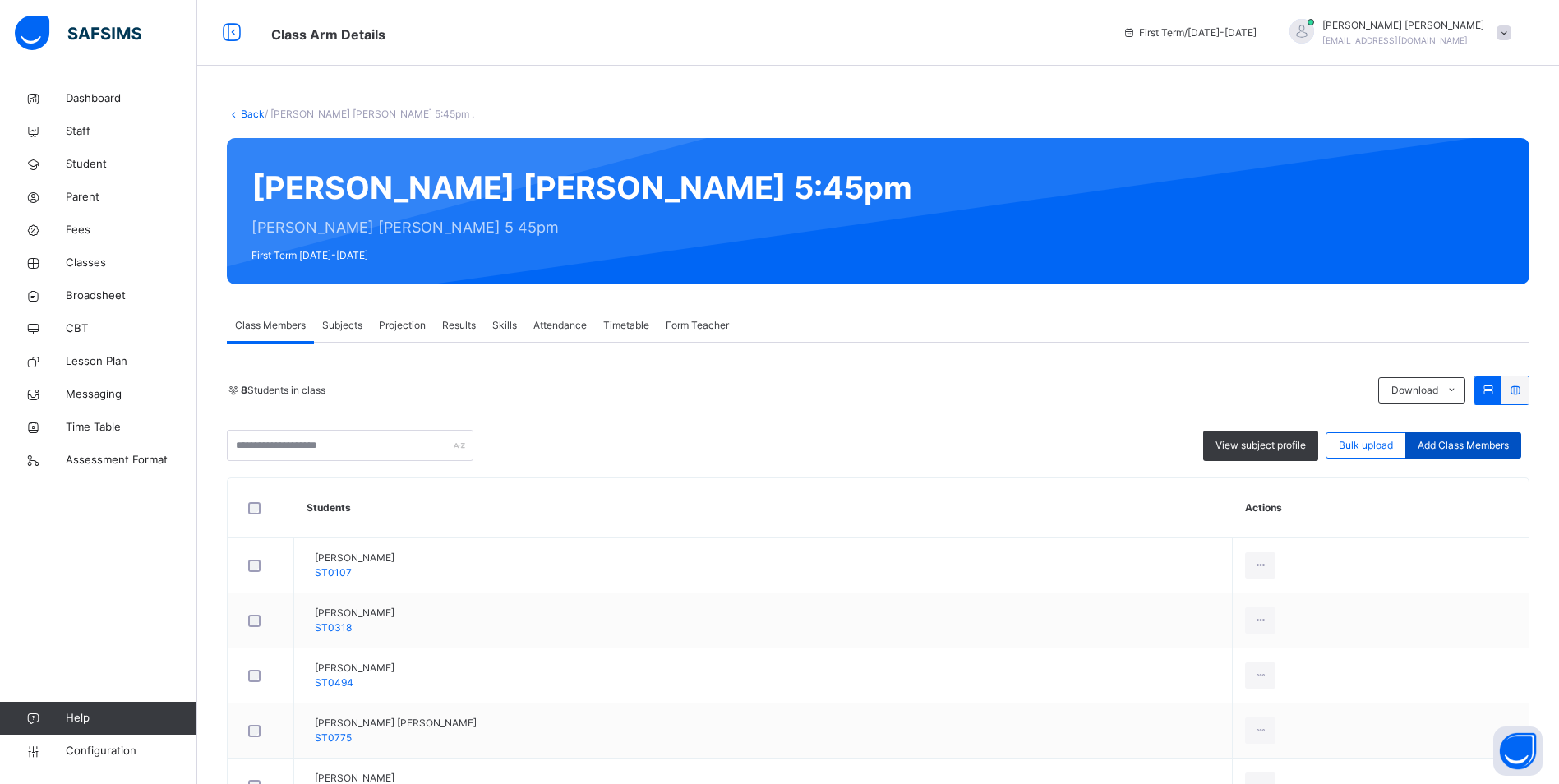
click at [1443, 451] on span "Add Class Members" at bounding box center [1463, 445] width 91 height 14
type input "******"
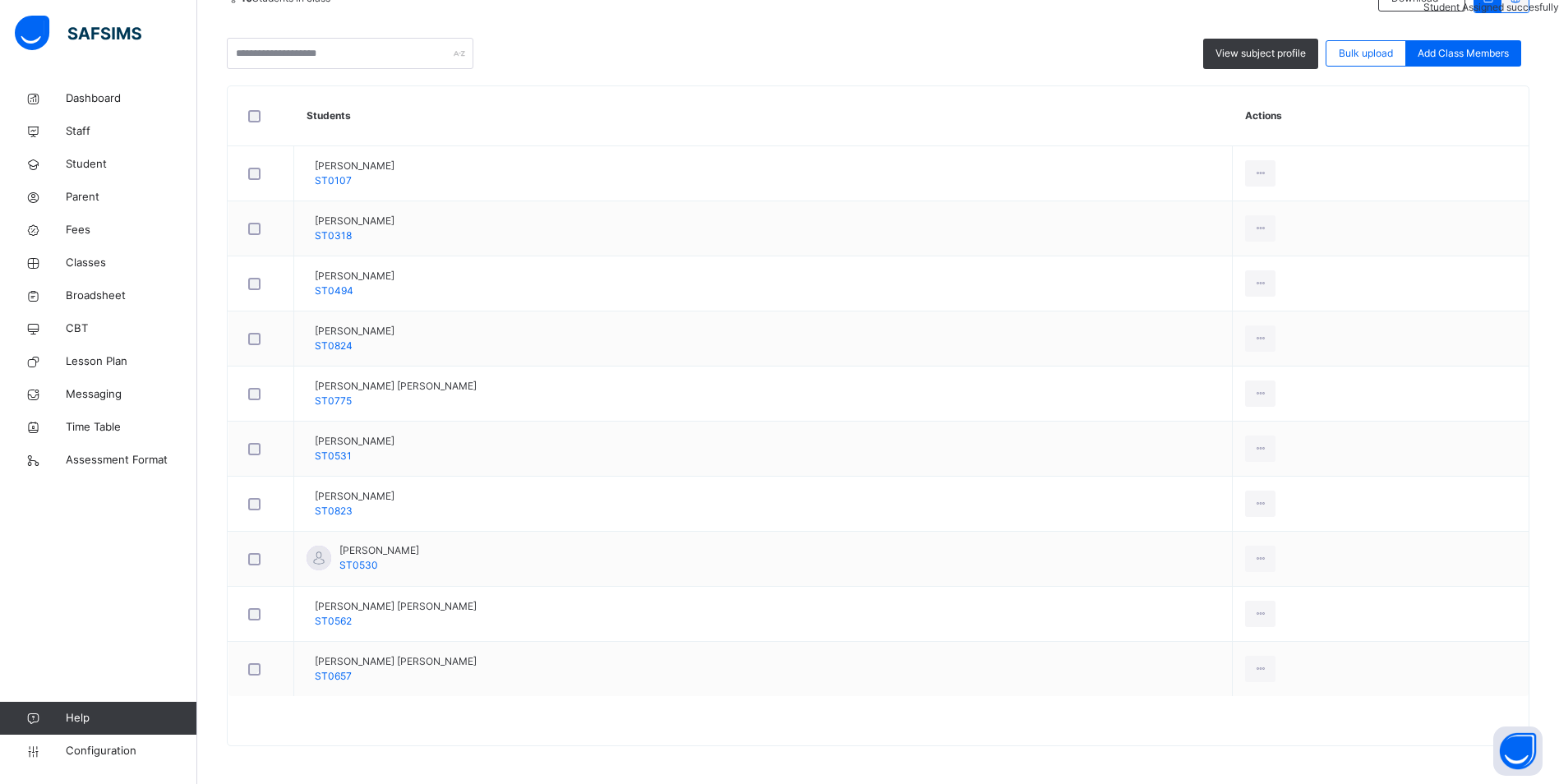
scroll to position [395, 0]
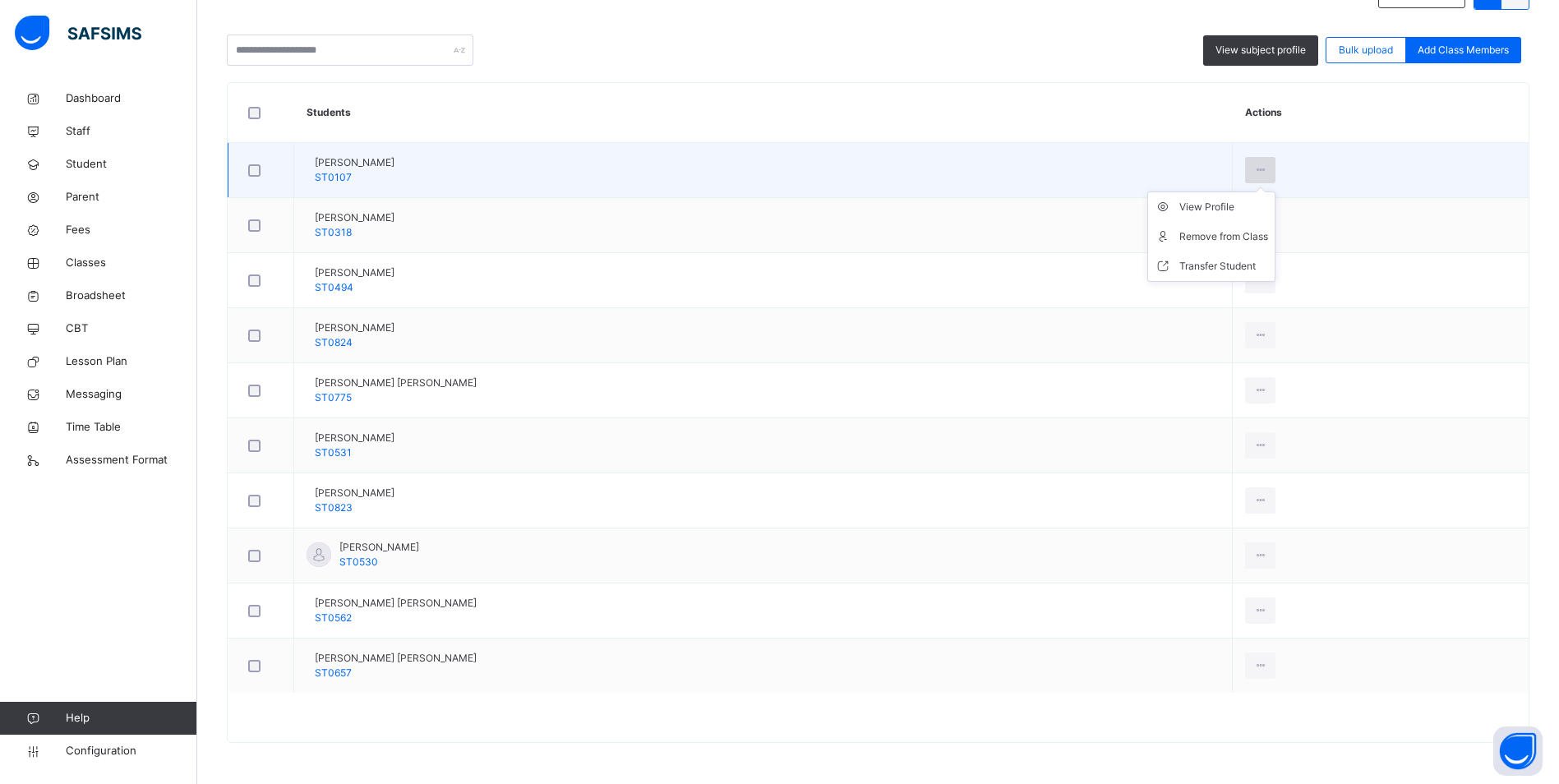
click at [1263, 167] on icon at bounding box center [1260, 169] width 14 height 14
click at [1203, 211] on div "View Profile" at bounding box center [1223, 206] width 89 height 16
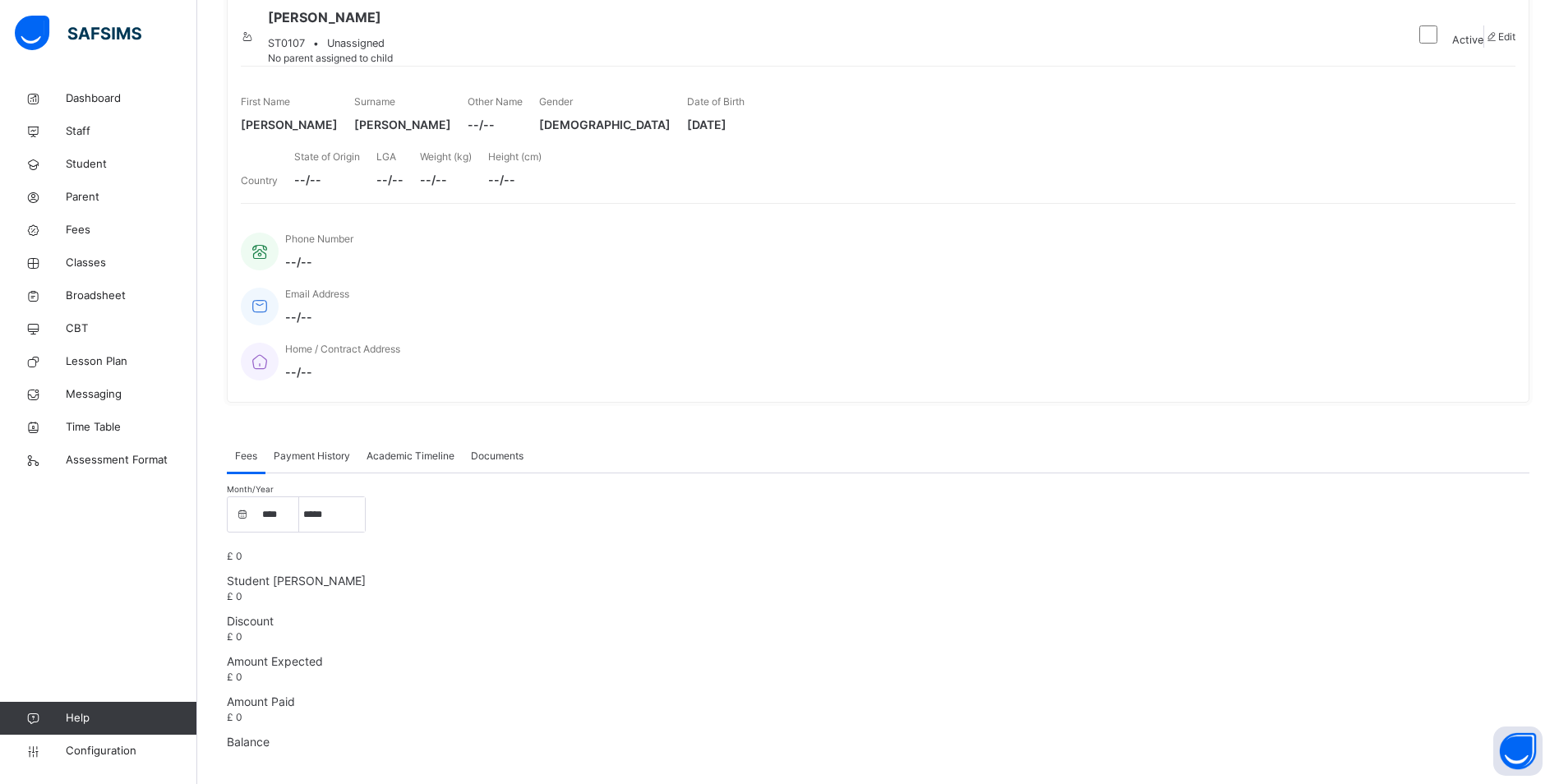
scroll to position [395, 0]
